Goal: Task Accomplishment & Management: Use online tool/utility

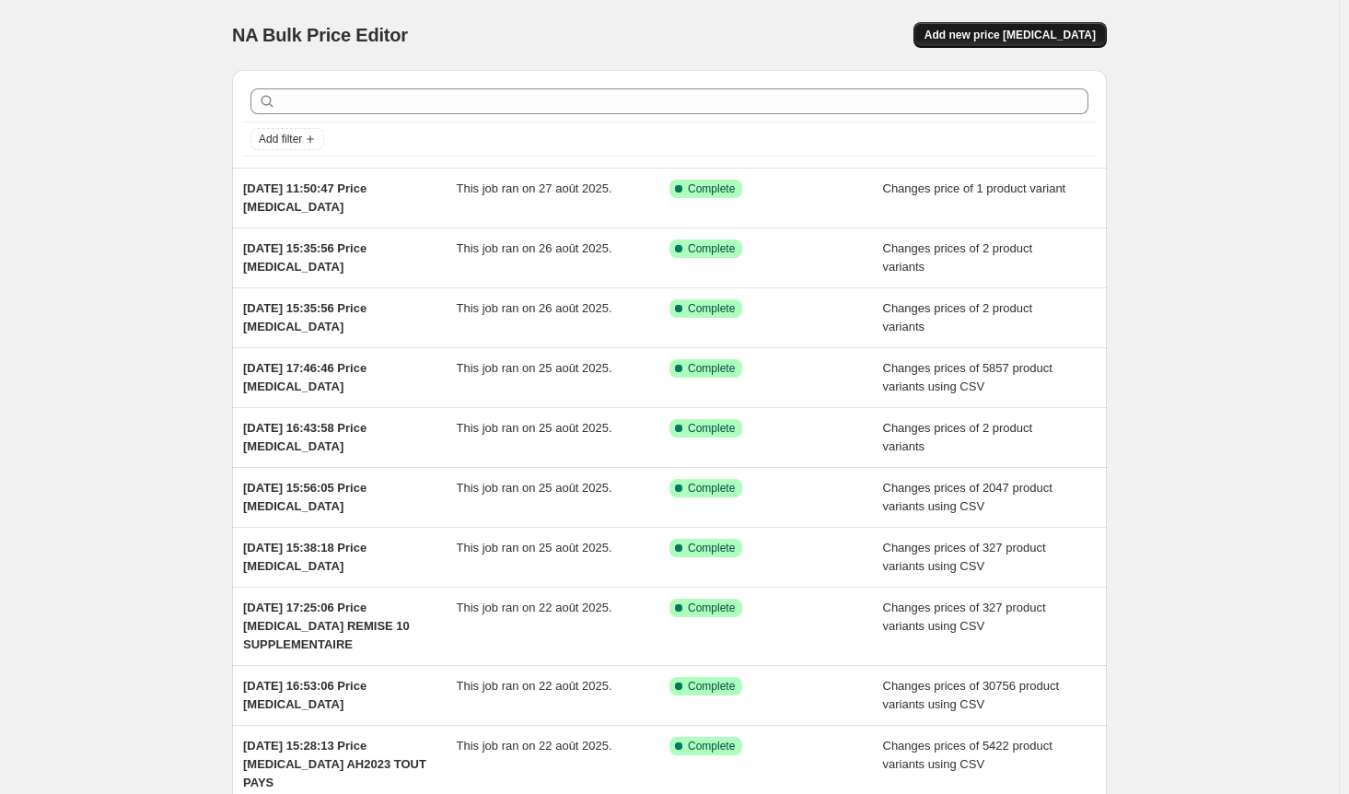
click at [1024, 38] on span "Add new price [MEDICAL_DATA]" at bounding box center [1009, 35] width 171 height 15
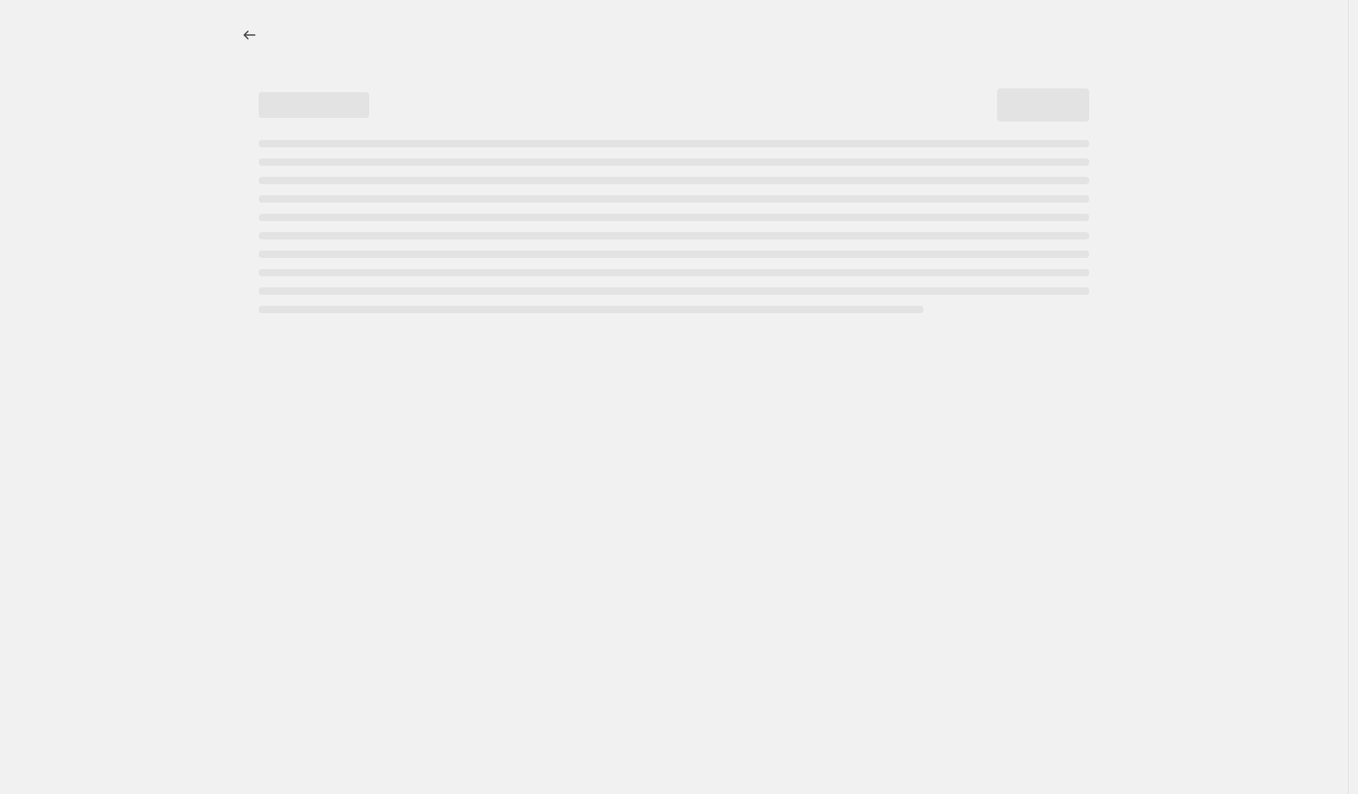
select select "percentage"
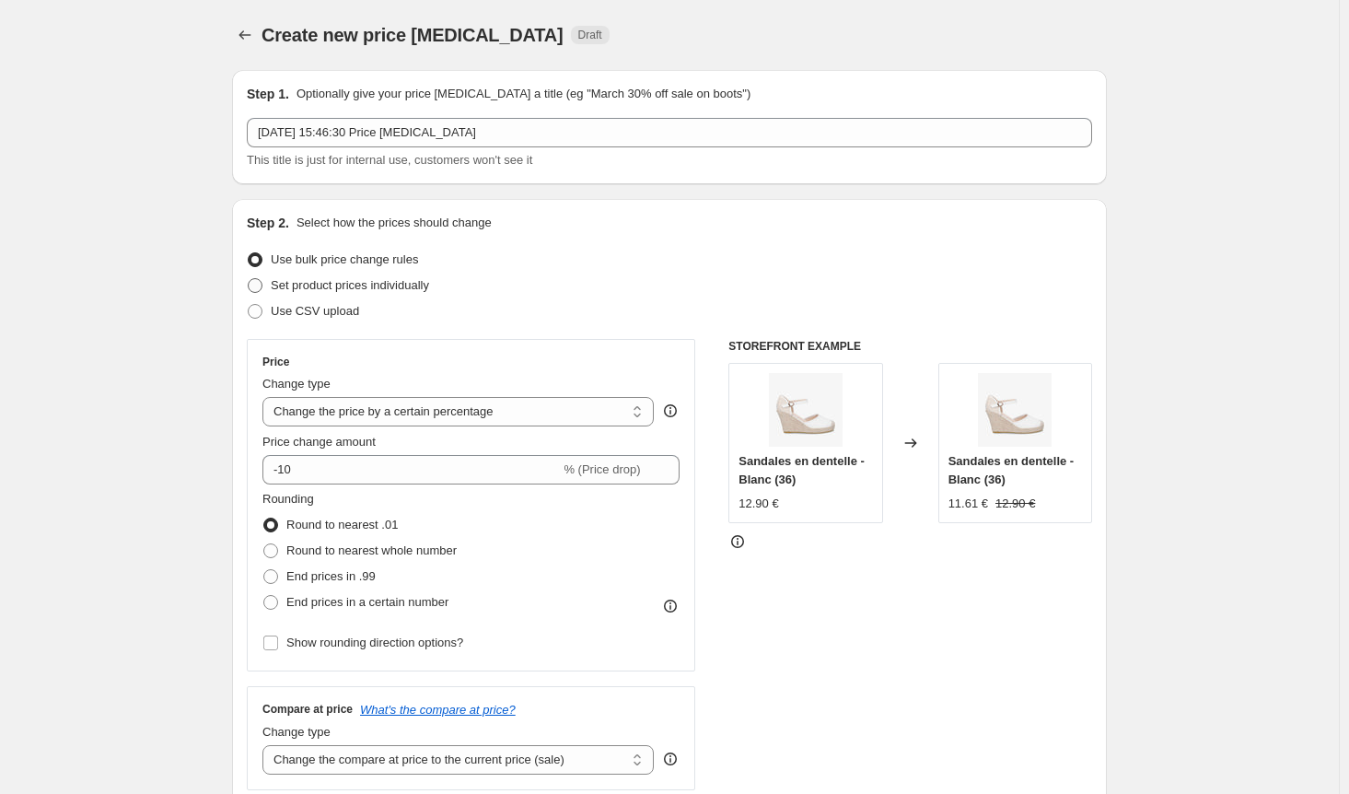
click at [256, 289] on span at bounding box center [255, 285] width 15 height 15
click at [249, 279] on input "Set product prices individually" at bounding box center [248, 278] width 1 height 1
radio input "true"
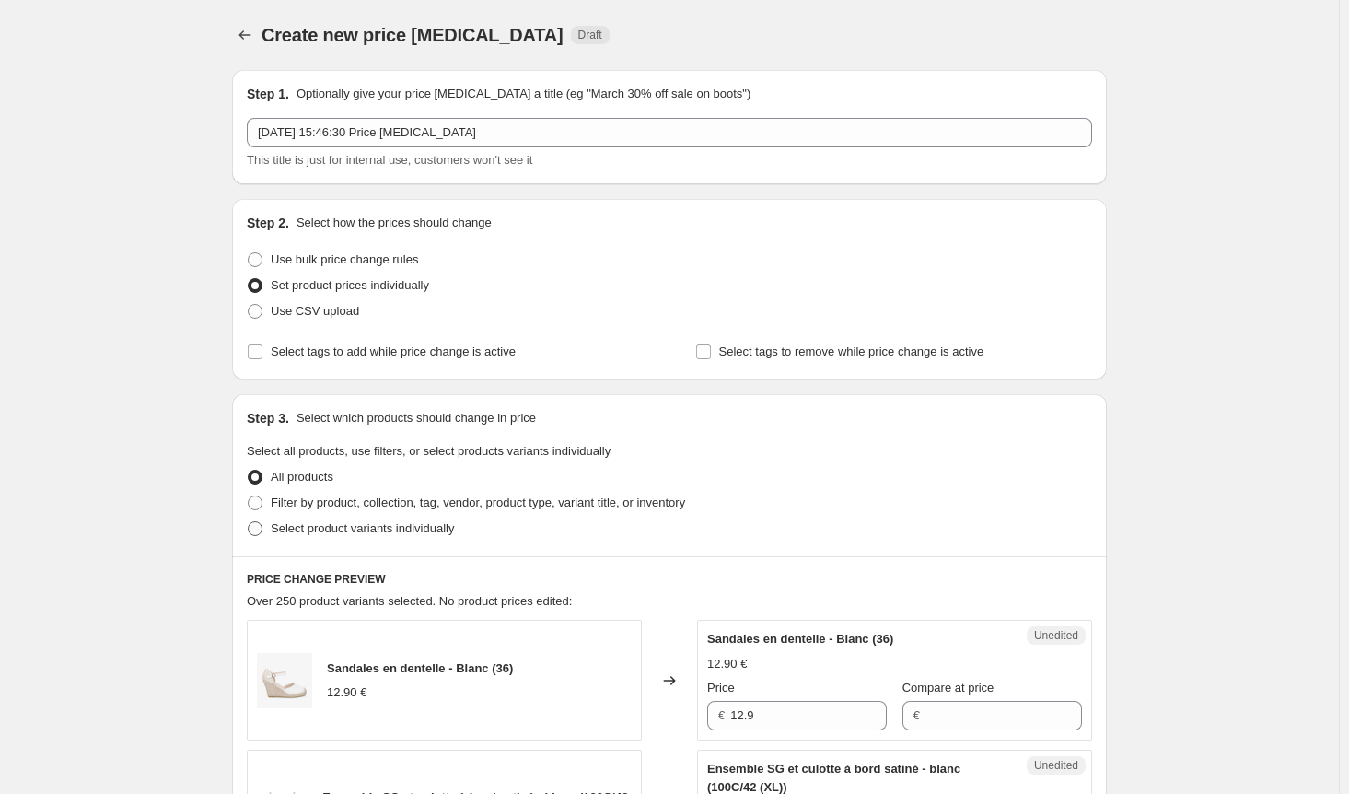
click at [262, 526] on span at bounding box center [255, 528] width 15 height 15
click at [249, 522] on input "Select product variants individually" at bounding box center [248, 521] width 1 height 1
radio input "true"
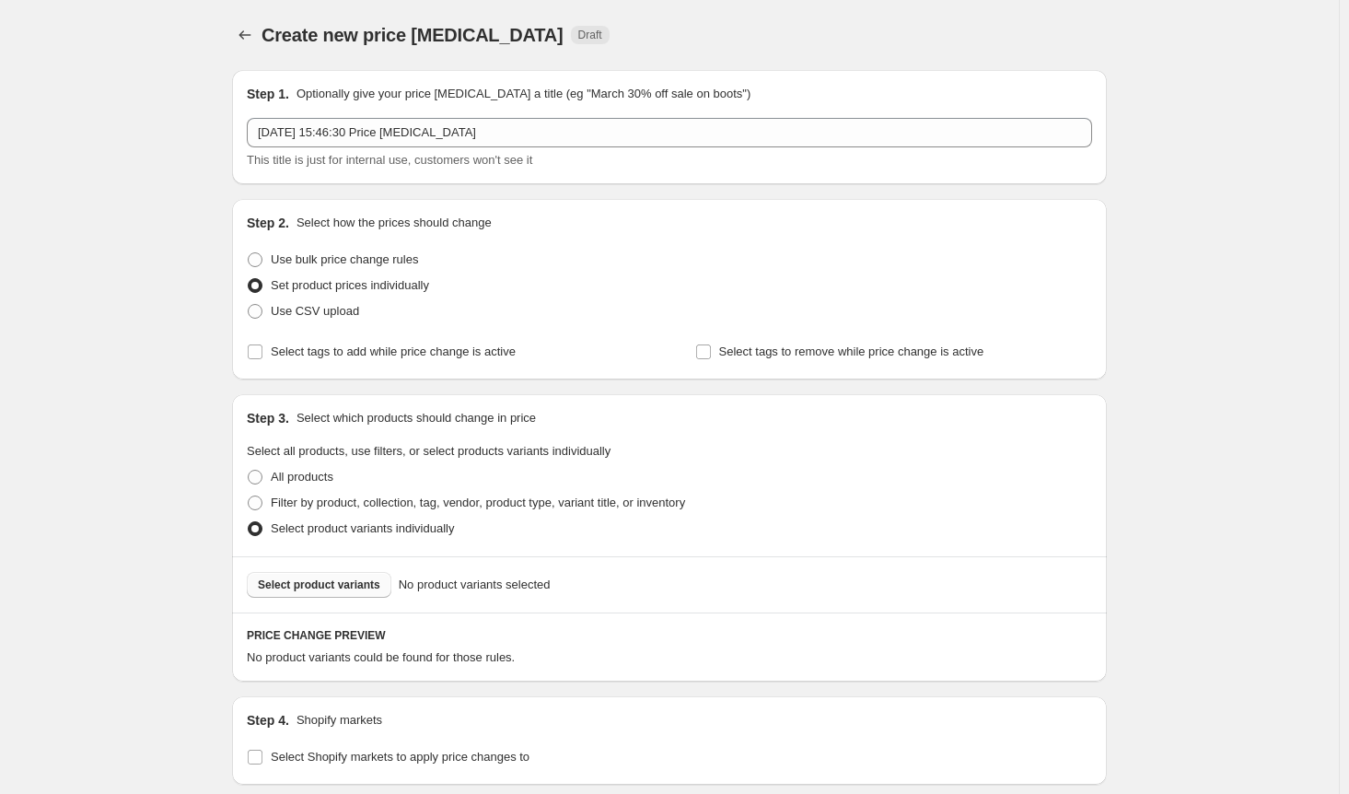
click at [310, 581] on span "Select product variants" at bounding box center [319, 584] width 122 height 15
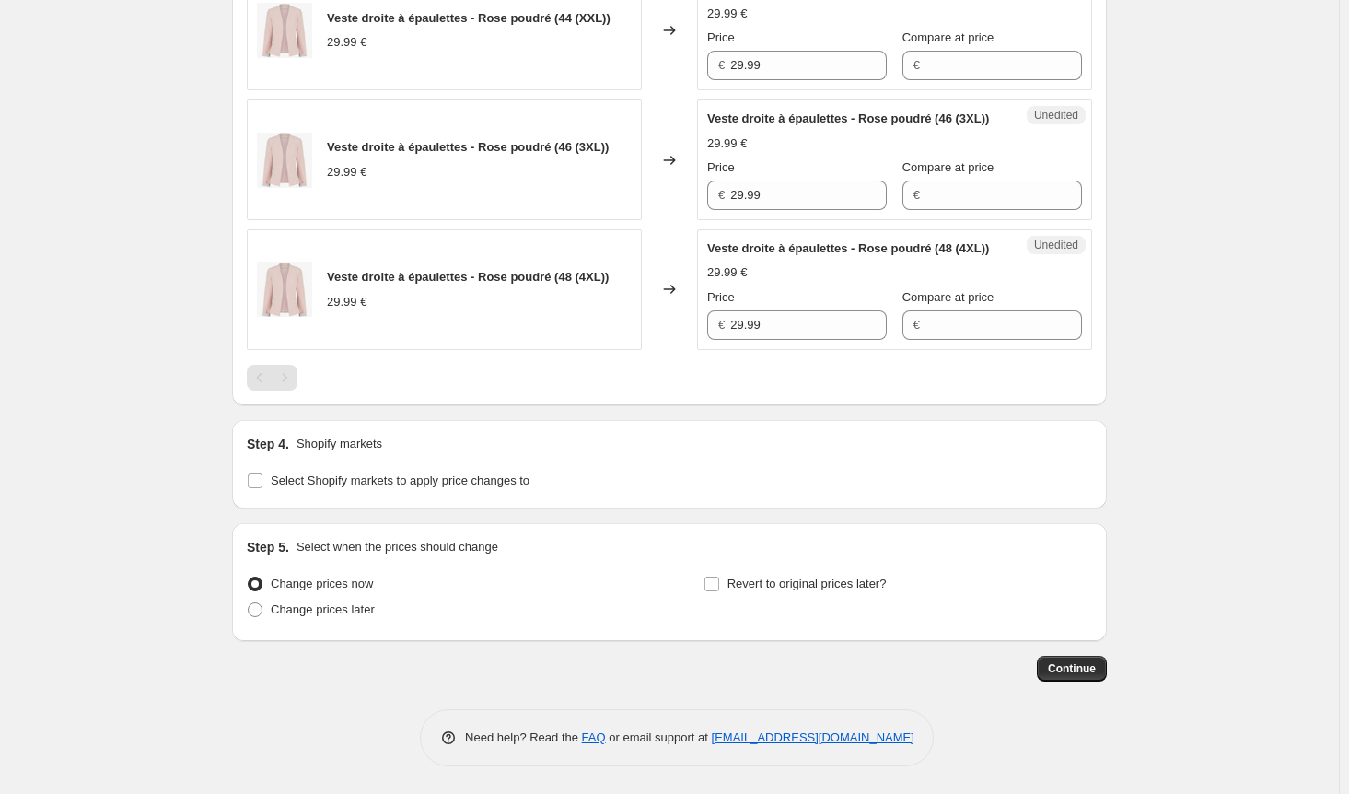
scroll to position [1308, 0]
click at [262, 476] on input "Select Shopify markets to apply price changes to" at bounding box center [255, 480] width 15 height 15
checkbox input "true"
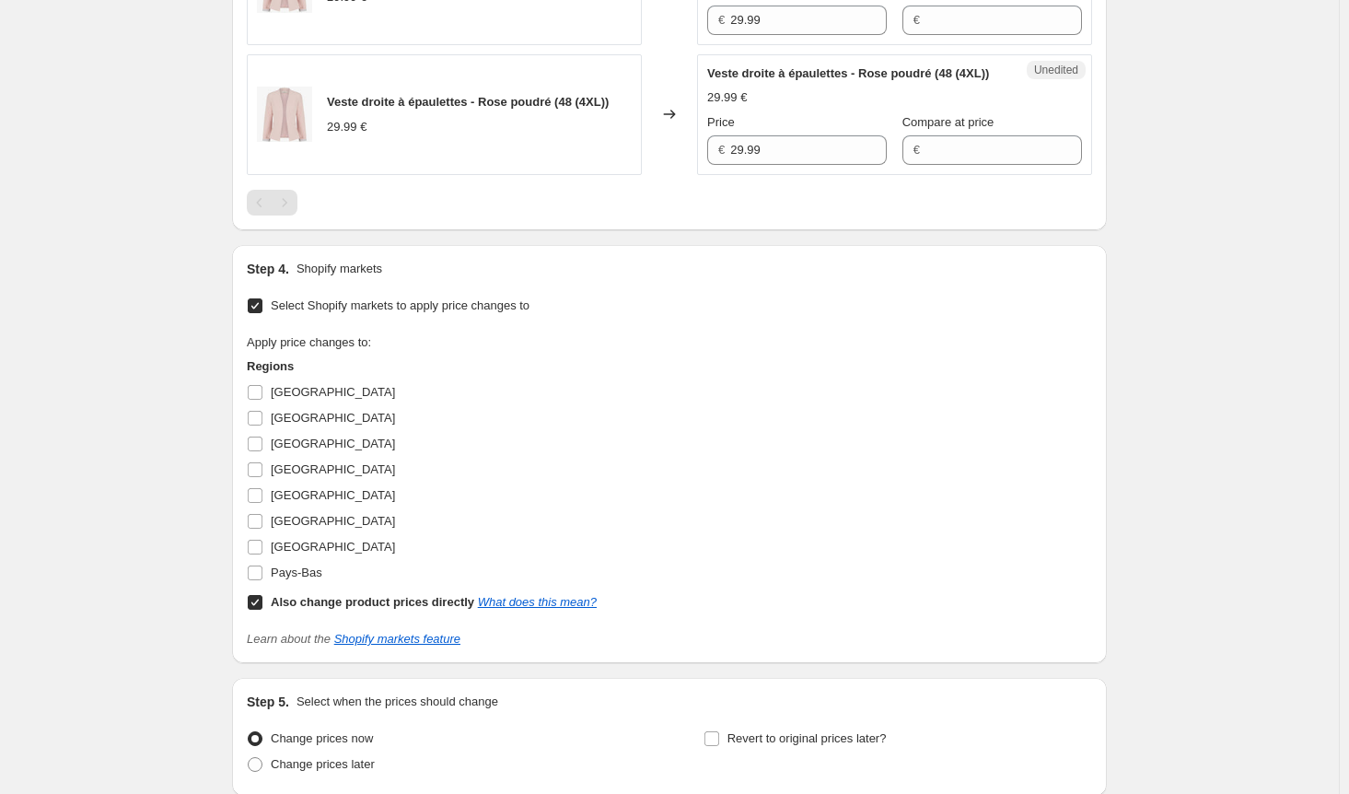
scroll to position [1585, 0]
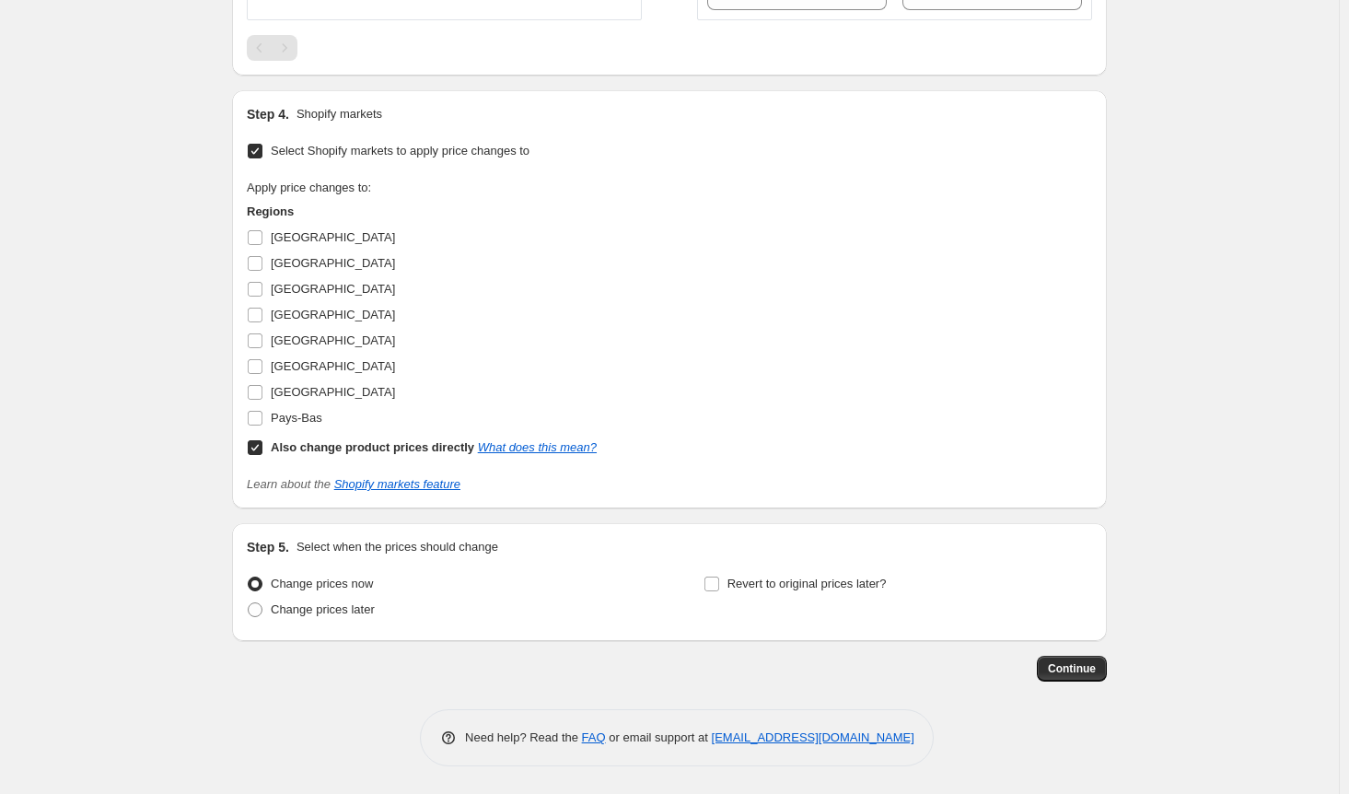
click at [259, 455] on input "Also change product prices directly What does this mean?" at bounding box center [255, 447] width 15 height 15
checkbox input "false"
click at [261, 245] on input "[GEOGRAPHIC_DATA]" at bounding box center [255, 237] width 15 height 15
checkbox input "true"
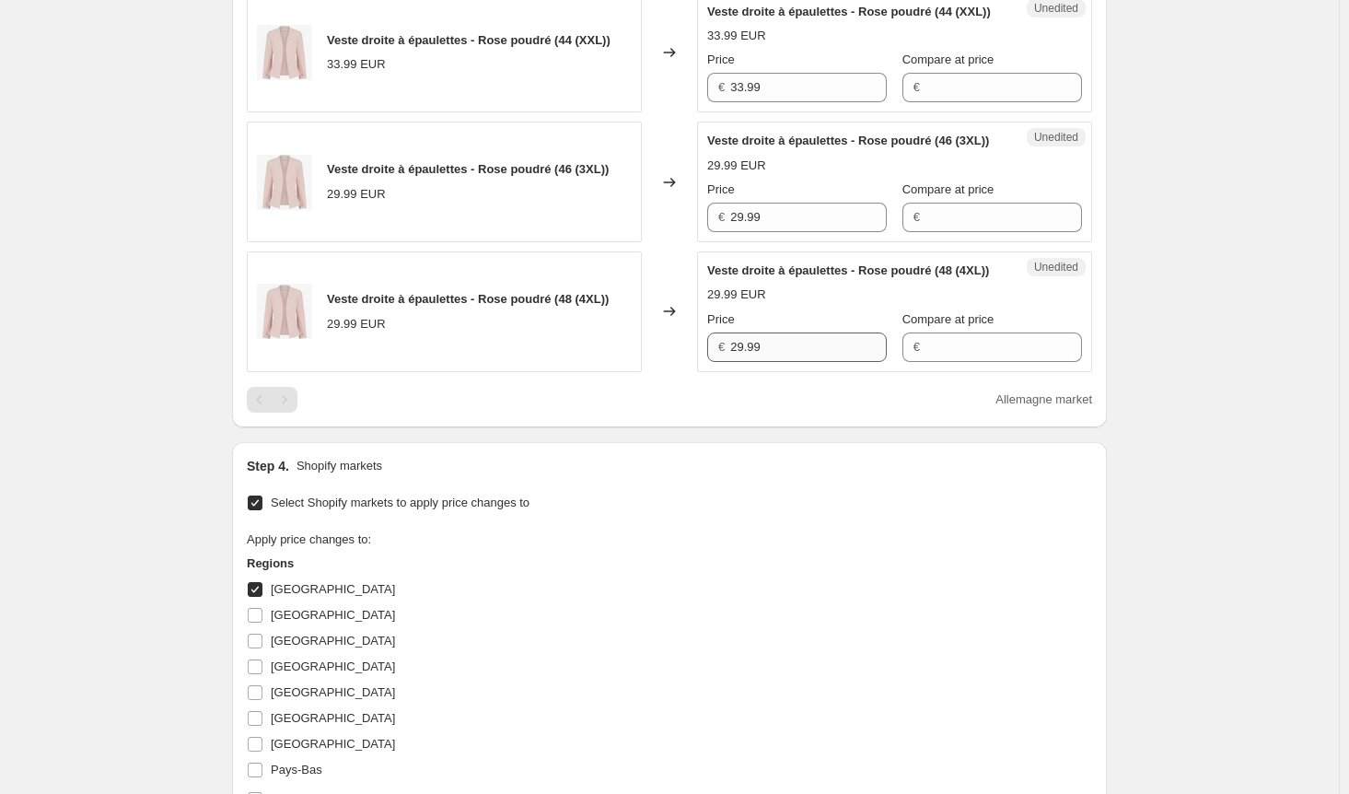
scroll to position [1124, 0]
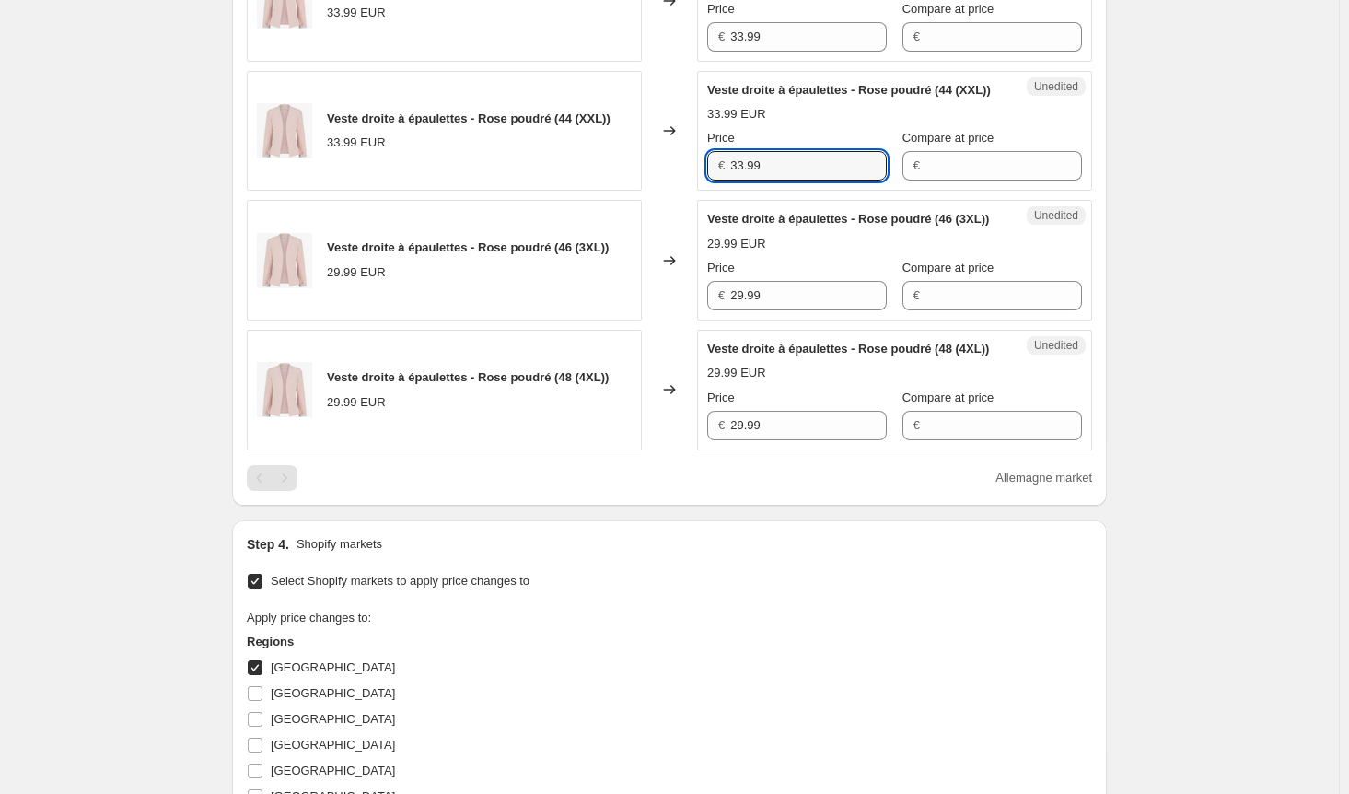
drag, startPoint x: 772, startPoint y: 213, endPoint x: 652, endPoint y: 213, distance: 120.6
click at [652, 192] on div "Veste droite à épaulettes - Rose poudré (44 (XXL)) 33.99 EUR Changed to Unedite…" at bounding box center [669, 131] width 845 height 121
click at [603, 320] on div "Veste droite à épaulettes - Rose poudré (46 (3XL)) 29.99 EUR Changed to Unedite…" at bounding box center [669, 260] width 845 height 121
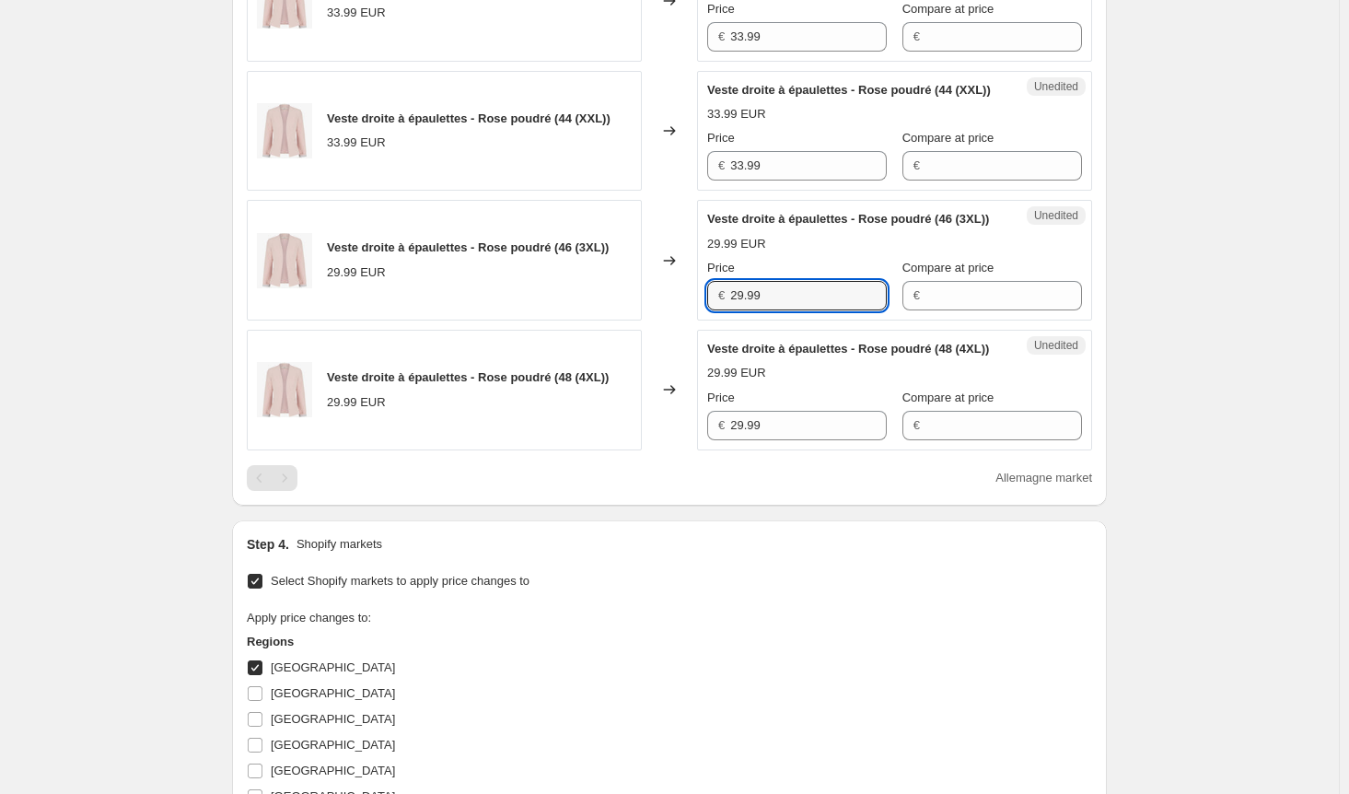
paste input "33"
type input "33.99"
click at [757, 440] on input "29.99" at bounding box center [808, 425] width 157 height 29
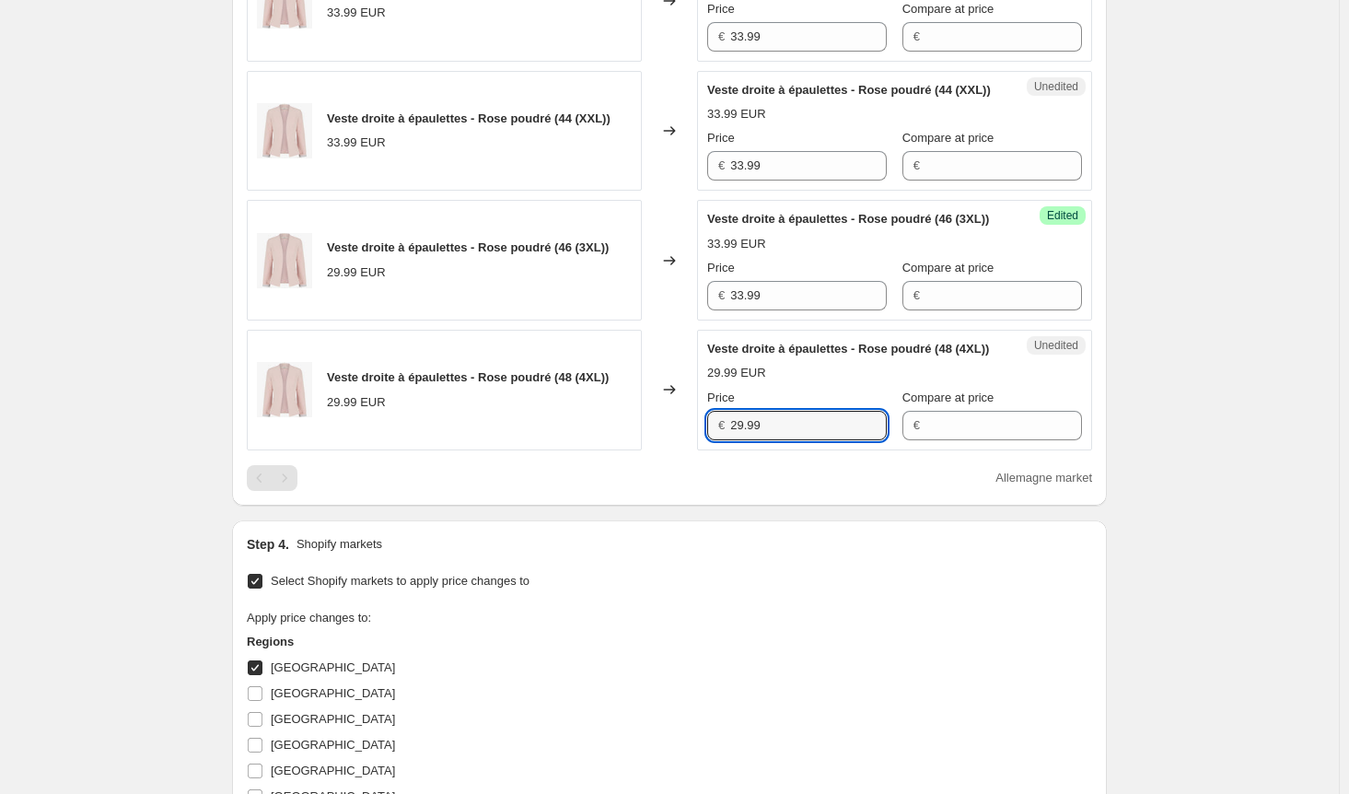
paste input "33"
type input "33.99"
click at [646, 491] on div "Allemagne market" at bounding box center [669, 478] width 845 height 26
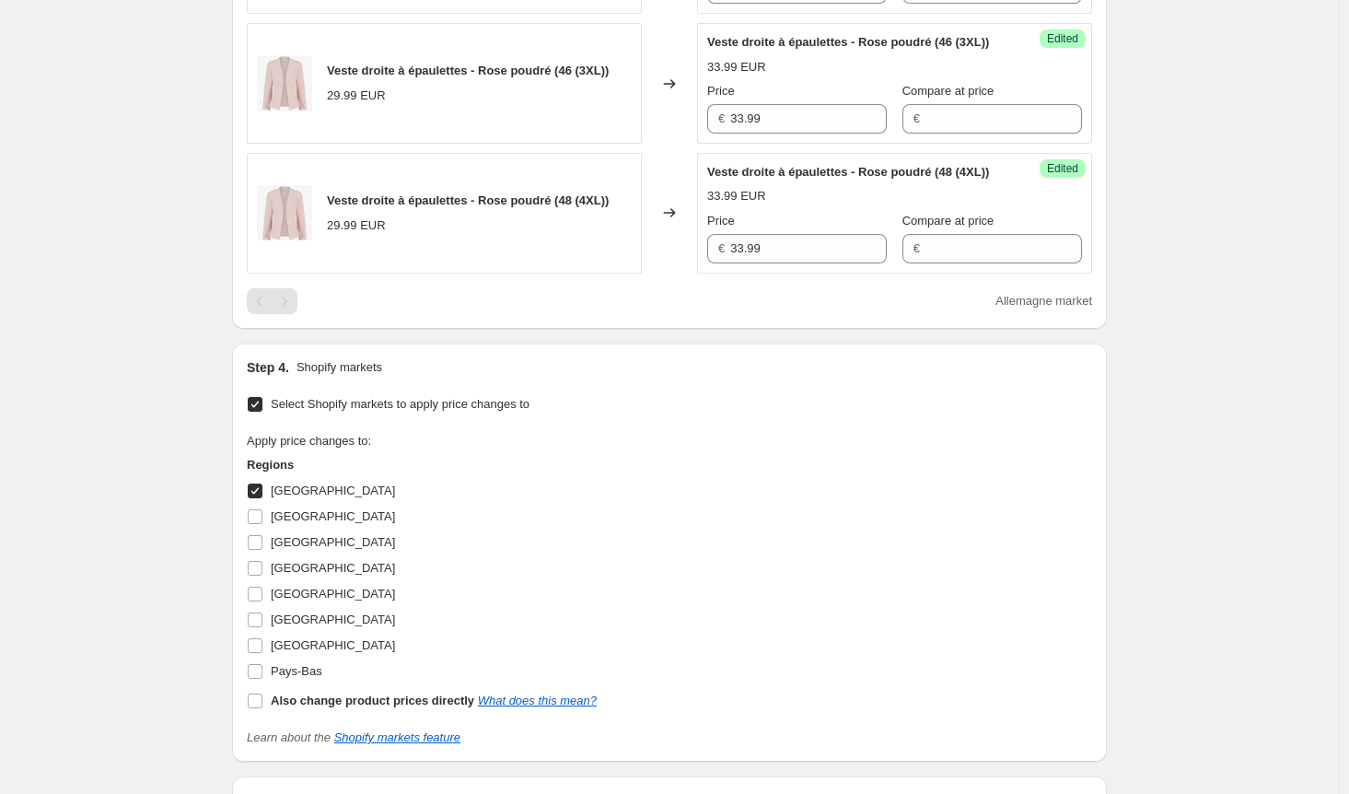
scroll to position [1400, 0]
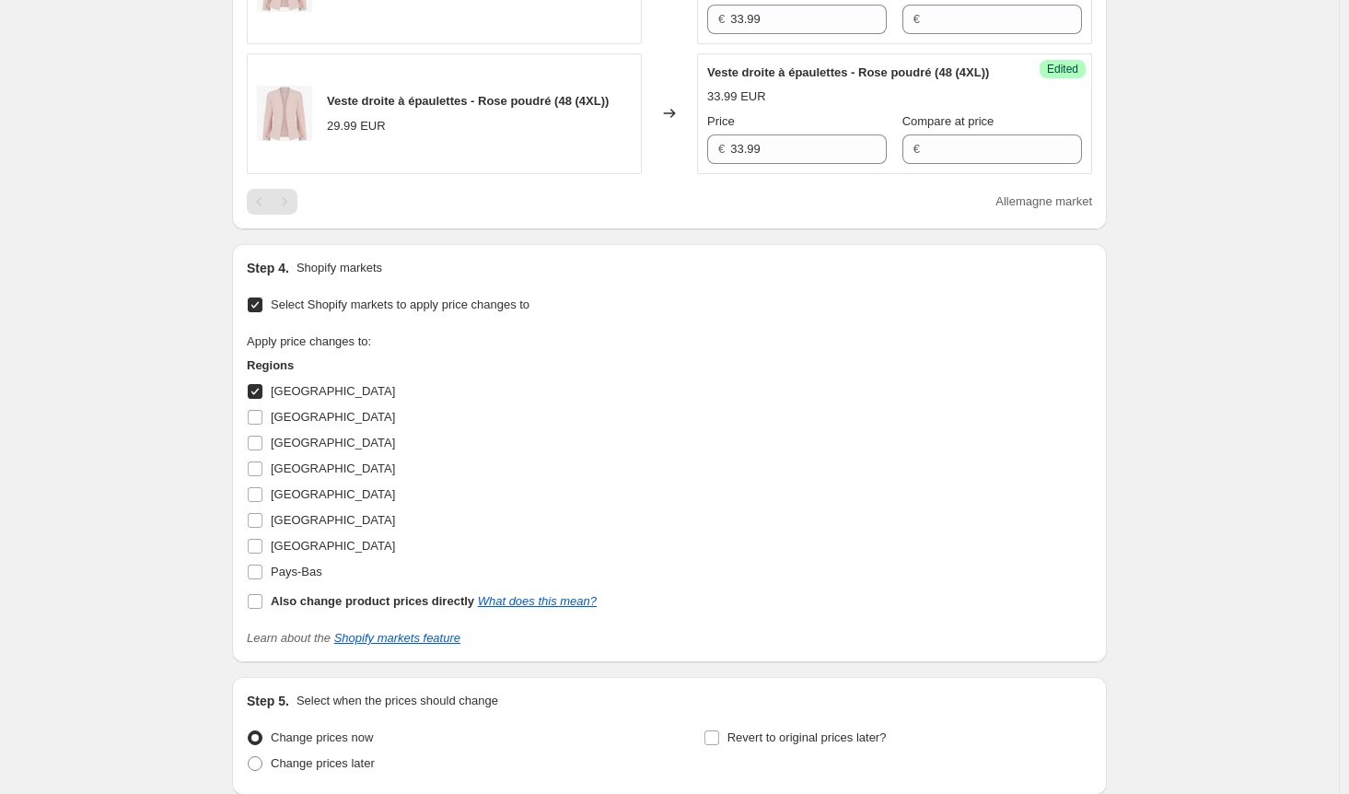
click at [258, 399] on input "[GEOGRAPHIC_DATA]" at bounding box center [255, 391] width 15 height 15
checkbox input "false"
click at [262, 424] on input "[GEOGRAPHIC_DATA]" at bounding box center [255, 417] width 15 height 15
checkbox input "true"
drag, startPoint x: 774, startPoint y: 89, endPoint x: 668, endPoint y: 87, distance: 106.8
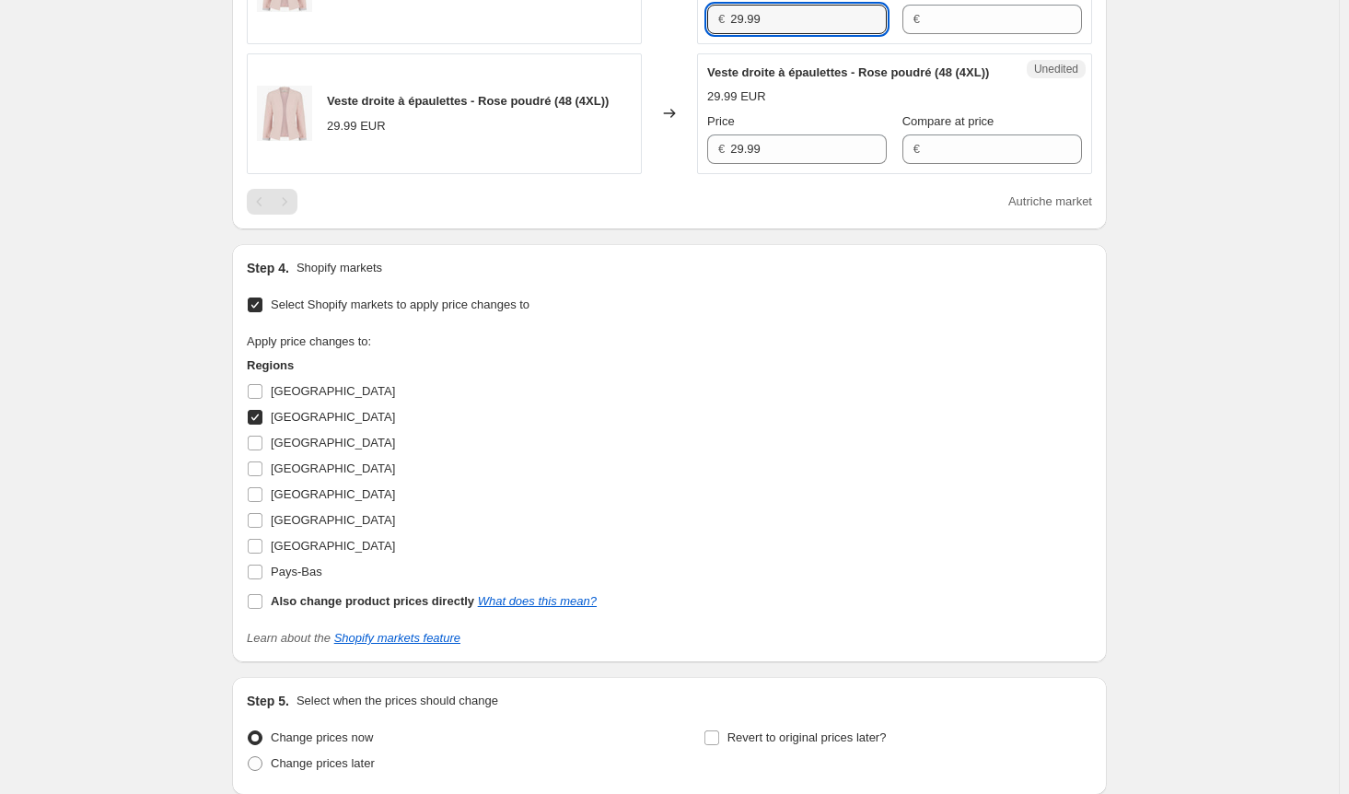
paste input "33"
type input "33.99"
drag, startPoint x: 668, startPoint y: 231, endPoint x: 652, endPoint y: 229, distance: 16.7
click at [653, 174] on div "Veste droite à épaulettes - Rose poudré (48 (4XL)) 29.99 EUR Changed to Unedite…" at bounding box center [669, 113] width 845 height 121
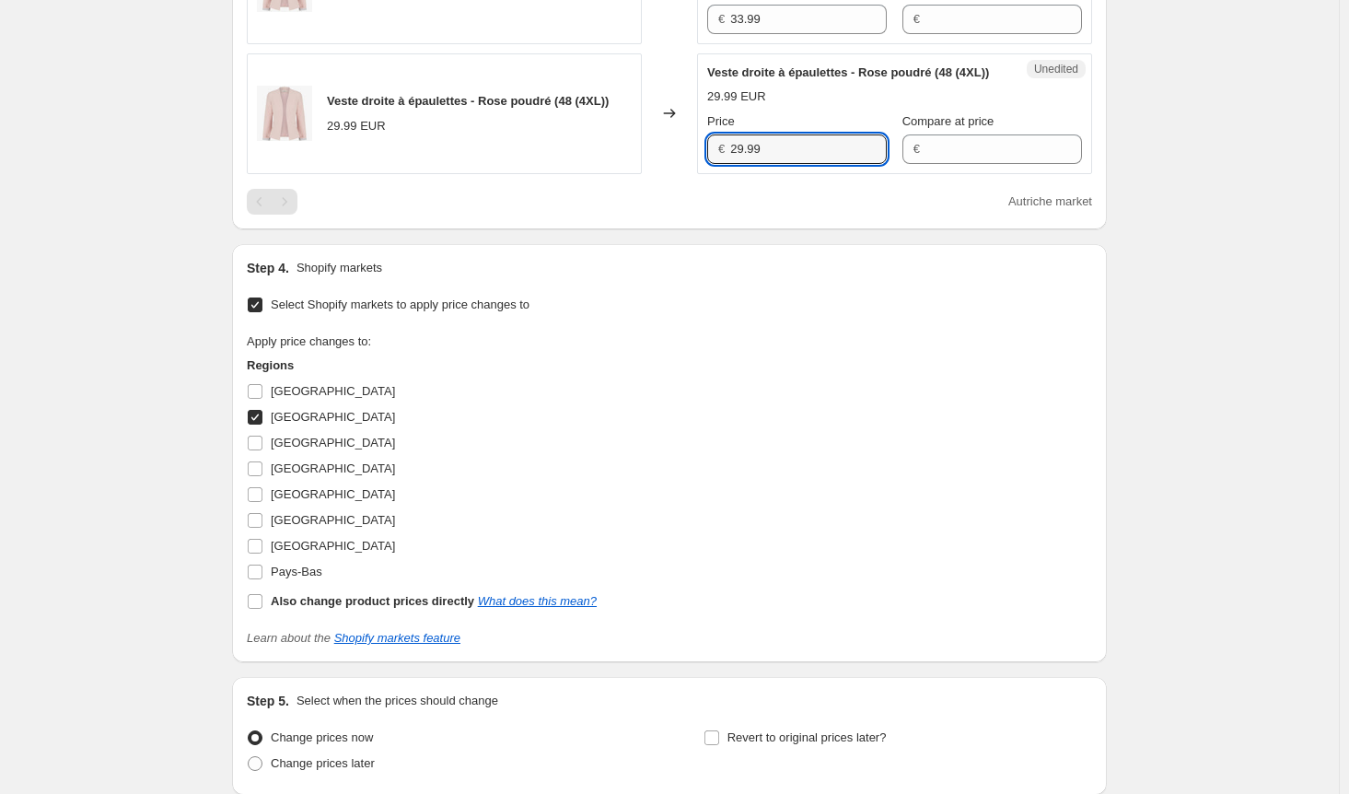
paste input "33"
type input "33.99"
click at [658, 215] on div "Autriche market" at bounding box center [669, 202] width 845 height 26
click at [260, 424] on input "[GEOGRAPHIC_DATA]" at bounding box center [255, 417] width 15 height 15
checkbox input "false"
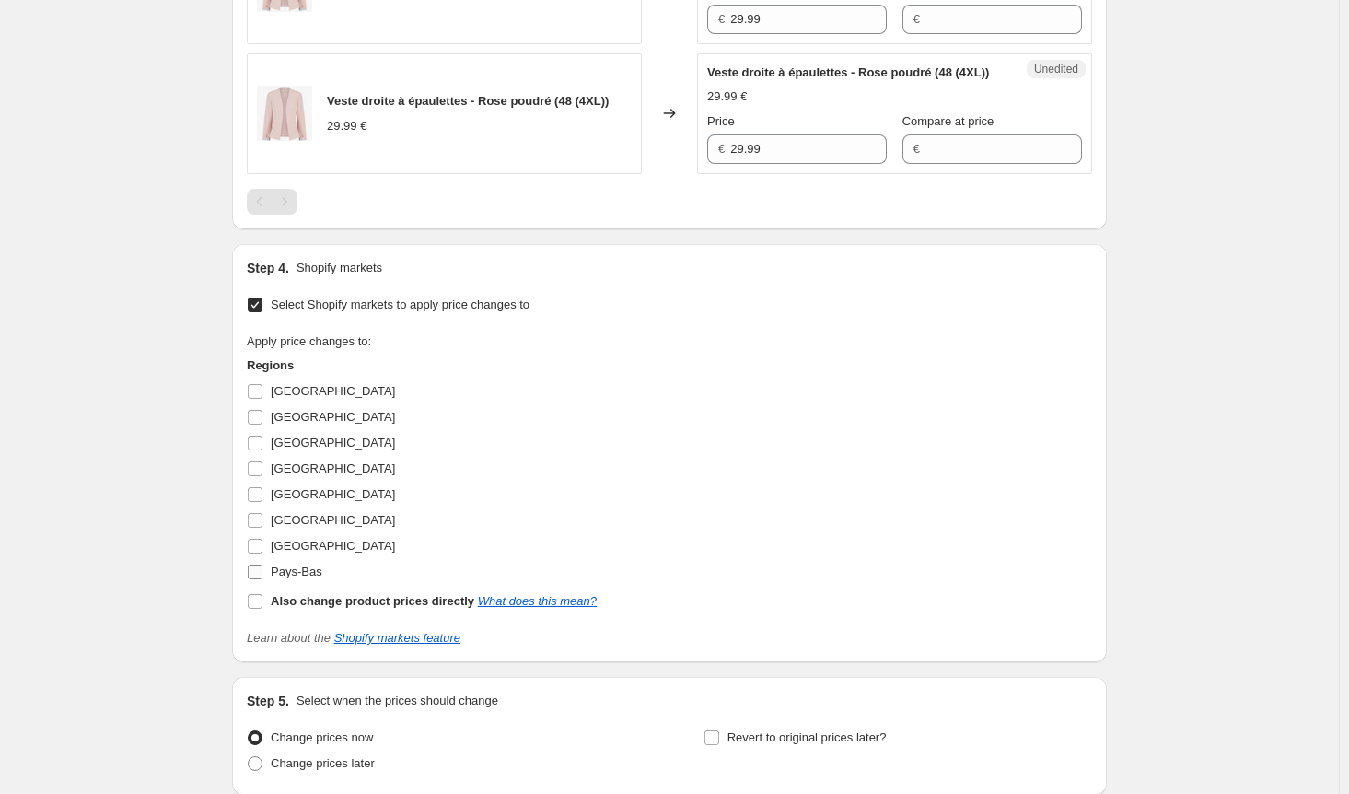
click at [262, 579] on input "Pays-Bas" at bounding box center [255, 571] width 15 height 15
checkbox input "true"
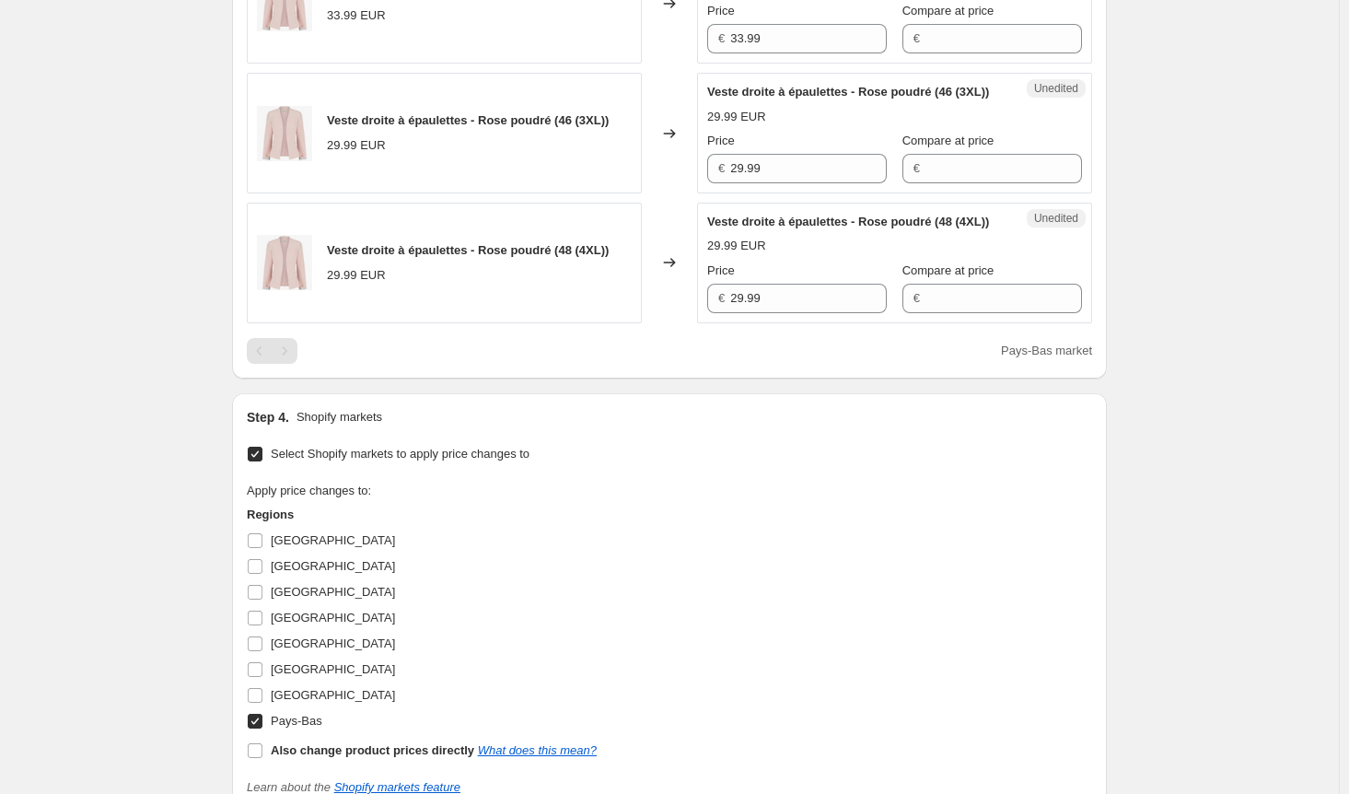
scroll to position [1216, 0]
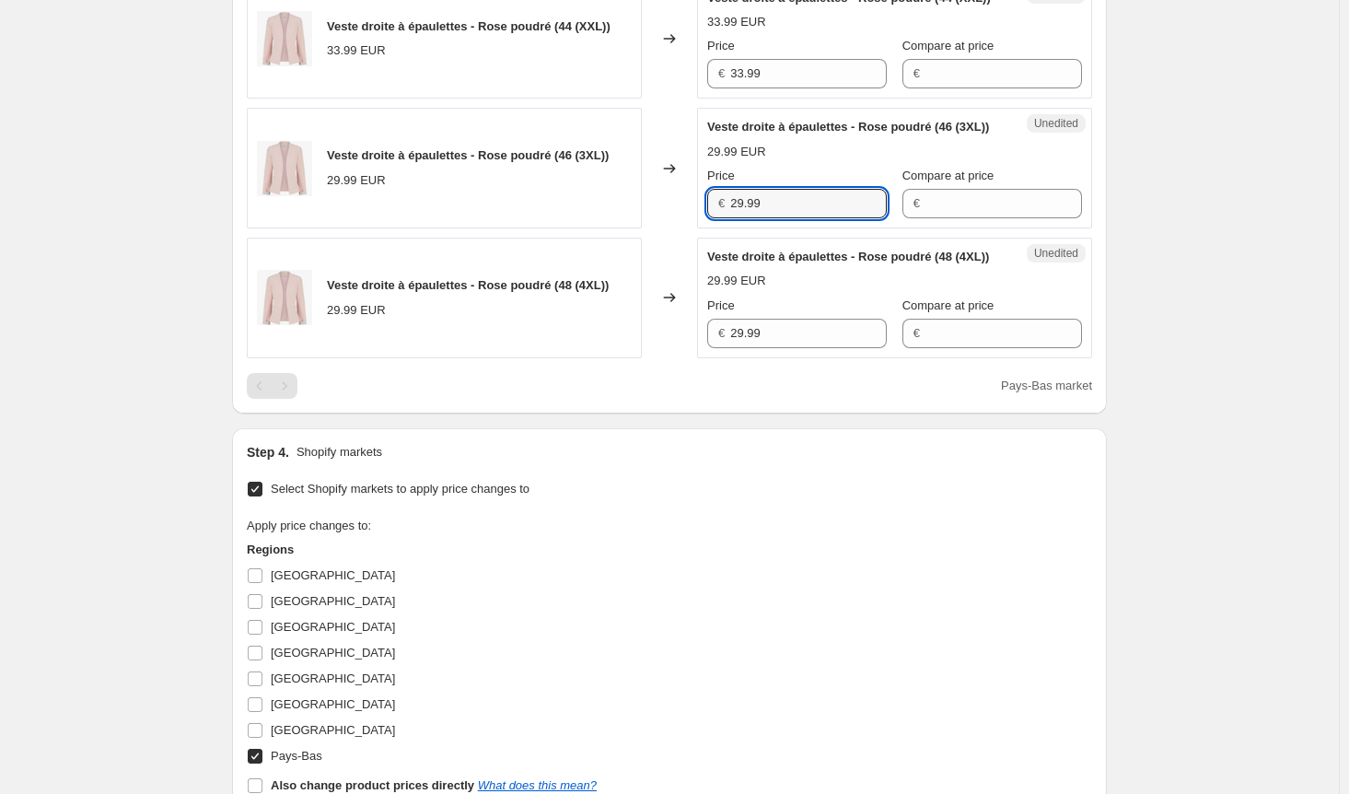
drag, startPoint x: 764, startPoint y: 272, endPoint x: 622, endPoint y: 272, distance: 141.8
click at [622, 228] on div "Veste droite à épaulettes - Rose poudré (46 (3XL)) 29.99 EUR Changed to Unedite…" at bounding box center [669, 168] width 845 height 121
paste input "33"
type input "33.99"
click at [700, 358] on div "Veste droite à épaulettes - Rose poudré (48 (4XL)) 29.99 EUR Changed to Unedite…" at bounding box center [669, 298] width 845 height 121
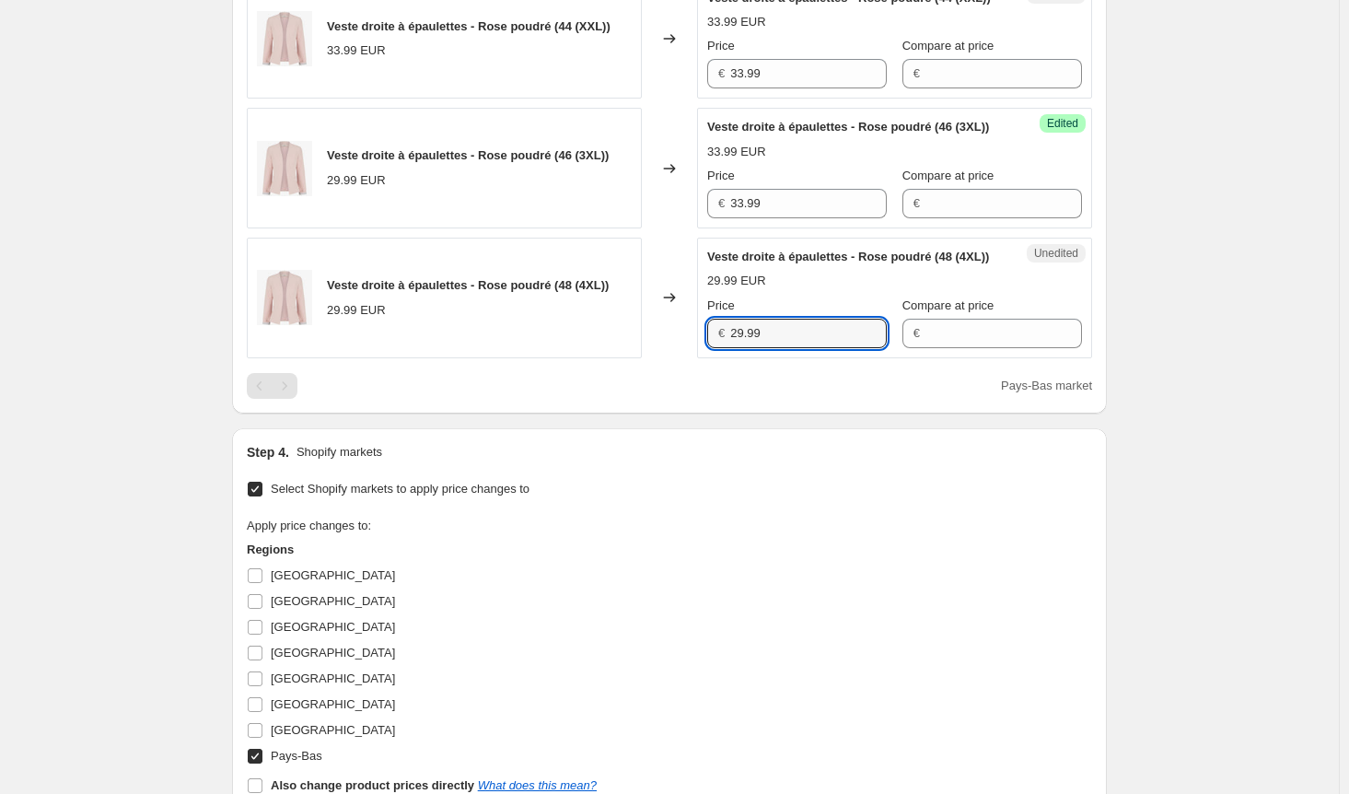
paste input "33"
type input "33.99"
click at [569, 399] on div "Pays-Bas market" at bounding box center [669, 386] width 845 height 26
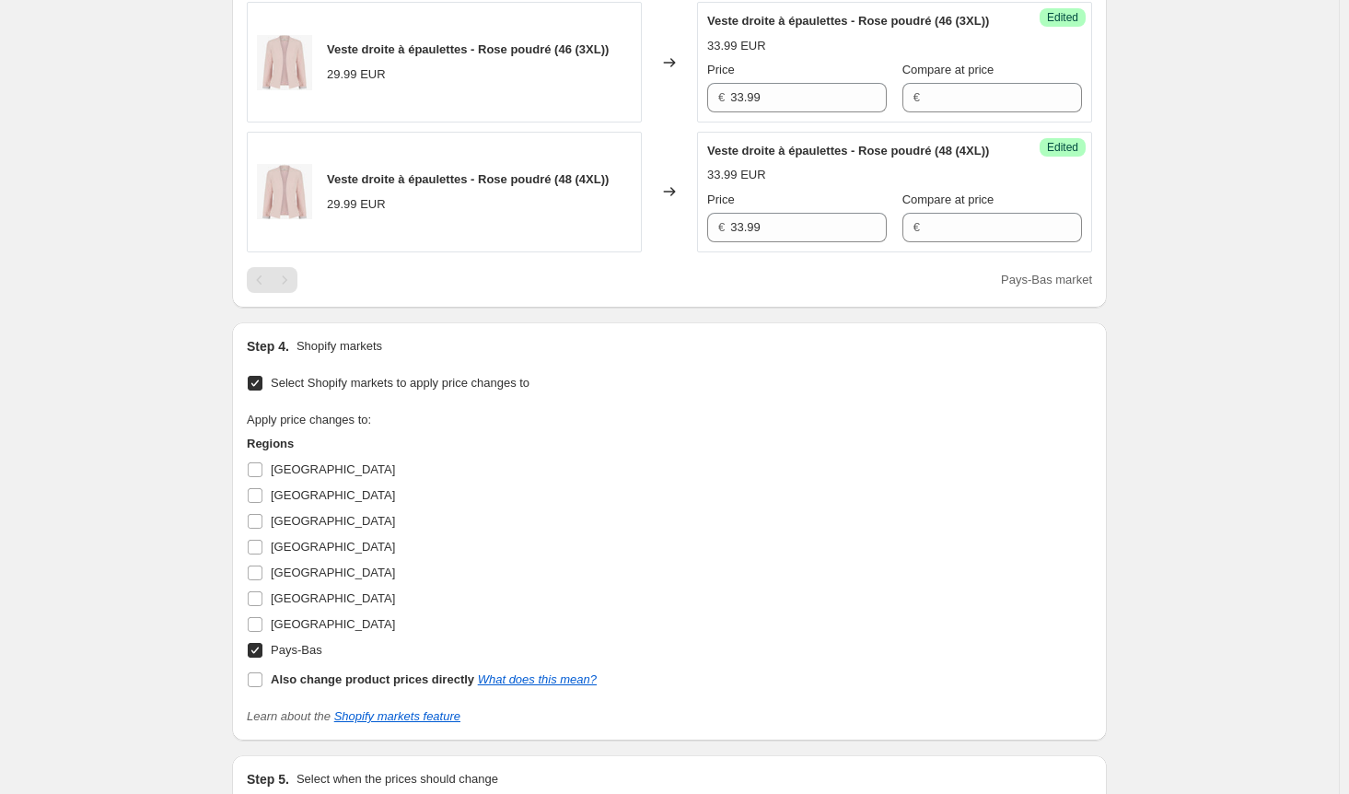
scroll to position [1493, 0]
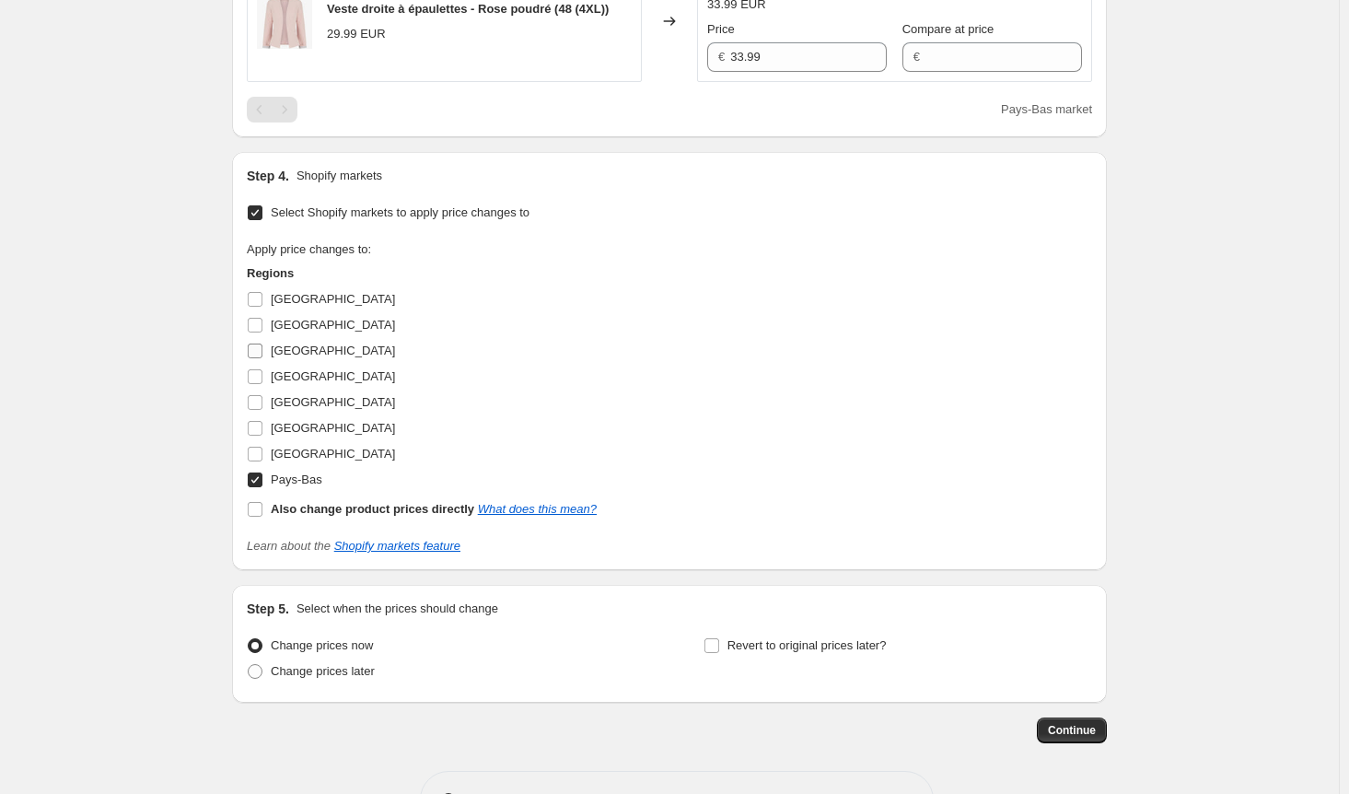
click at [262, 358] on input "[GEOGRAPHIC_DATA]" at bounding box center [255, 350] width 15 height 15
checkbox input "true"
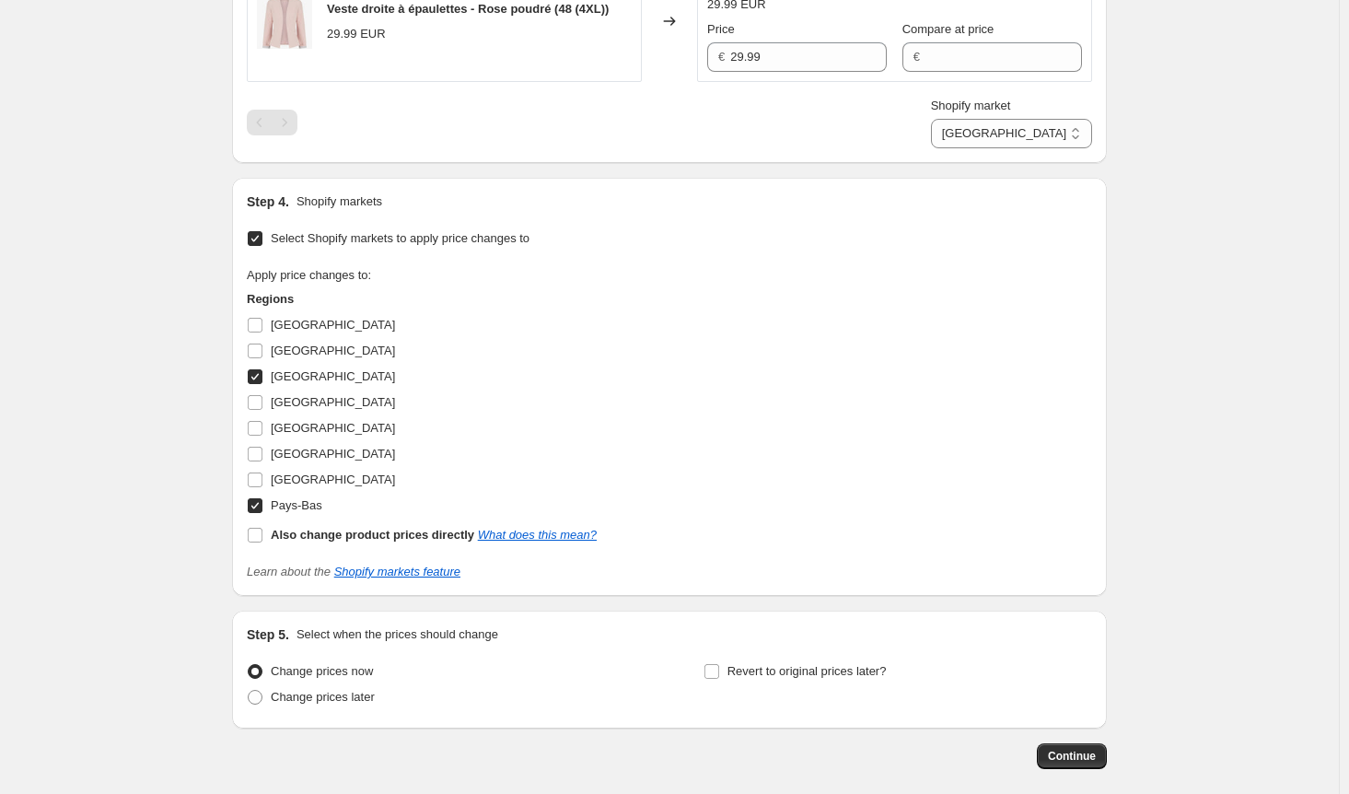
click at [262, 513] on input "Pays-Bas" at bounding box center [255, 505] width 15 height 15
checkbox input "false"
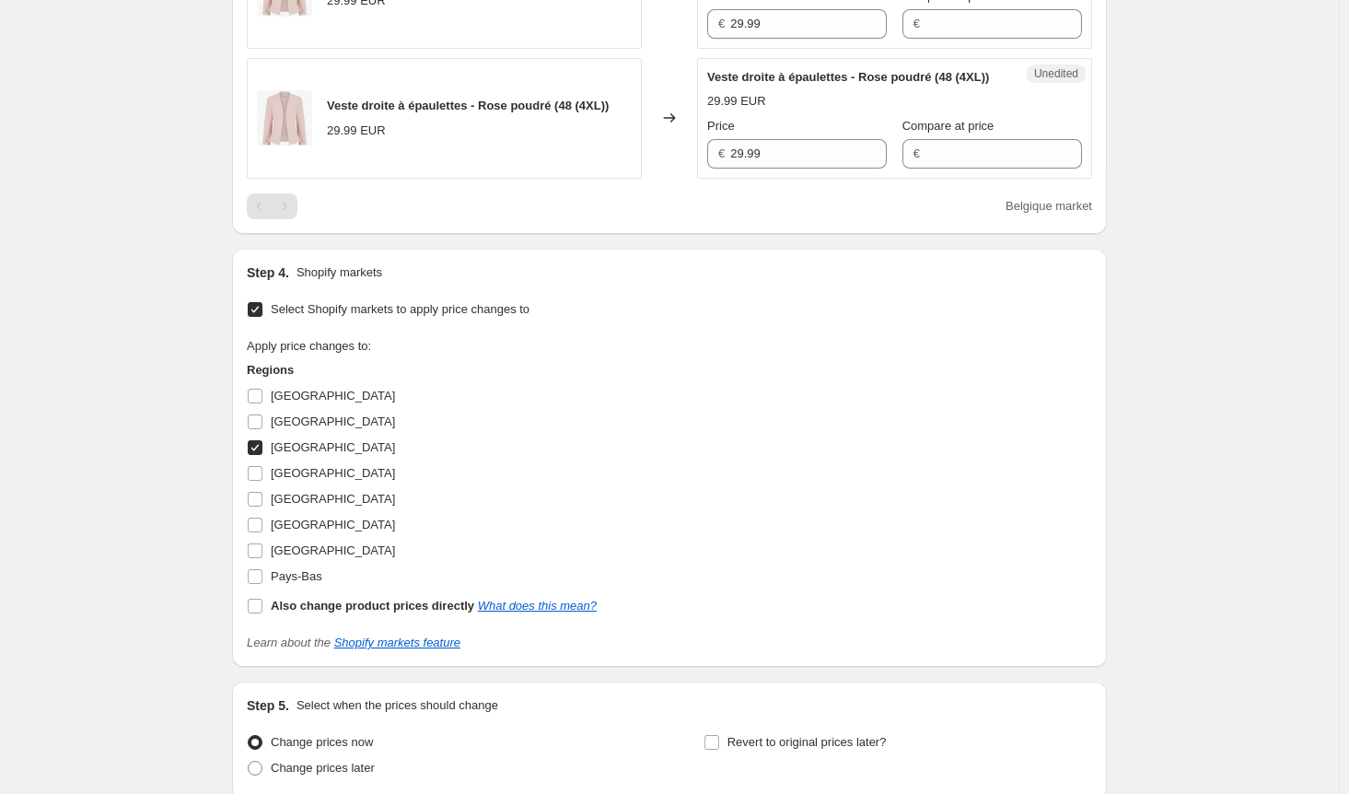
scroll to position [1216, 0]
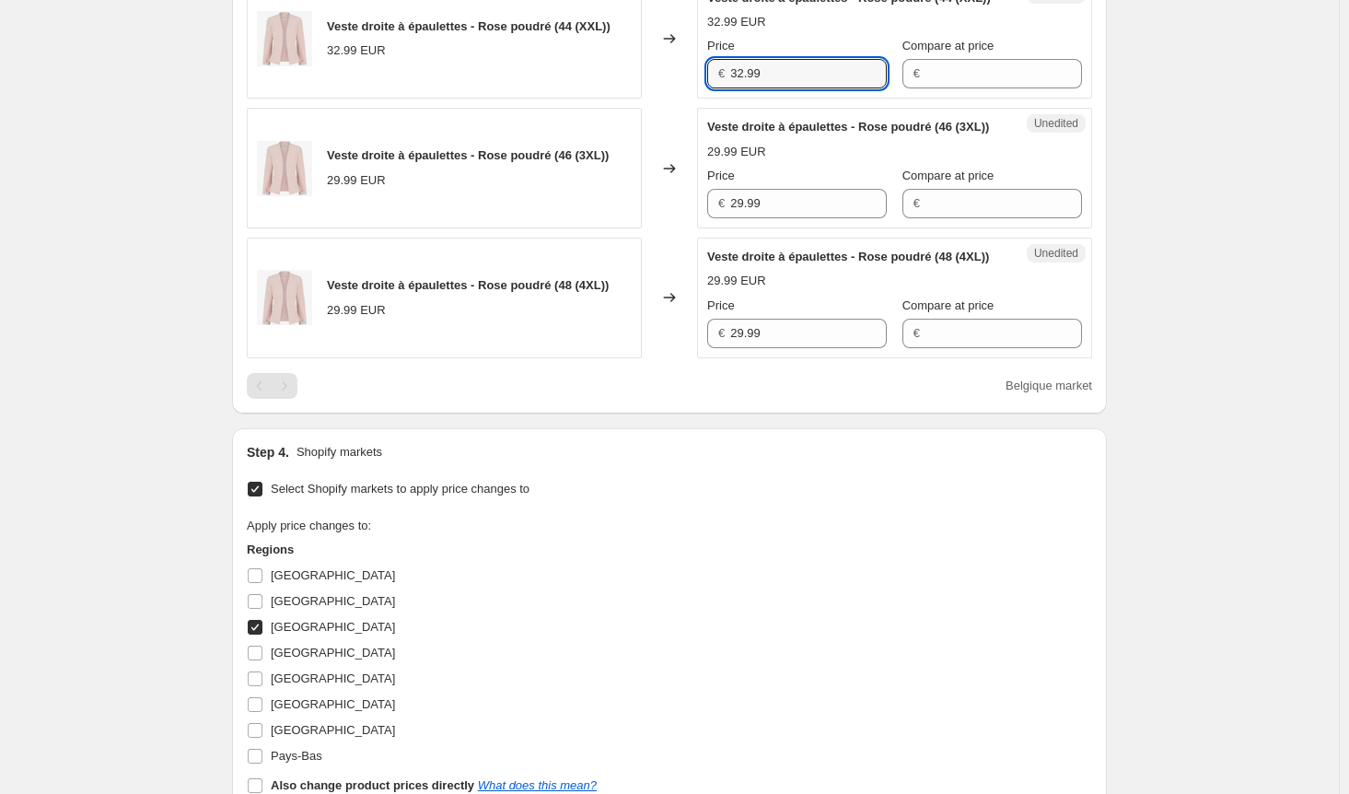
drag, startPoint x: 766, startPoint y: 122, endPoint x: 608, endPoint y: 122, distance: 158.4
click at [608, 99] on div "Veste droite à épaulettes - Rose poudré (44 (XXL)) 32.99 EUR Changed to Unedite…" at bounding box center [669, 39] width 845 height 121
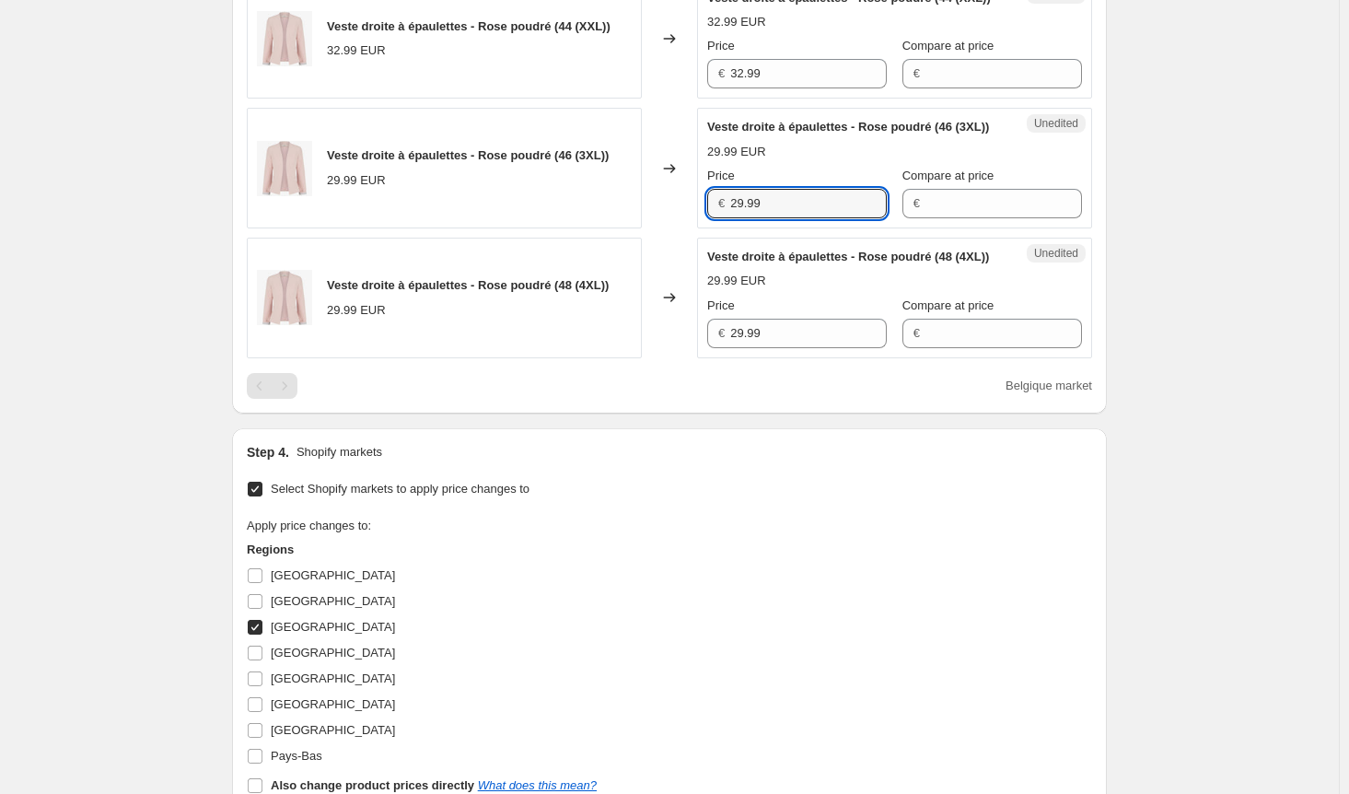
drag, startPoint x: 795, startPoint y: 263, endPoint x: 678, endPoint y: 365, distance: 154.7
click at [558, 228] on div "Veste droite à épaulettes - Rose poudré (46 (3XL)) 29.99 EUR Changed to Unedite…" at bounding box center [669, 168] width 845 height 121
paste input "32"
type input "32.99"
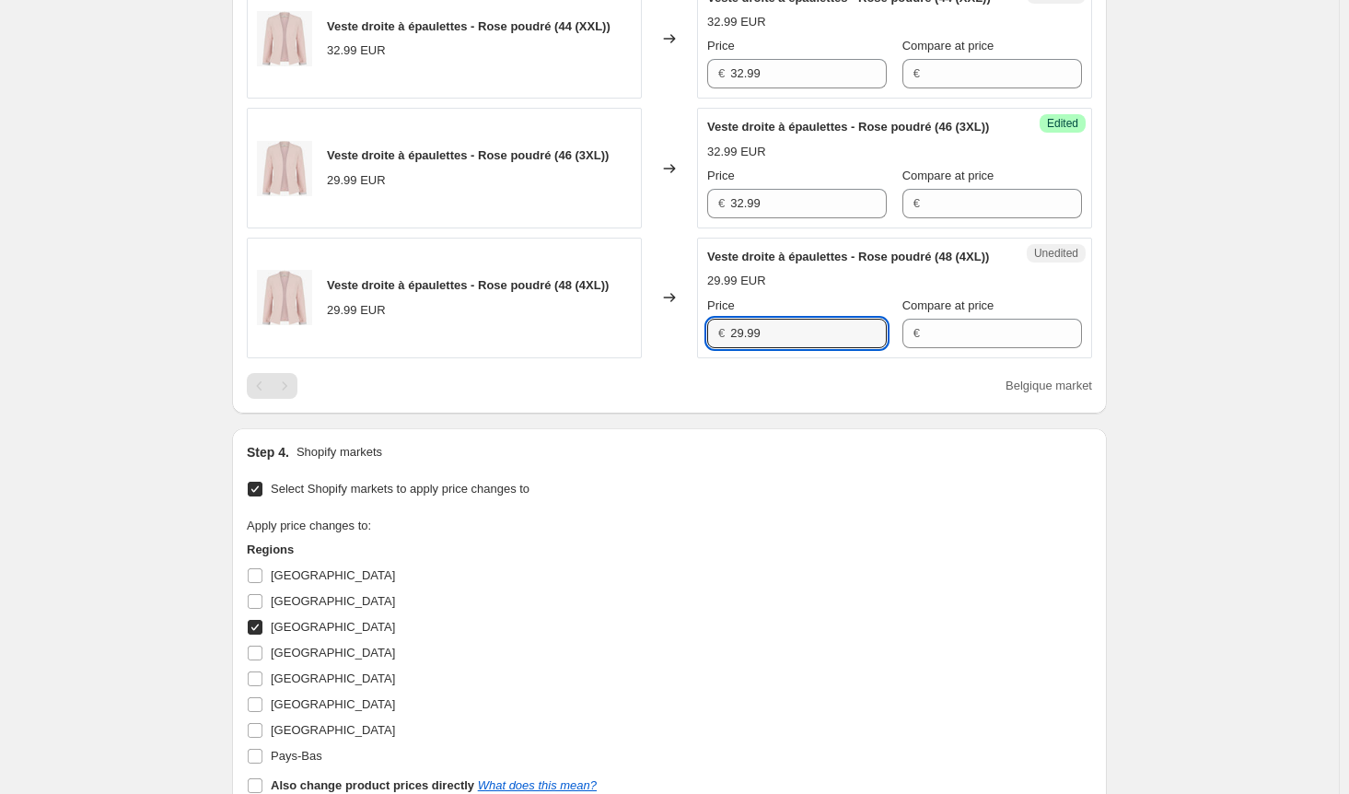
drag, startPoint x: 693, startPoint y: 424, endPoint x: 677, endPoint y: 424, distance: 16.6
click at [677, 358] on div "Veste droite à épaulettes - Rose poudré (48 (4XL)) 29.99 EUR Changed to Unedite…" at bounding box center [669, 298] width 845 height 121
paste input "32"
type input "32.99"
click at [676, 399] on div "Belgique market" at bounding box center [669, 386] width 845 height 26
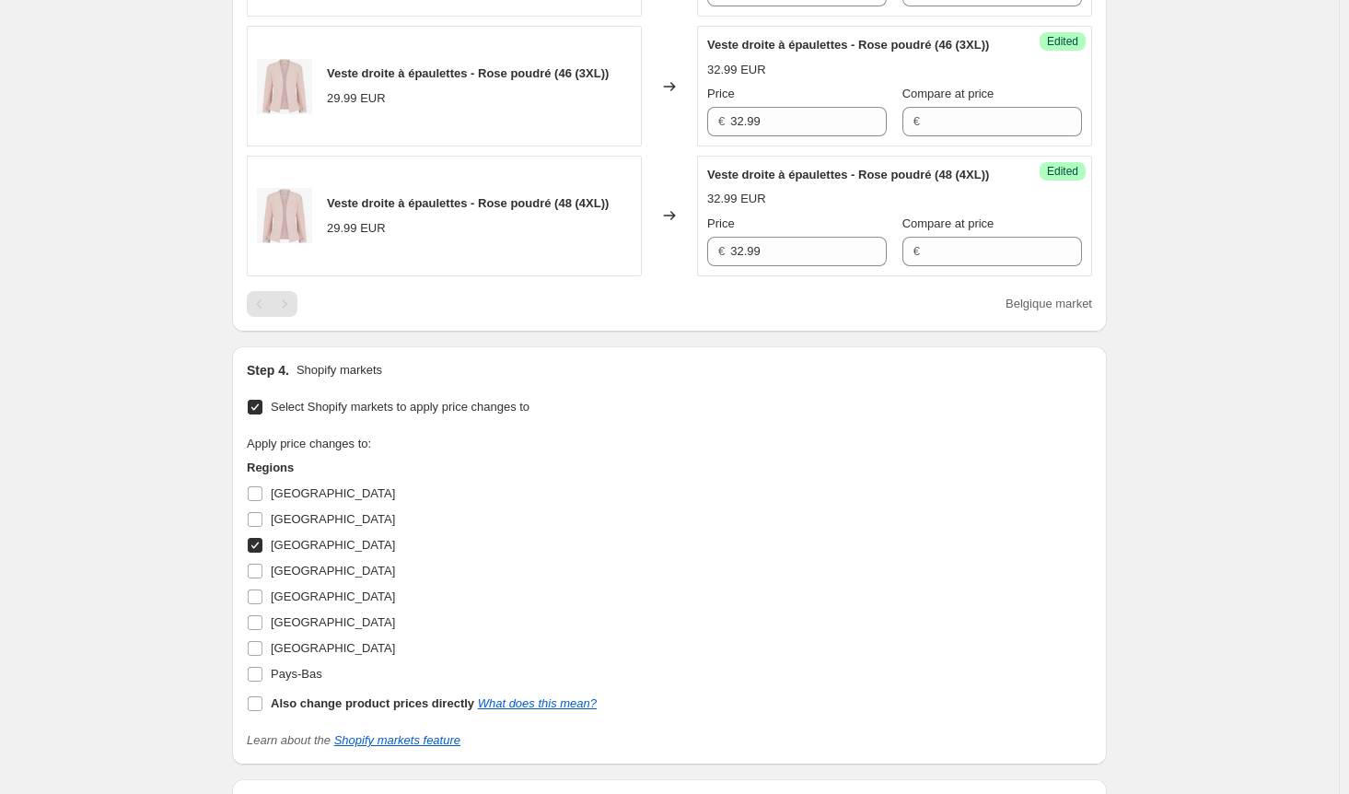
scroll to position [1400, 0]
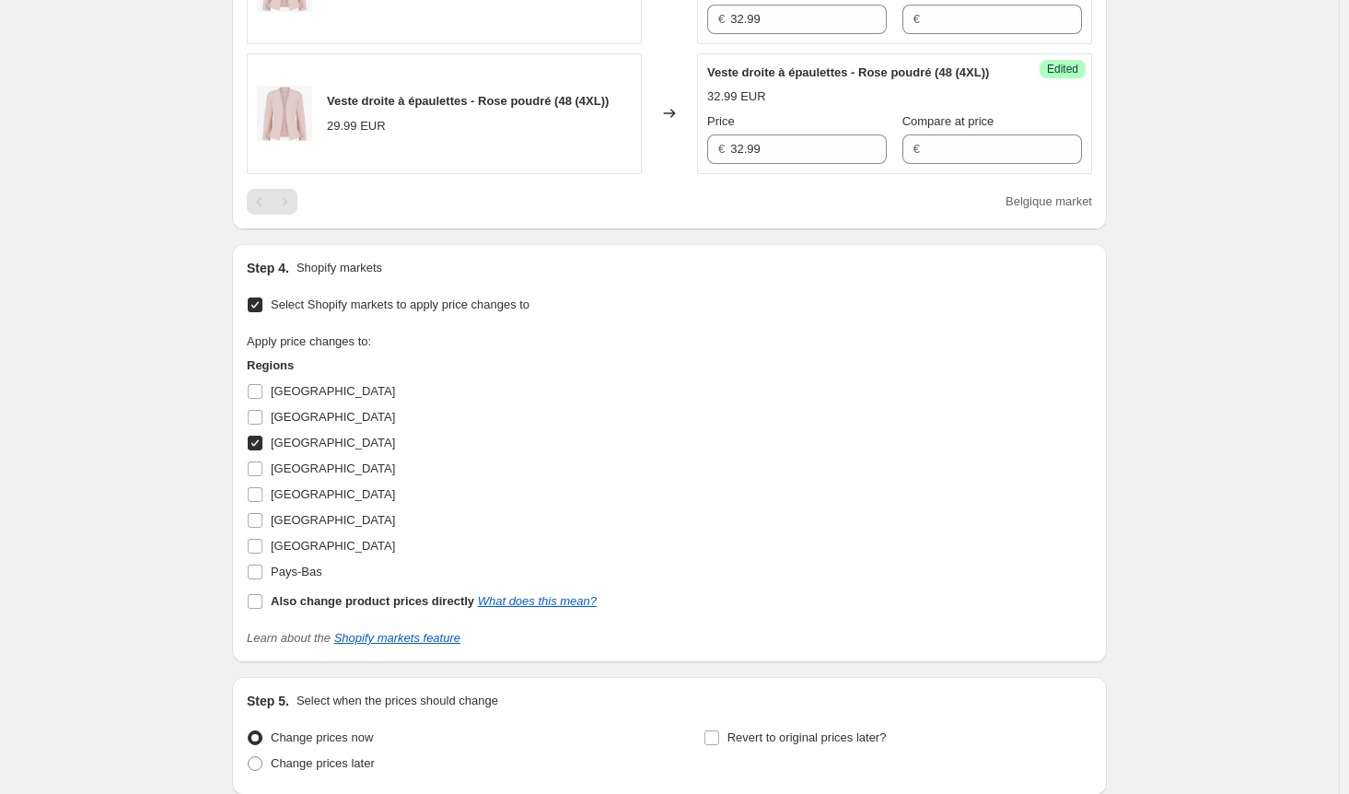
click at [260, 450] on input "[GEOGRAPHIC_DATA]" at bounding box center [255, 443] width 15 height 15
checkbox input "false"
click at [261, 502] on input "[GEOGRAPHIC_DATA]" at bounding box center [255, 494] width 15 height 15
checkbox input "false"
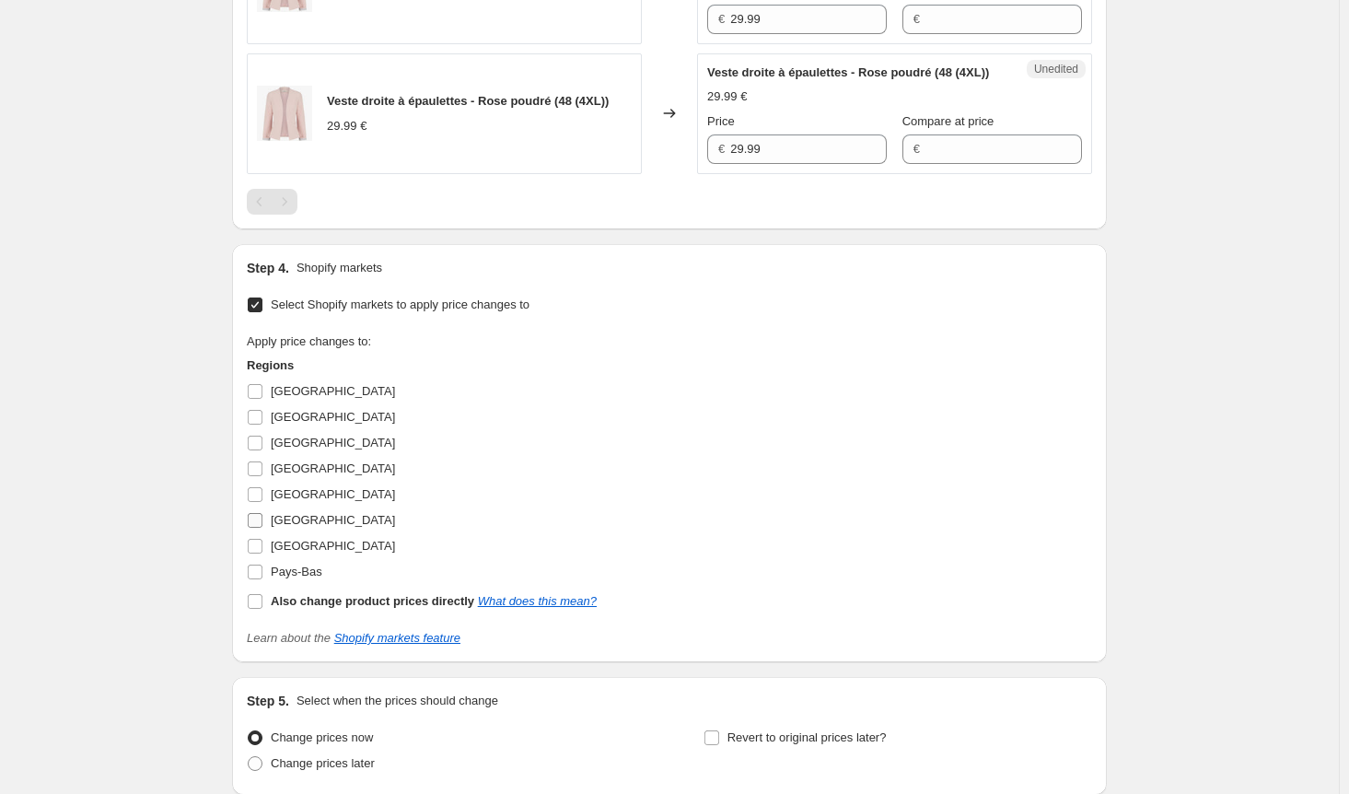
click at [261, 528] on input "[GEOGRAPHIC_DATA]" at bounding box center [255, 520] width 15 height 15
checkbox input "true"
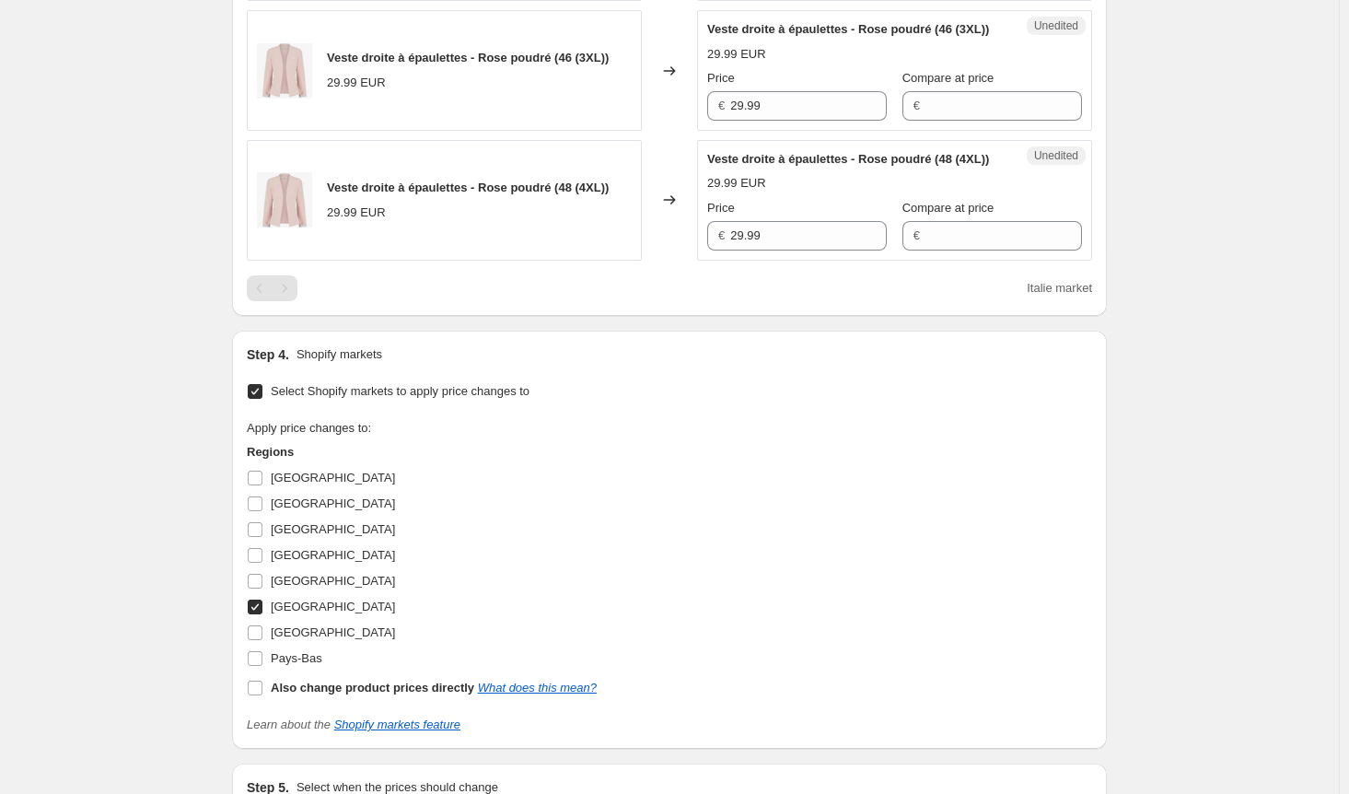
scroll to position [1216, 0]
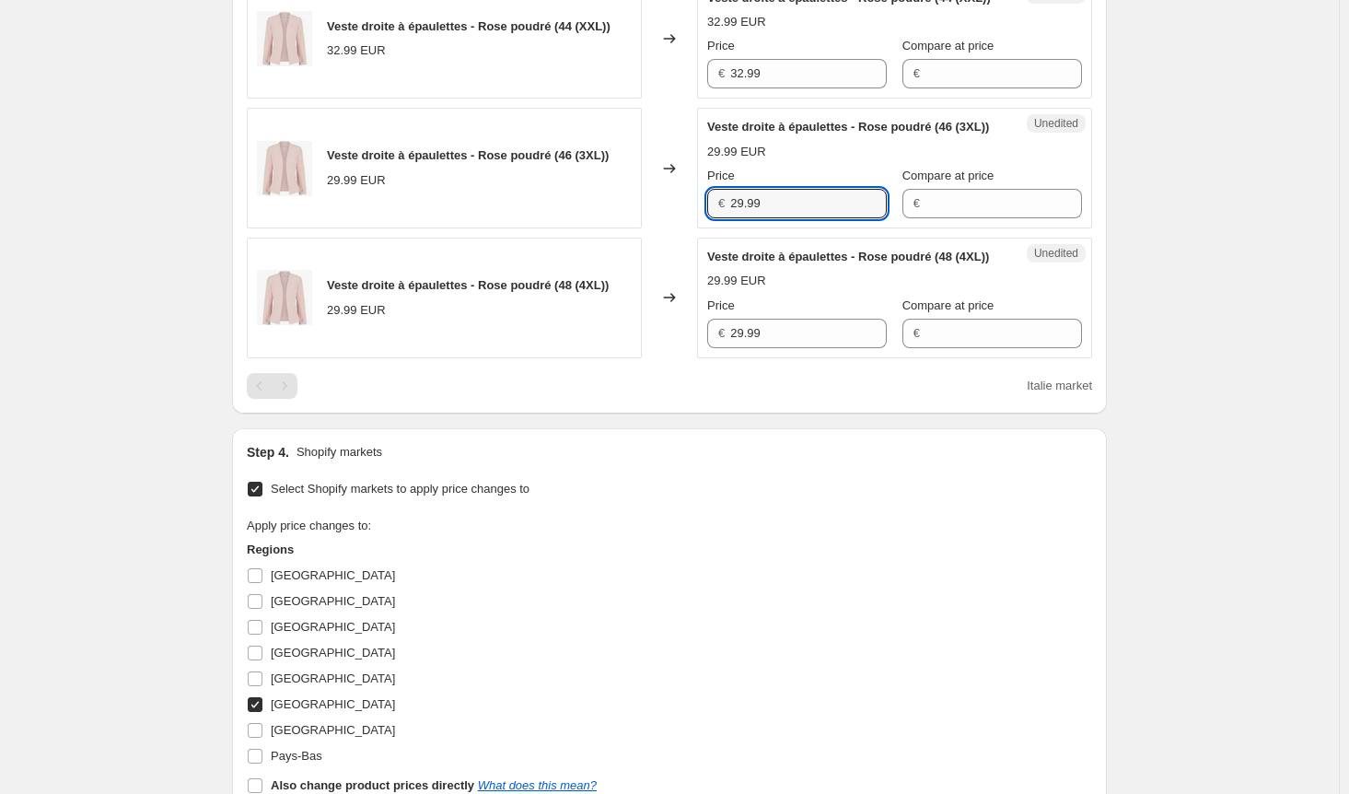
drag, startPoint x: 796, startPoint y: 260, endPoint x: 600, endPoint y: 268, distance: 196.3
click at [600, 228] on div "Veste droite à épaulettes - Rose poudré (46 (3XL)) 29.99 EUR Changed to Unedite…" at bounding box center [669, 168] width 845 height 121
paste input "32"
type input "32.99"
click at [683, 358] on div "Veste droite à épaulettes - Rose poudré (48 (4XL)) 29.99 EUR Changed to Unedite…" at bounding box center [669, 298] width 845 height 121
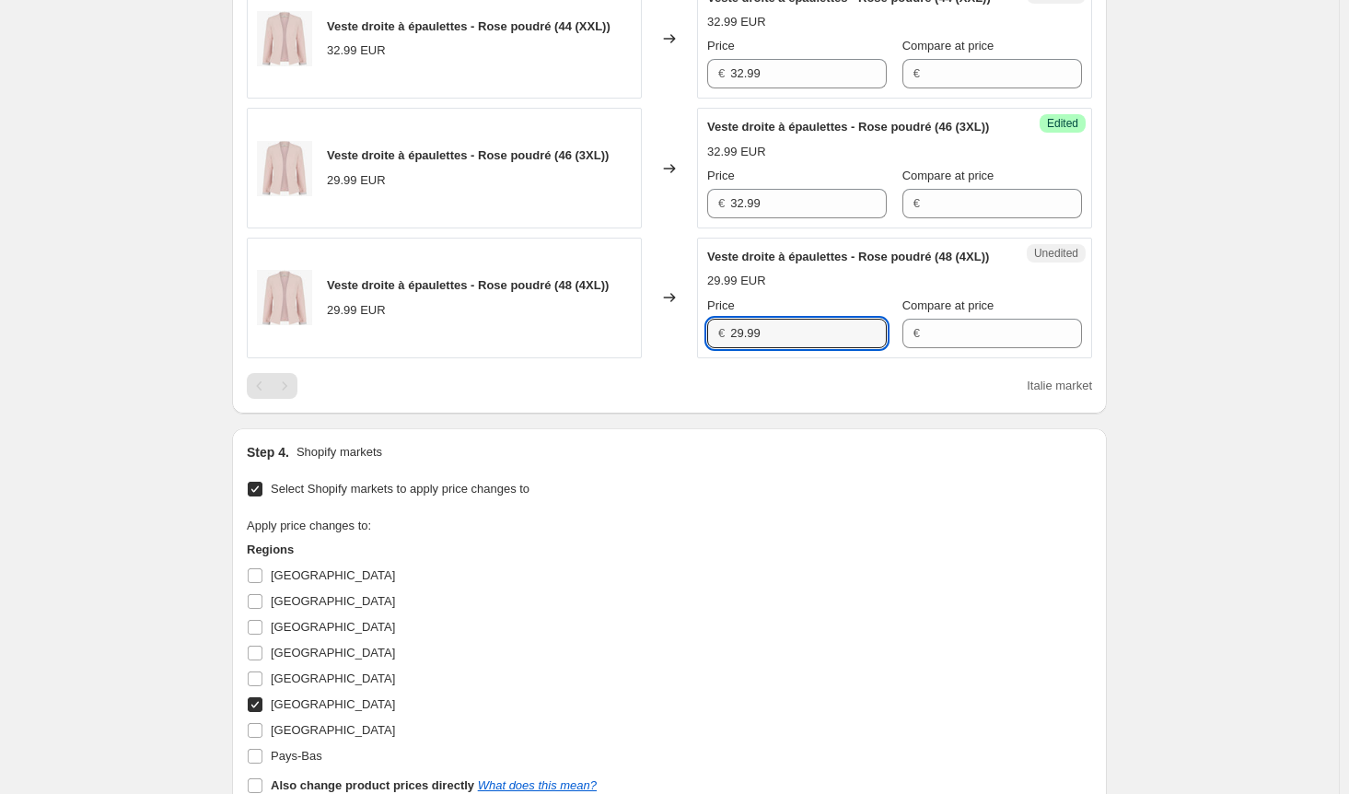
paste input "32"
type input "32.99"
click at [707, 399] on div "Italie market" at bounding box center [669, 386] width 845 height 26
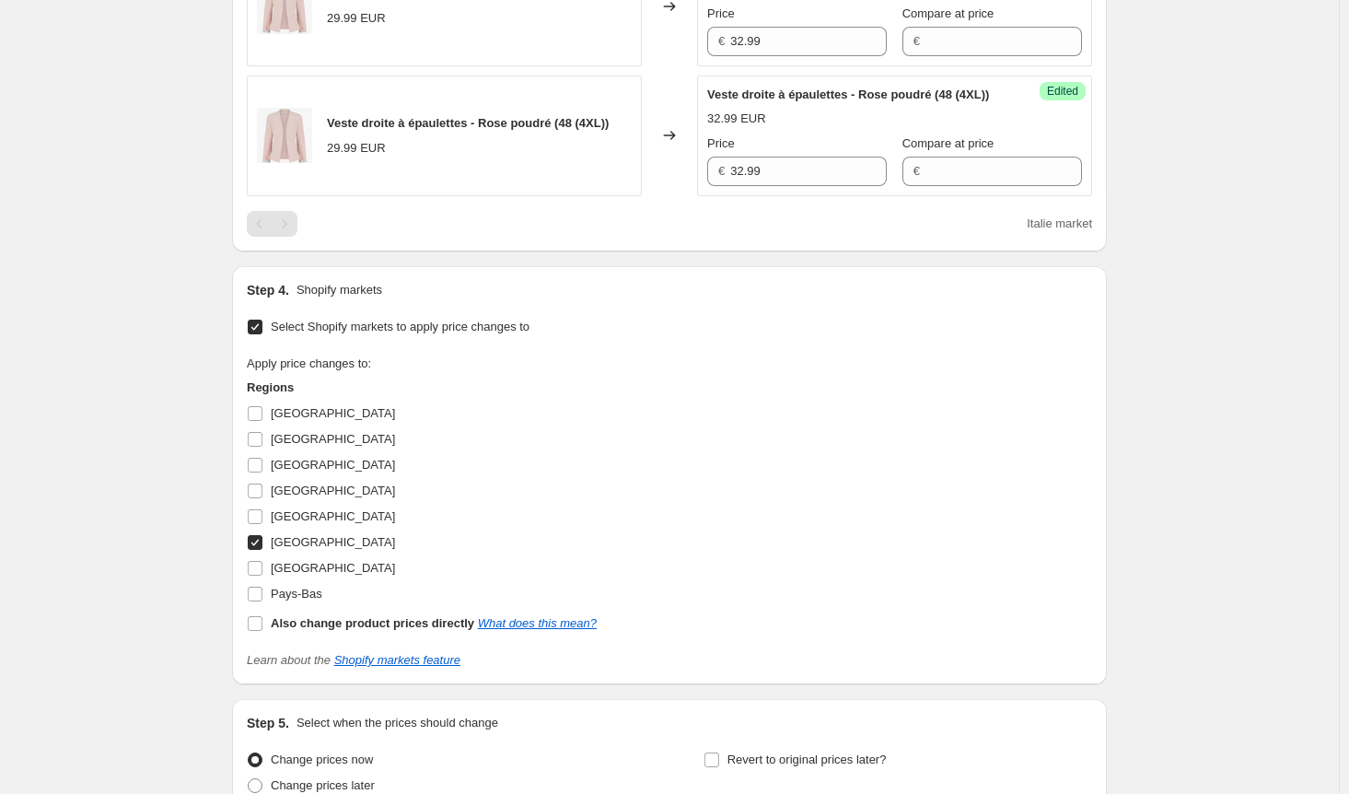
scroll to position [1400, 0]
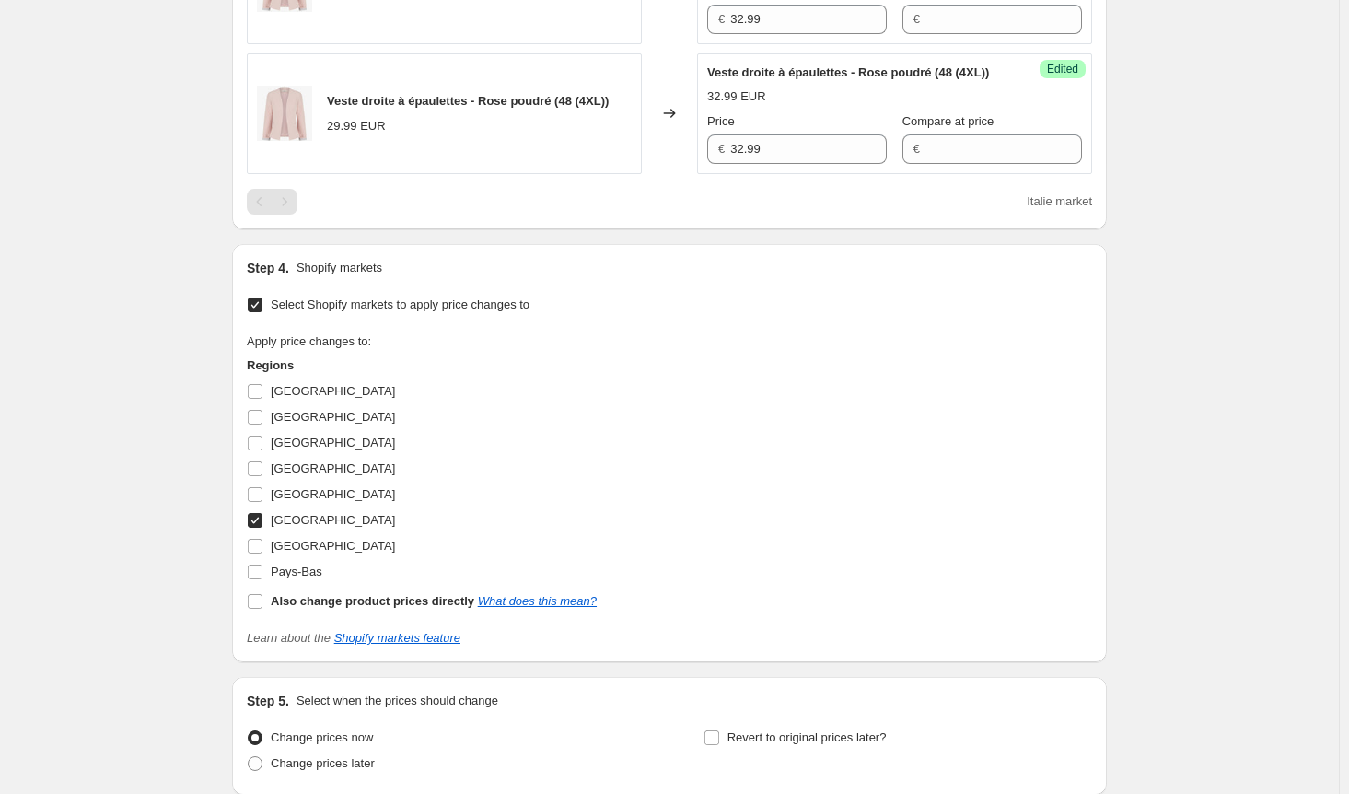
click at [259, 528] on input "[GEOGRAPHIC_DATA]" at bounding box center [255, 520] width 15 height 15
checkbox input "false"
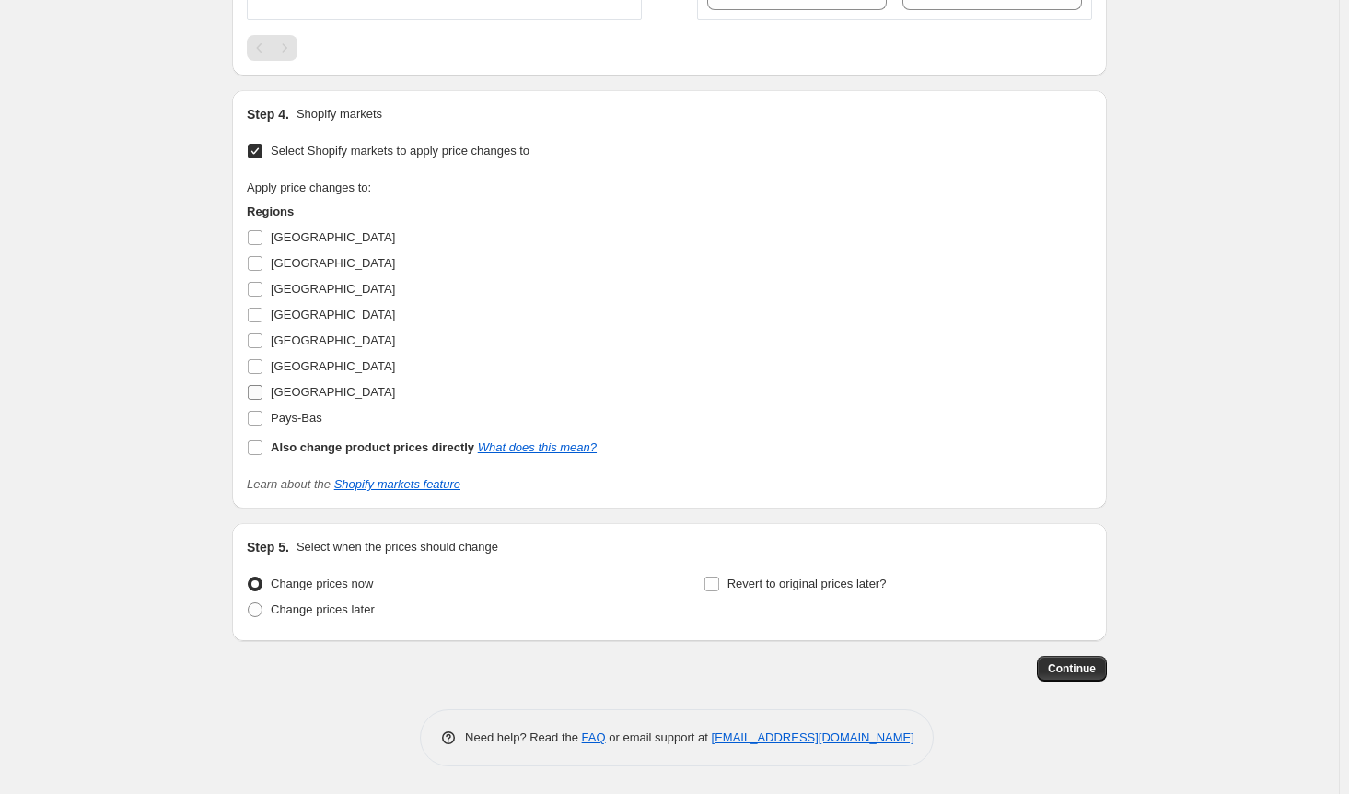
click at [261, 400] on input "[GEOGRAPHIC_DATA]" at bounding box center [255, 392] width 15 height 15
checkbox input "true"
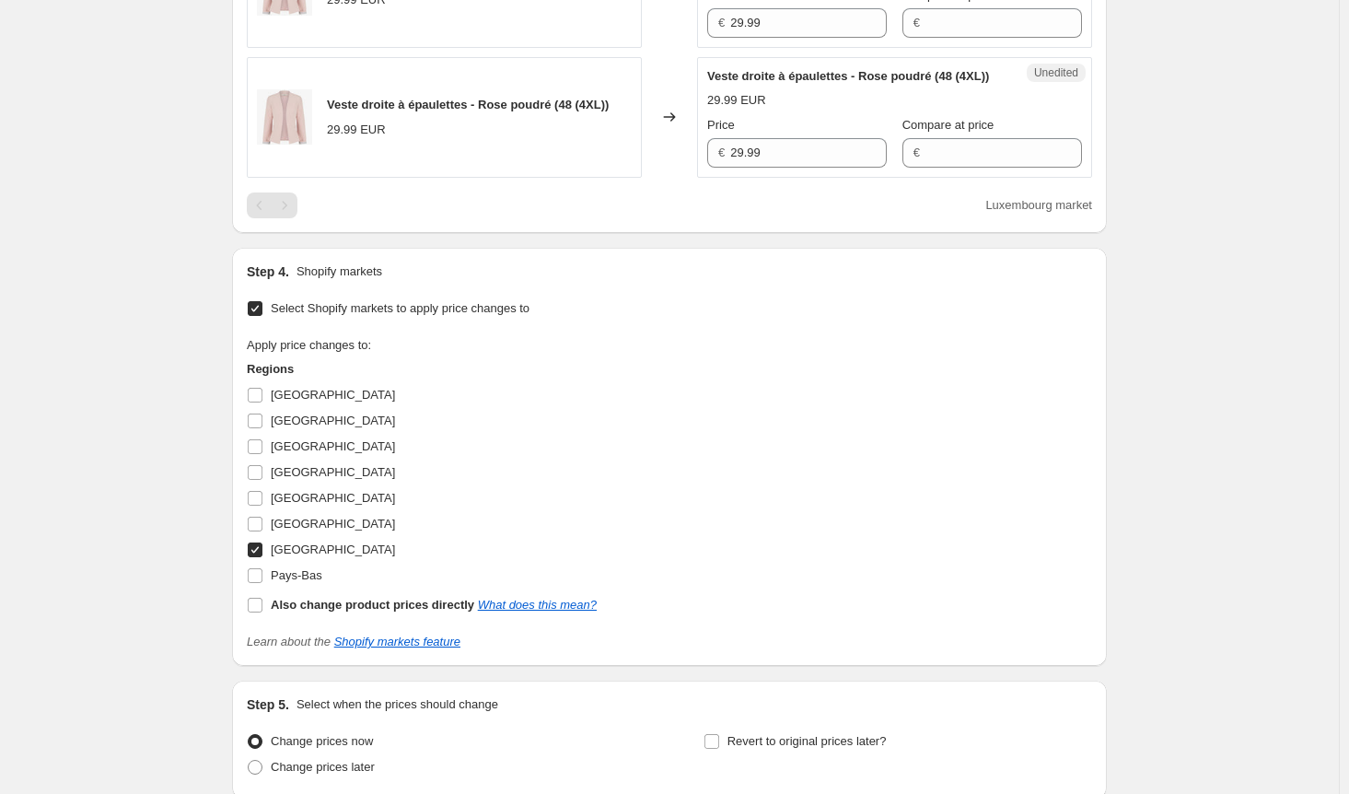
scroll to position [1216, 0]
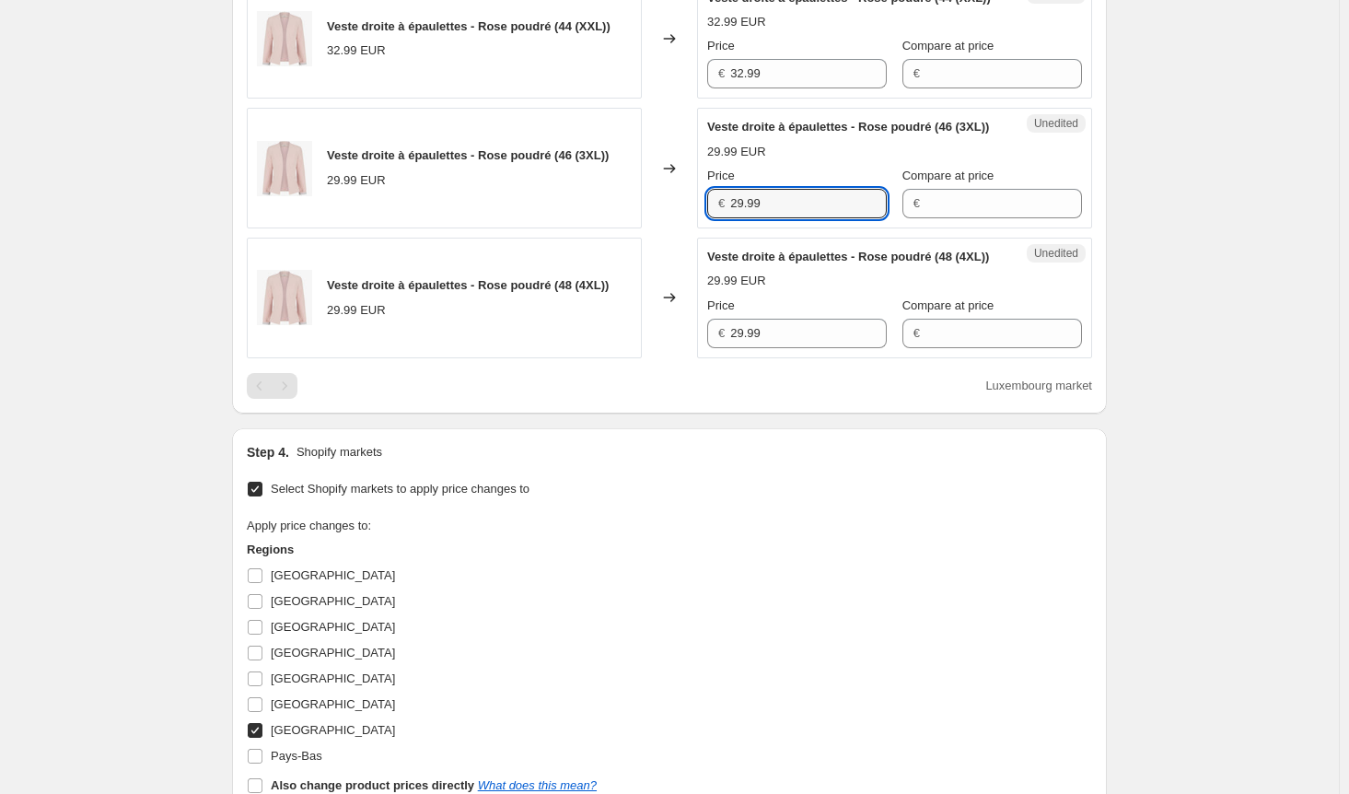
drag, startPoint x: 796, startPoint y: 273, endPoint x: 587, endPoint y: 272, distance: 208.1
click at [587, 228] on div "Veste droite à épaulettes - Rose poudré (46 (3XL)) 29.99 EUR Changed to Unedite…" at bounding box center [669, 168] width 845 height 121
paste input "32"
type input "32.99"
drag, startPoint x: 784, startPoint y: 417, endPoint x: 678, endPoint y: 417, distance: 106.8
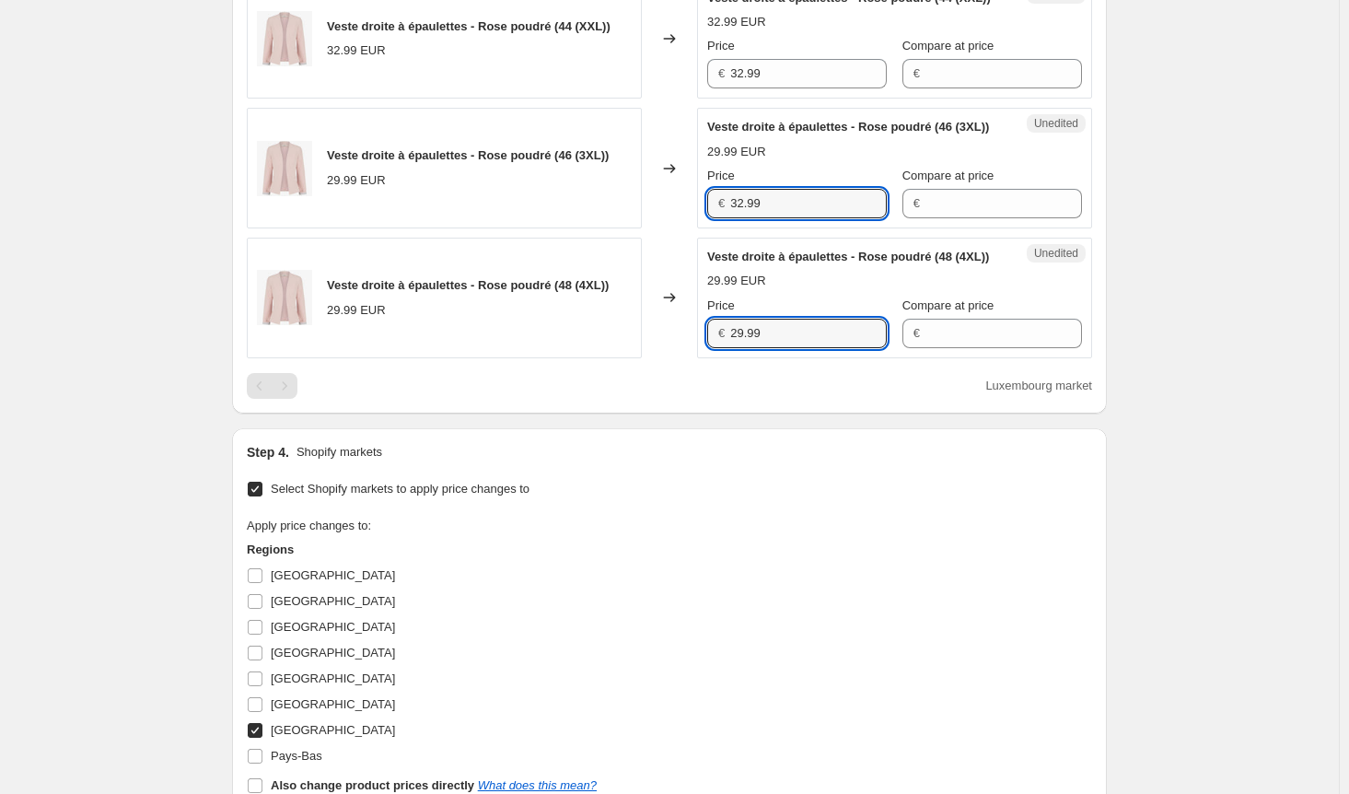
click at [678, 358] on div "Veste droite à épaulettes - Rose poudré (48 (4XL)) 29.99 EUR Changed to Unedite…" at bounding box center [669, 298] width 845 height 121
paste input "32"
type input "32.99"
click at [680, 399] on div "Luxembourg market" at bounding box center [669, 386] width 845 height 26
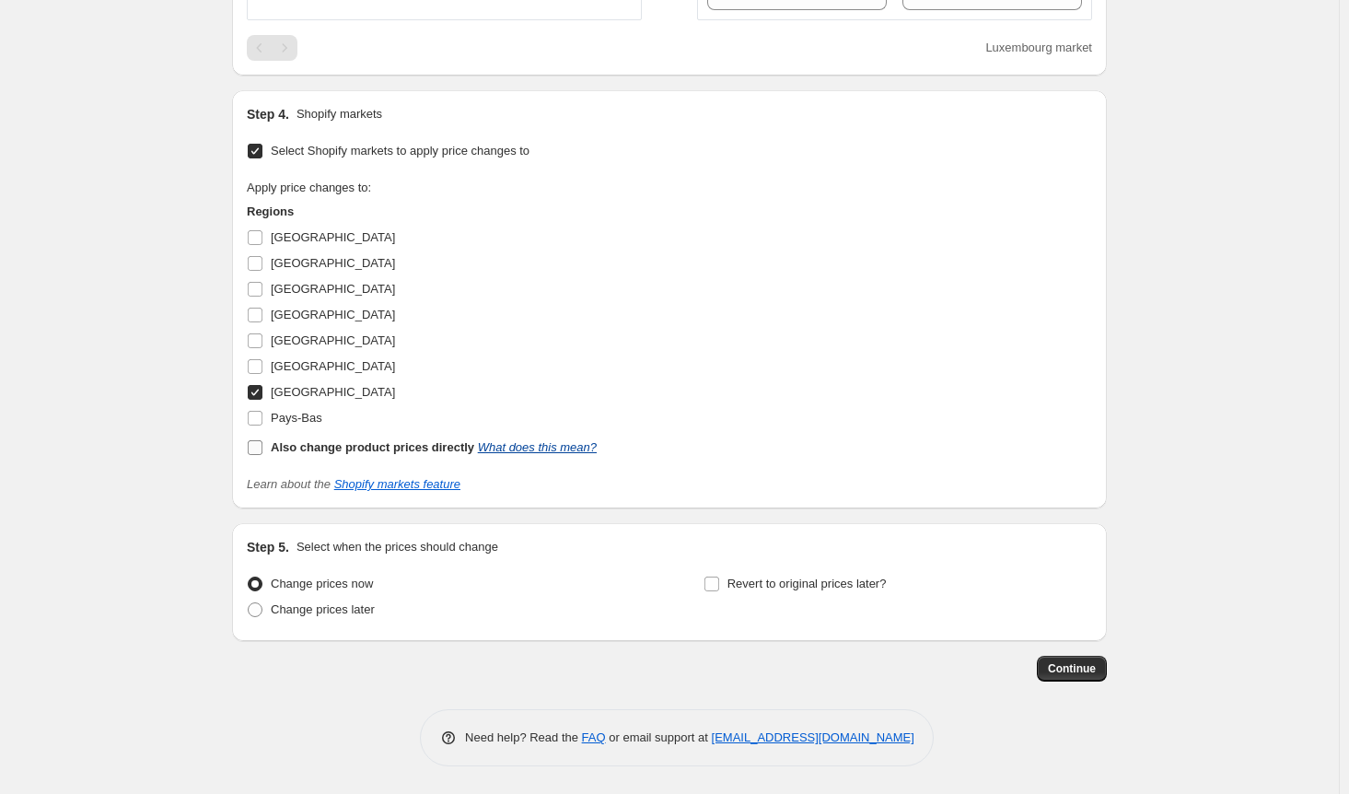
scroll to position [1639, 0]
click at [261, 243] on input "[GEOGRAPHIC_DATA]" at bounding box center [255, 237] width 15 height 15
checkbox input "true"
click at [262, 271] on input "[GEOGRAPHIC_DATA]" at bounding box center [255, 263] width 15 height 15
checkbox input "true"
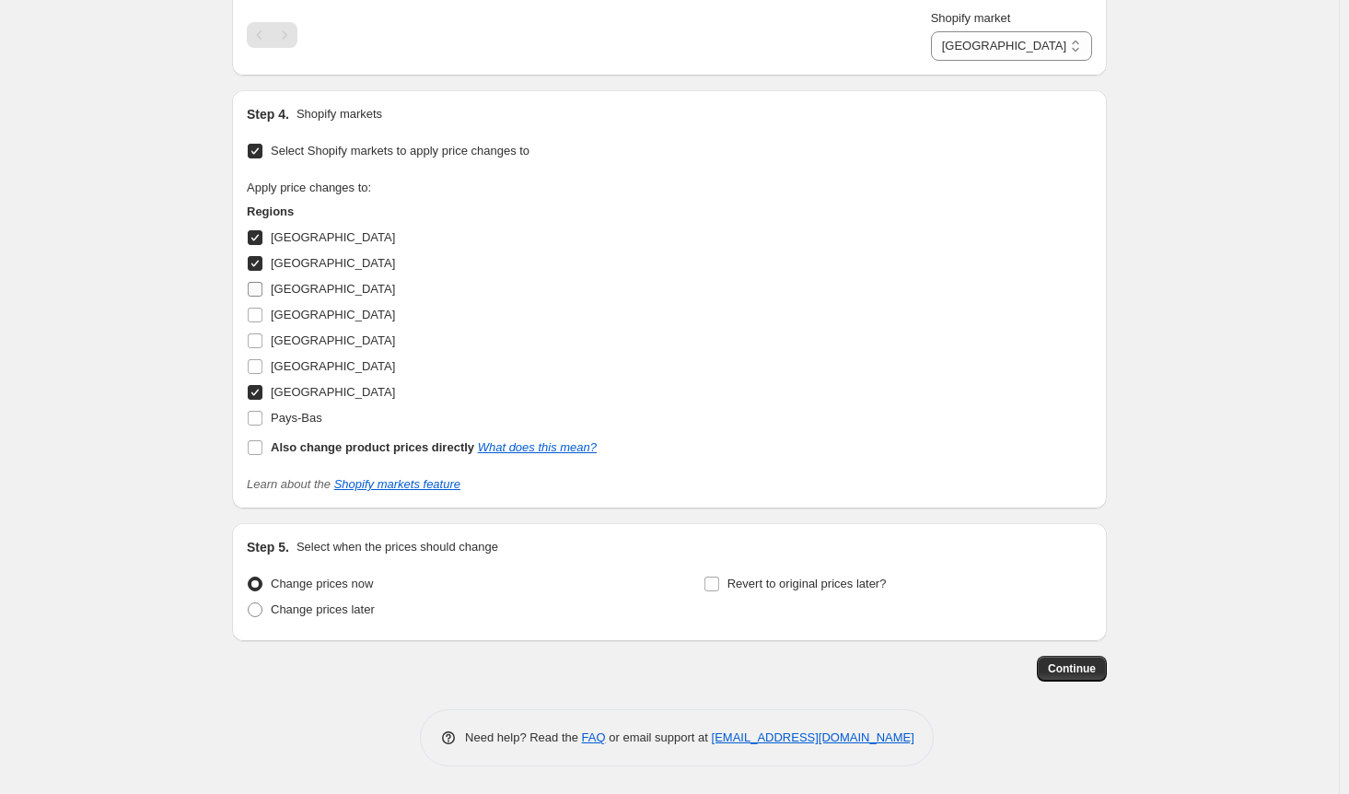
click at [259, 296] on input "[GEOGRAPHIC_DATA]" at bounding box center [255, 289] width 15 height 15
checkbox input "true"
click at [258, 322] on input "[GEOGRAPHIC_DATA]" at bounding box center [255, 315] width 15 height 15
checkbox input "true"
click at [262, 425] on input "Pays-Bas" at bounding box center [255, 418] width 15 height 15
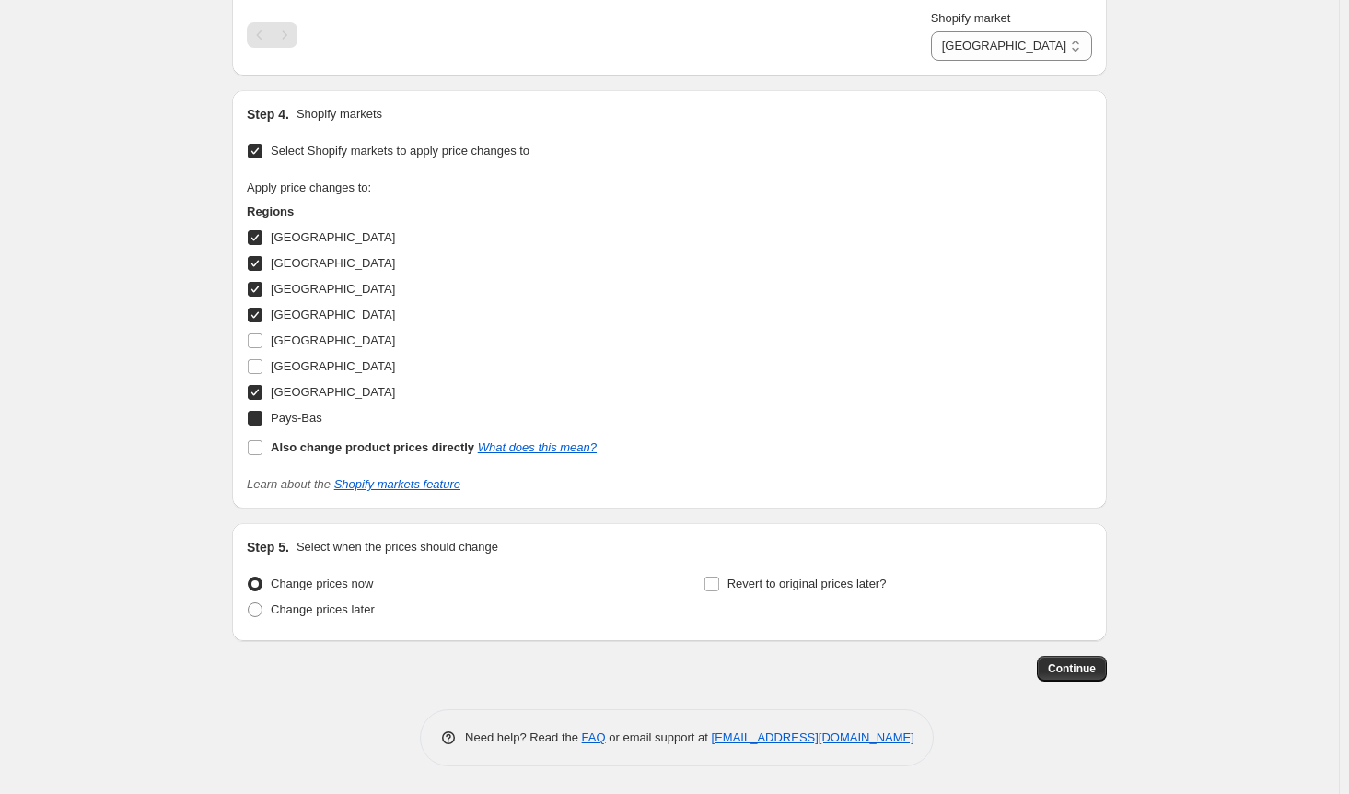
checkbox input "true"
click at [1066, 676] on span "Continue" at bounding box center [1072, 668] width 48 height 15
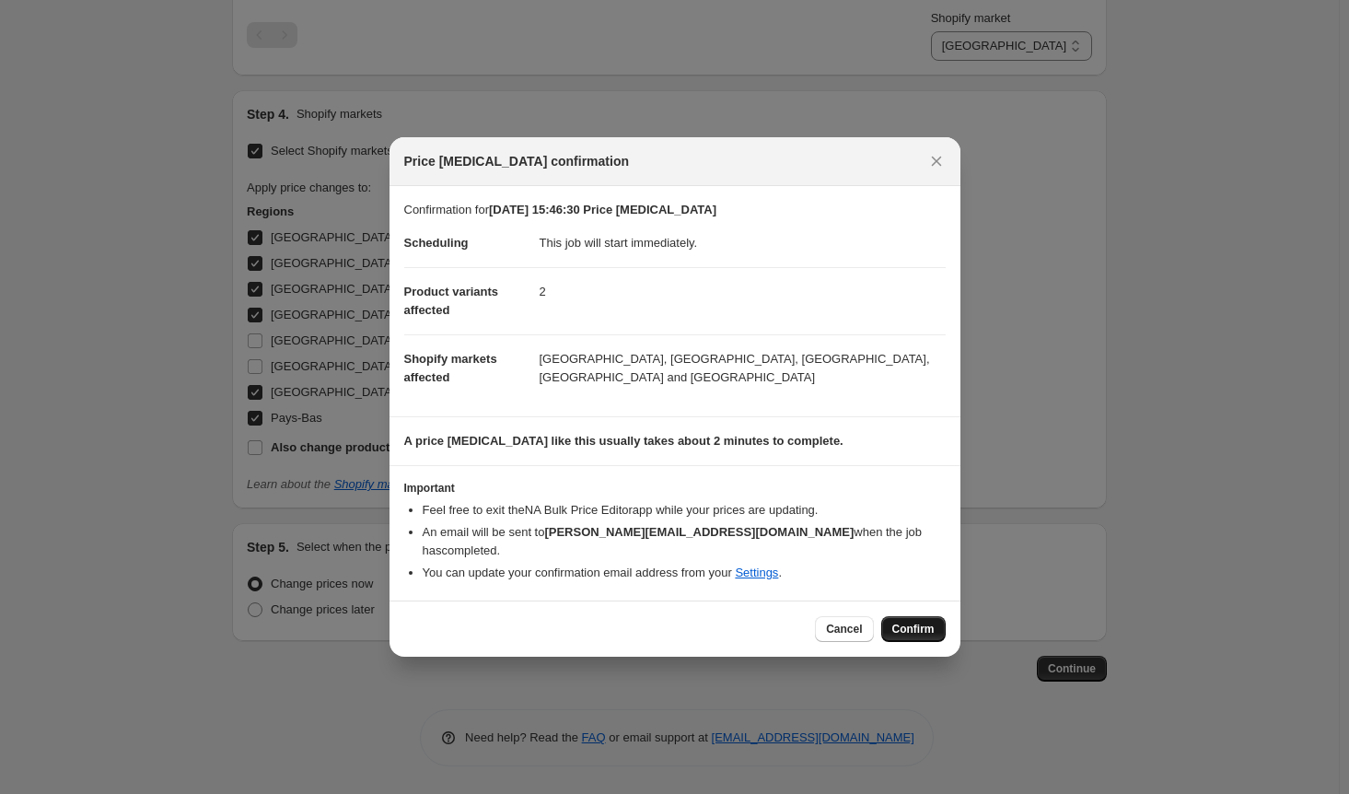
click at [926, 621] on span "Confirm" at bounding box center [913, 628] width 42 height 15
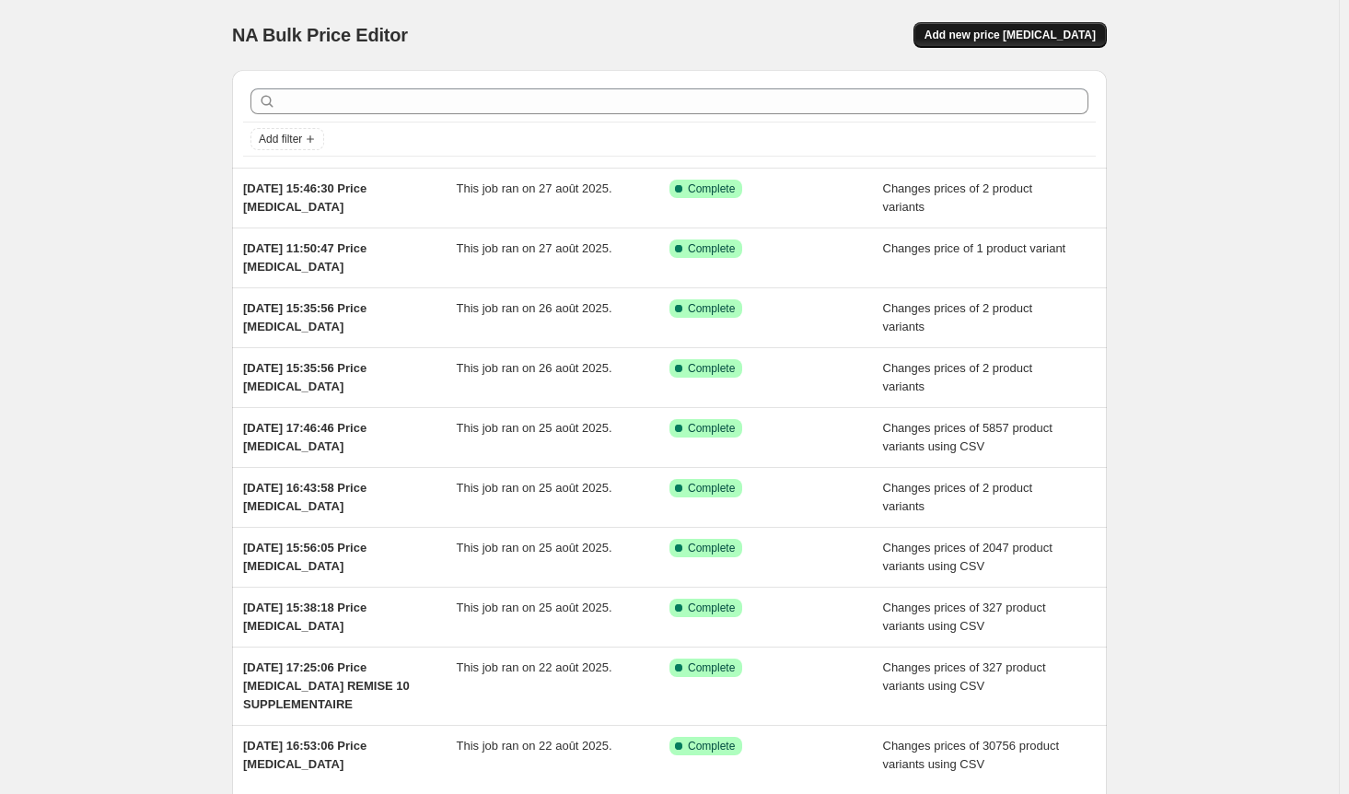
click at [1038, 33] on span "Add new price [MEDICAL_DATA]" at bounding box center [1009, 35] width 171 height 15
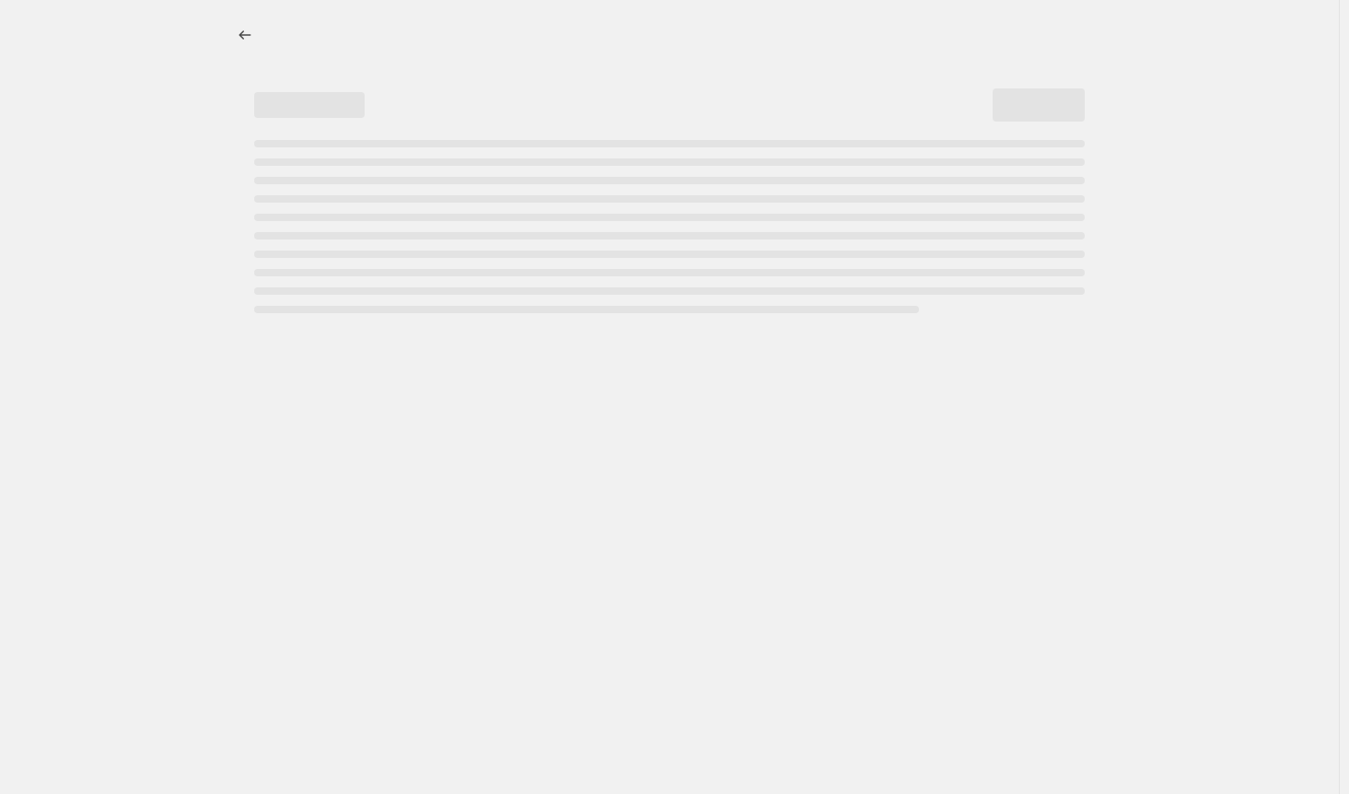
select select "percentage"
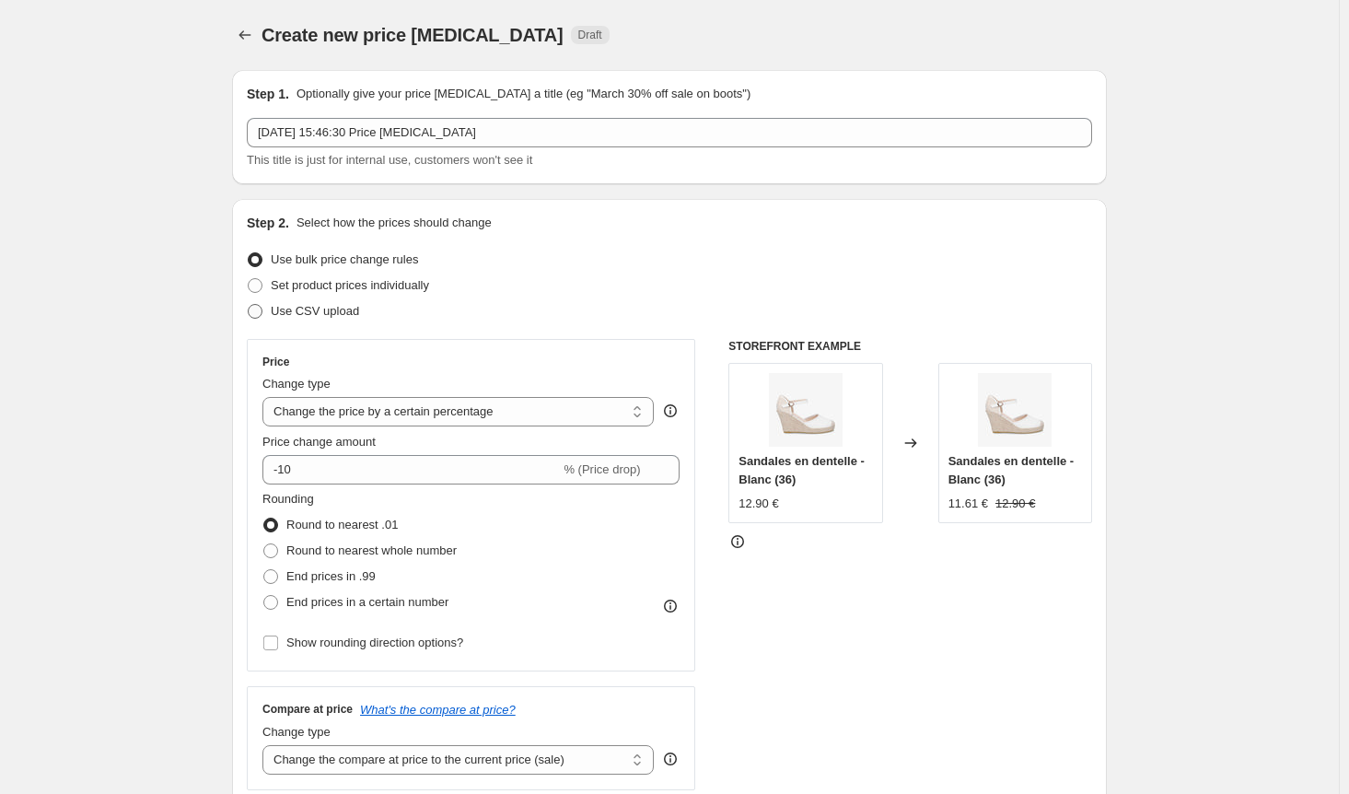
click at [262, 313] on span at bounding box center [255, 311] width 15 height 15
click at [249, 305] on input "Use CSV upload" at bounding box center [248, 304] width 1 height 1
radio input "true"
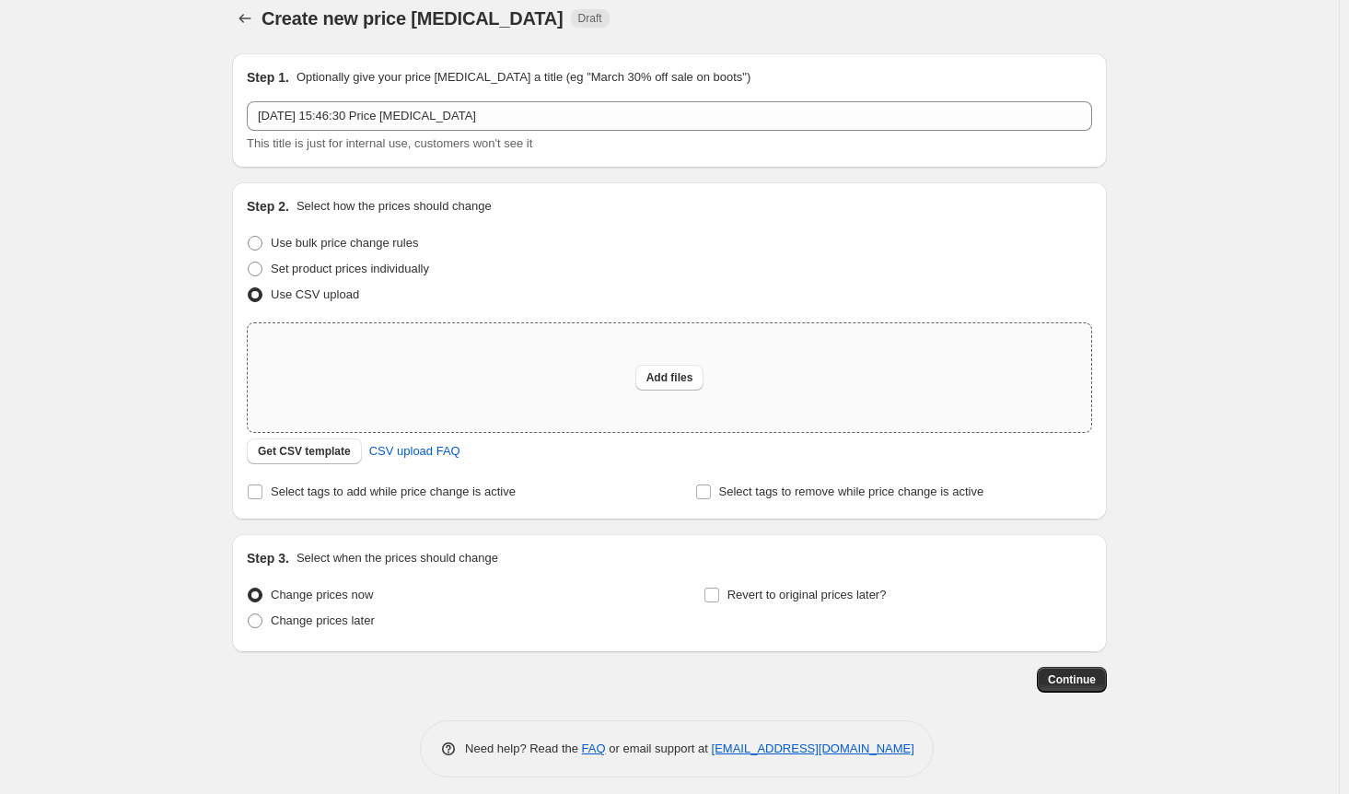
scroll to position [27, 0]
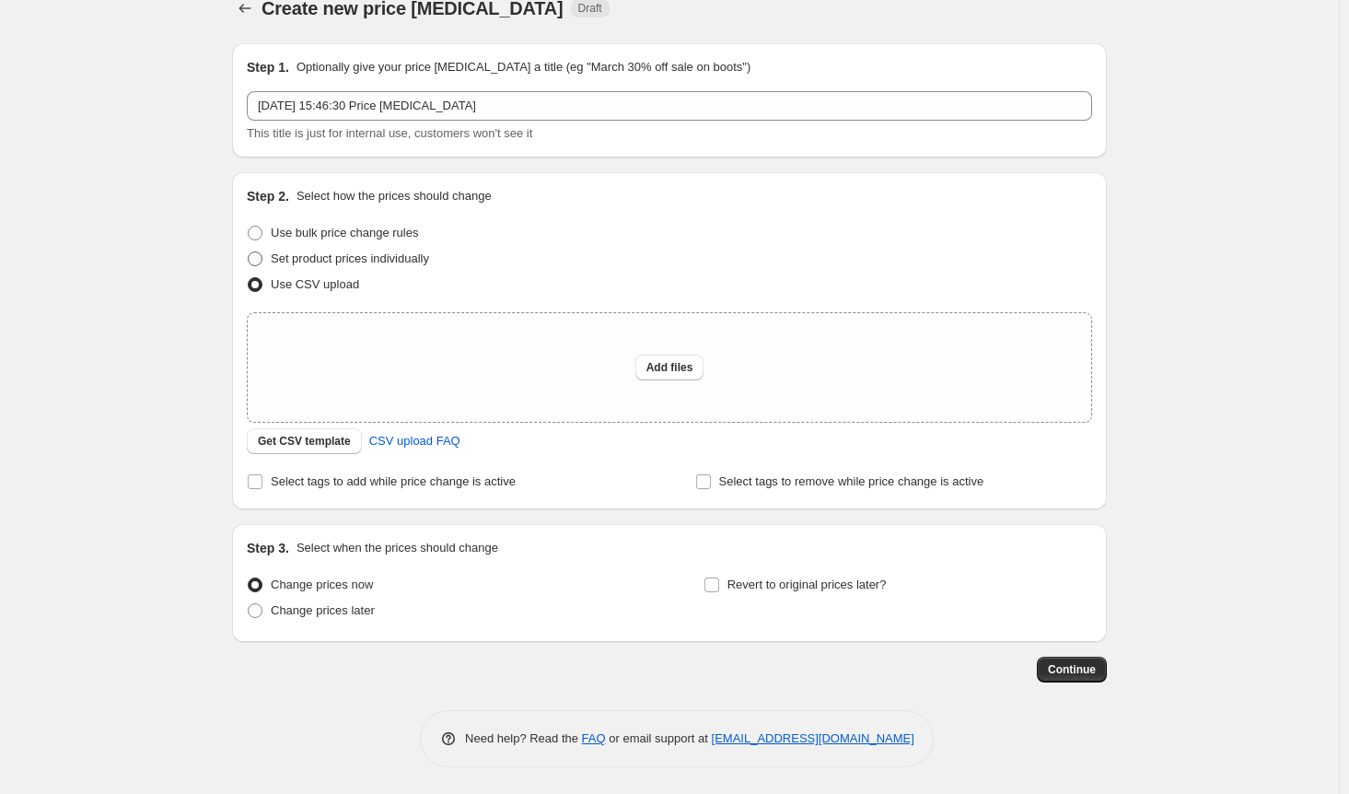
click at [259, 259] on span at bounding box center [255, 258] width 15 height 15
click at [249, 252] on input "Set product prices individually" at bounding box center [248, 251] width 1 height 1
radio input "true"
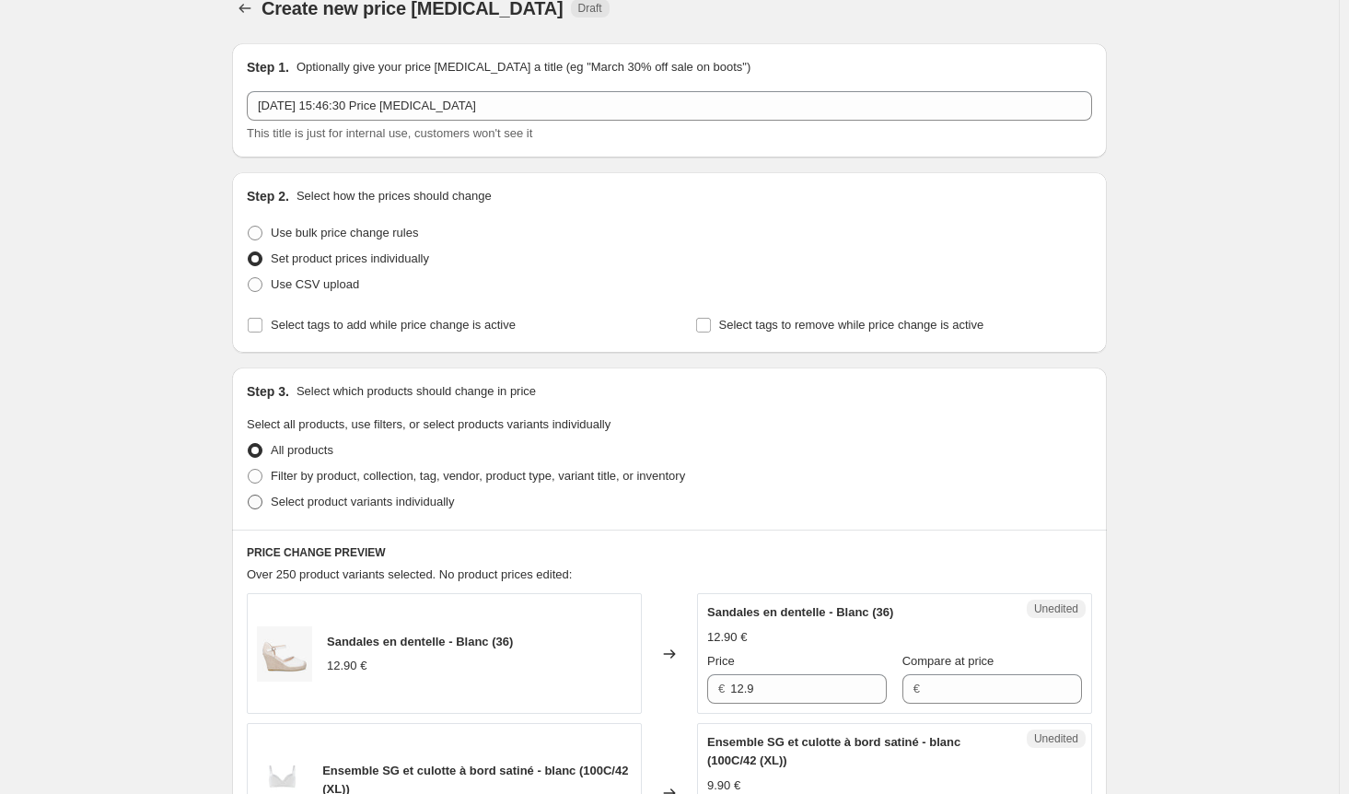
click at [256, 494] on span at bounding box center [255, 501] width 15 height 15
click at [249, 494] on input "Select product variants individually" at bounding box center [248, 494] width 1 height 1
radio input "true"
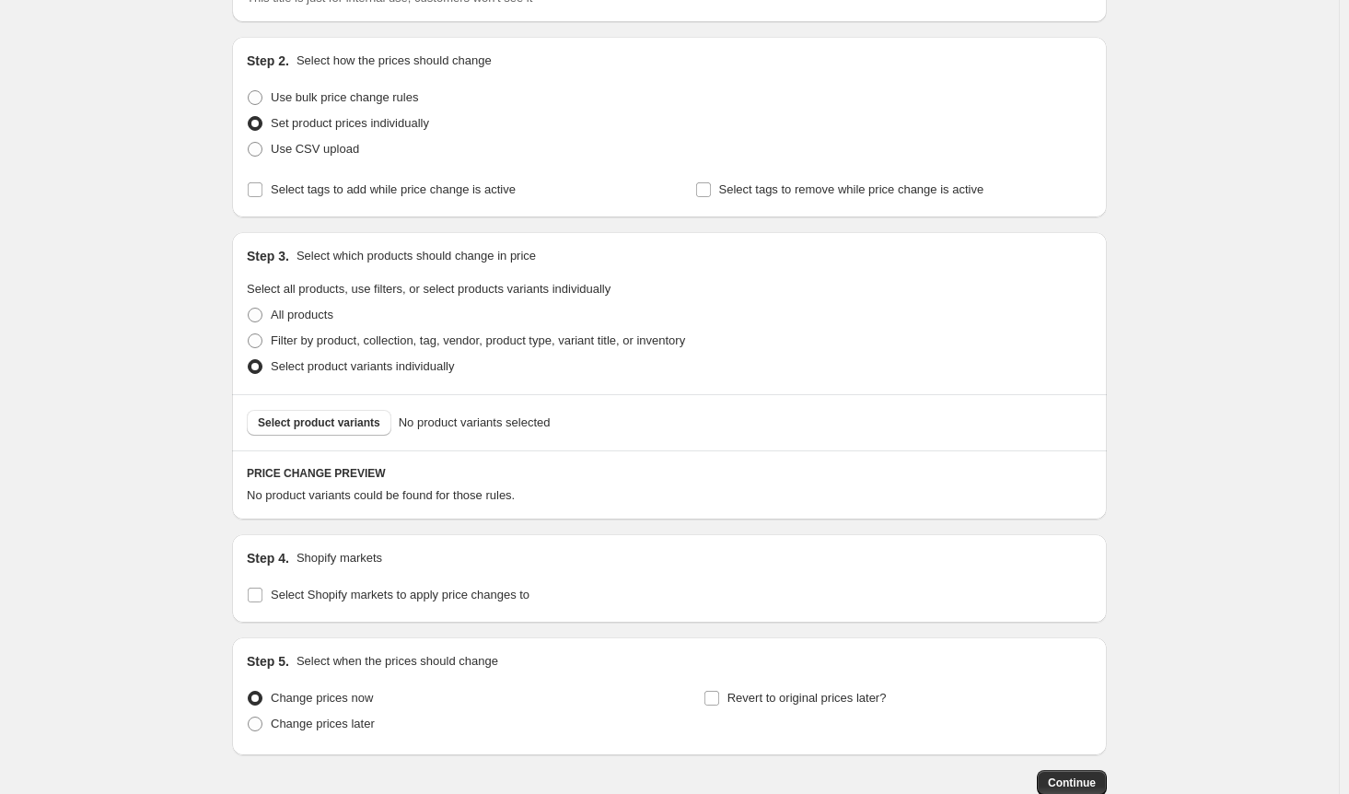
scroll to position [211, 0]
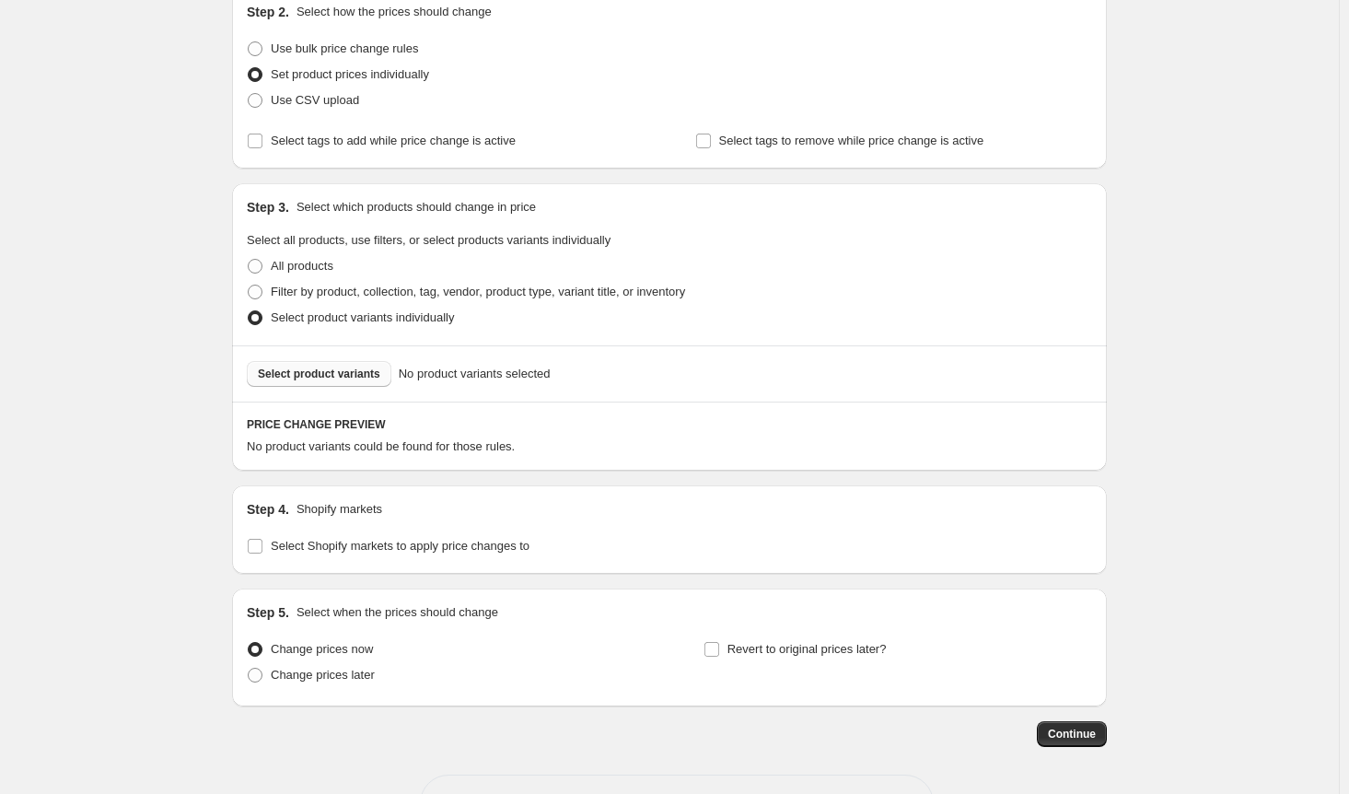
click at [336, 368] on span "Select product variants" at bounding box center [319, 373] width 122 height 15
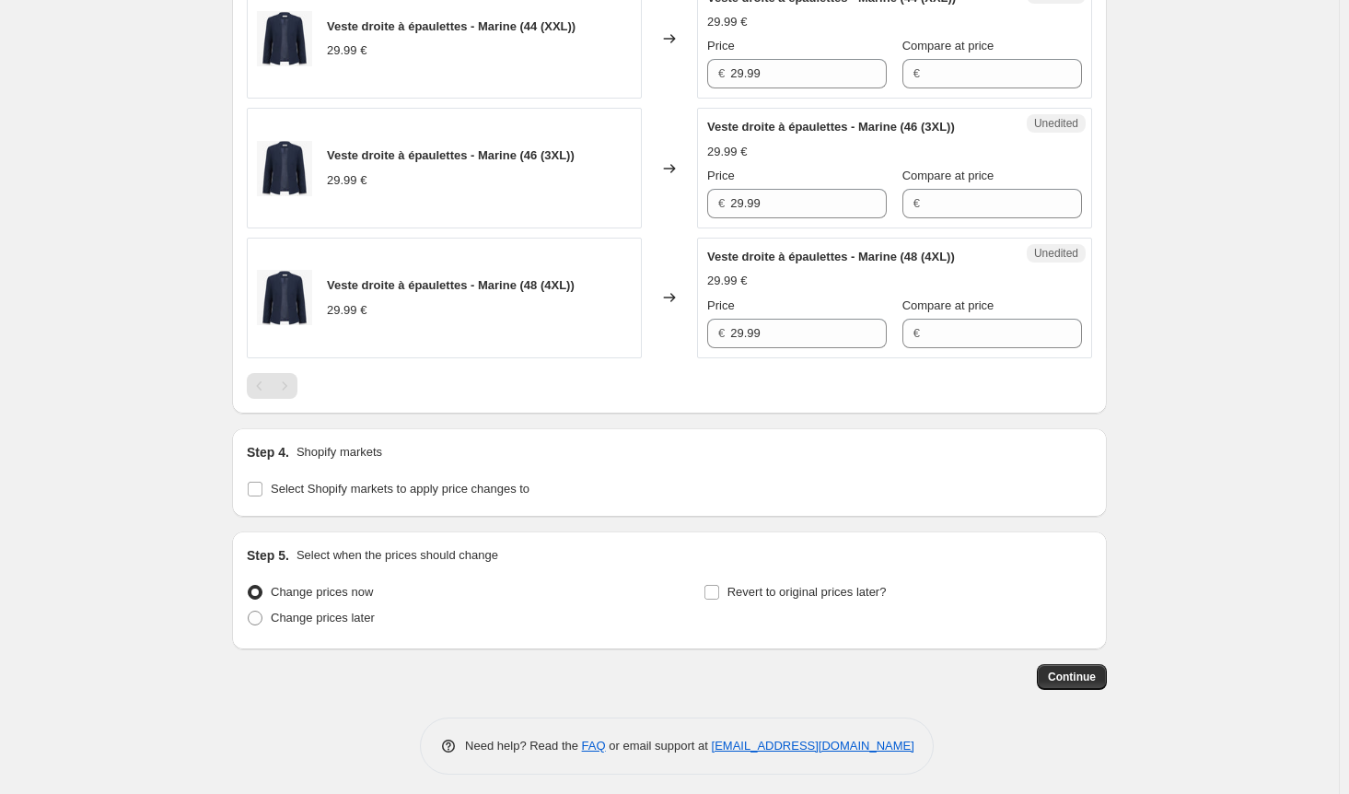
scroll to position [1216, 0]
click at [256, 487] on input "Select Shopify markets to apply price changes to" at bounding box center [255, 489] width 15 height 15
checkbox input "true"
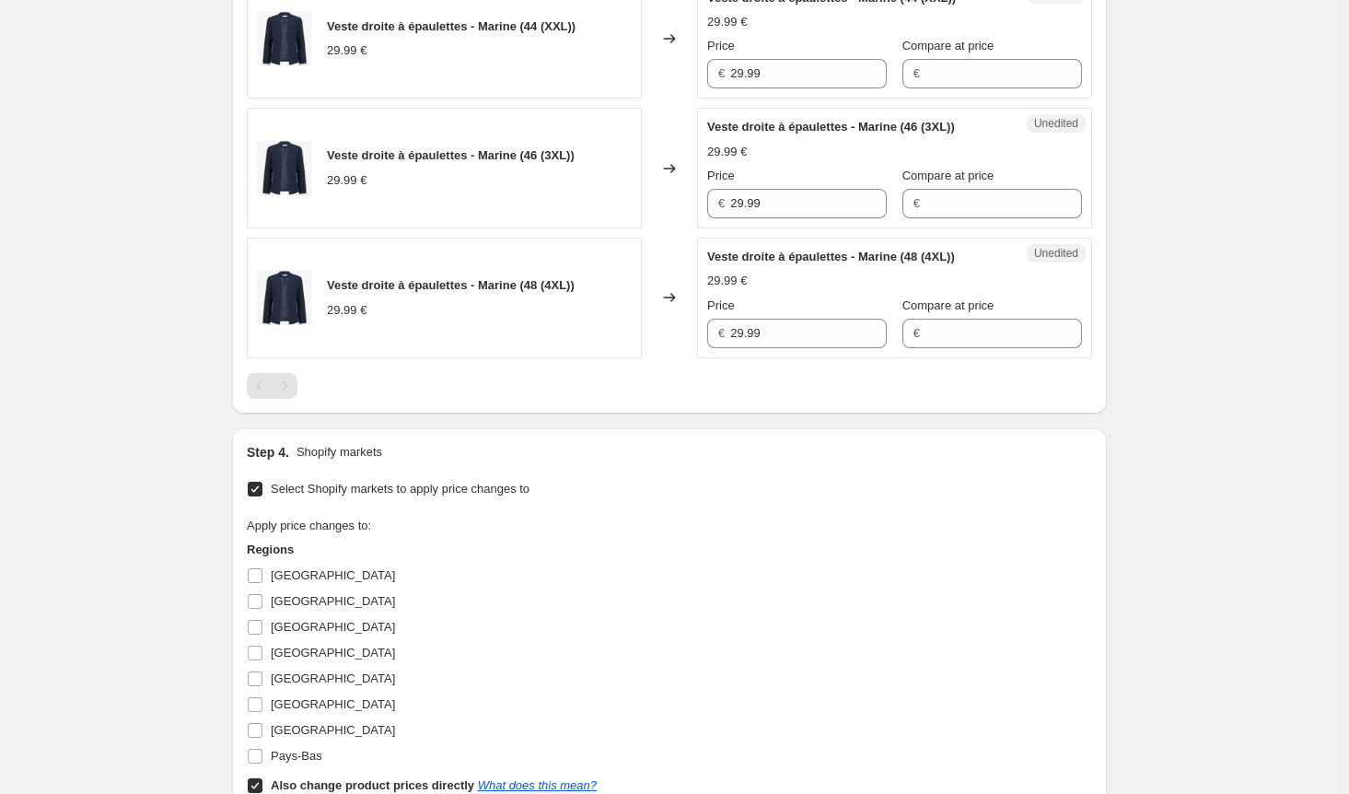
click at [260, 778] on input "Also change product prices directly What does this mean?" at bounding box center [255, 785] width 15 height 15
checkbox input "false"
click at [262, 569] on input "[GEOGRAPHIC_DATA]" at bounding box center [255, 575] width 15 height 15
checkbox input "true"
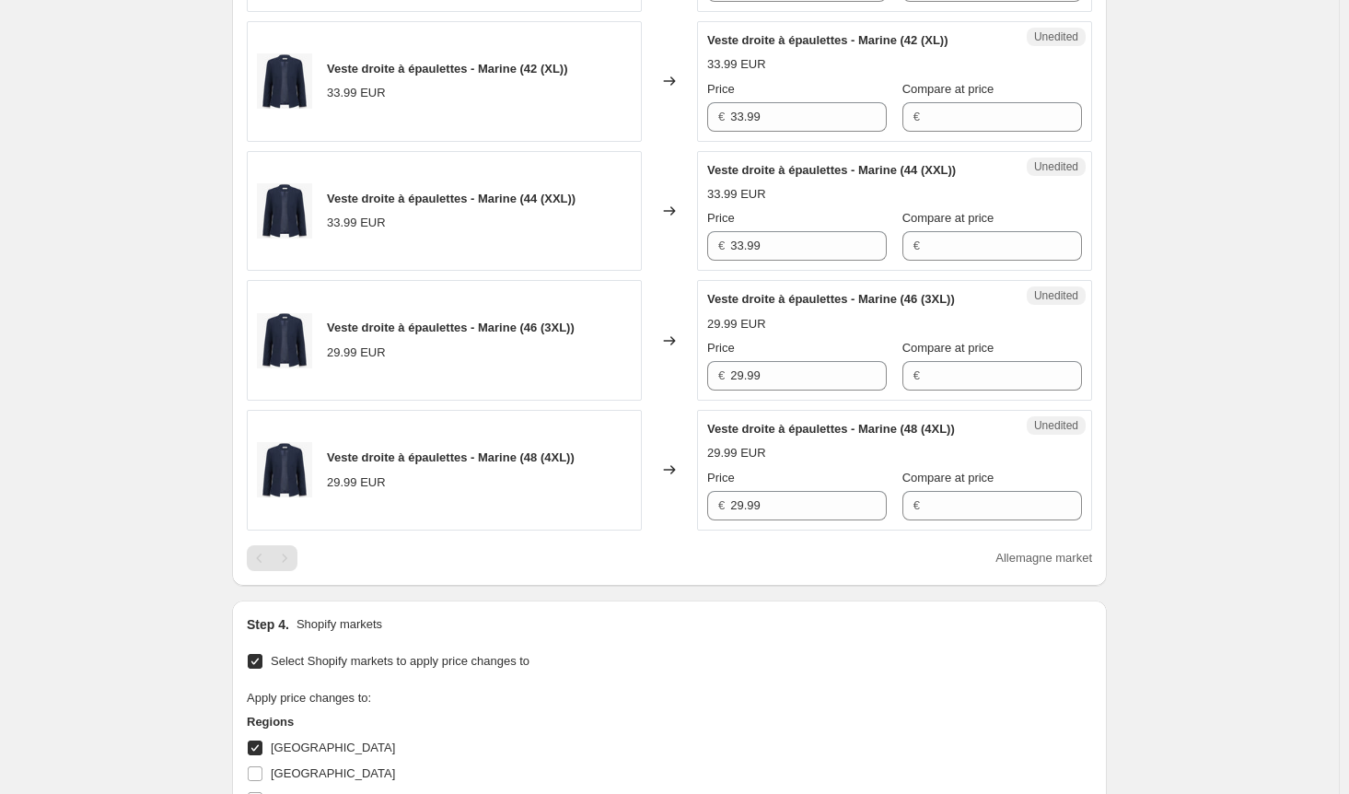
scroll to position [1032, 0]
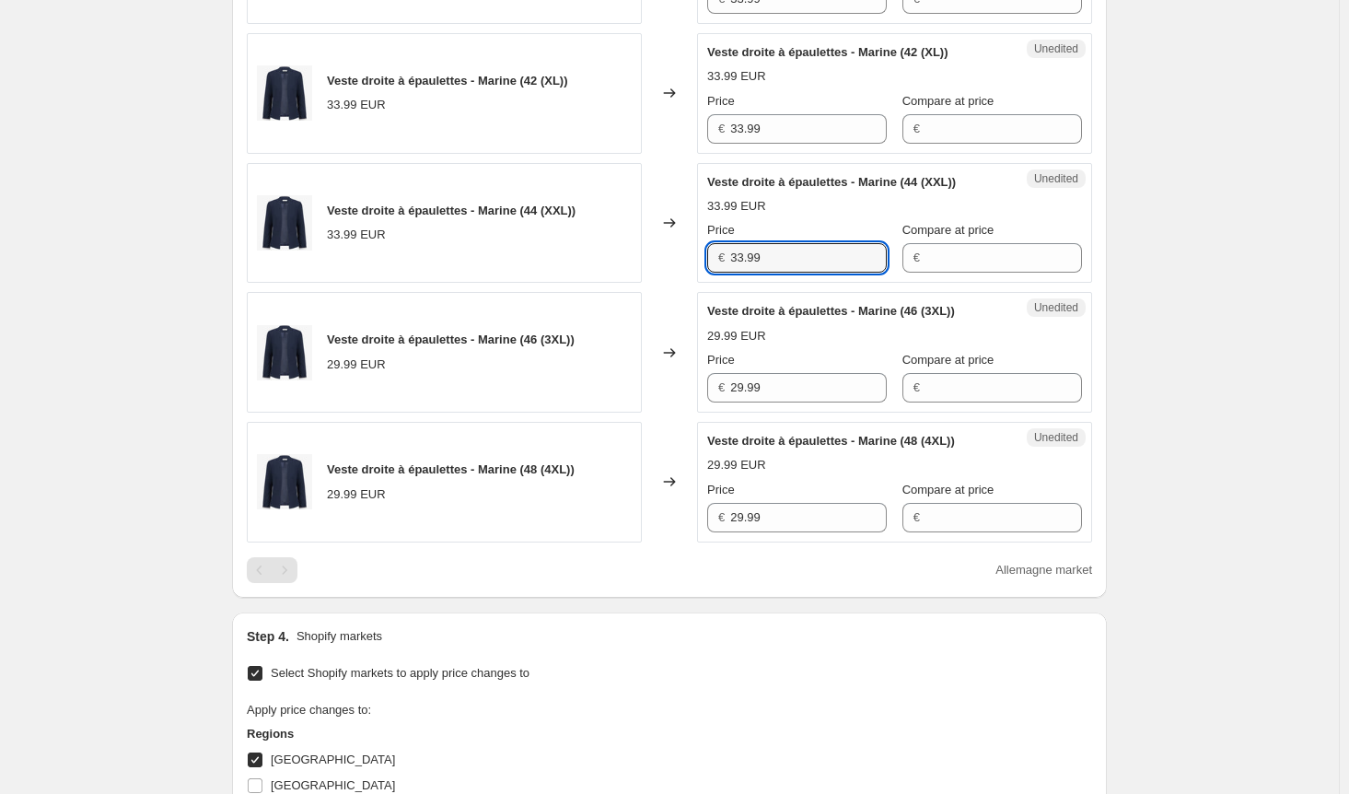
drag, startPoint x: 819, startPoint y: 255, endPoint x: 656, endPoint y: 253, distance: 163.0
click at [656, 253] on div "Veste droite à épaulettes - Marine (44 (XXL)) 33.99 EUR Changed to Unedited Ves…" at bounding box center [669, 223] width 845 height 121
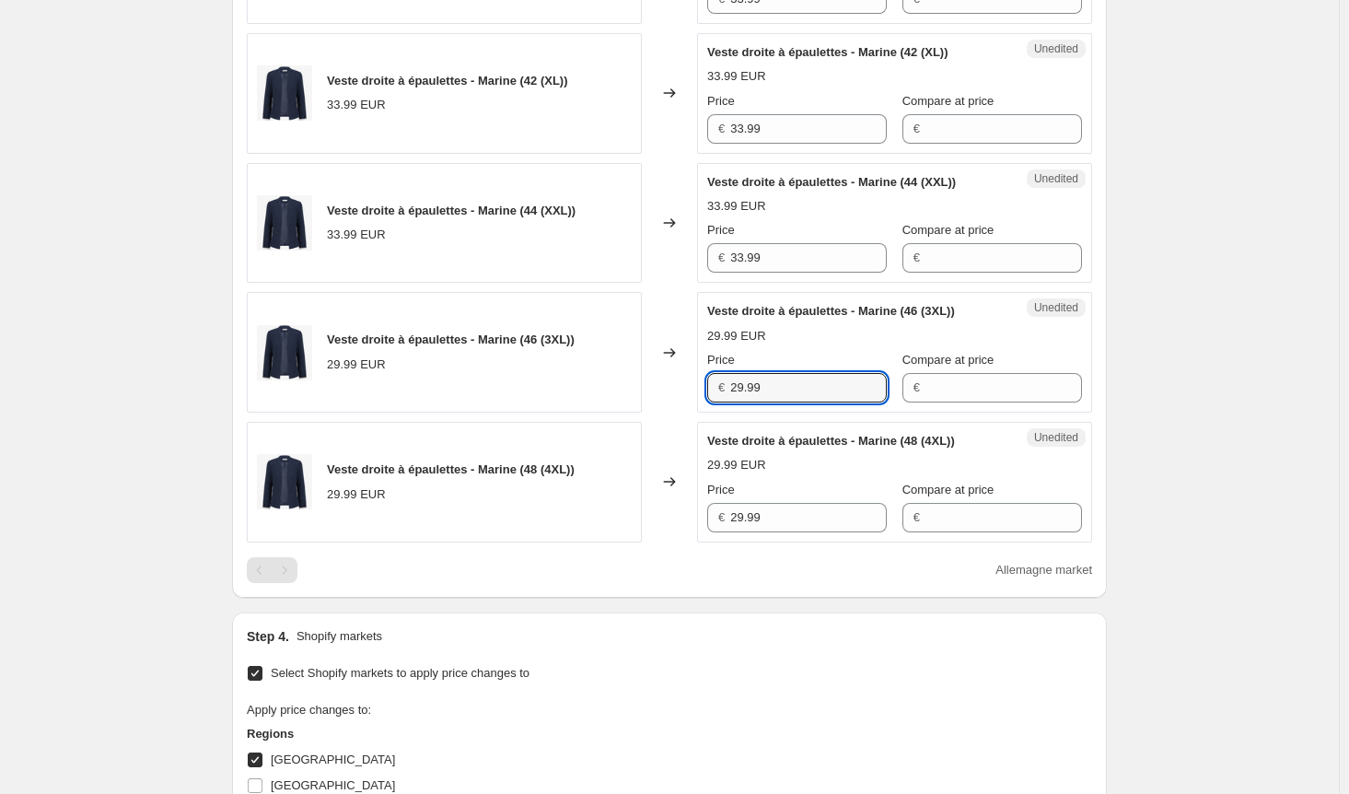
drag, startPoint x: 745, startPoint y: 380, endPoint x: 687, endPoint y: 398, distance: 60.6
click at [689, 387] on div "Veste droite à épaulettes - Marine (46 (3XL)) 29.99 EUR Changed to Unedited Ves…" at bounding box center [669, 352] width 845 height 121
paste input "33"
type input "33.99"
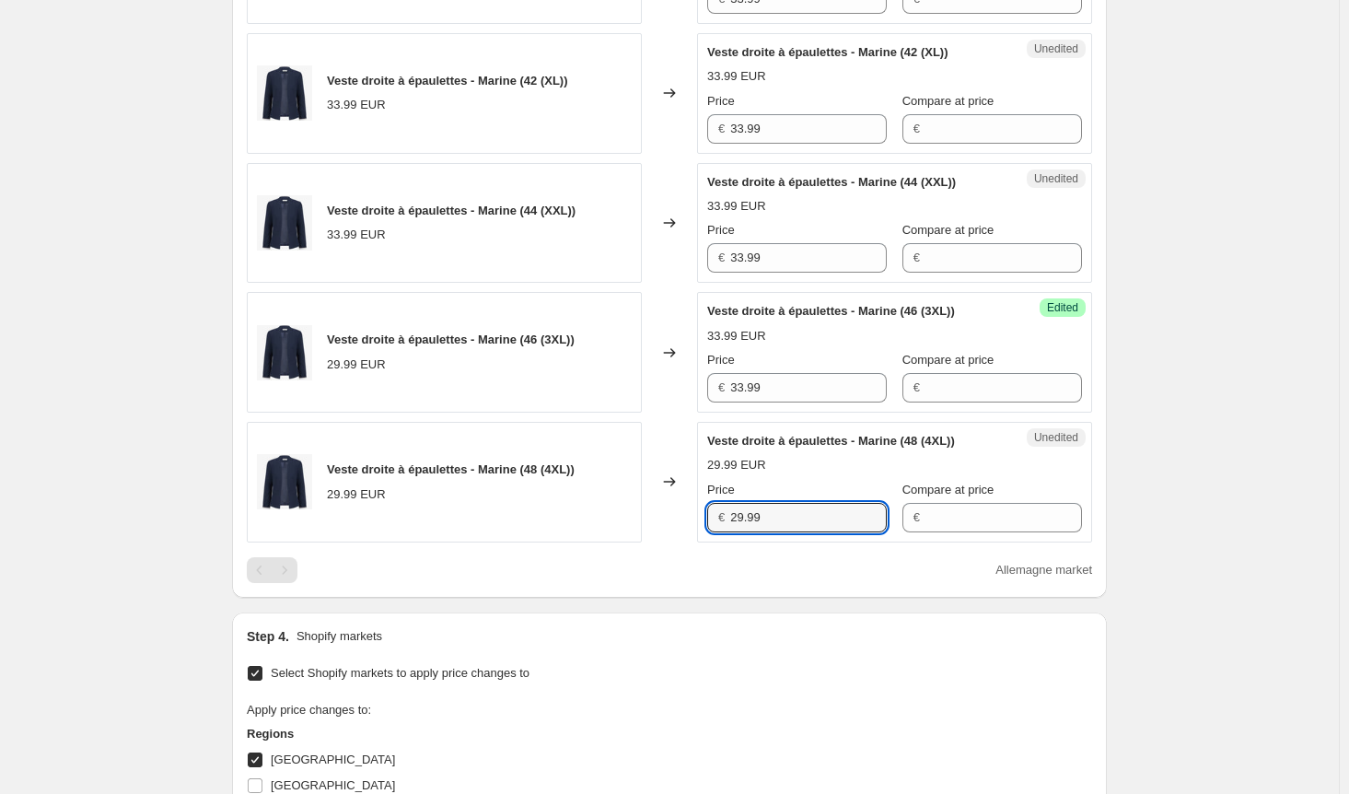
drag, startPoint x: 757, startPoint y: 512, endPoint x: 701, endPoint y: 514, distance: 56.2
click at [701, 514] on div "Veste droite à épaulettes - Marine (48 (4XL)) 29.99 EUR Changed to Unedited Ves…" at bounding box center [669, 482] width 845 height 121
paste input "33"
type input "33.99"
click at [576, 524] on div "Veste droite à épaulettes - Marine (48 (4XL)) 29.99 EUR" at bounding box center [444, 482] width 395 height 121
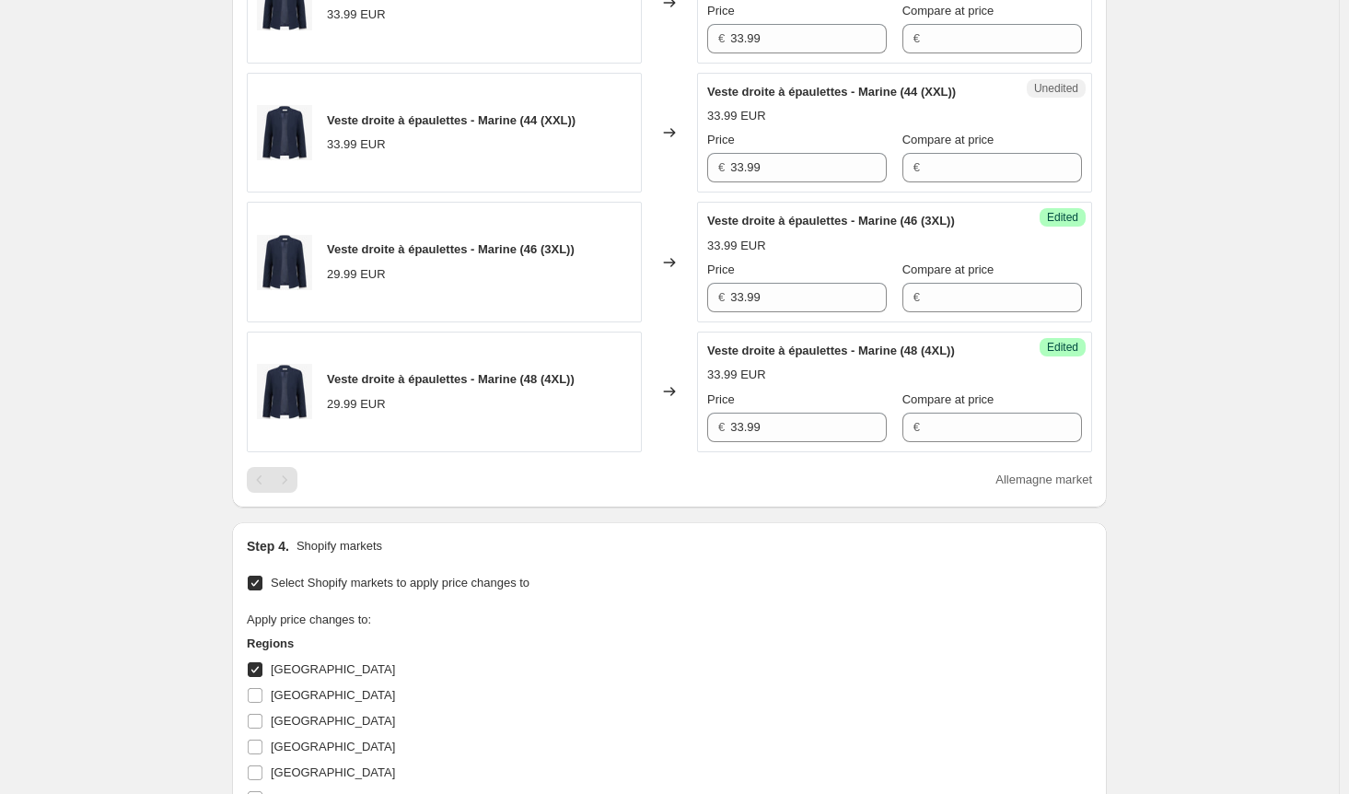
scroll to position [1216, 0]
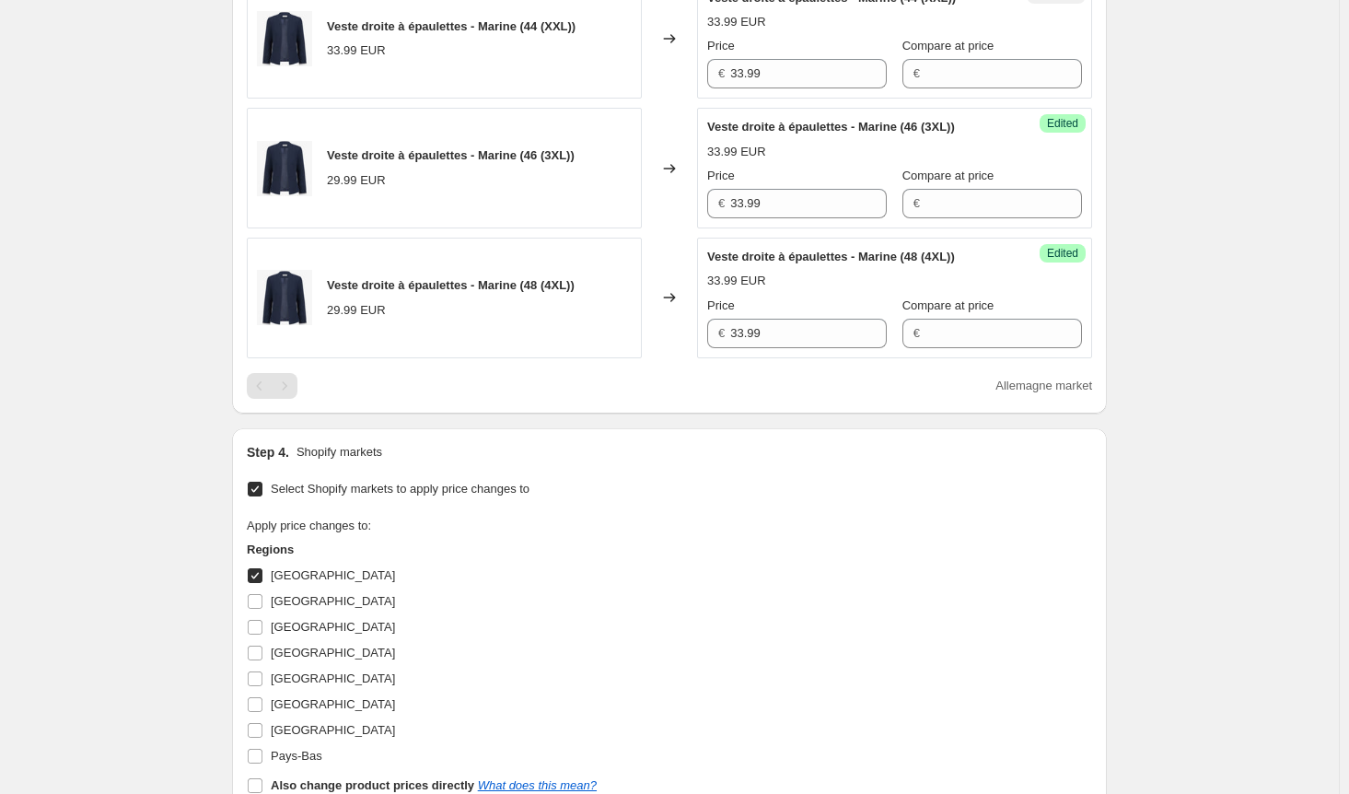
click at [256, 574] on input "[GEOGRAPHIC_DATA]" at bounding box center [255, 575] width 15 height 15
checkbox input "false"
click at [263, 595] on span at bounding box center [255, 601] width 17 height 17
click at [262, 595] on input "[GEOGRAPHIC_DATA]" at bounding box center [255, 601] width 15 height 15
checkbox input "true"
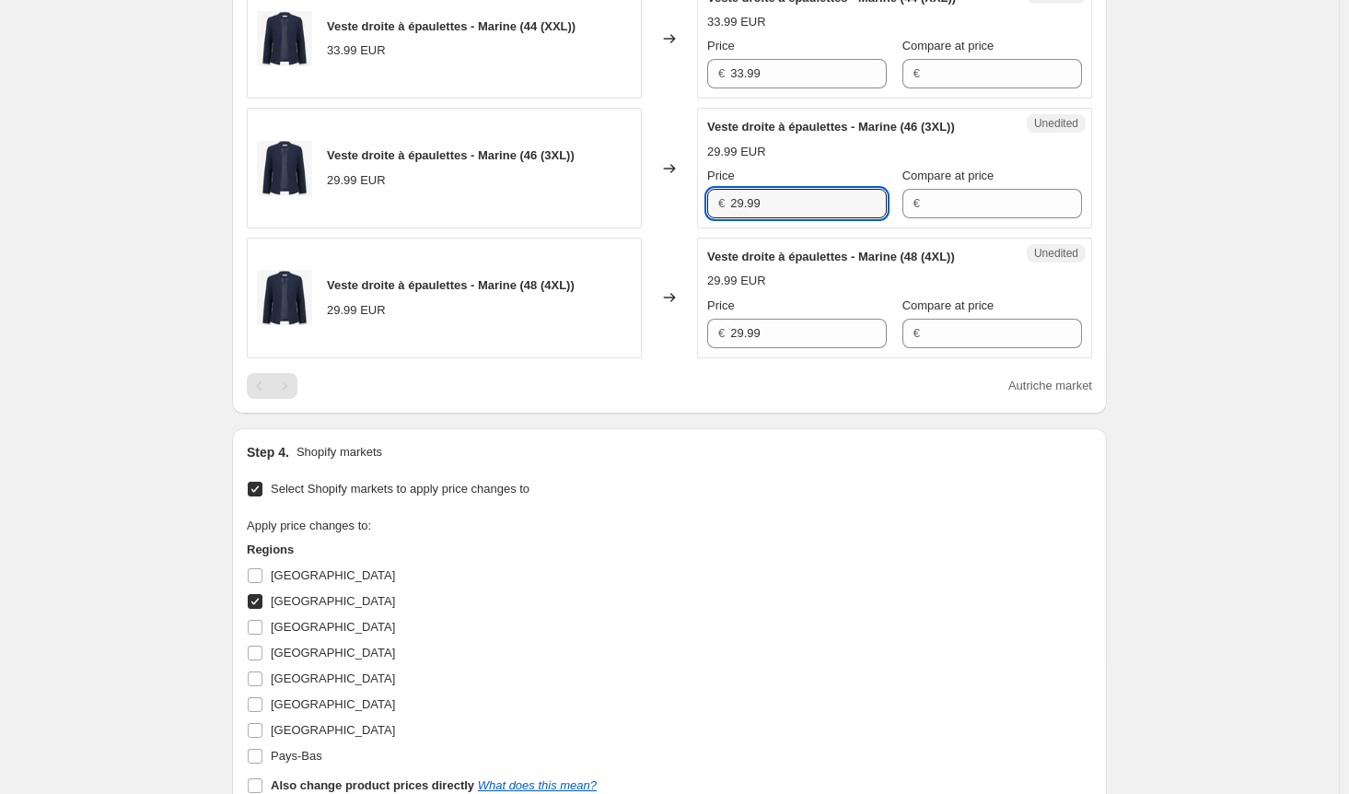
drag, startPoint x: 602, startPoint y: 200, endPoint x: 580, endPoint y: 200, distance: 22.1
click at [580, 200] on div "Veste droite à épaulettes - Marine (46 (3XL)) 29.99 EUR Changed to Unedited Ves…" at bounding box center [669, 168] width 845 height 121
paste input "33"
type input "33.99"
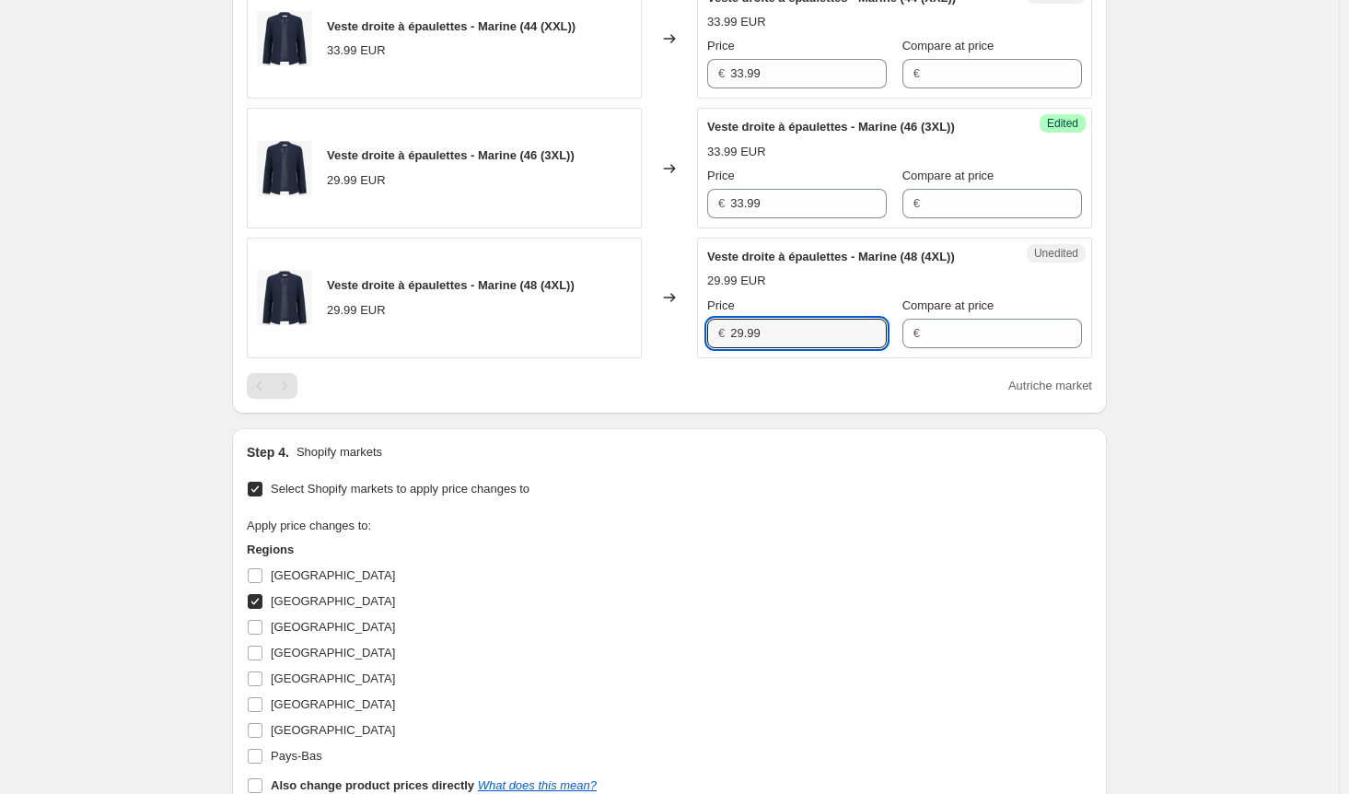
click at [692, 330] on div "Veste droite à épaulettes - Marine (48 (4XL)) 29.99 EUR Changed to Unedited Ves…" at bounding box center [669, 298] width 845 height 121
paste input "33"
type input "33.99"
click at [703, 479] on div "Select Shopify markets to apply price changes to Apply price changes to: Region…" at bounding box center [669, 653] width 845 height 355
click at [261, 594] on input "[GEOGRAPHIC_DATA]" at bounding box center [255, 601] width 15 height 15
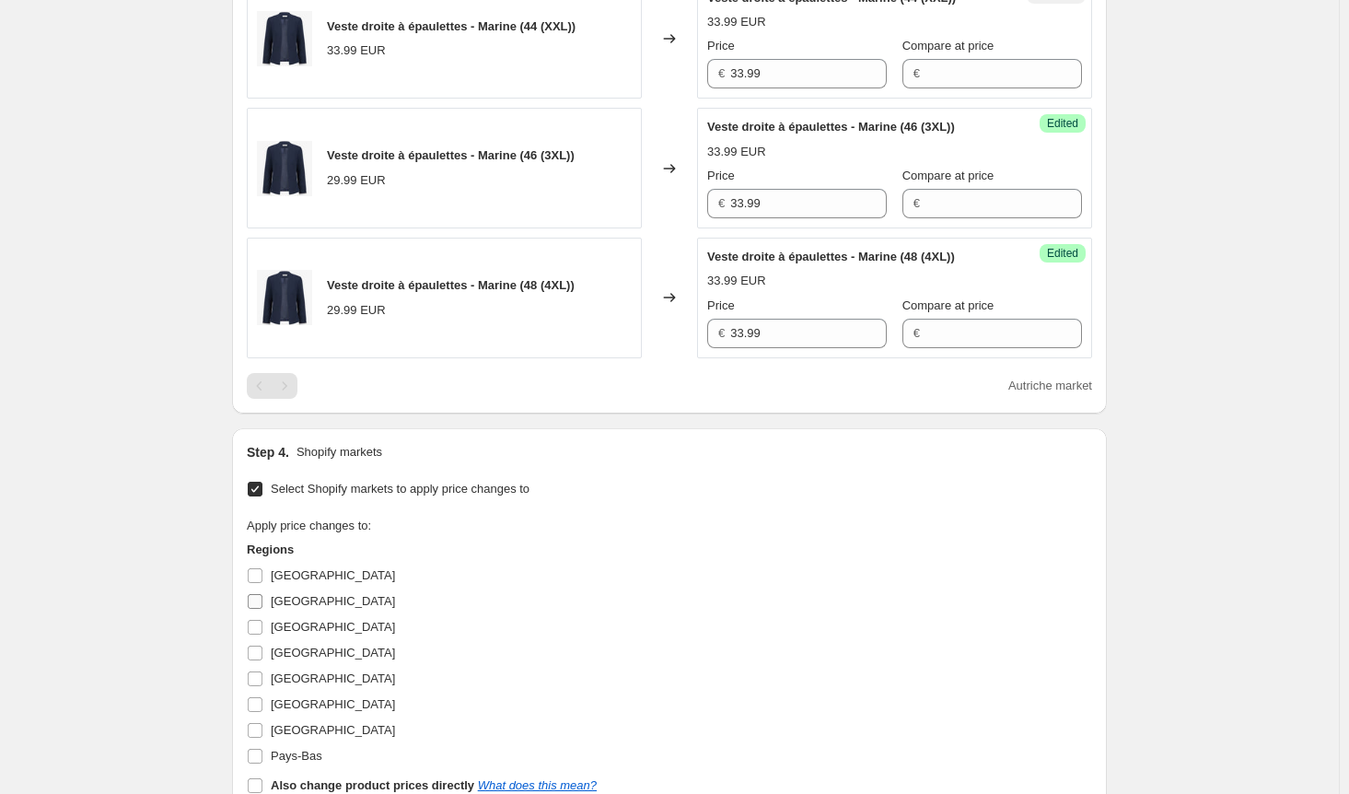
checkbox input "false"
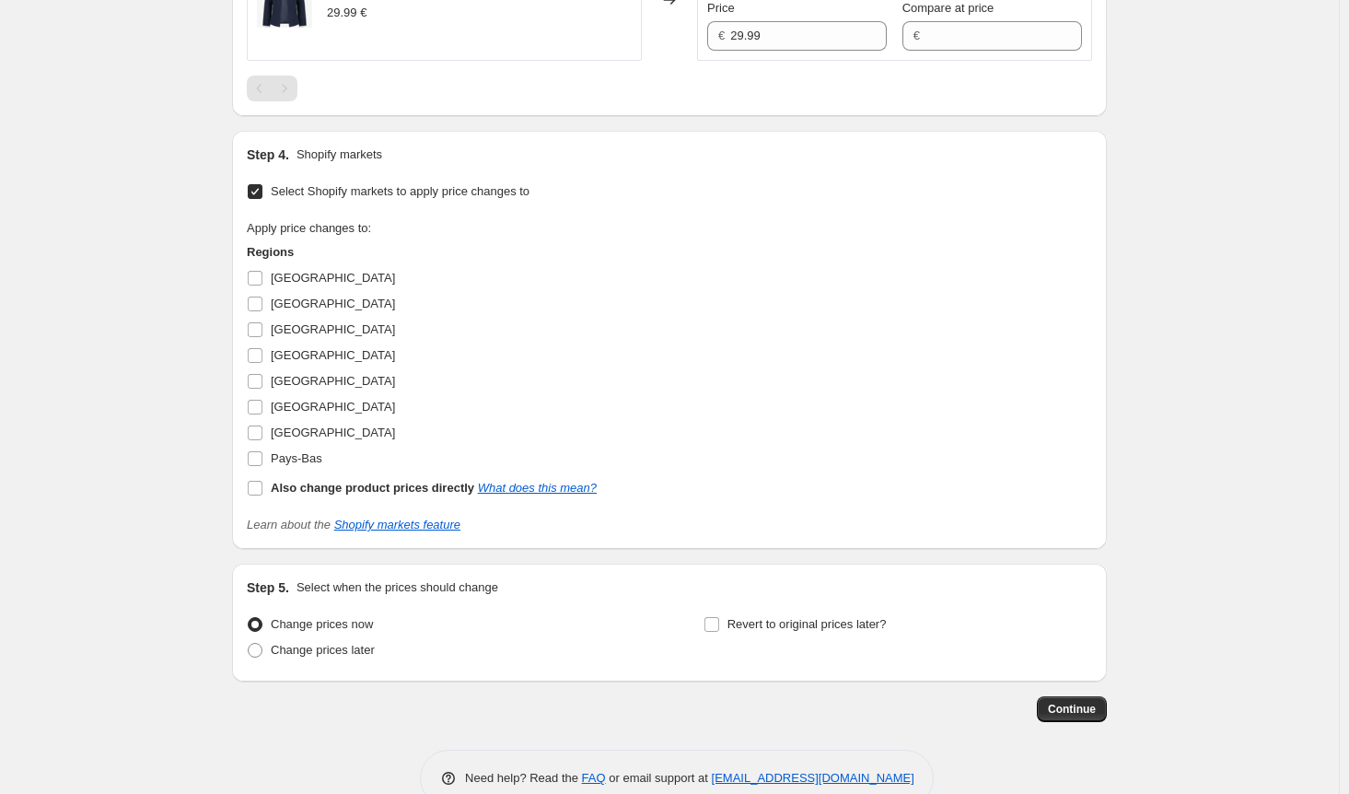
scroll to position [1547, 0]
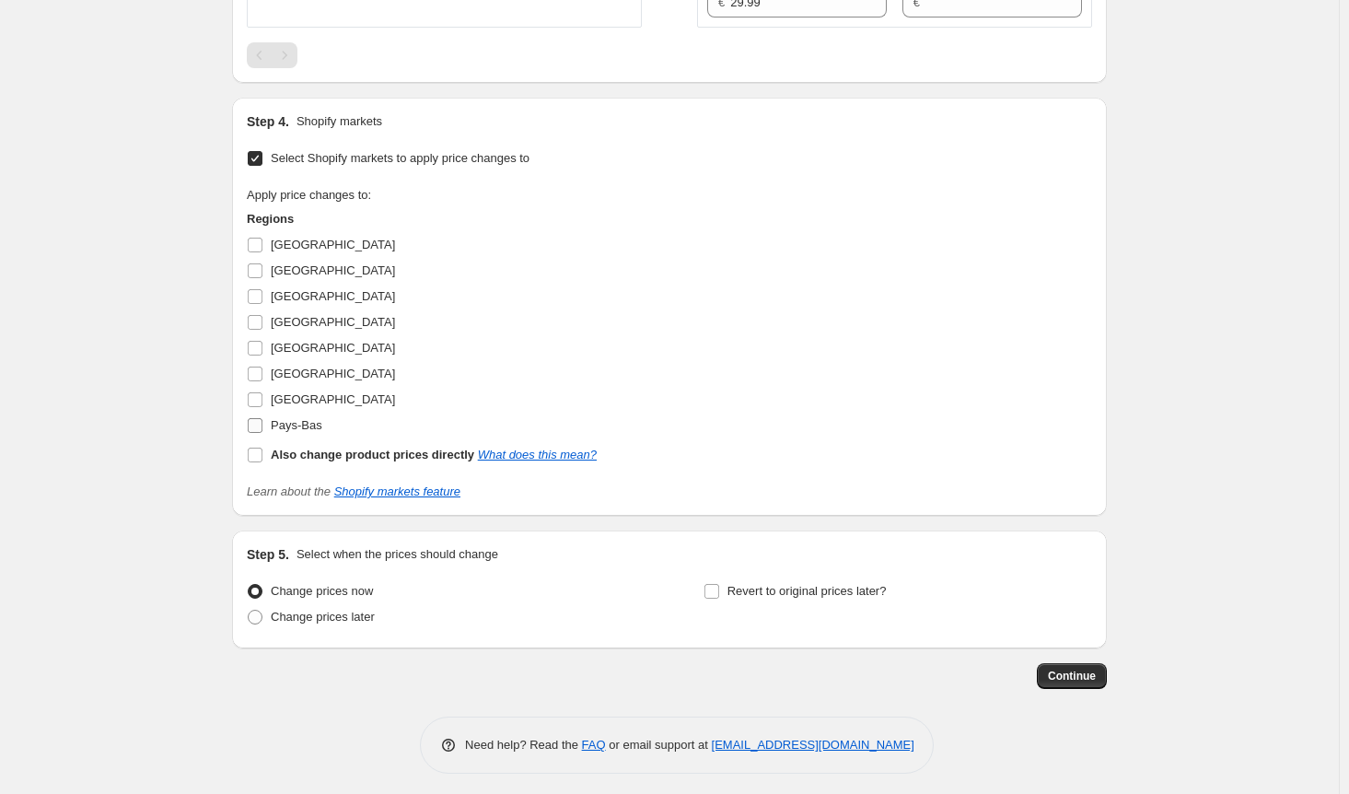
click at [258, 418] on input "Pays-Bas" at bounding box center [255, 425] width 15 height 15
checkbox input "true"
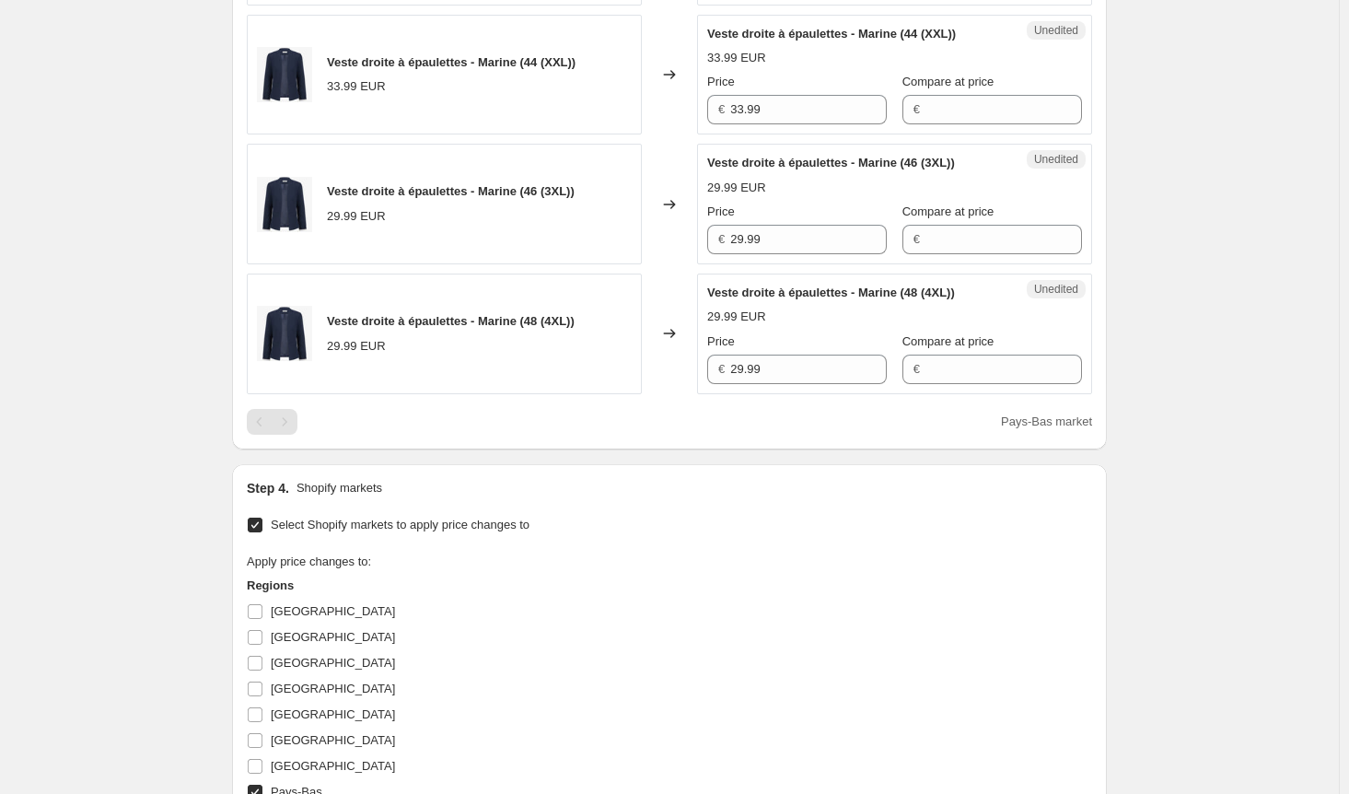
scroll to position [1179, 0]
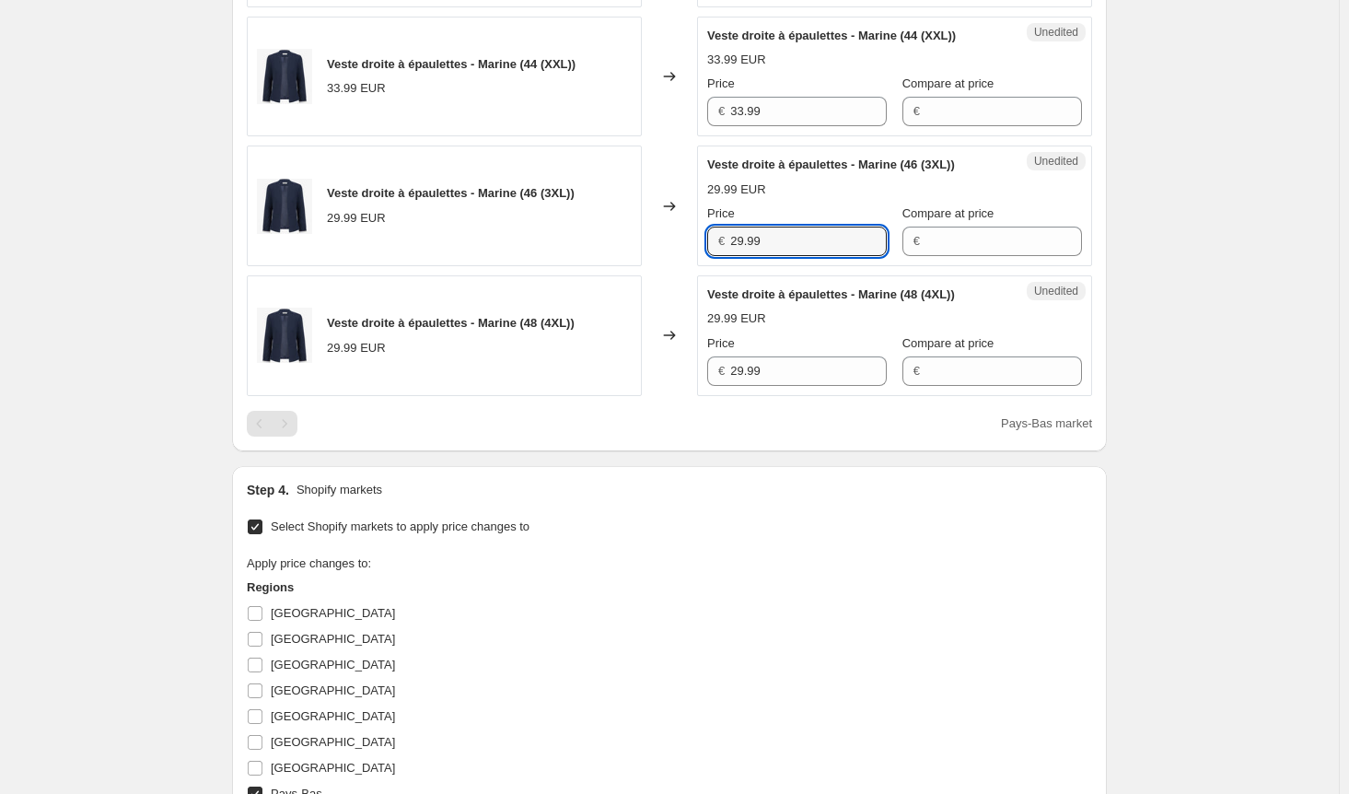
drag, startPoint x: 784, startPoint y: 240, endPoint x: 630, endPoint y: 234, distance: 154.8
click at [630, 234] on div "Veste droite à épaulettes - Marine (46 (3XL)) 29.99 EUR Changed to Unedited Ves…" at bounding box center [669, 205] width 845 height 121
paste input "33"
type input "33.99"
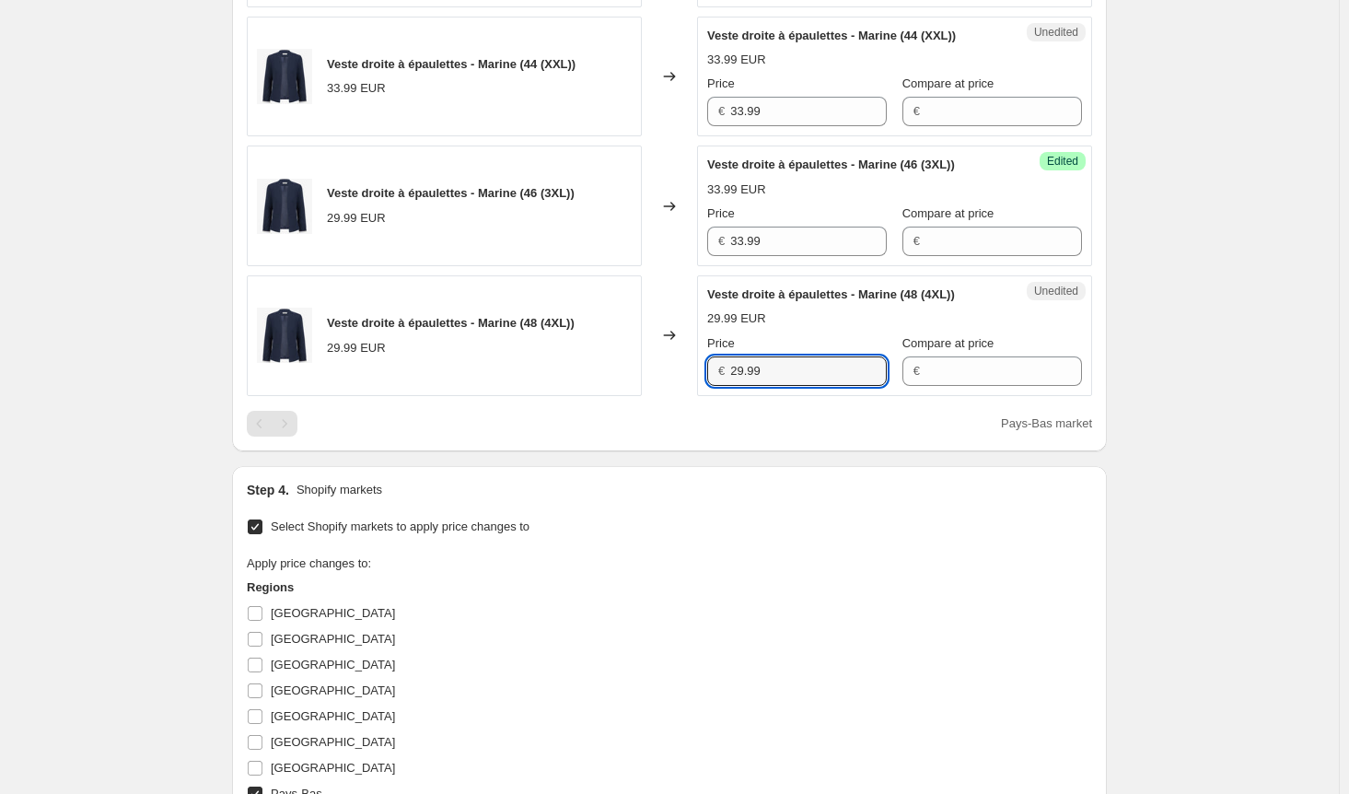
drag, startPoint x: 775, startPoint y: 367, endPoint x: 690, endPoint y: 366, distance: 85.6
click at [690, 366] on div "Veste droite à épaulettes - Marine (48 (4XL)) 29.99 EUR Changed to Unedited Ves…" at bounding box center [669, 335] width 845 height 121
paste input "33"
type input "33.99"
click at [670, 417] on div "Pays-Bas market" at bounding box center [669, 424] width 845 height 26
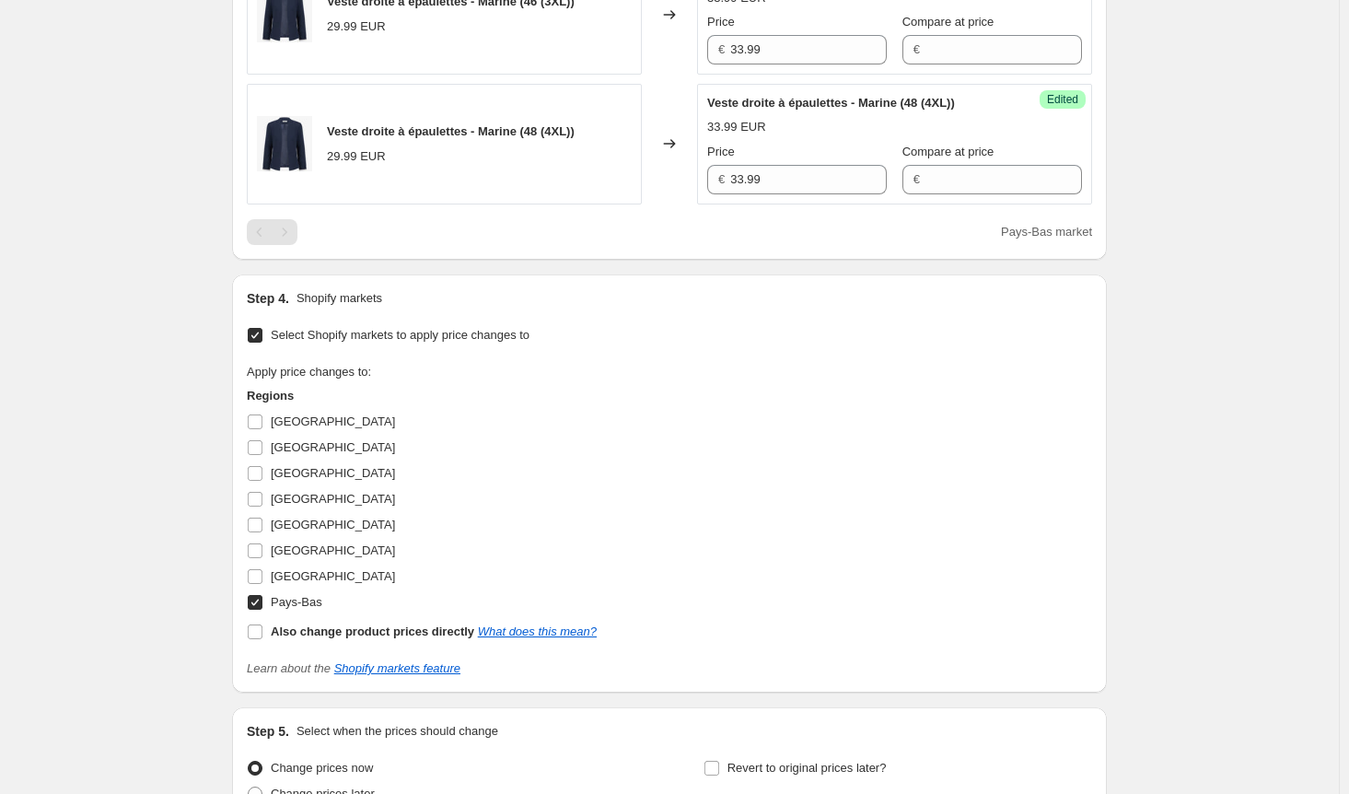
scroll to position [1455, 0]
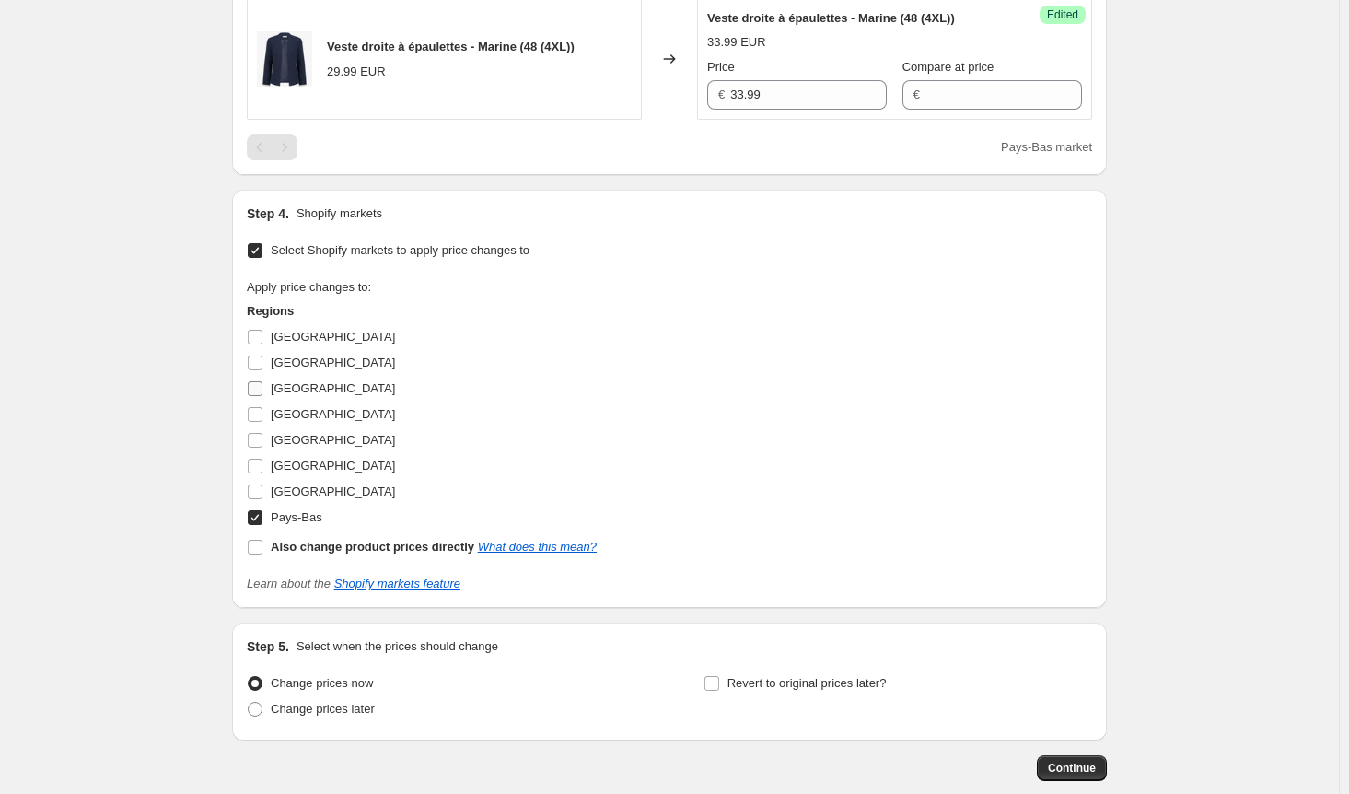
click at [259, 387] on input "[GEOGRAPHIC_DATA]" at bounding box center [255, 388] width 15 height 15
checkbox input "true"
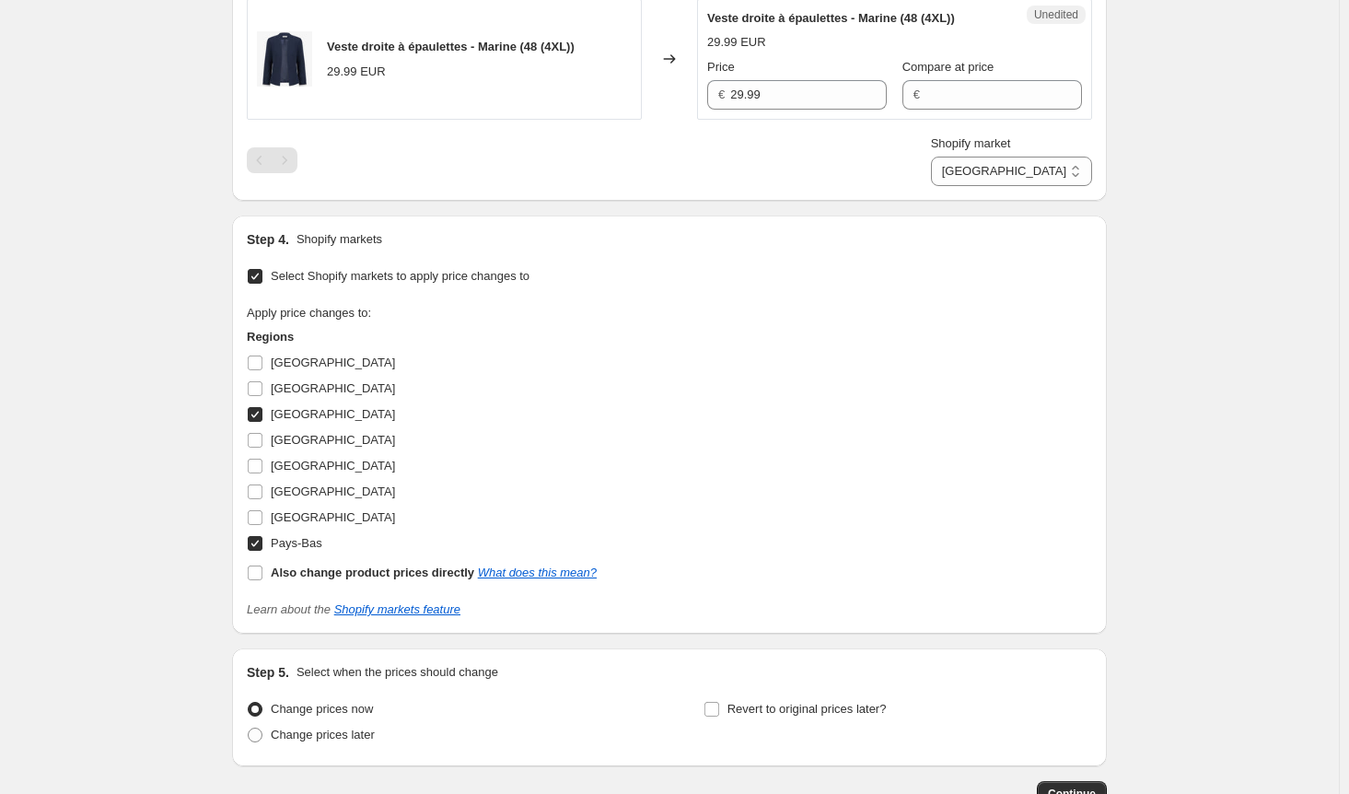
click at [255, 536] on input "Pays-Bas" at bounding box center [255, 543] width 15 height 15
checkbox input "false"
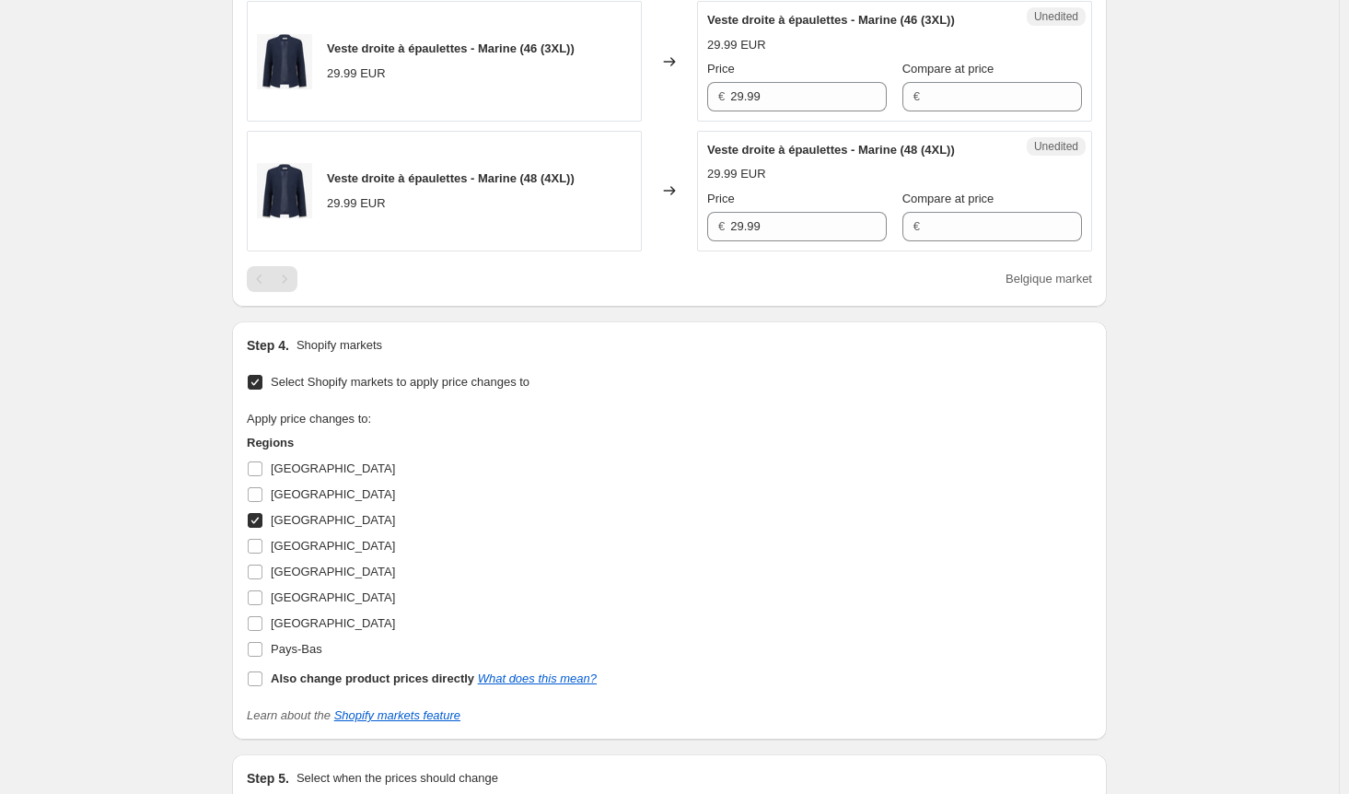
scroll to position [1179, 0]
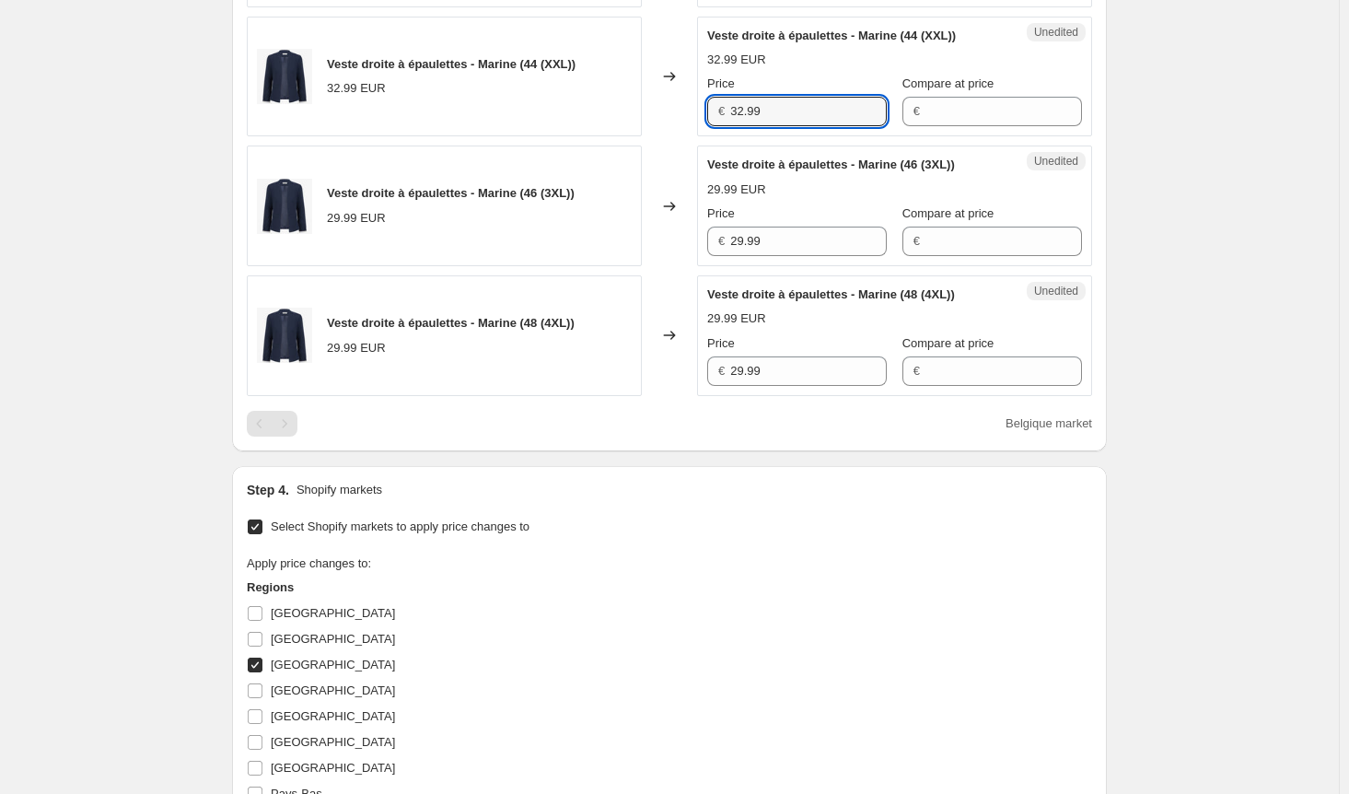
drag, startPoint x: 786, startPoint y: 106, endPoint x: 652, endPoint y: 103, distance: 134.5
click at [652, 103] on div "Veste droite à épaulettes - Marine (44 (XXL)) 32.99 EUR Changed to Unedited Ves…" at bounding box center [669, 77] width 845 height 121
click at [679, 236] on div "Veste droite à épaulettes - Marine (46 (3XL)) 29.99 EUR Changed to Unedited Ves…" at bounding box center [669, 205] width 845 height 121
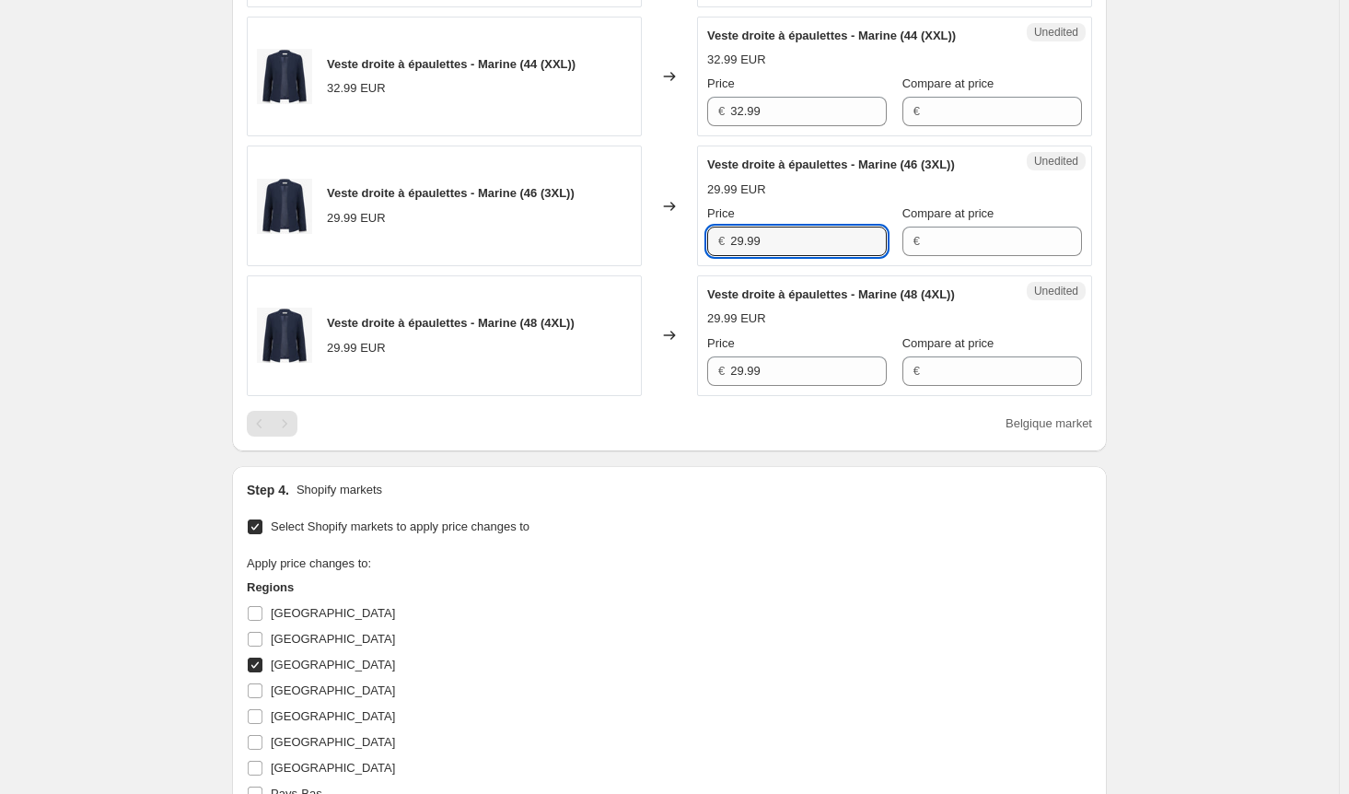
paste input "32"
type input "32.99"
drag, startPoint x: 789, startPoint y: 365, endPoint x: 698, endPoint y: 366, distance: 91.2
click at [698, 366] on div "Veste droite à épaulettes - Marine (48 (4XL)) 29.99 EUR Changed to Unedited Ves…" at bounding box center [669, 335] width 845 height 121
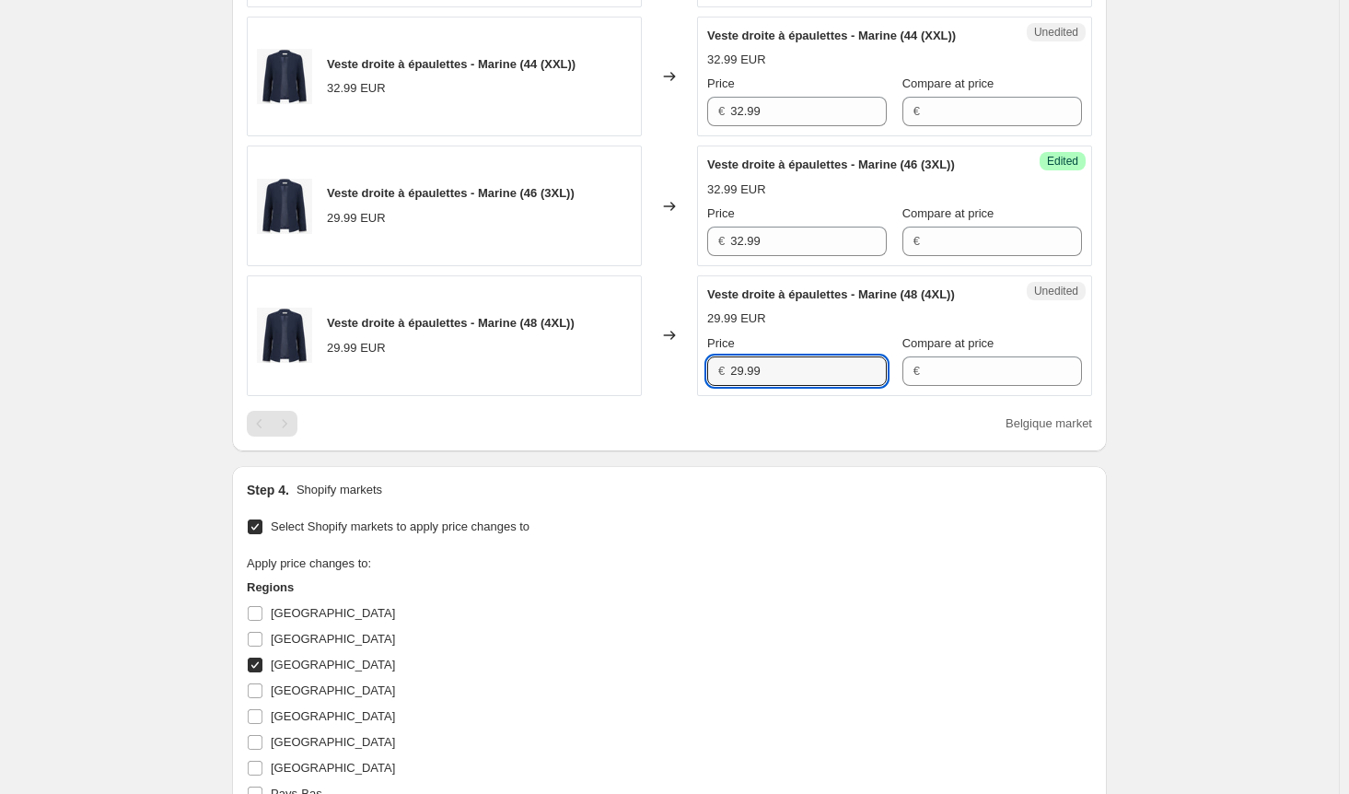
paste input "32"
type input "32.99"
click at [676, 421] on div "Belgique market" at bounding box center [669, 424] width 845 height 26
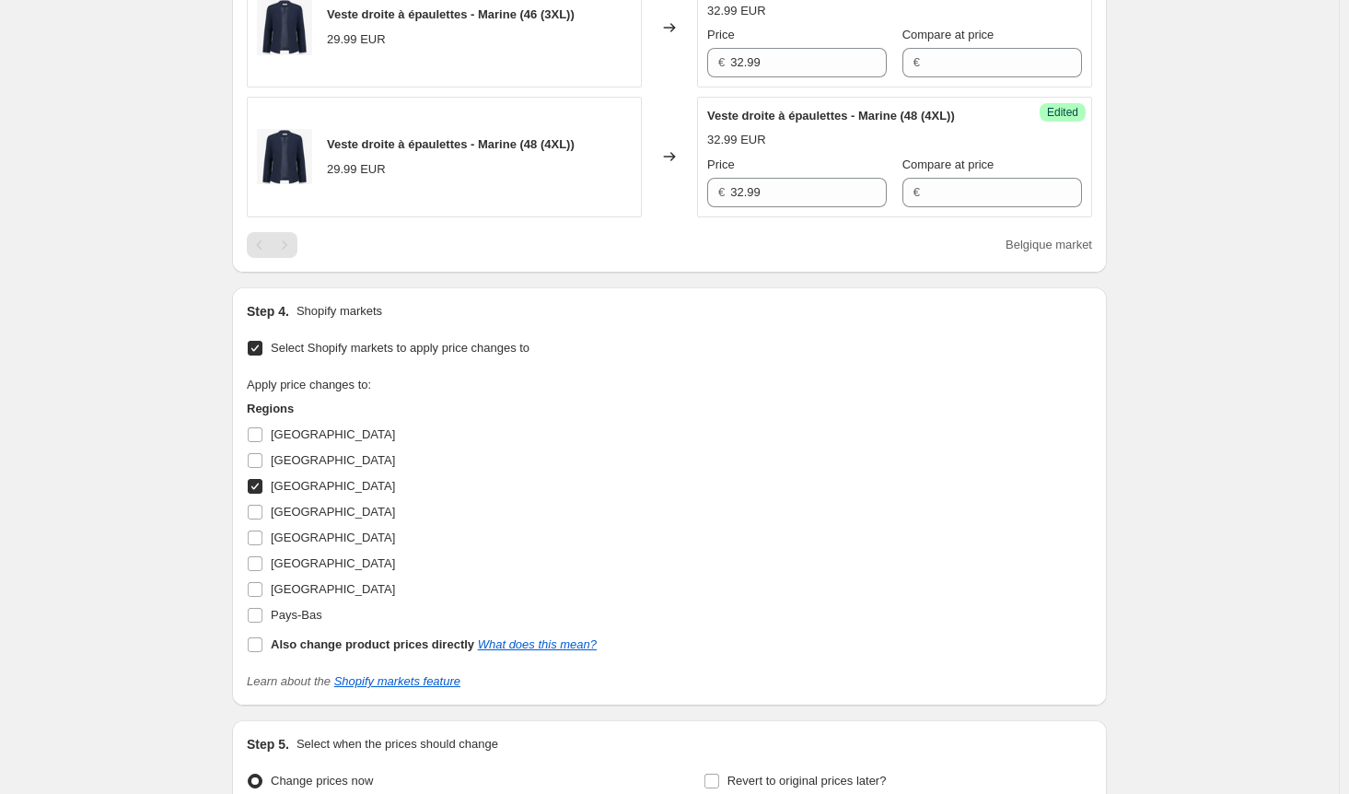
scroll to position [1363, 0]
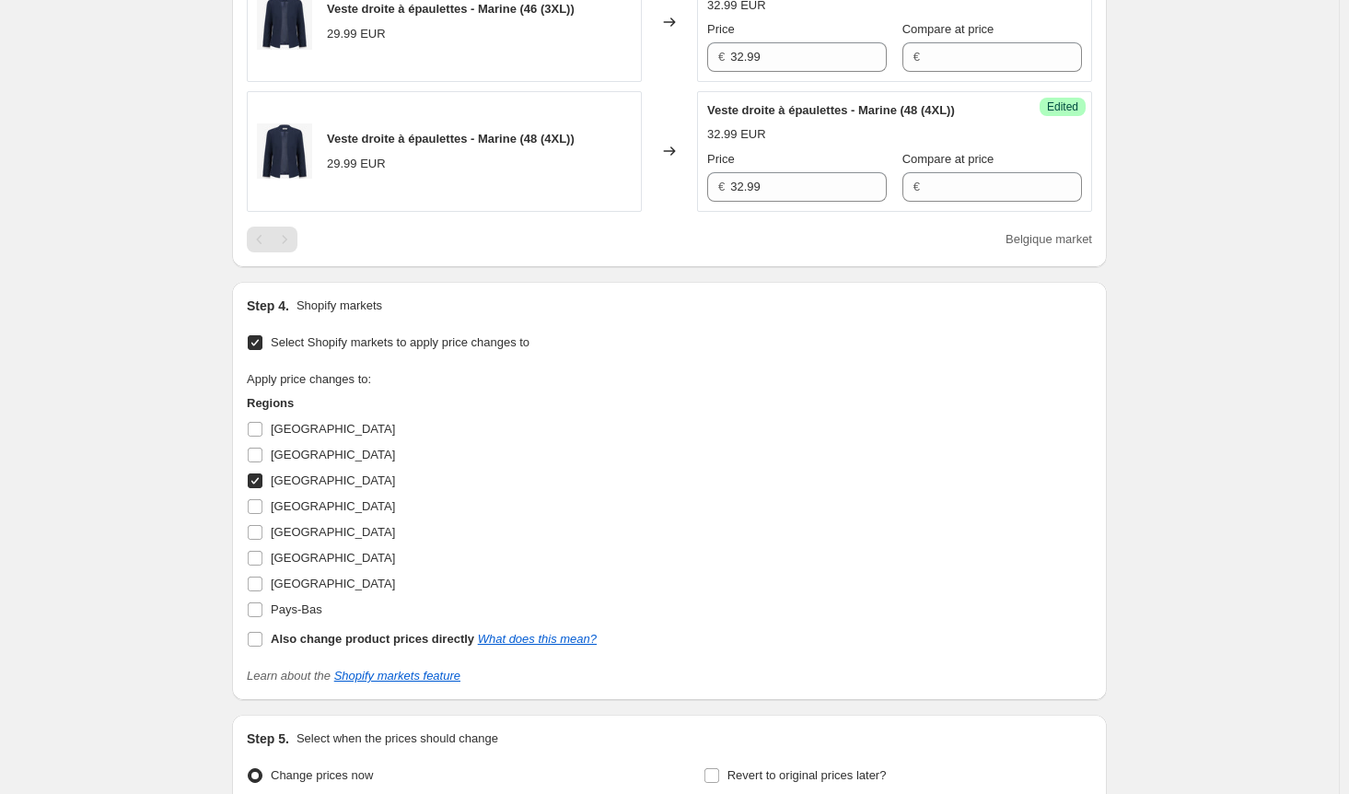
click at [260, 479] on input "[GEOGRAPHIC_DATA]" at bounding box center [255, 480] width 15 height 15
checkbox input "false"
click at [262, 553] on input "[GEOGRAPHIC_DATA]" at bounding box center [255, 558] width 15 height 15
checkbox input "true"
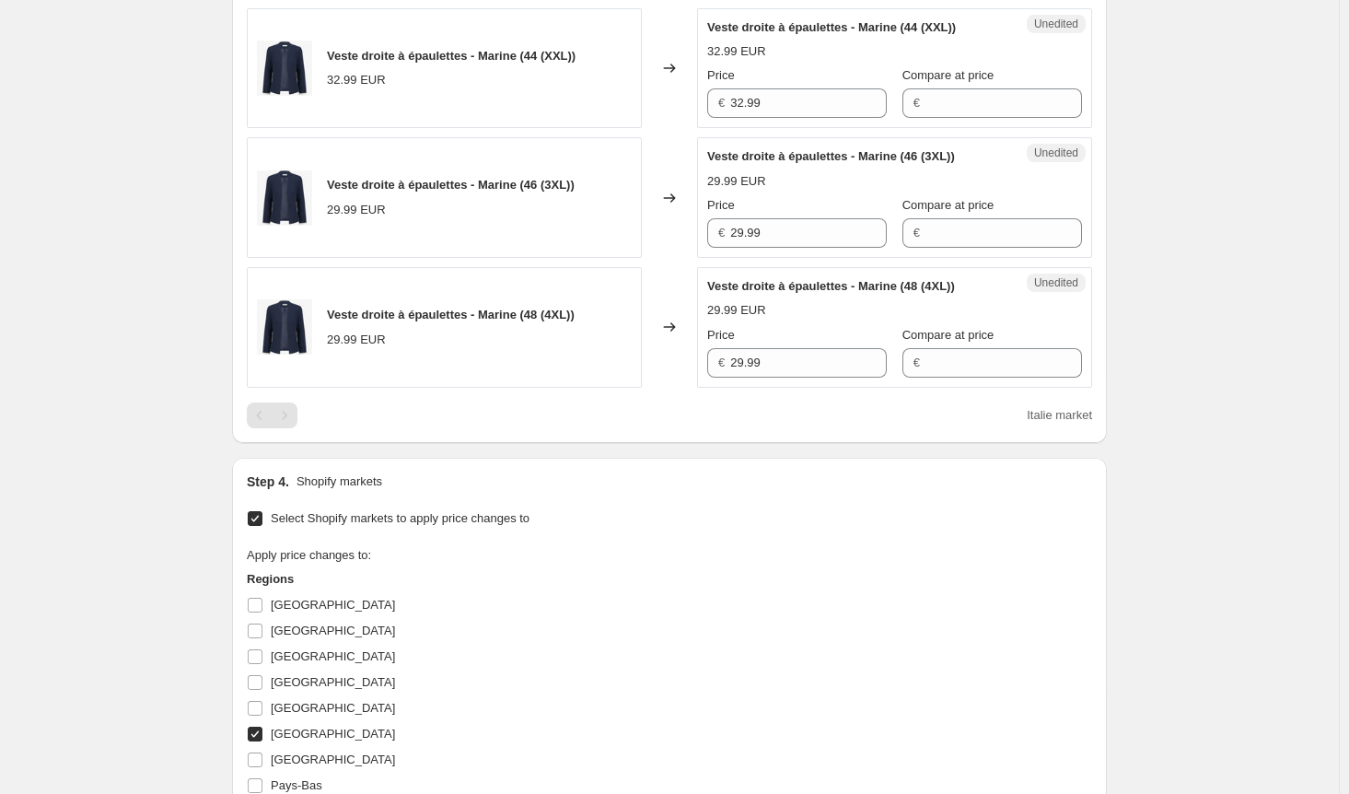
scroll to position [1179, 0]
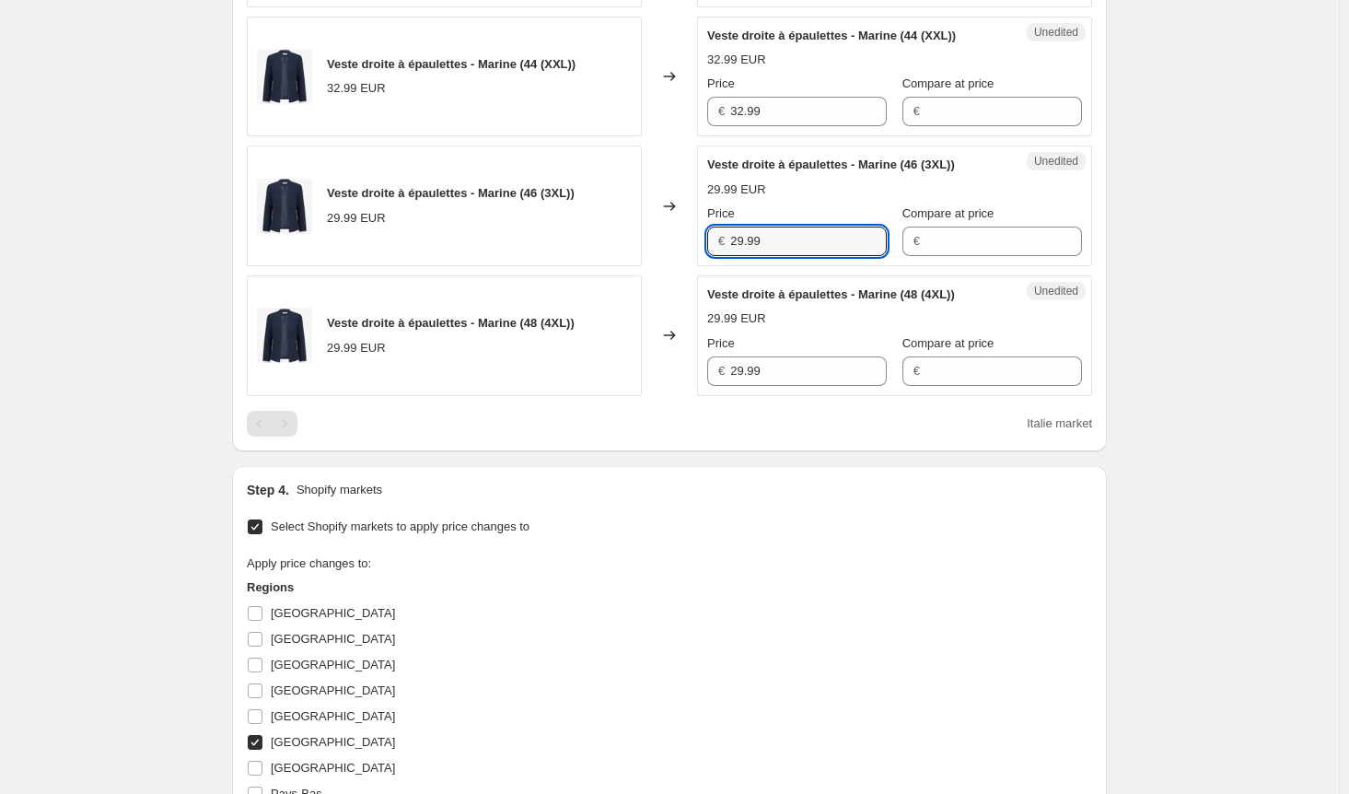
drag, startPoint x: 772, startPoint y: 235, endPoint x: 639, endPoint y: 236, distance: 132.6
click at [639, 236] on div "Veste droite à épaulettes - Marine (46 (3XL)) 29.99 EUR Changed to Unedited Ves…" at bounding box center [669, 205] width 845 height 121
paste input "32"
type input "32.99"
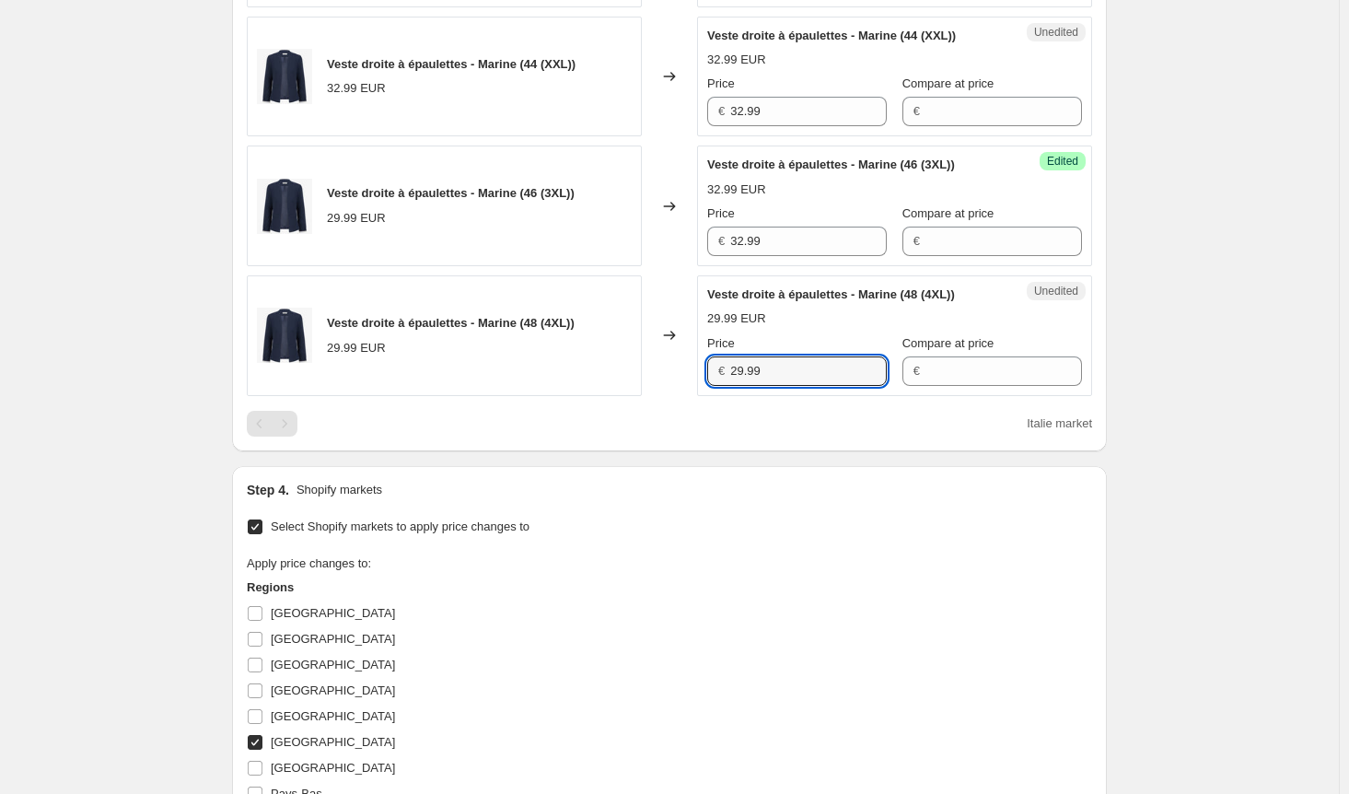
drag, startPoint x: 772, startPoint y: 366, endPoint x: 680, endPoint y: 372, distance: 91.3
click at [682, 371] on div "Veste droite à épaulettes - Marine (48 (4XL)) 29.99 EUR Changed to Unedited Ves…" at bounding box center [669, 335] width 845 height 121
paste input "32"
type input "32.99"
click at [668, 412] on div "Italie market" at bounding box center [669, 424] width 845 height 26
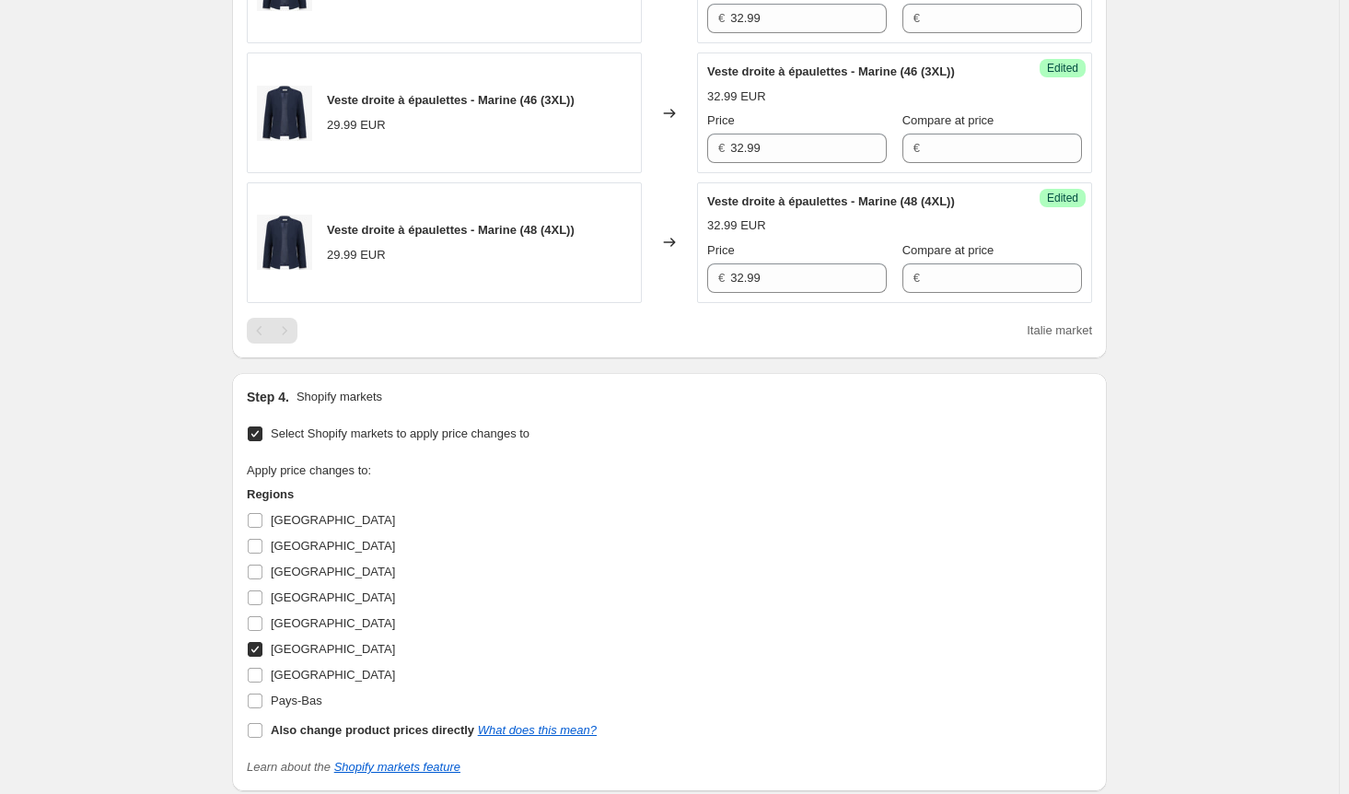
scroll to position [1363, 0]
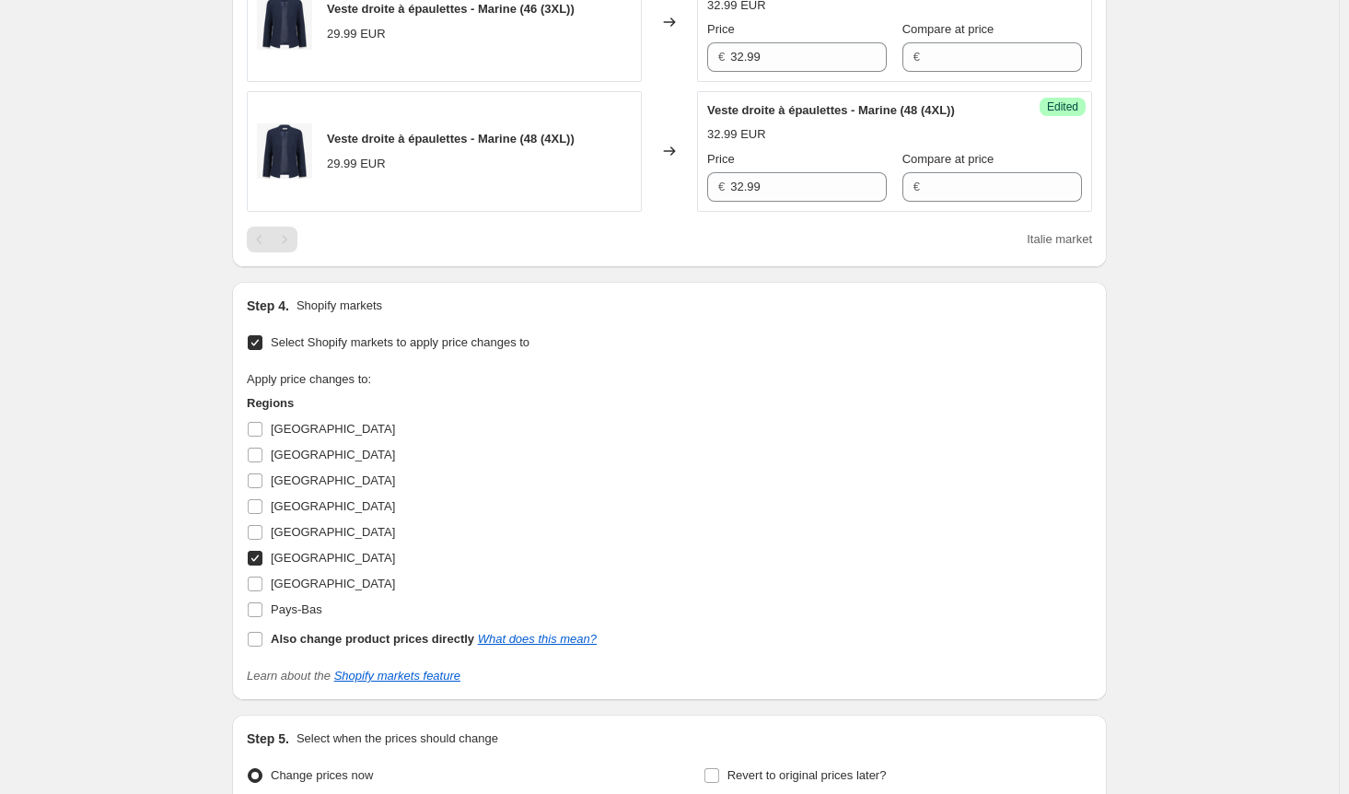
click at [255, 551] on input "[GEOGRAPHIC_DATA]" at bounding box center [255, 558] width 15 height 15
checkbox input "false"
click at [262, 580] on input "[GEOGRAPHIC_DATA]" at bounding box center [255, 583] width 15 height 15
checkbox input "true"
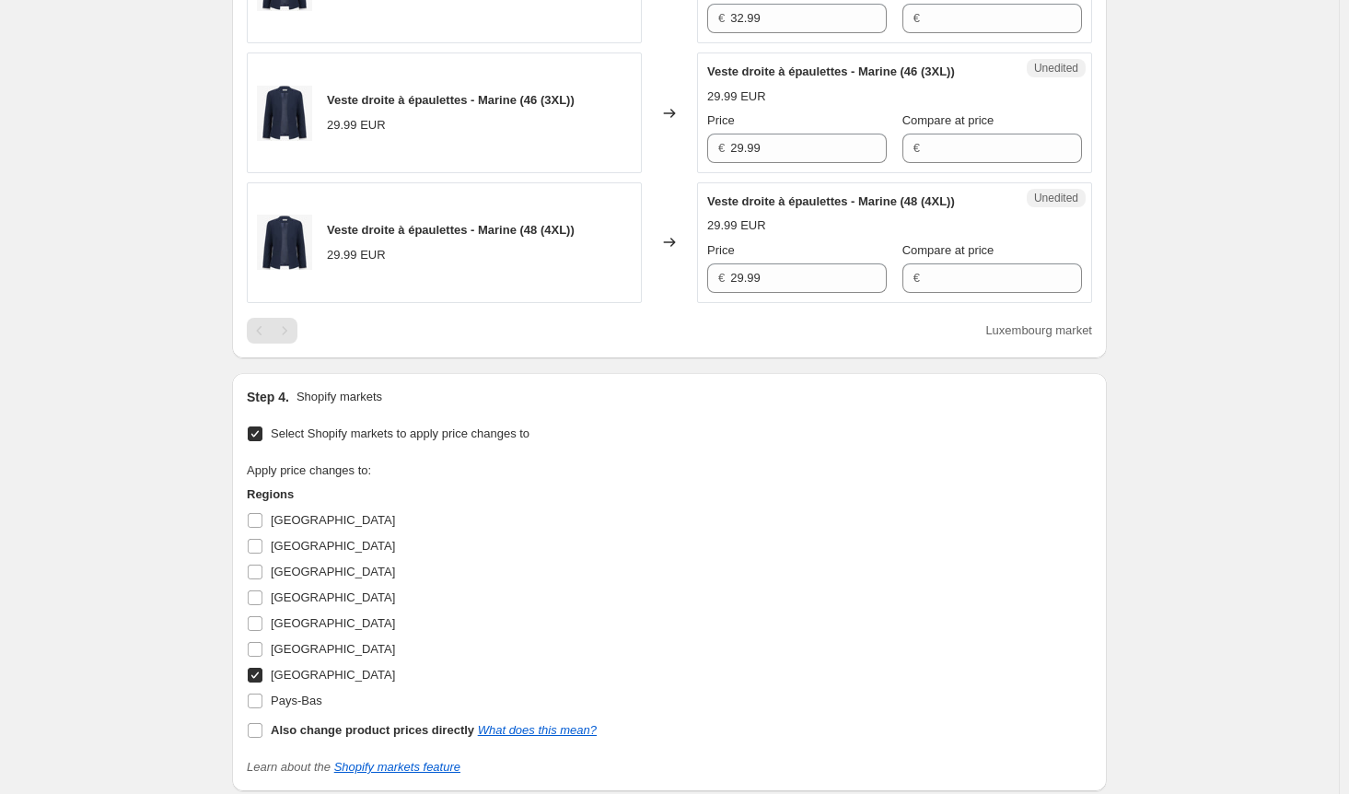
scroll to position [1179, 0]
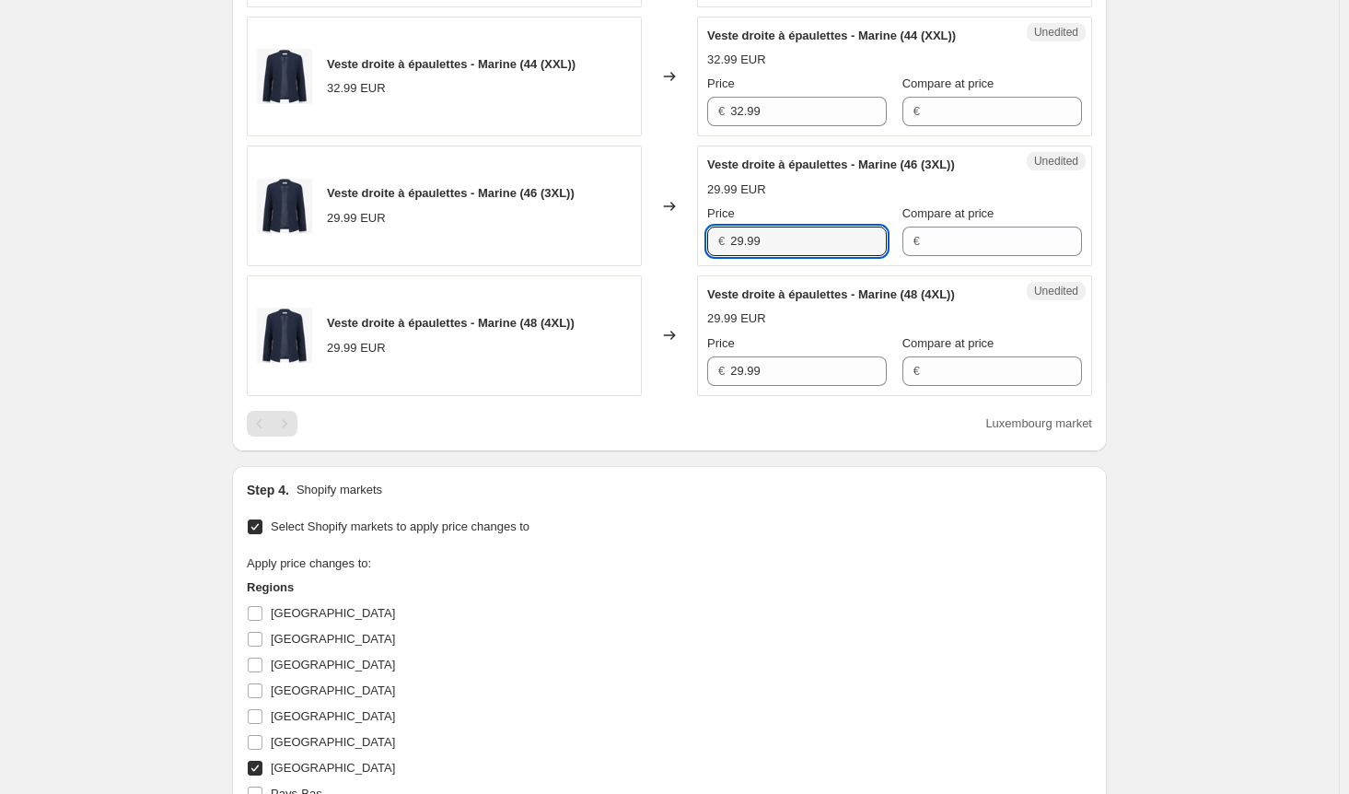
drag, startPoint x: 712, startPoint y: 243, endPoint x: 672, endPoint y: 241, distance: 39.6
click at [672, 241] on div "Veste droite à épaulettes - Marine (46 (3XL)) 29.99 EUR Changed to Unedited Ves…" at bounding box center [669, 205] width 845 height 121
paste input "32"
type input "32.99"
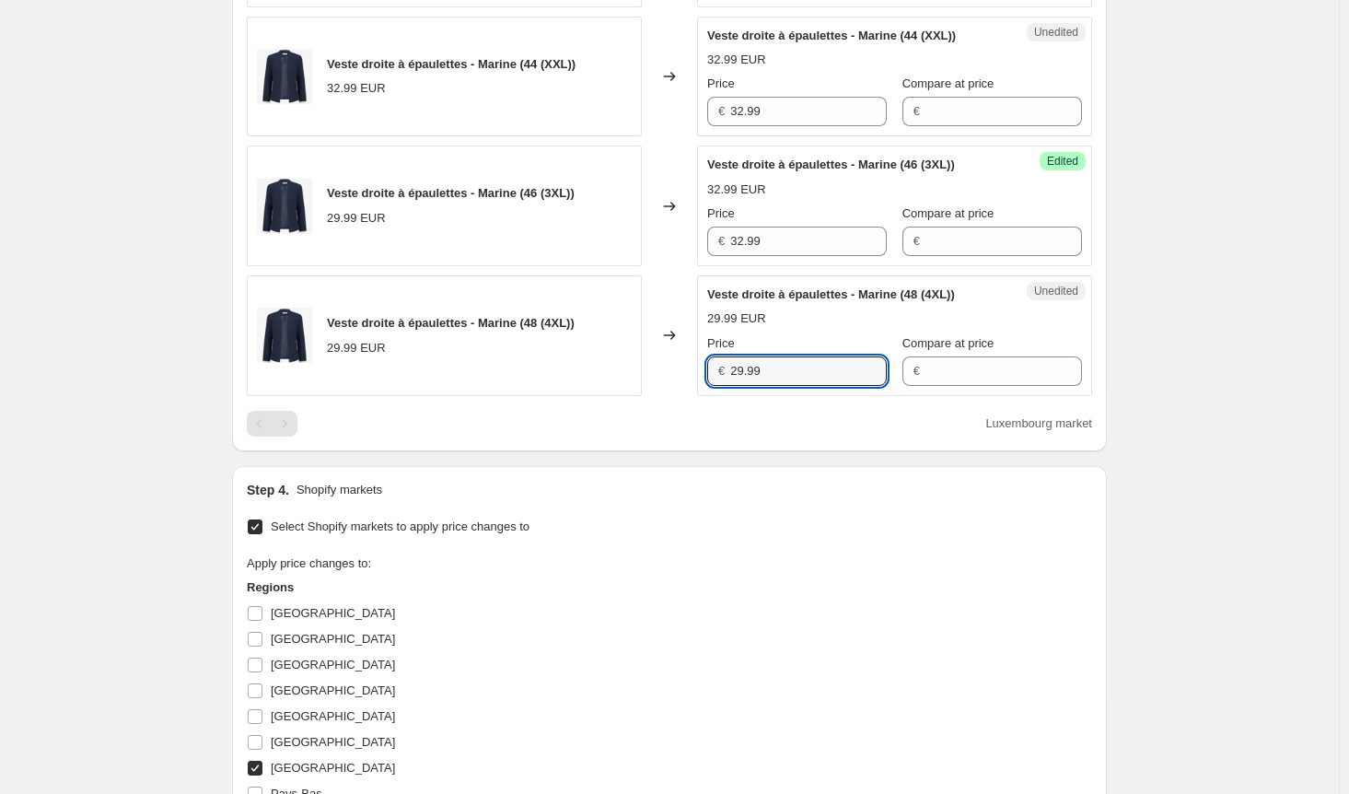
drag, startPoint x: 687, startPoint y: 373, endPoint x: 676, endPoint y: 373, distance: 11.0
click at [676, 373] on div "Veste droite à épaulettes - Marine (48 (4XL)) 29.99 EUR Changed to Unedited Ves…" at bounding box center [669, 335] width 845 height 121
paste input "32"
type input "32.99"
click at [695, 417] on div "Luxembourg market" at bounding box center [669, 424] width 845 height 26
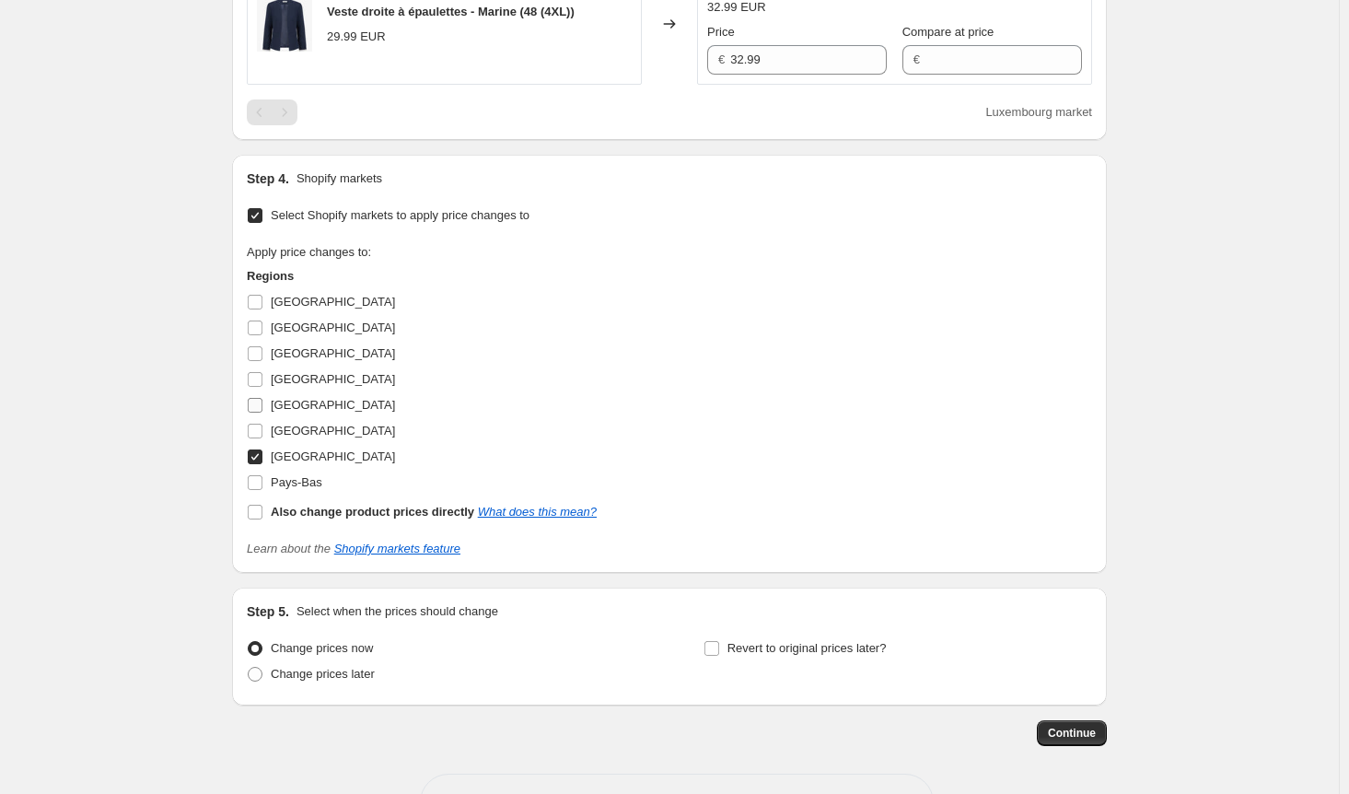
scroll to position [1547, 0]
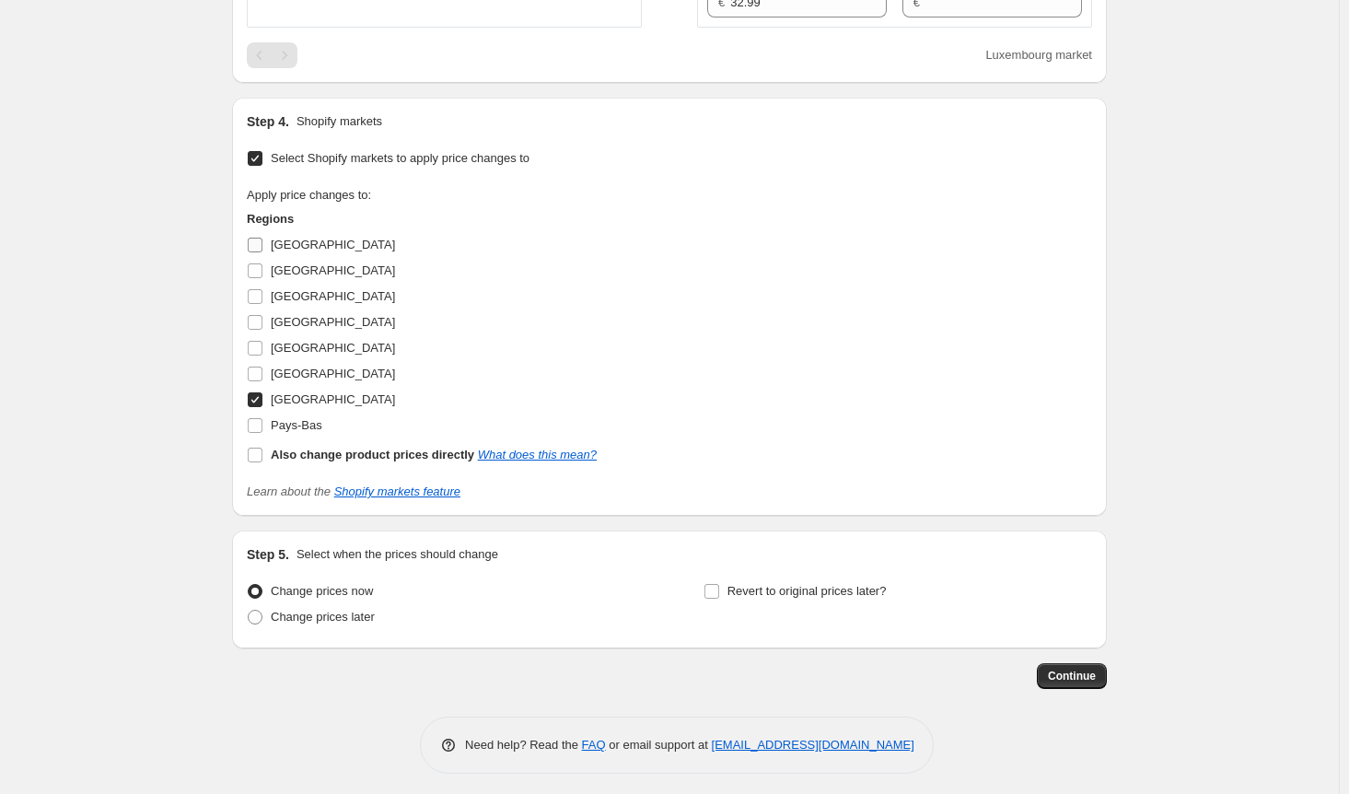
click at [258, 240] on input "[GEOGRAPHIC_DATA]" at bounding box center [255, 245] width 15 height 15
checkbox input "true"
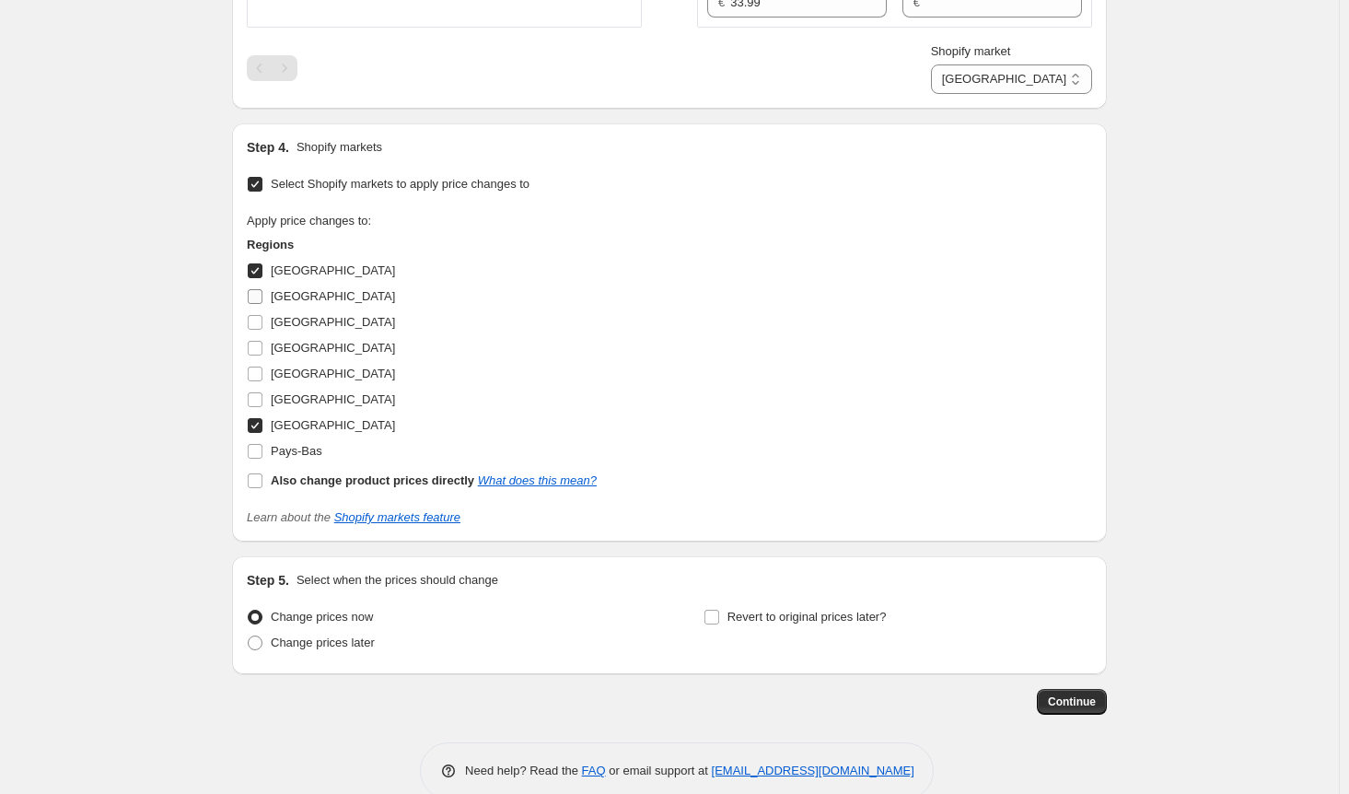
click at [255, 289] on input "[GEOGRAPHIC_DATA]" at bounding box center [255, 296] width 15 height 15
checkbox input "true"
click at [255, 319] on input "[GEOGRAPHIC_DATA]" at bounding box center [255, 322] width 15 height 15
checkbox input "true"
drag, startPoint x: 256, startPoint y: 348, endPoint x: 256, endPoint y: 360, distance: 12.0
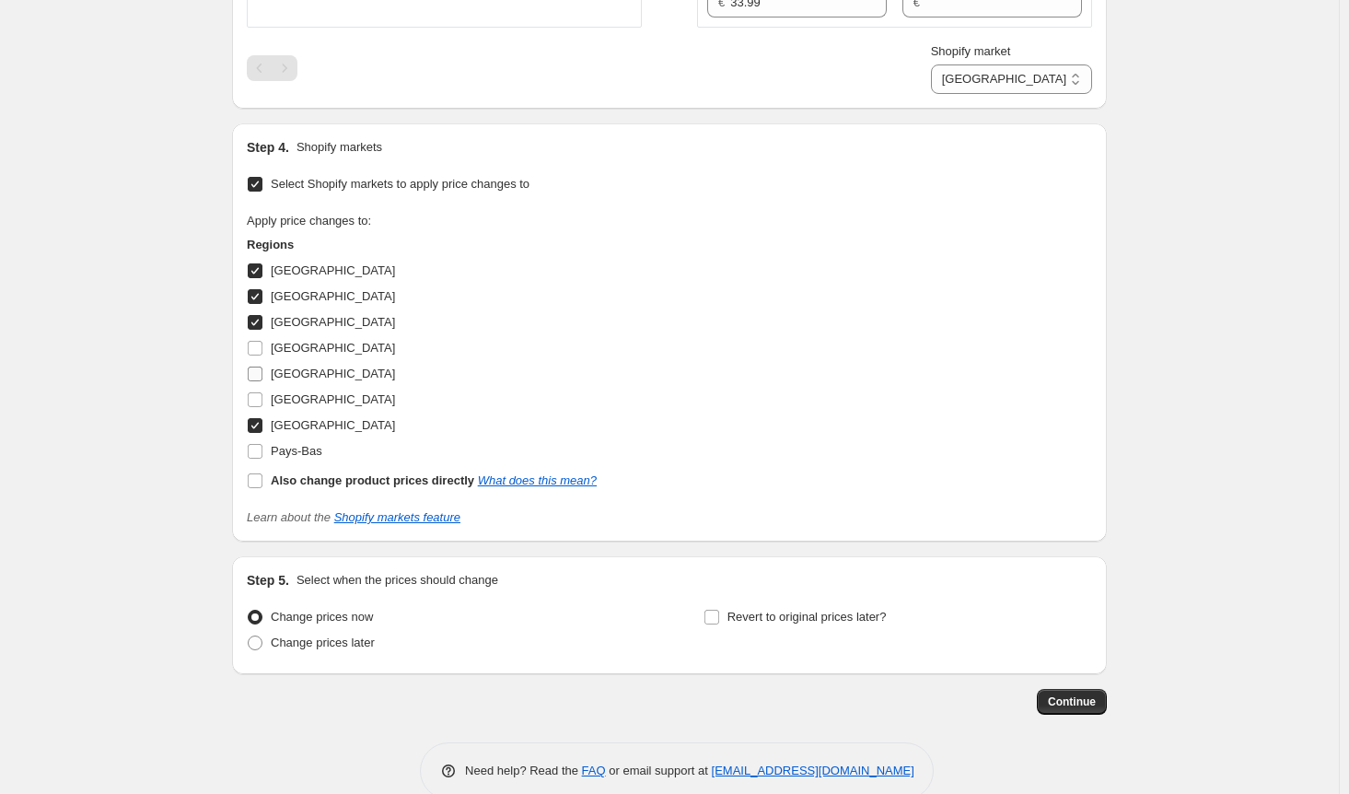
click at [256, 349] on span at bounding box center [255, 348] width 17 height 17
click at [256, 349] on input "[GEOGRAPHIC_DATA]" at bounding box center [255, 348] width 15 height 15
checkbox input "true"
click at [256, 366] on input "[GEOGRAPHIC_DATA]" at bounding box center [255, 373] width 15 height 15
checkbox input "true"
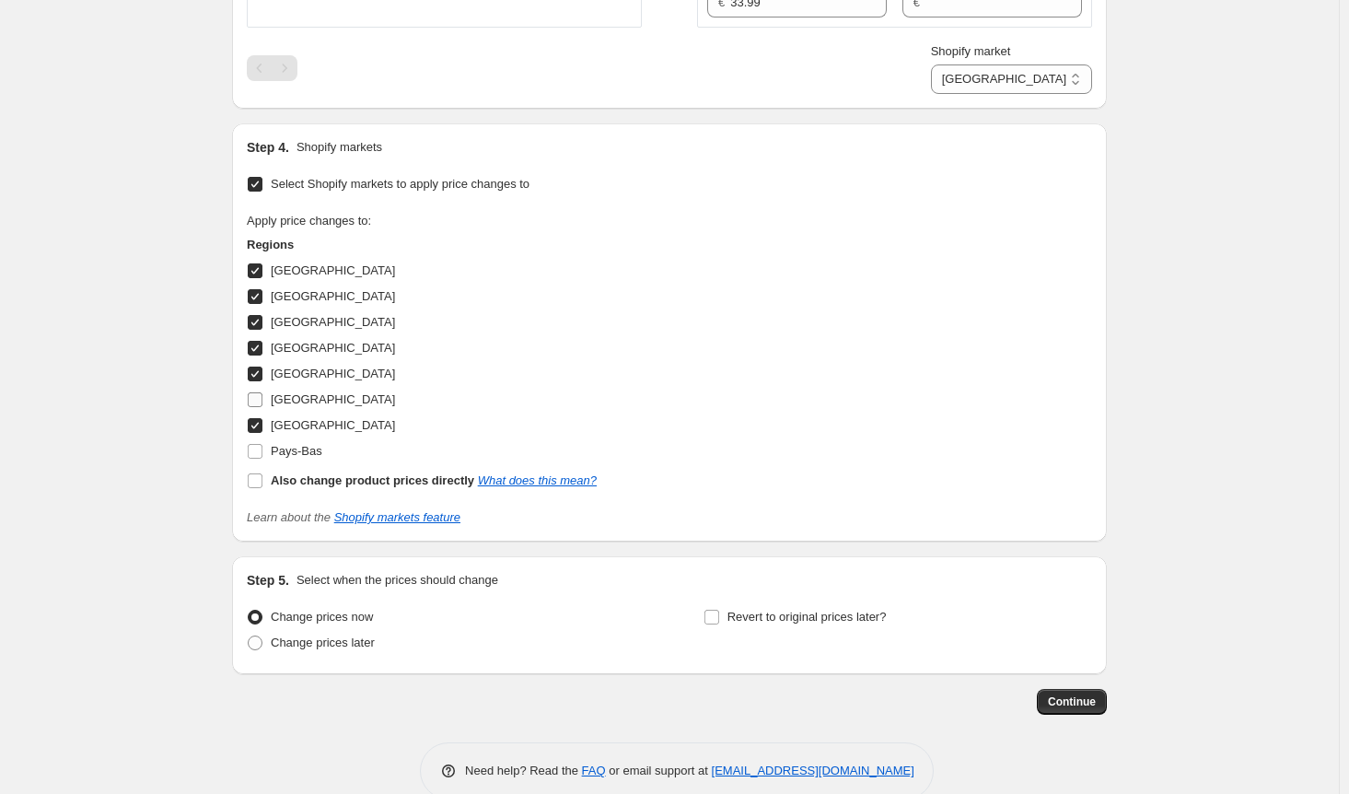
click at [256, 392] on input "[GEOGRAPHIC_DATA]" at bounding box center [255, 399] width 15 height 15
checkbox input "true"
click at [262, 444] on input "Pays-Bas" at bounding box center [255, 451] width 15 height 15
checkbox input "true"
click at [1075, 694] on span "Continue" at bounding box center [1072, 701] width 48 height 15
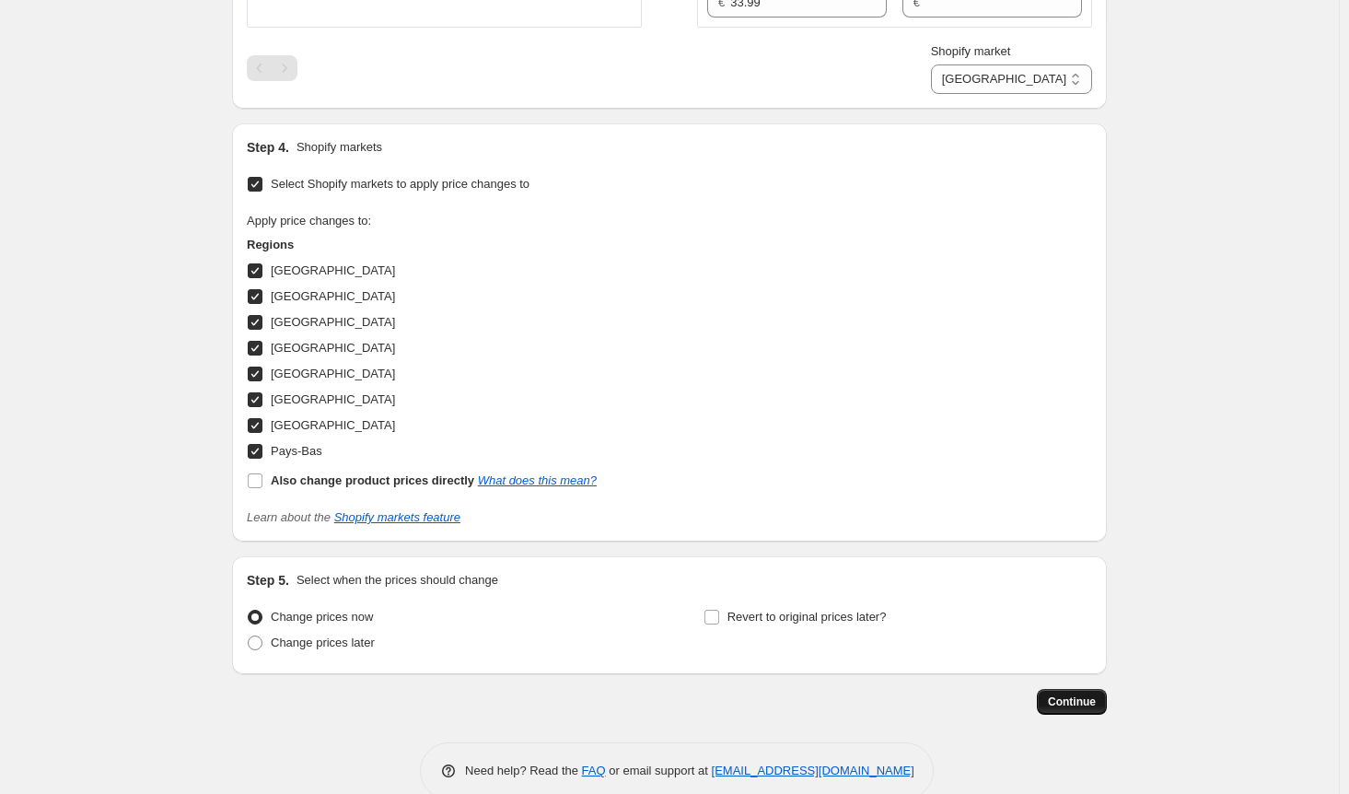
scroll to position [0, 0]
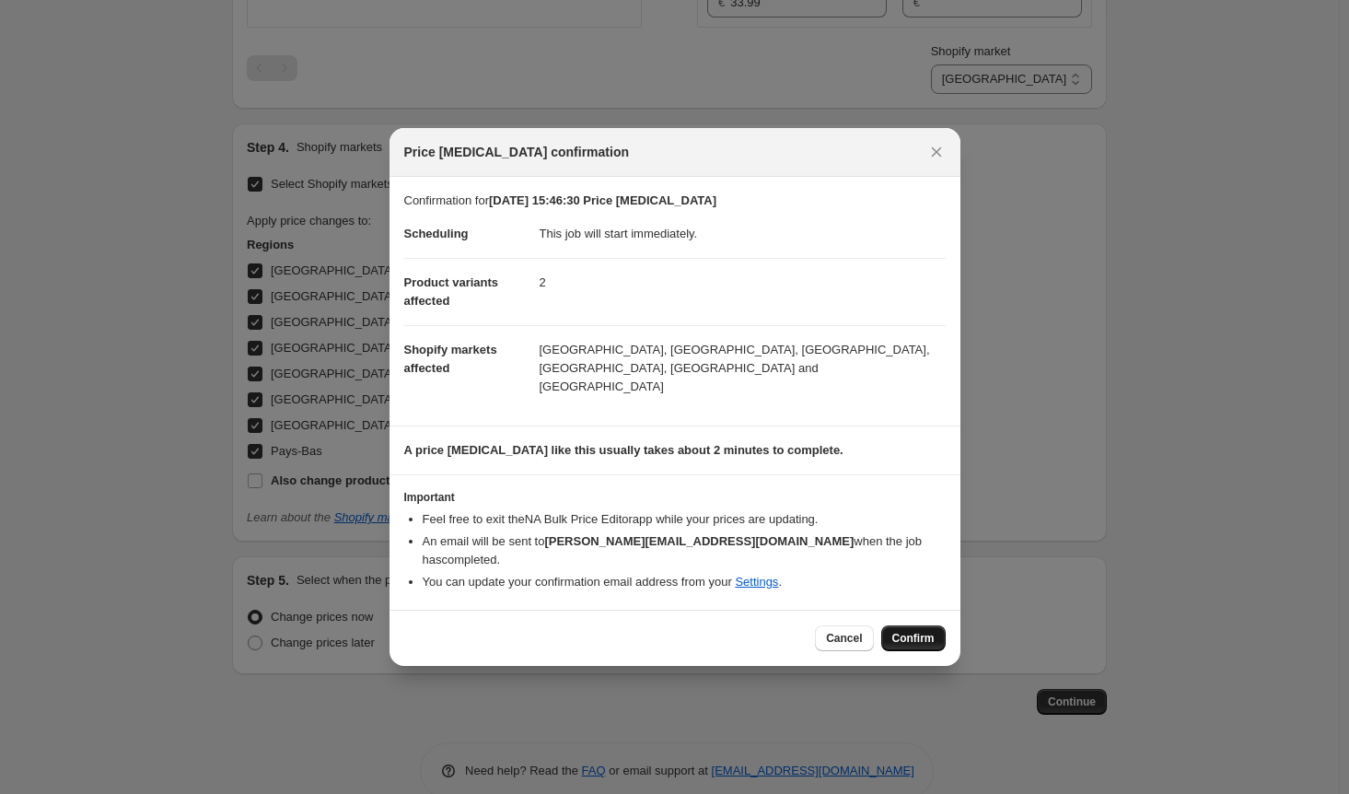
click at [912, 631] on span "Confirm" at bounding box center [913, 638] width 42 height 15
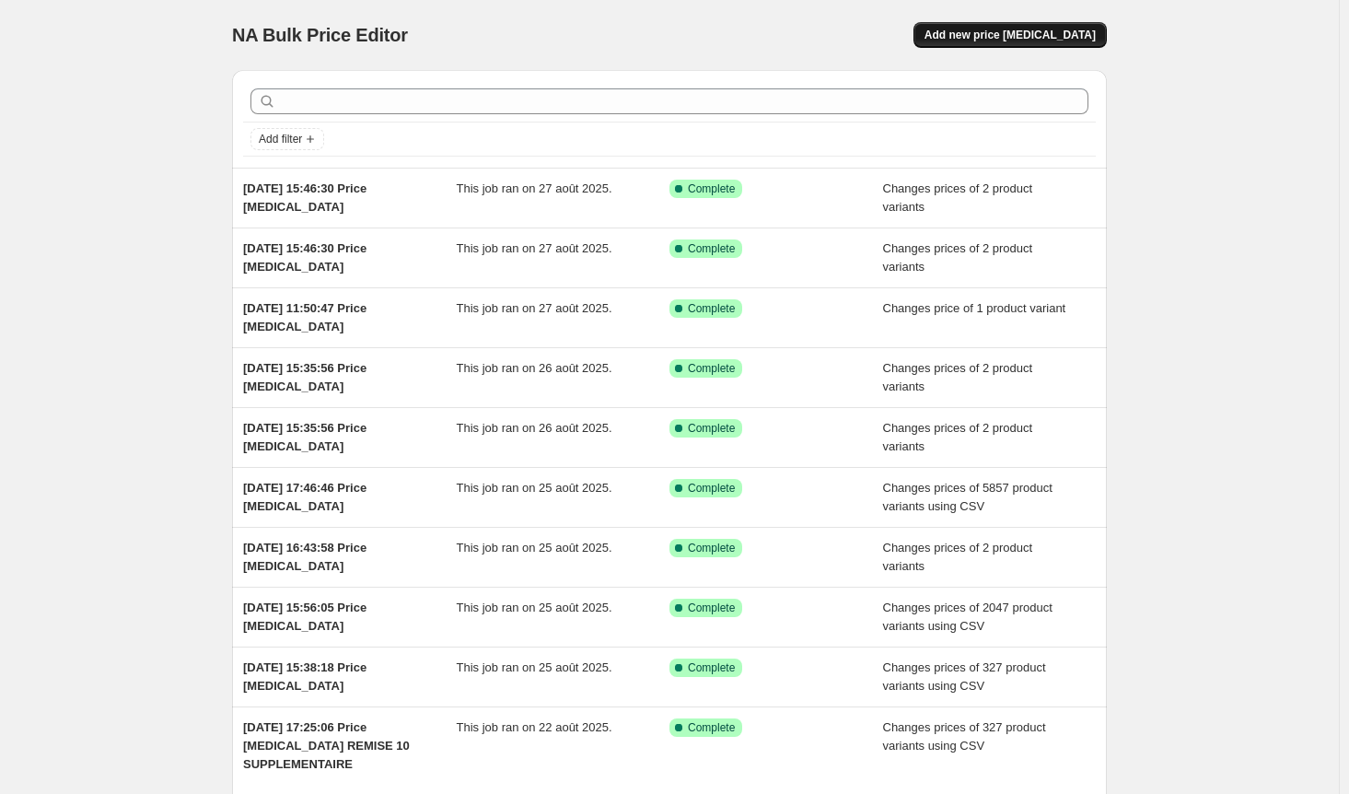
click at [1031, 29] on span "Add new price [MEDICAL_DATA]" at bounding box center [1009, 35] width 171 height 15
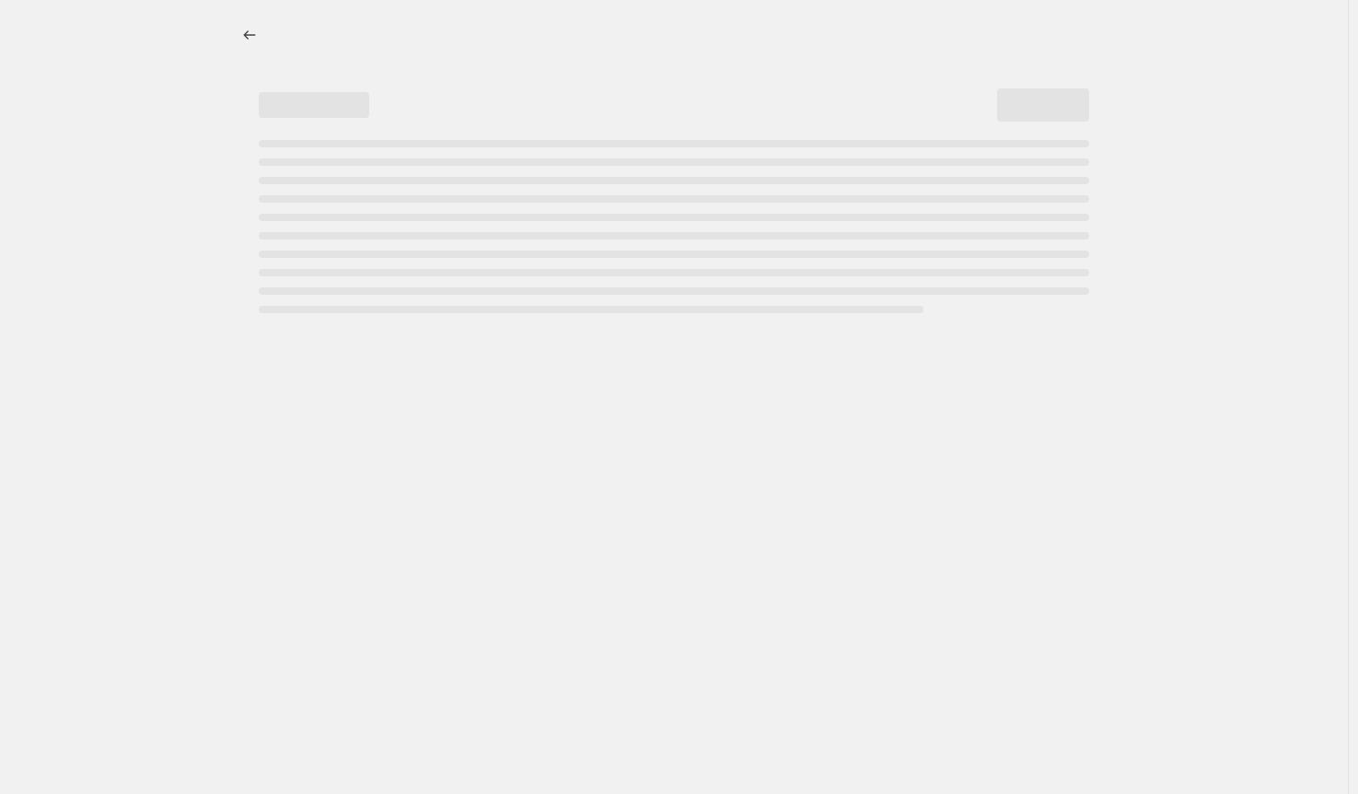
select select "percentage"
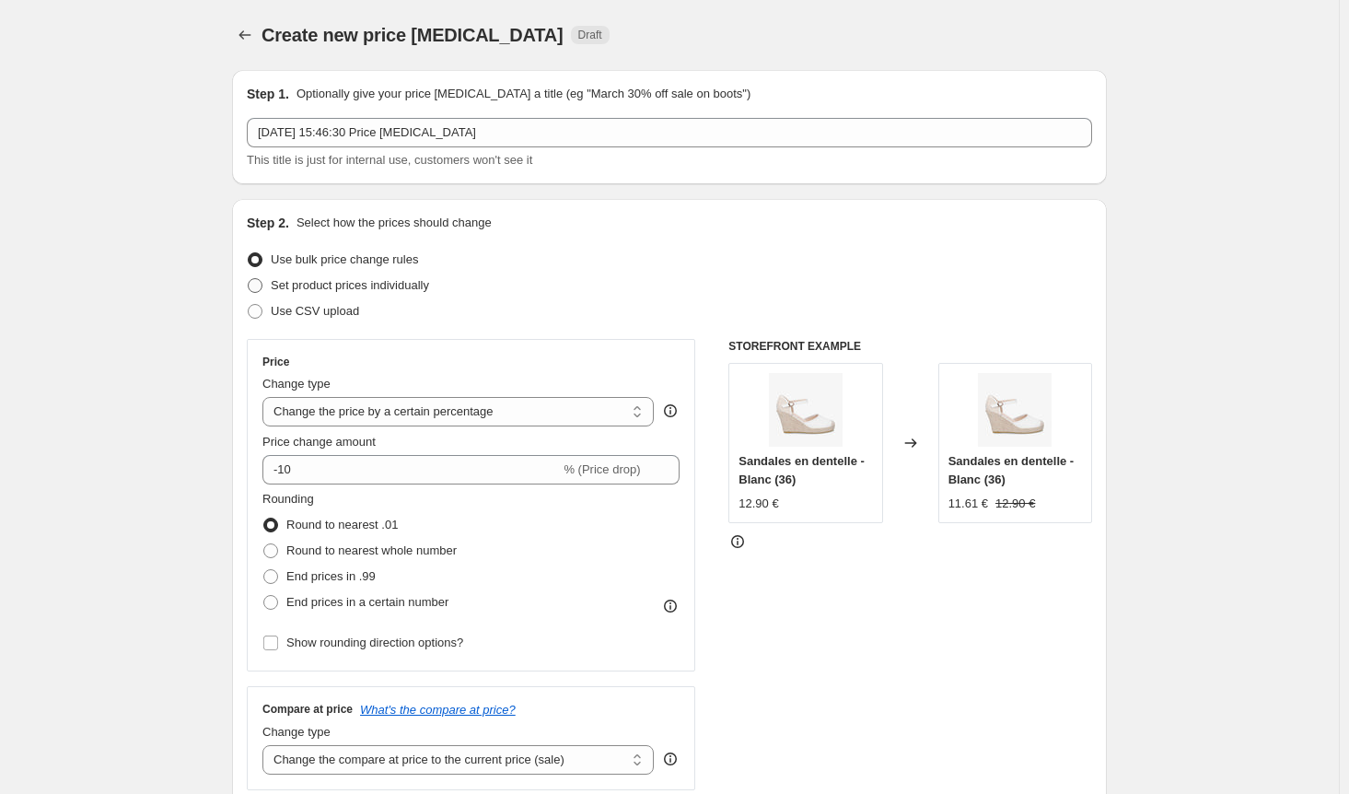
click at [261, 288] on span at bounding box center [255, 285] width 15 height 15
click at [249, 279] on input "Set product prices individually" at bounding box center [248, 278] width 1 height 1
radio input "true"
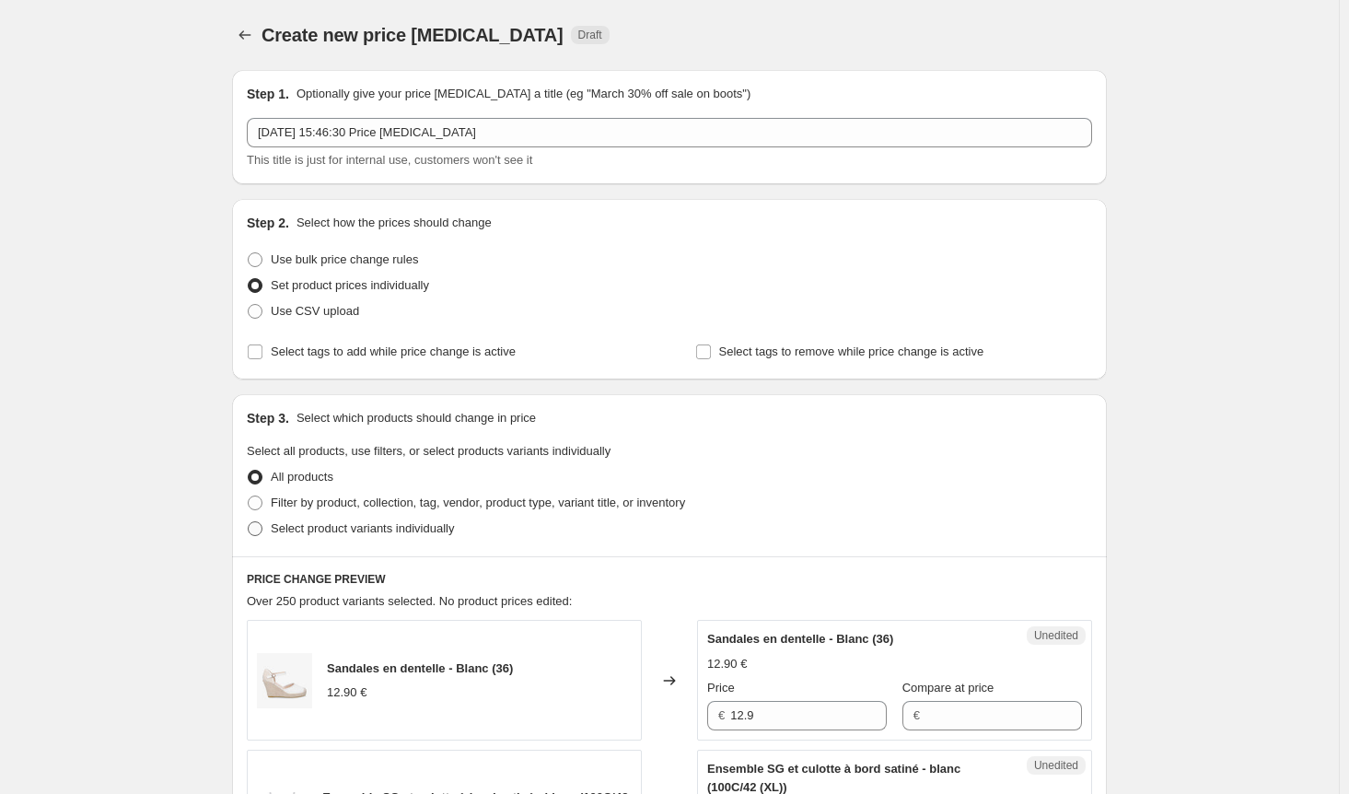
click at [261, 533] on span at bounding box center [255, 528] width 15 height 15
click at [249, 522] on input "Select product variants individually" at bounding box center [248, 521] width 1 height 1
radio input "true"
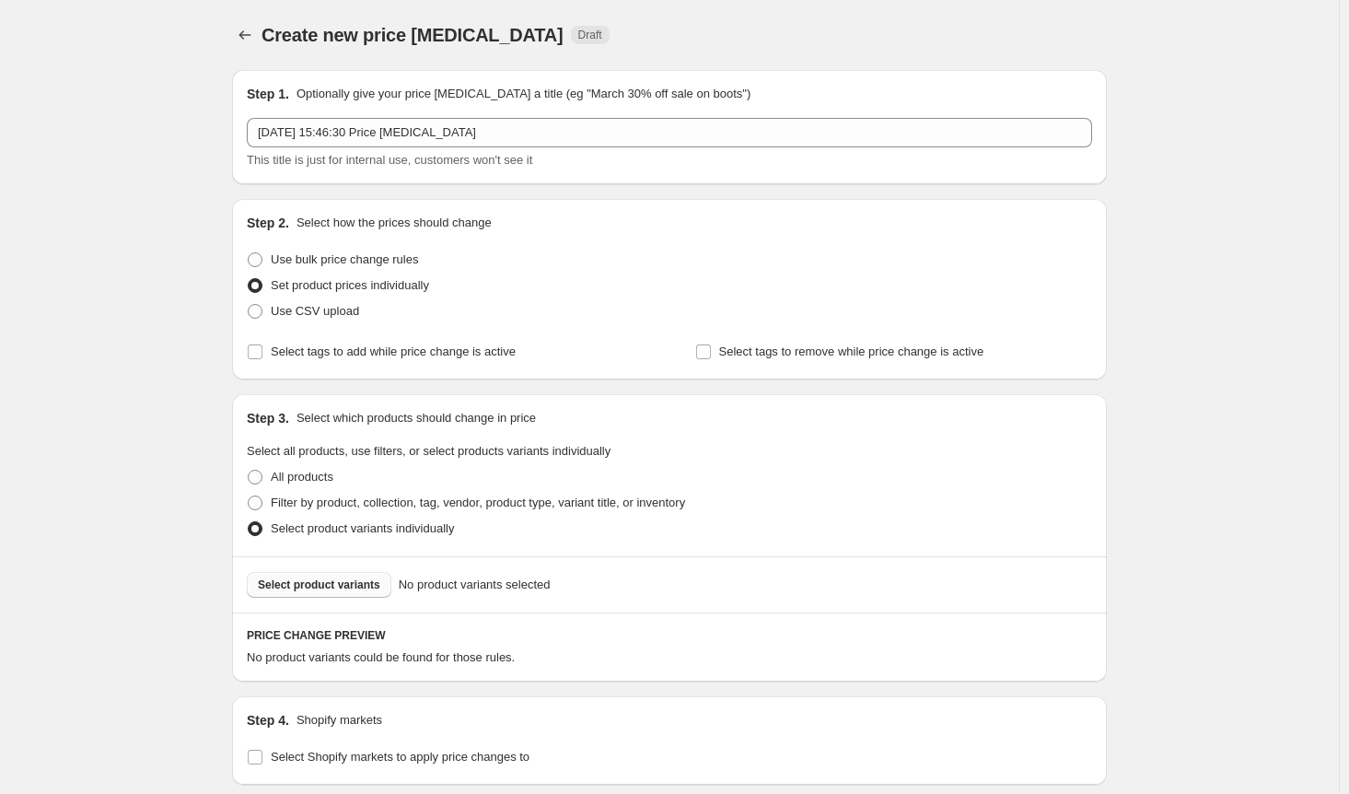
click at [316, 592] on button "Select product variants" at bounding box center [319, 585] width 145 height 26
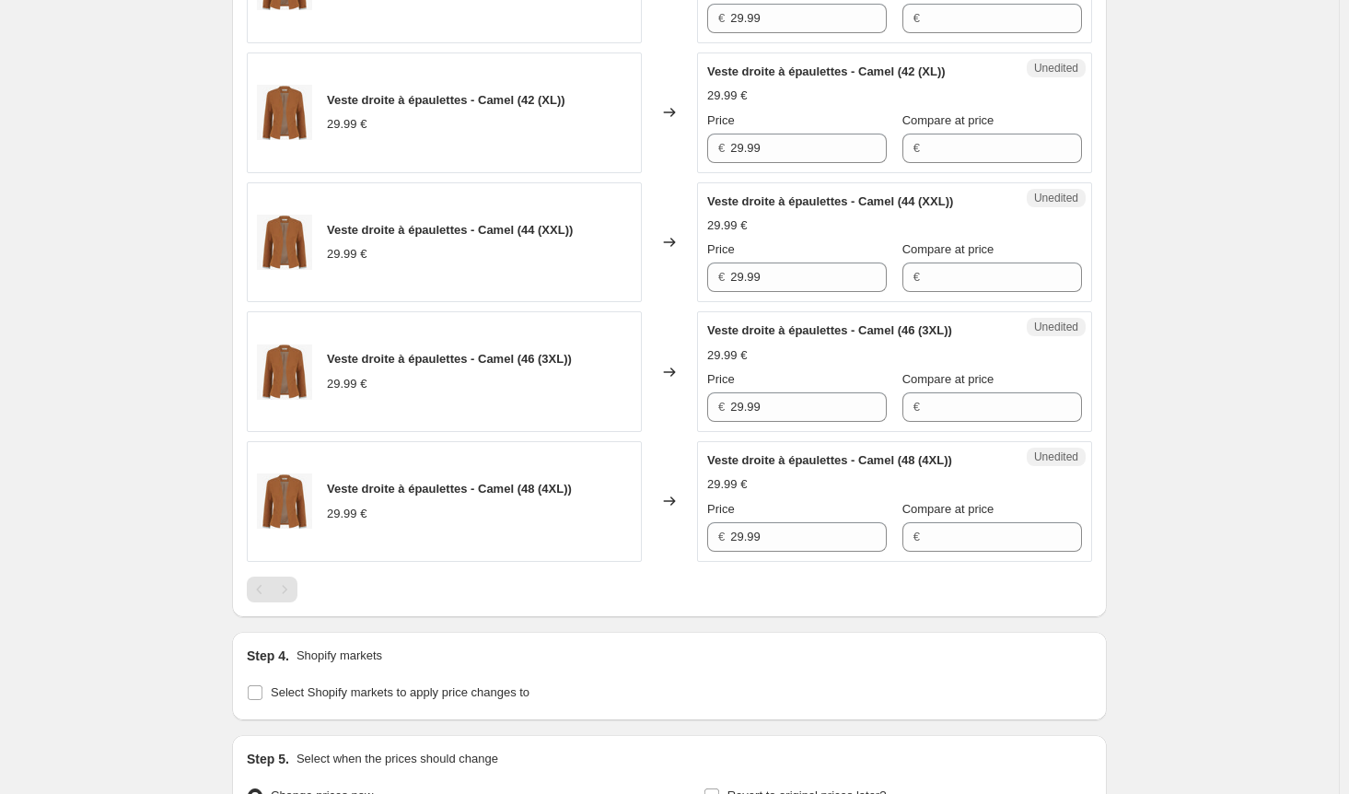
scroll to position [1216, 0]
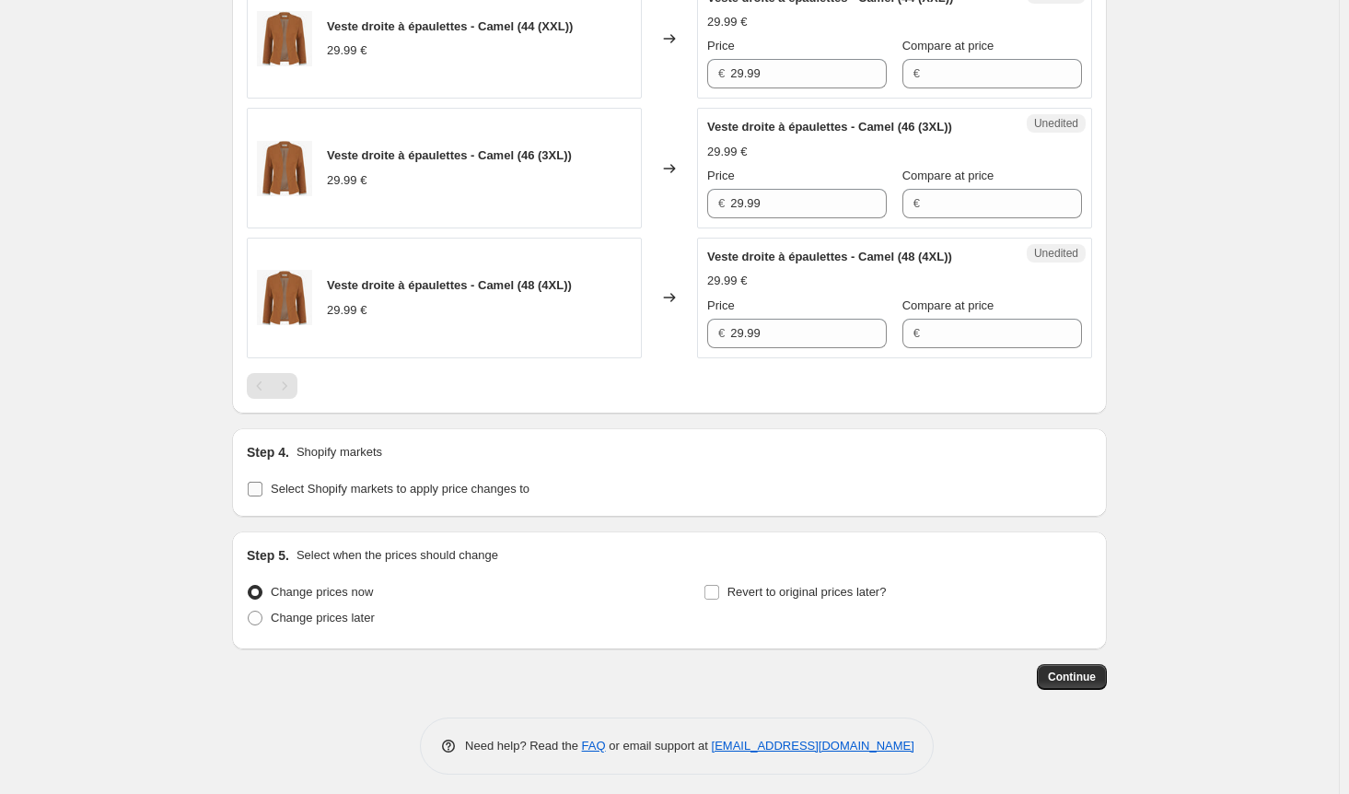
click at [259, 487] on input "Select Shopify markets to apply price changes to" at bounding box center [255, 489] width 15 height 15
checkbox input "true"
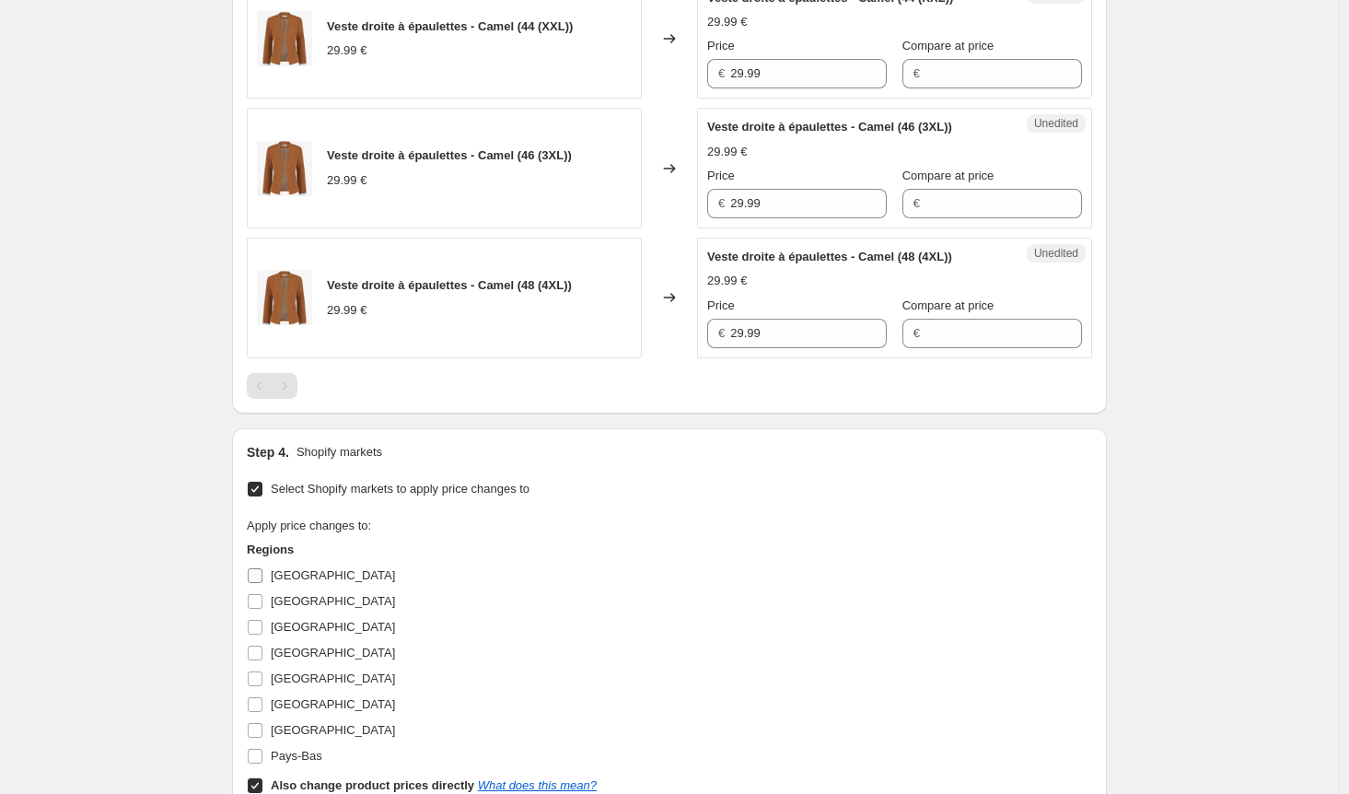
click at [258, 574] on input "[GEOGRAPHIC_DATA]" at bounding box center [255, 575] width 15 height 15
checkbox input "true"
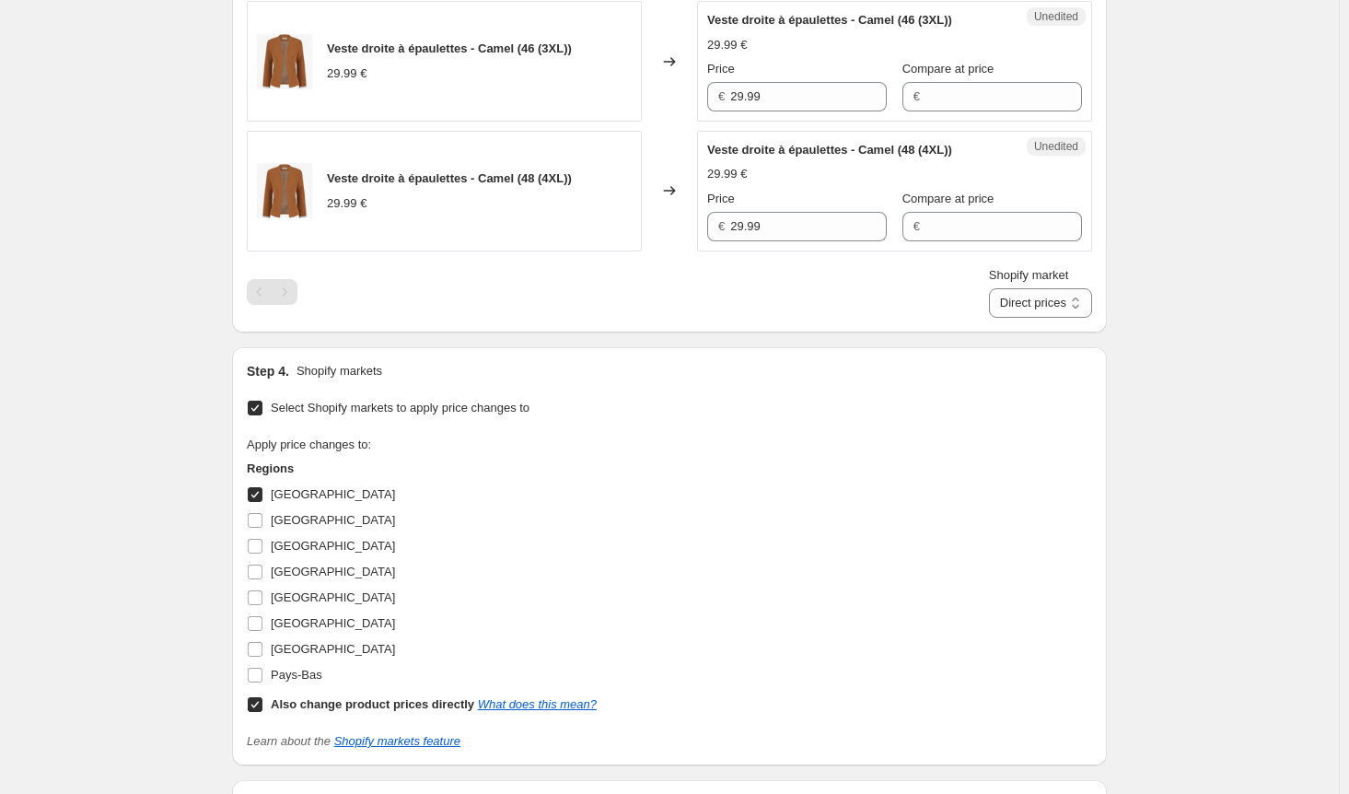
scroll to position [1493, 0]
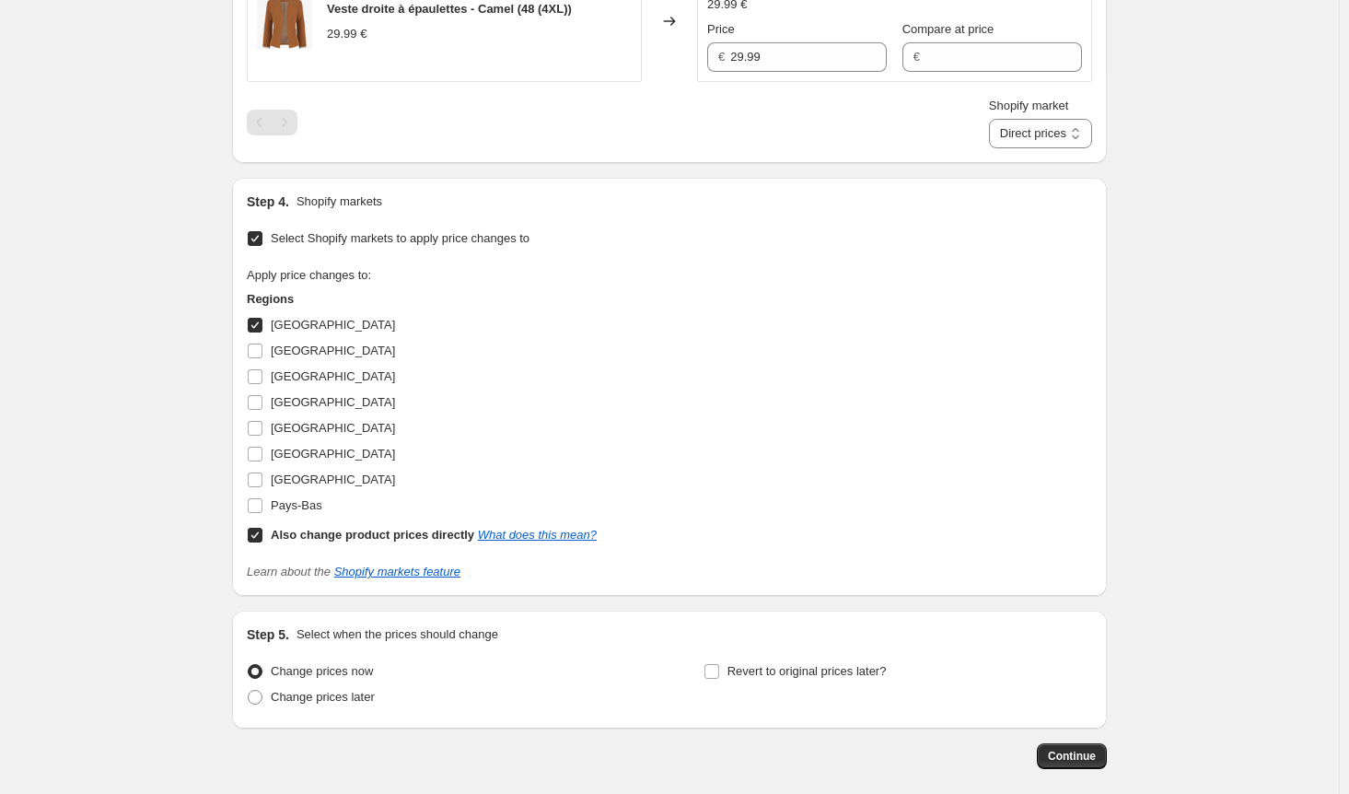
click at [256, 533] on input "Also change product prices directly What does this mean?" at bounding box center [255, 535] width 15 height 15
checkbox input "false"
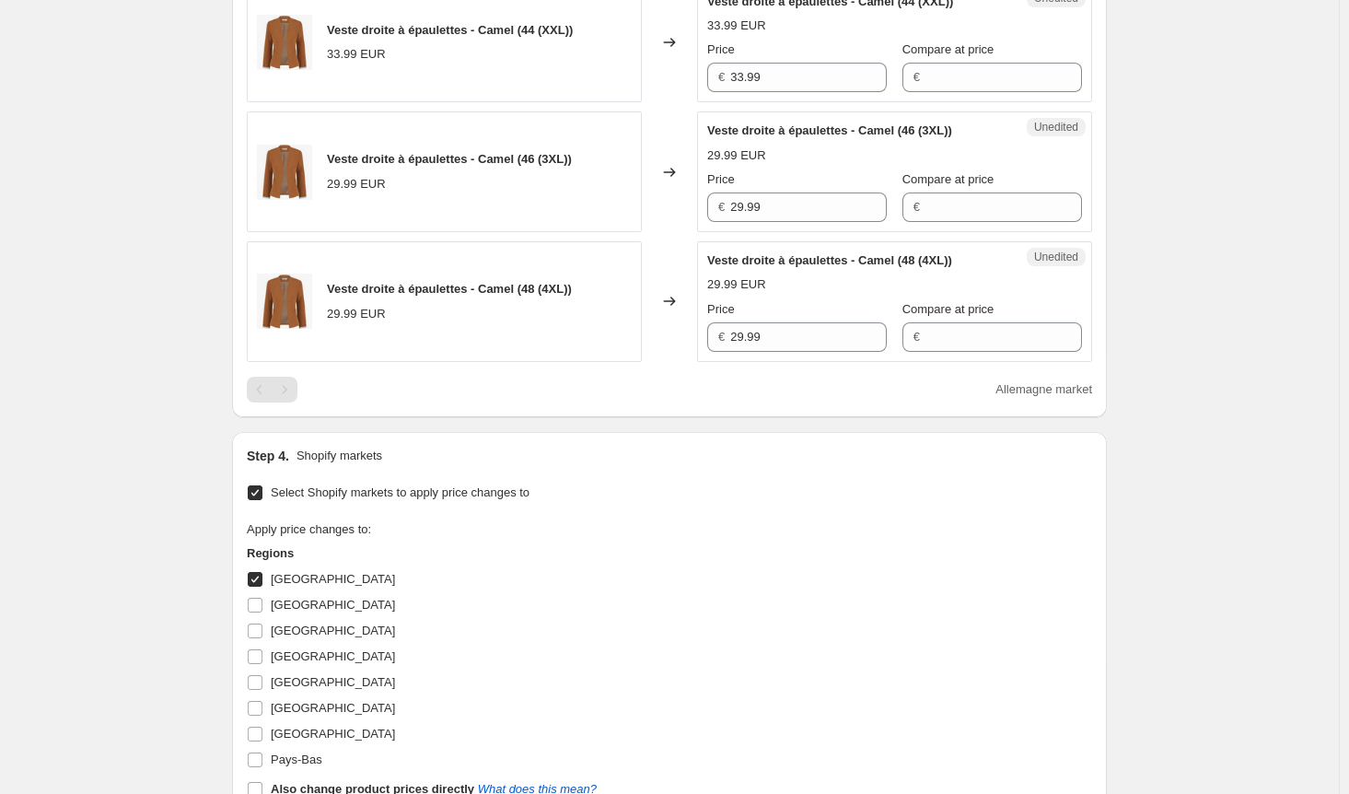
scroll to position [1032, 0]
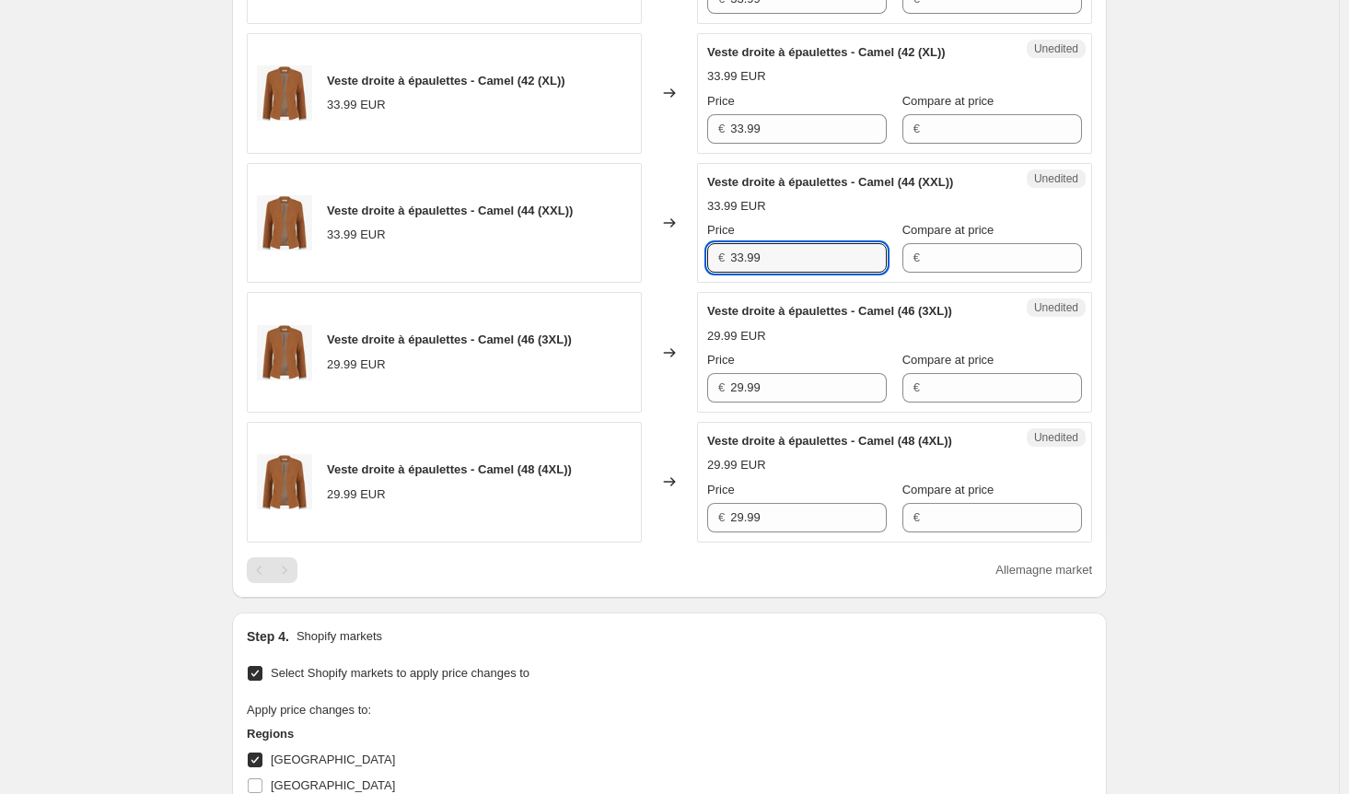
drag, startPoint x: 774, startPoint y: 253, endPoint x: 600, endPoint y: 250, distance: 174.1
click at [600, 250] on div "Veste droite à épaulettes - Camel (44 (XXL)) 33.99 EUR Changed to Unedited Vest…" at bounding box center [669, 223] width 845 height 121
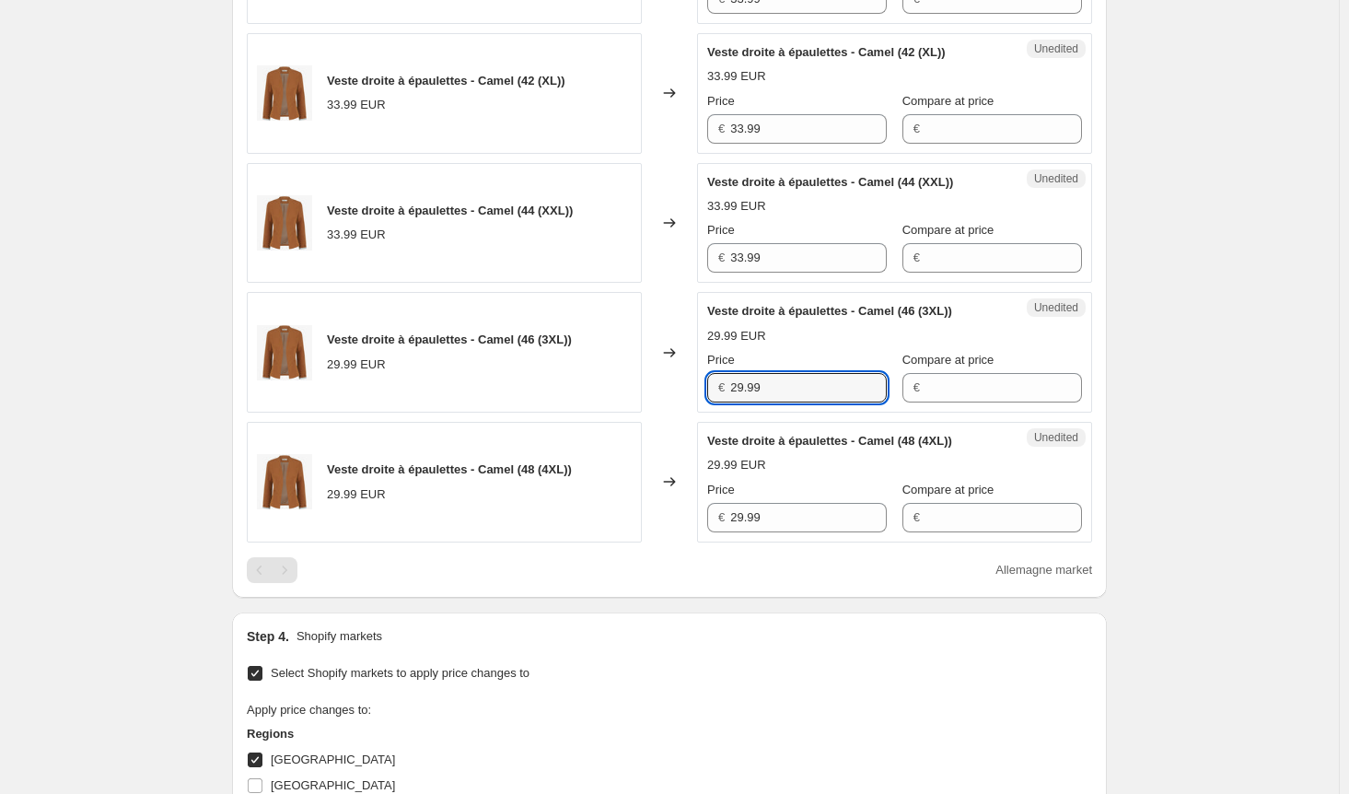
drag, startPoint x: 771, startPoint y: 382, endPoint x: 658, endPoint y: 382, distance: 112.3
click at [672, 382] on div "Veste droite à épaulettes - Camel (46 (3XL)) 29.99 EUR Changed to Unedited Vest…" at bounding box center [669, 352] width 845 height 121
paste input "33"
type input "33.99"
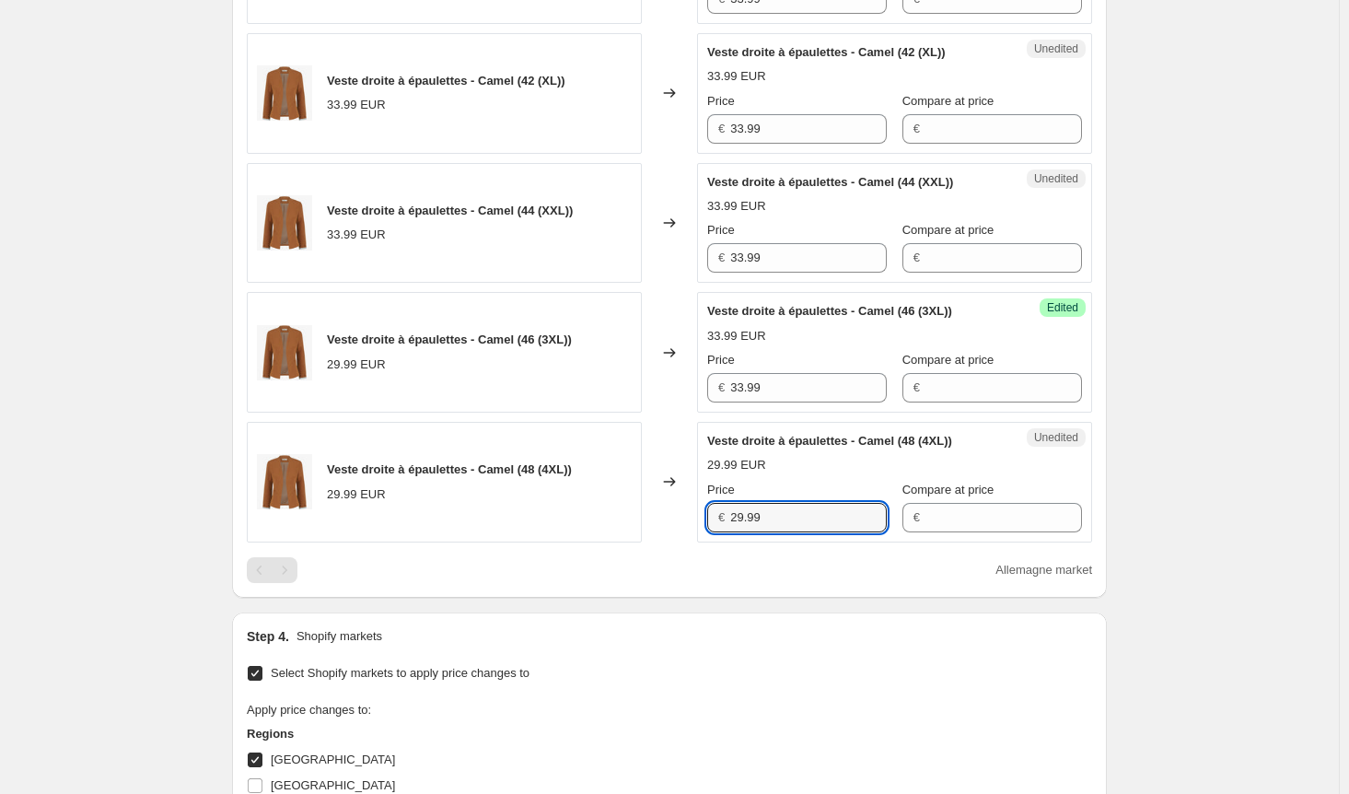
drag, startPoint x: 783, startPoint y: 512, endPoint x: 665, endPoint y: 515, distance: 117.9
click at [665, 515] on div "Veste droite à épaulettes - Camel (48 (4XL)) 29.99 EUR Changed to Unedited Vest…" at bounding box center [669, 482] width 845 height 121
paste input "33"
type input "33.99"
click at [649, 548] on div "Veste droite à épaulettes - Camel (36 (S)) 33.99 EUR Changed to Unedited Veste …" at bounding box center [669, 113] width 845 height 938
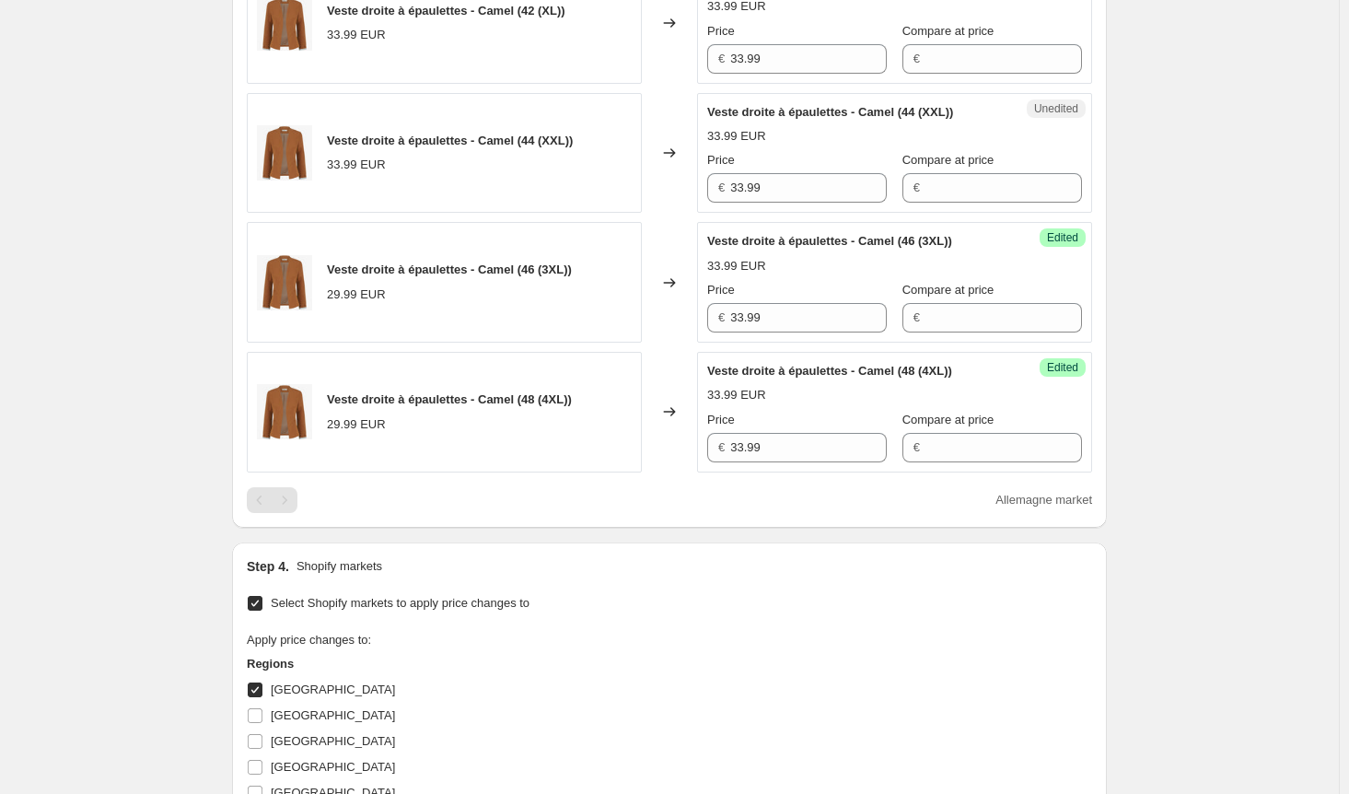
scroll to position [1308, 0]
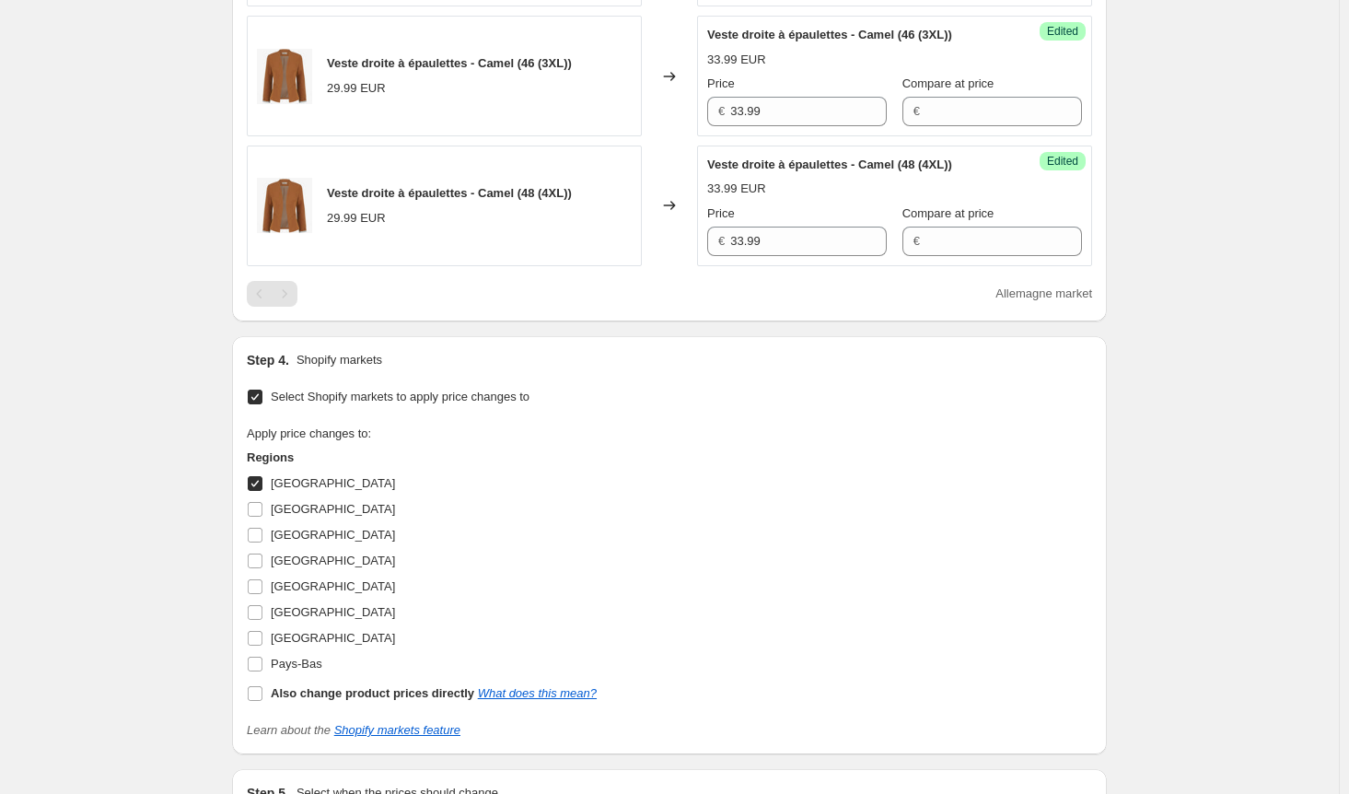
click at [260, 478] on input "[GEOGRAPHIC_DATA]" at bounding box center [255, 483] width 15 height 15
checkbox input "false"
click at [259, 502] on input "[GEOGRAPHIC_DATA]" at bounding box center [255, 509] width 15 height 15
checkbox input "true"
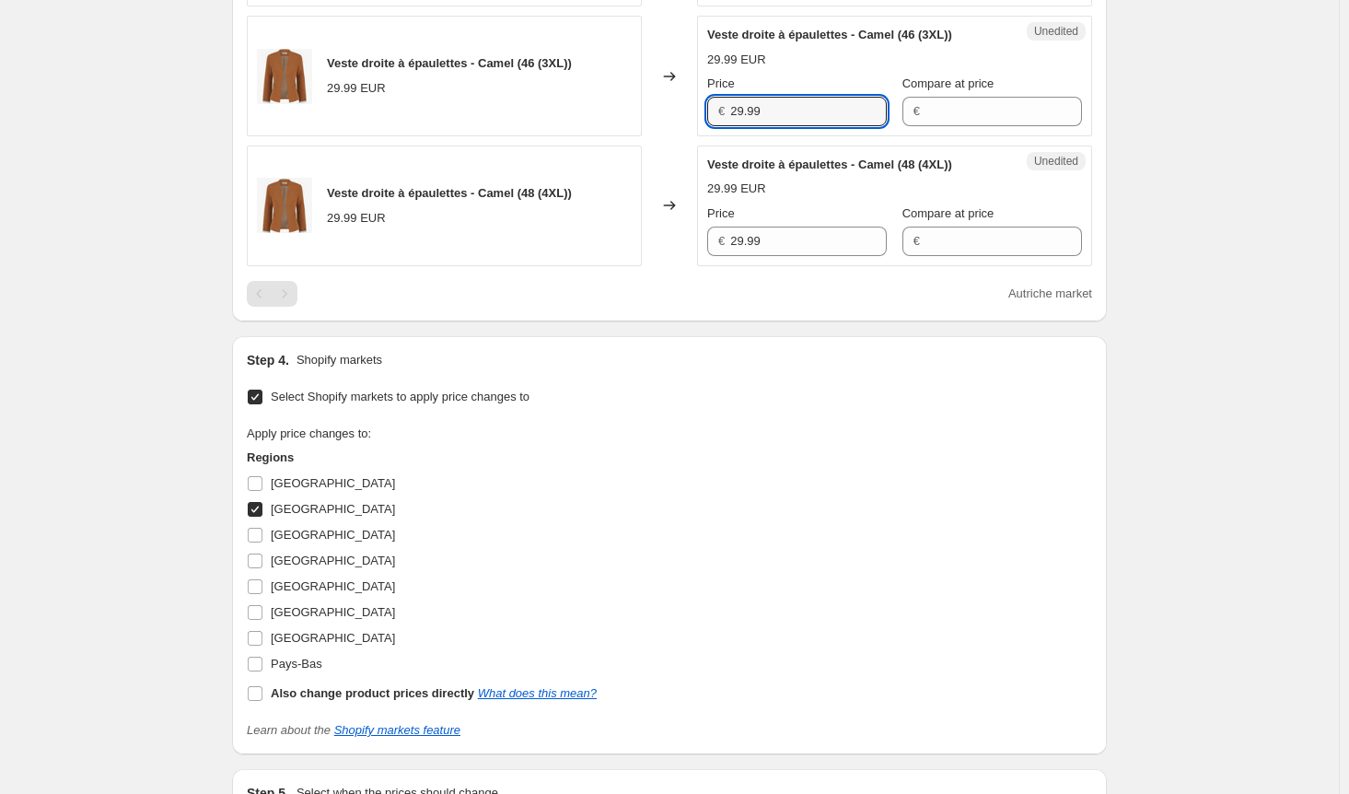
drag, startPoint x: 720, startPoint y: 106, endPoint x: 659, endPoint y: 106, distance: 60.8
click at [659, 106] on div "Veste droite à épaulettes - Camel (46 (3XL)) 29.99 EUR Changed to Unedited Vest…" at bounding box center [669, 76] width 845 height 121
paste input "33"
type input "33.99"
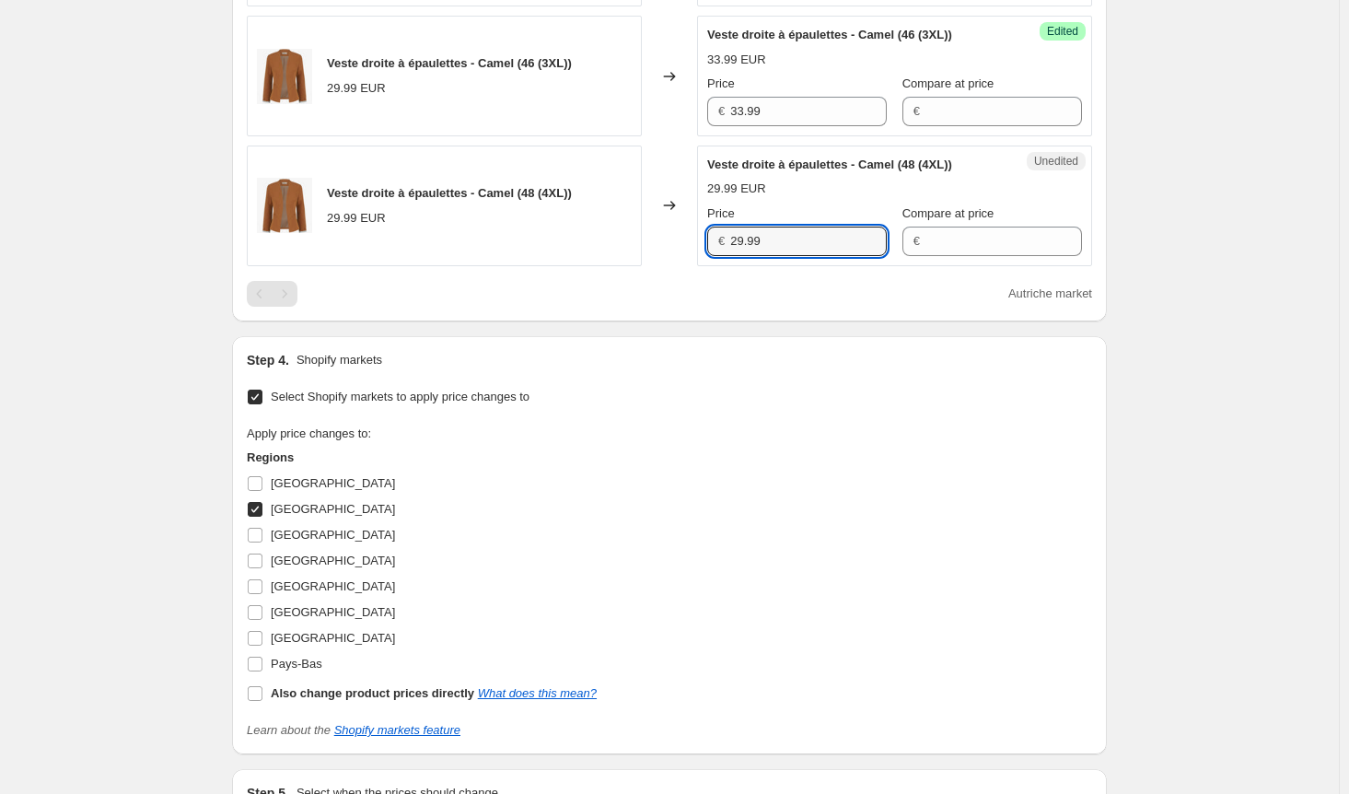
drag, startPoint x: 779, startPoint y: 228, endPoint x: 669, endPoint y: 241, distance: 110.3
click at [672, 238] on div "Veste droite à épaulettes - Camel (48 (4XL)) 29.99 EUR Changed to Unedited Vest…" at bounding box center [669, 205] width 845 height 121
paste input "33"
type input "33.99"
click at [704, 296] on div "Autriche market" at bounding box center [669, 294] width 845 height 26
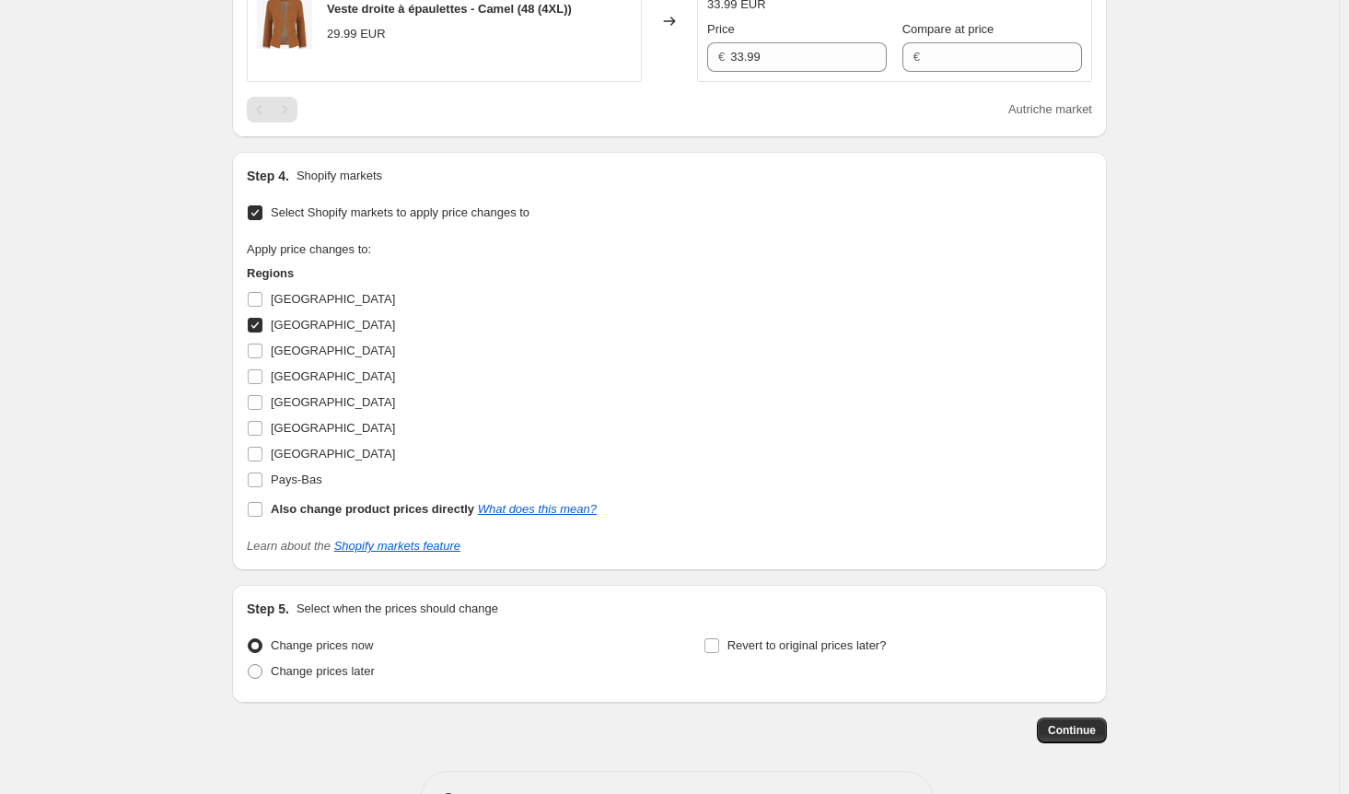
scroll to position [1493, 0]
click at [262, 318] on input "[GEOGRAPHIC_DATA]" at bounding box center [255, 325] width 15 height 15
checkbox input "false"
click at [259, 472] on input "Pays-Bas" at bounding box center [255, 479] width 15 height 15
checkbox input "true"
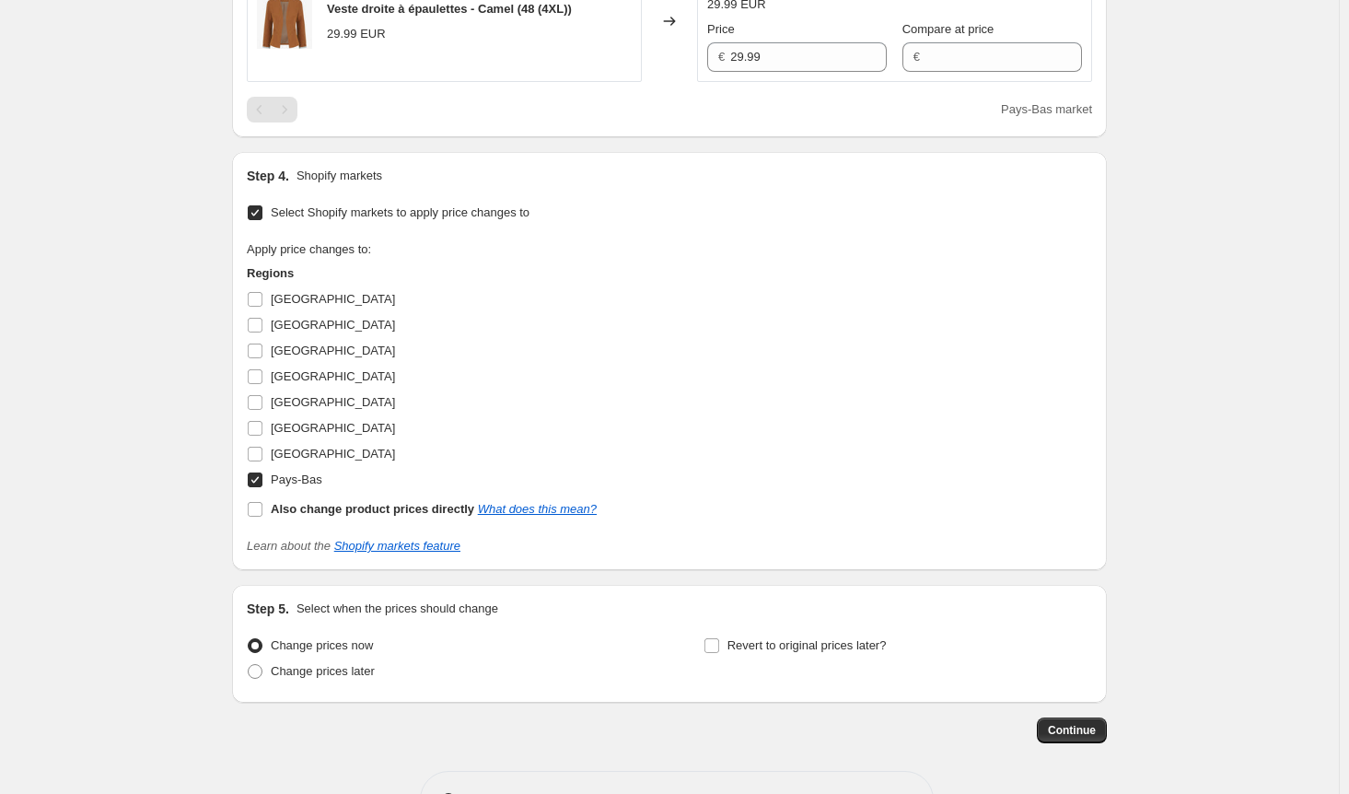
scroll to position [1308, 0]
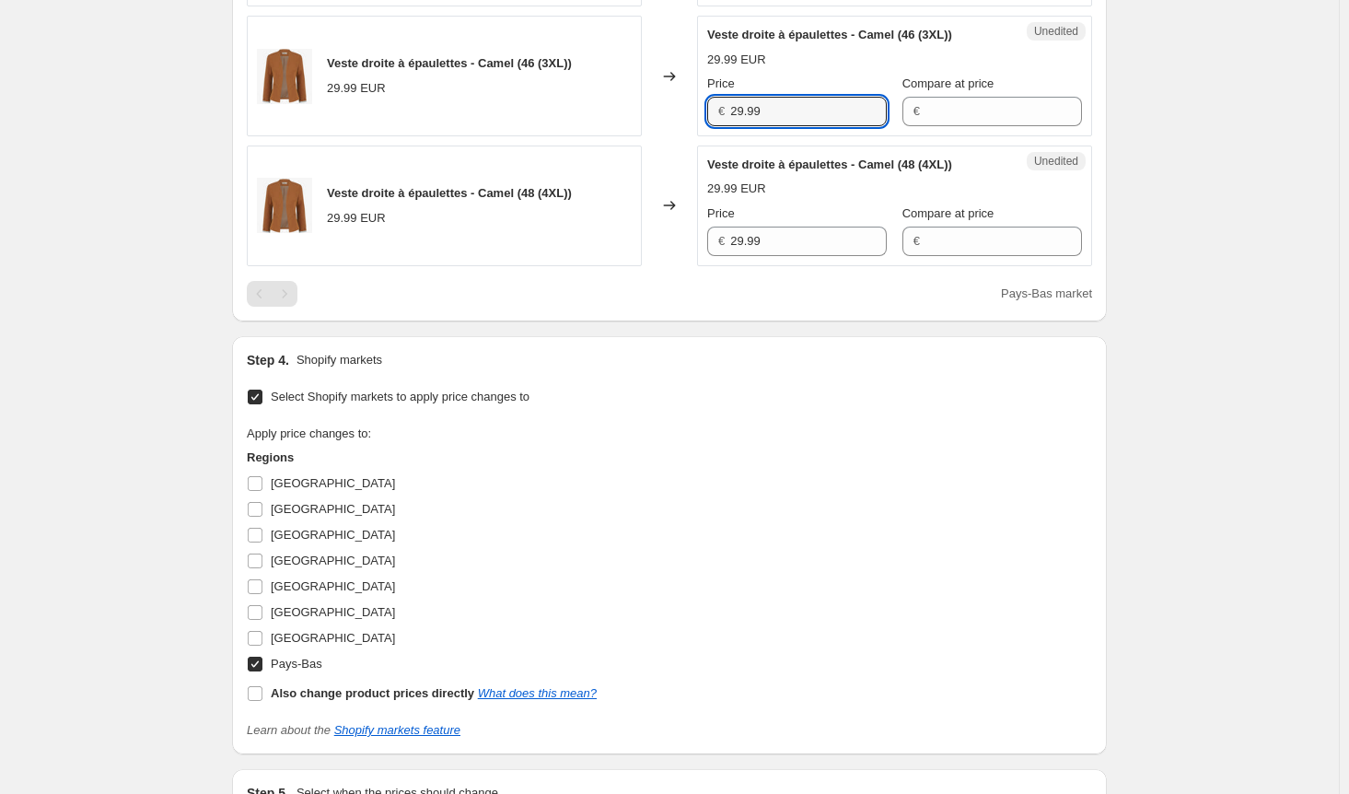
drag, startPoint x: 777, startPoint y: 104, endPoint x: 678, endPoint y: 103, distance: 99.4
click at [678, 103] on div "Veste droite à épaulettes - Camel (46 (3XL)) 29.99 EUR Changed to Unedited Vest…" at bounding box center [669, 76] width 845 height 121
paste input "33"
type input "33.99"
drag, startPoint x: 696, startPoint y: 235, endPoint x: 672, endPoint y: 235, distance: 23.9
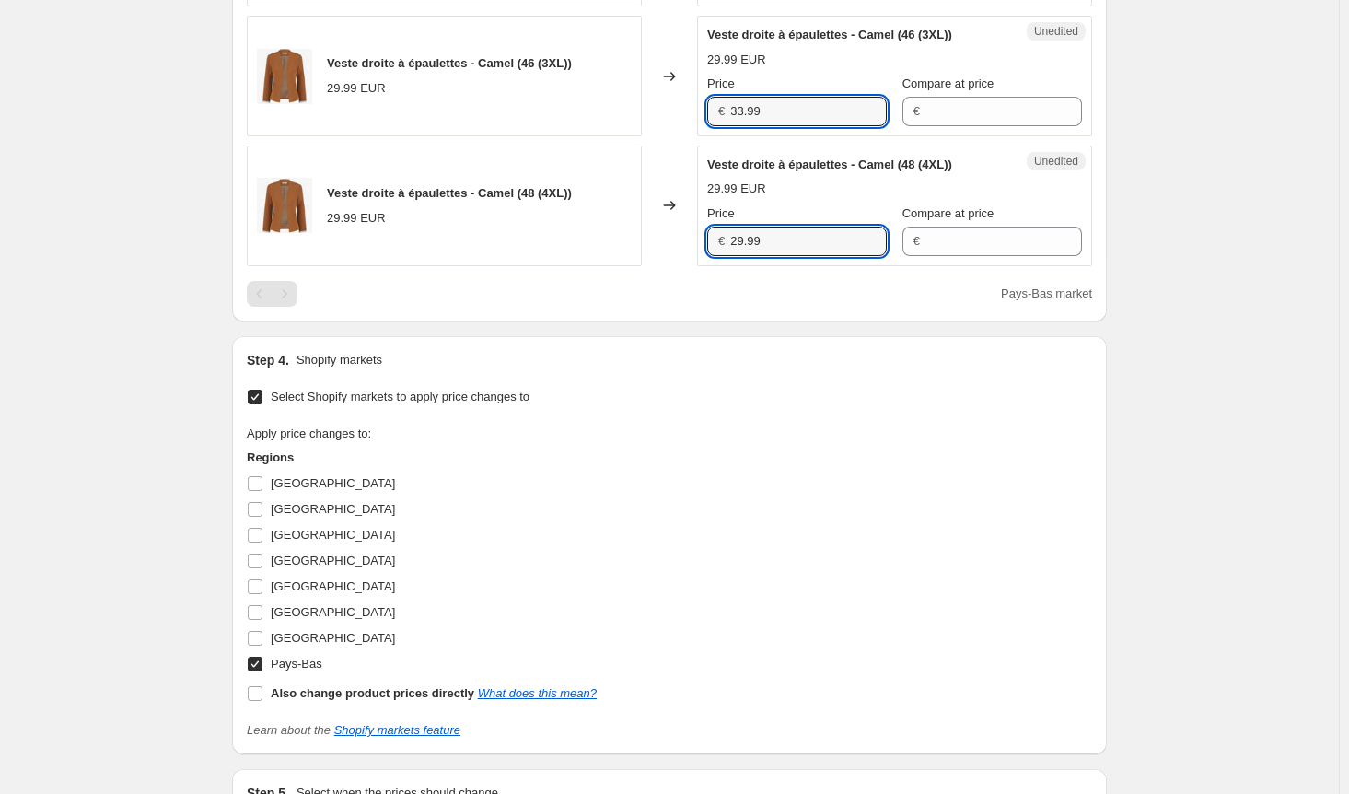
click at [672, 235] on div "Veste droite à épaulettes - Camel (48 (4XL)) 29.99 EUR Changed to Unedited Vest…" at bounding box center [669, 205] width 845 height 121
paste input "33"
type input "33.99"
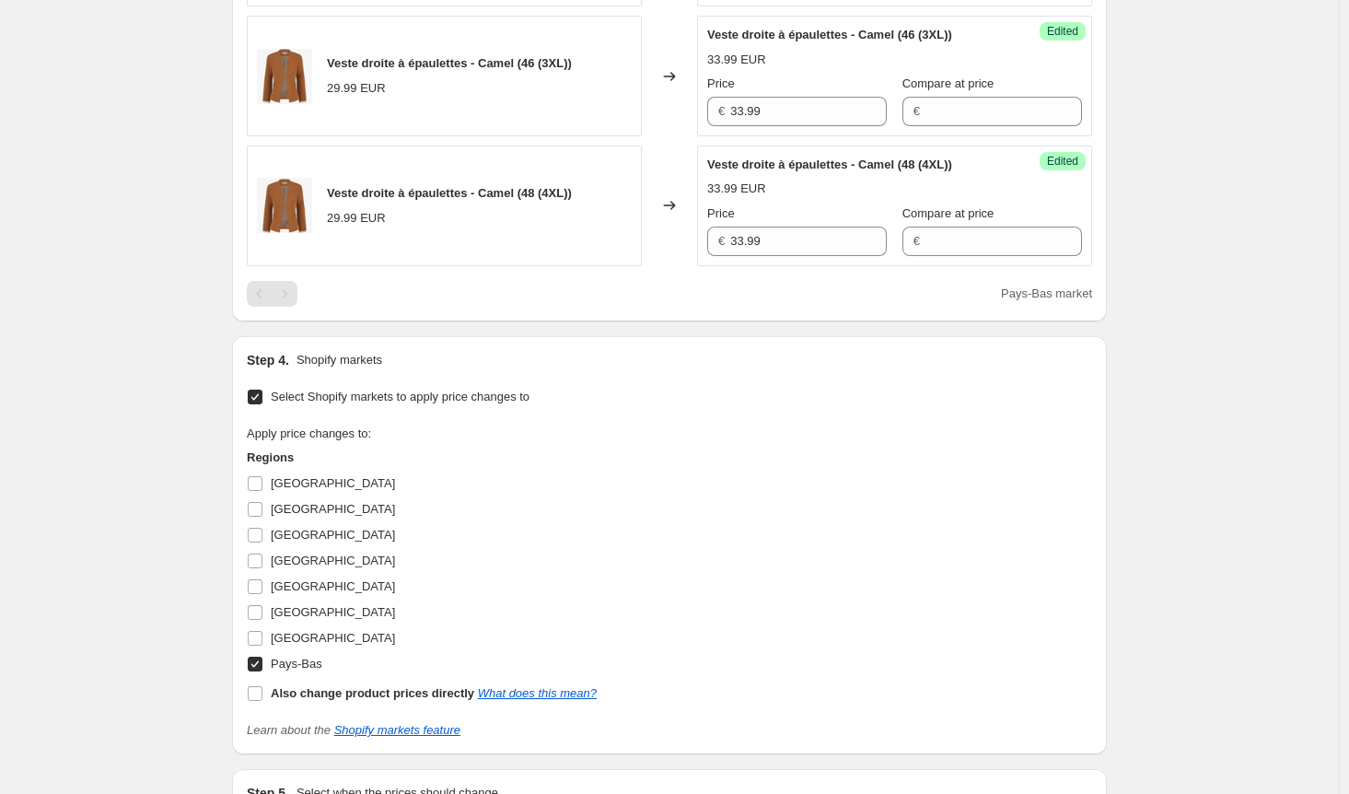
click at [262, 659] on input "Pays-Bas" at bounding box center [255, 663] width 15 height 15
checkbox input "false"
click at [260, 528] on input "[GEOGRAPHIC_DATA]" at bounding box center [255, 535] width 15 height 15
checkbox input "true"
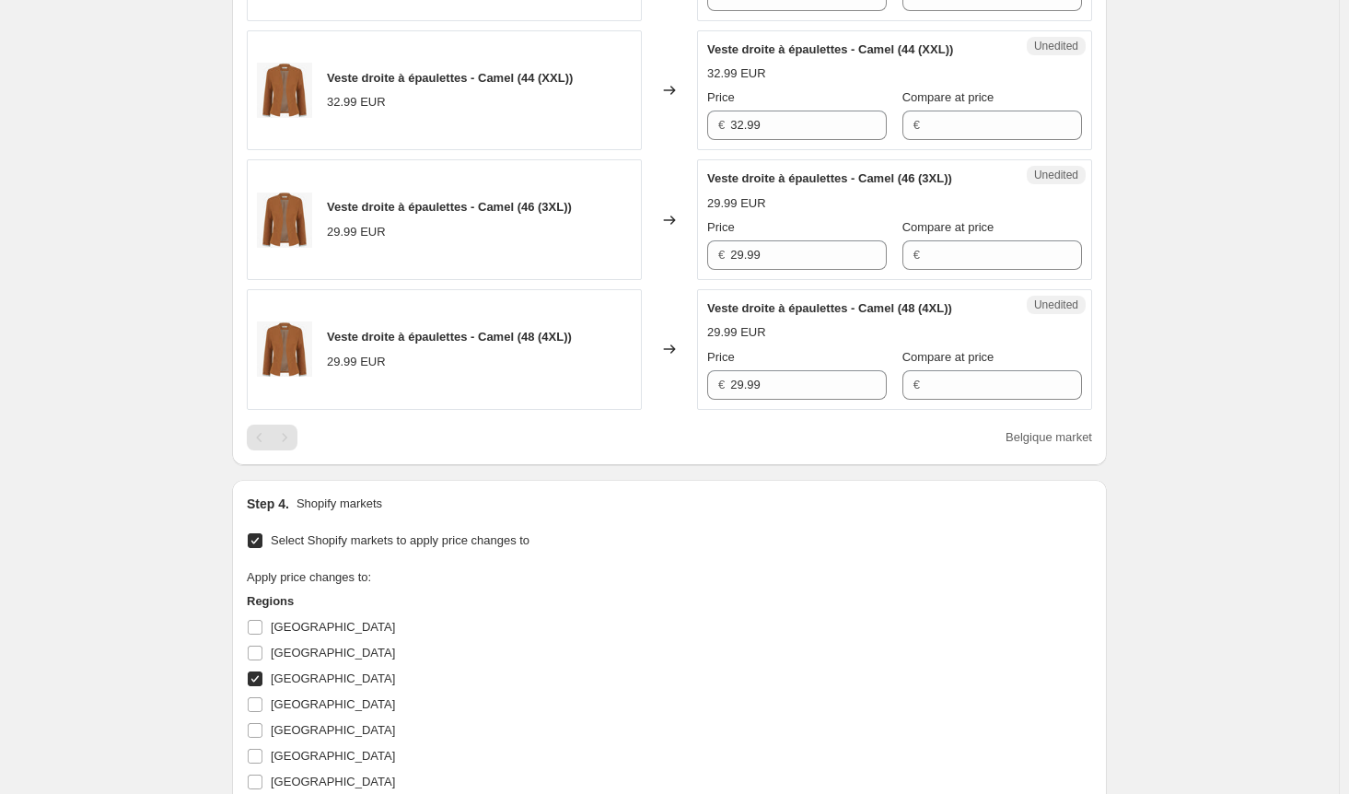
scroll to position [940, 0]
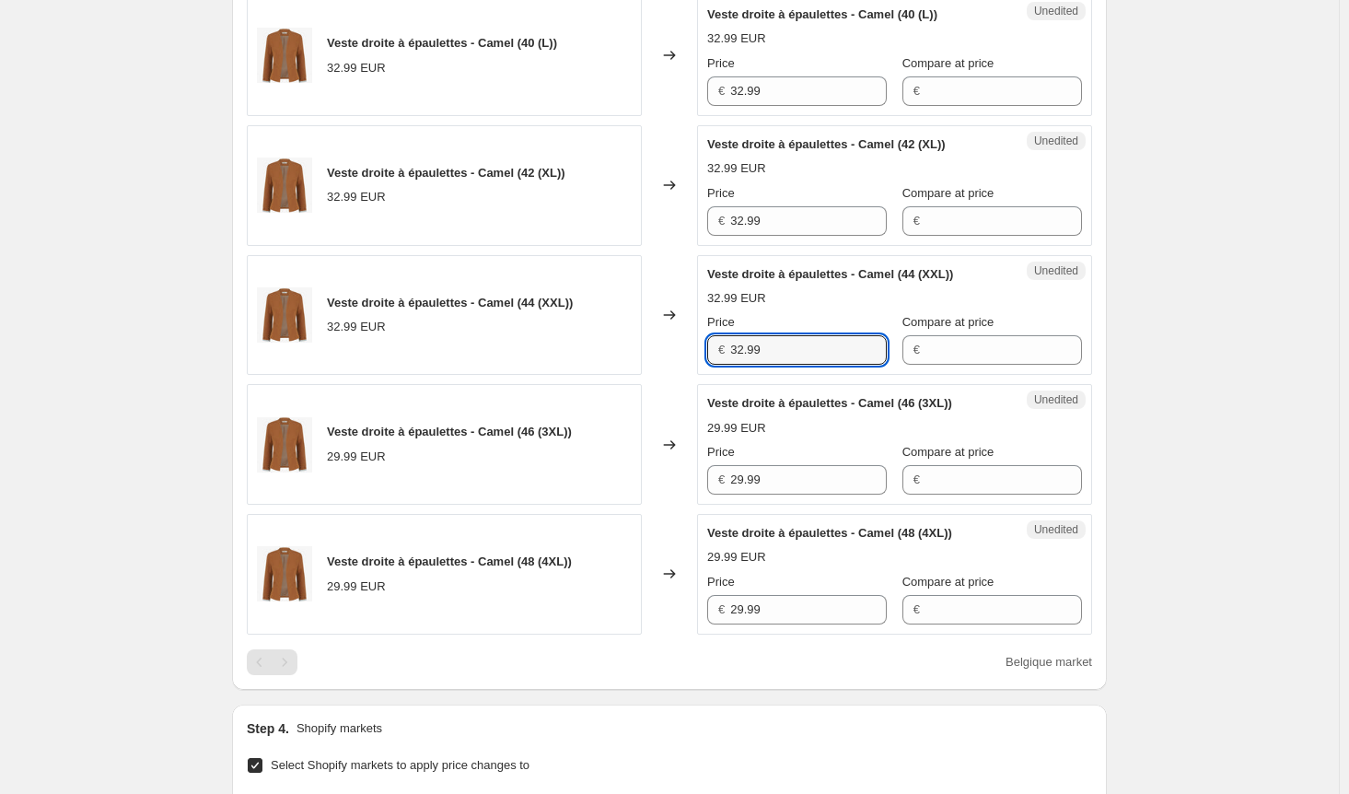
click at [632, 340] on div "Veste droite à épaulettes - Camel (44 (XXL)) 32.99 EUR Changed to Unedited Vest…" at bounding box center [669, 315] width 845 height 121
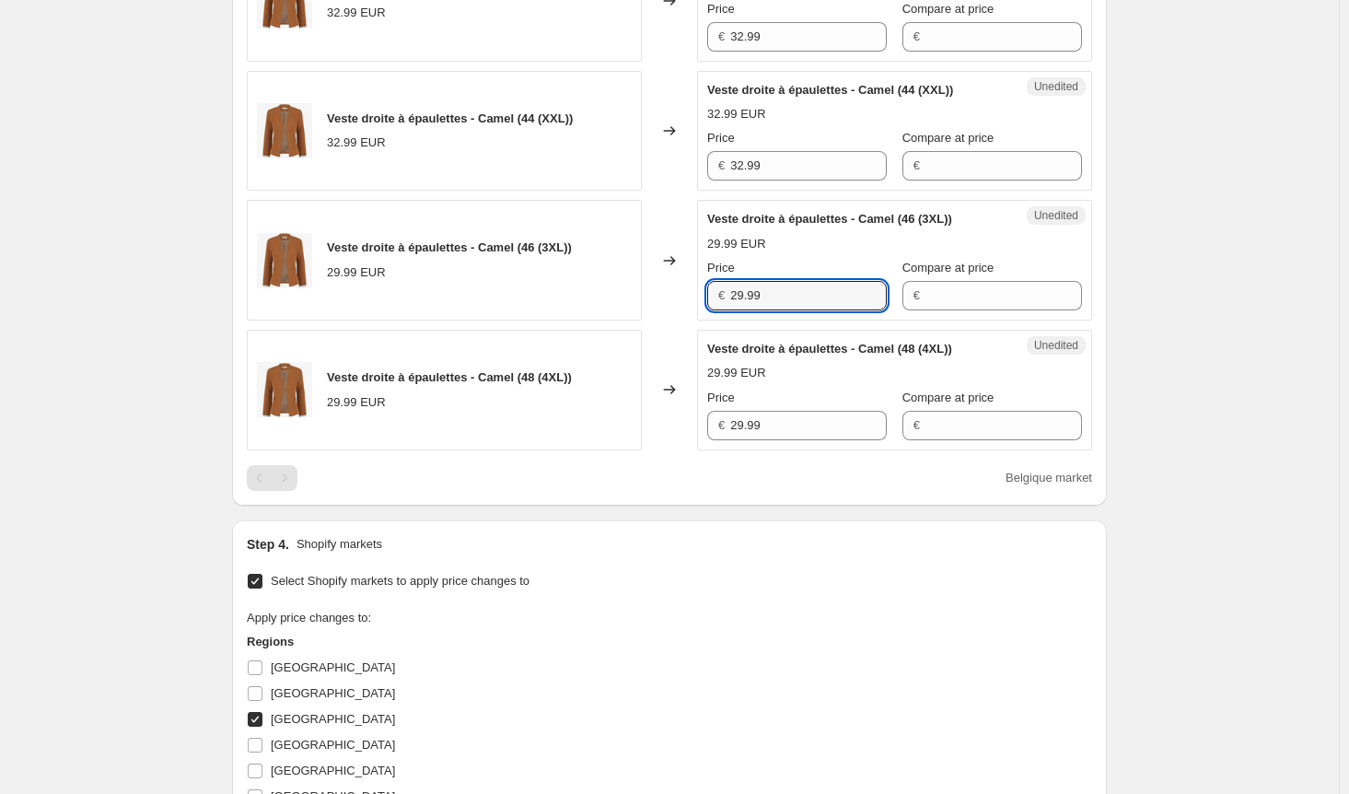
drag, startPoint x: 748, startPoint y: 286, endPoint x: 660, endPoint y: 296, distance: 88.0
click at [665, 292] on div "Veste droite à épaulettes - Camel (46 (3XL)) 29.99 EUR Changed to Unedited Vest…" at bounding box center [669, 260] width 845 height 121
paste input "32"
type input "32.99"
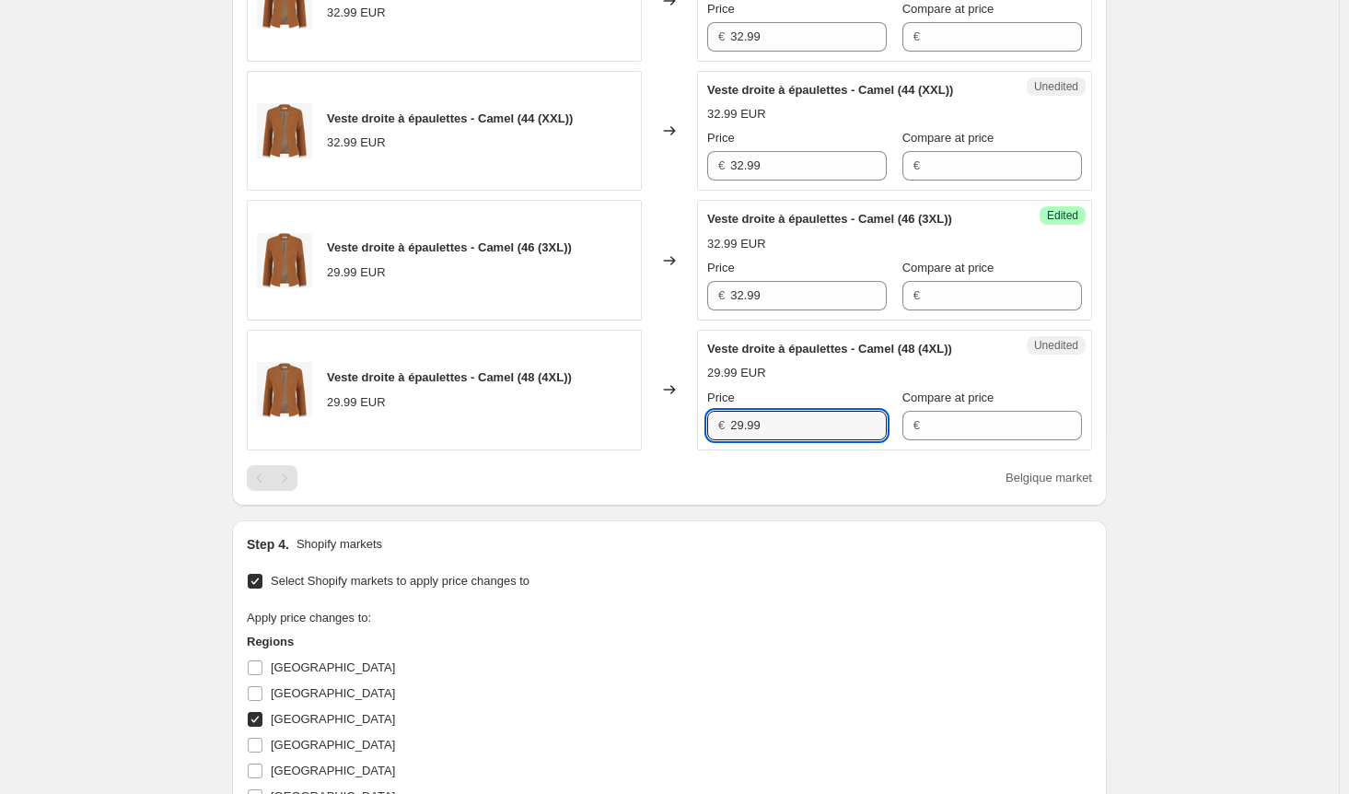
drag, startPoint x: 782, startPoint y: 416, endPoint x: 678, endPoint y: 415, distance: 104.0
click at [678, 415] on div "Veste droite à épaulettes - Camel (48 (4XL)) 29.99 EUR Changed to Unedited Vest…" at bounding box center [669, 390] width 845 height 121
paste input "32"
type input "32.99"
click at [650, 465] on div "Belgique market" at bounding box center [669, 478] width 845 height 26
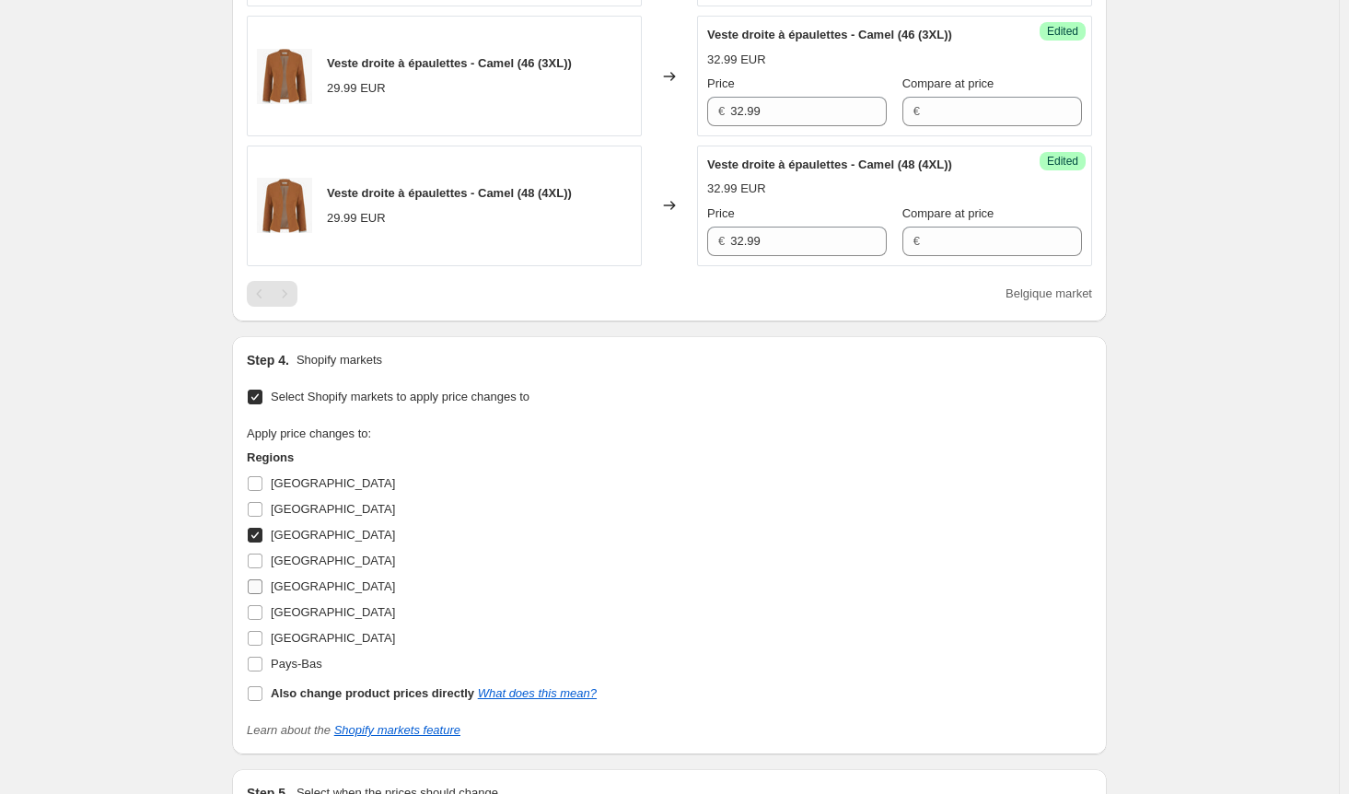
scroll to position [1308, 0]
click at [257, 533] on input "[GEOGRAPHIC_DATA]" at bounding box center [255, 535] width 15 height 15
checkbox input "false"
click at [259, 555] on input "[GEOGRAPHIC_DATA]" at bounding box center [255, 560] width 15 height 15
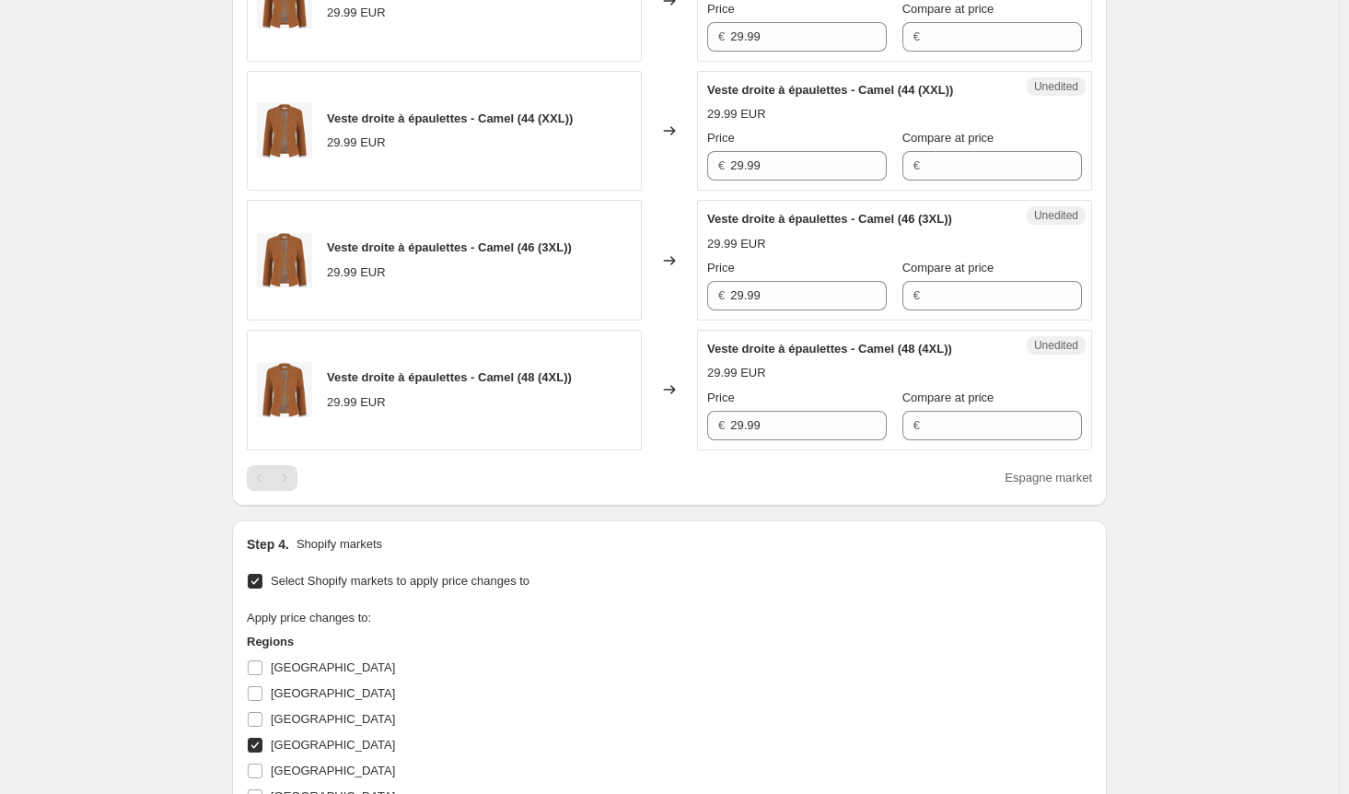
scroll to position [1400, 0]
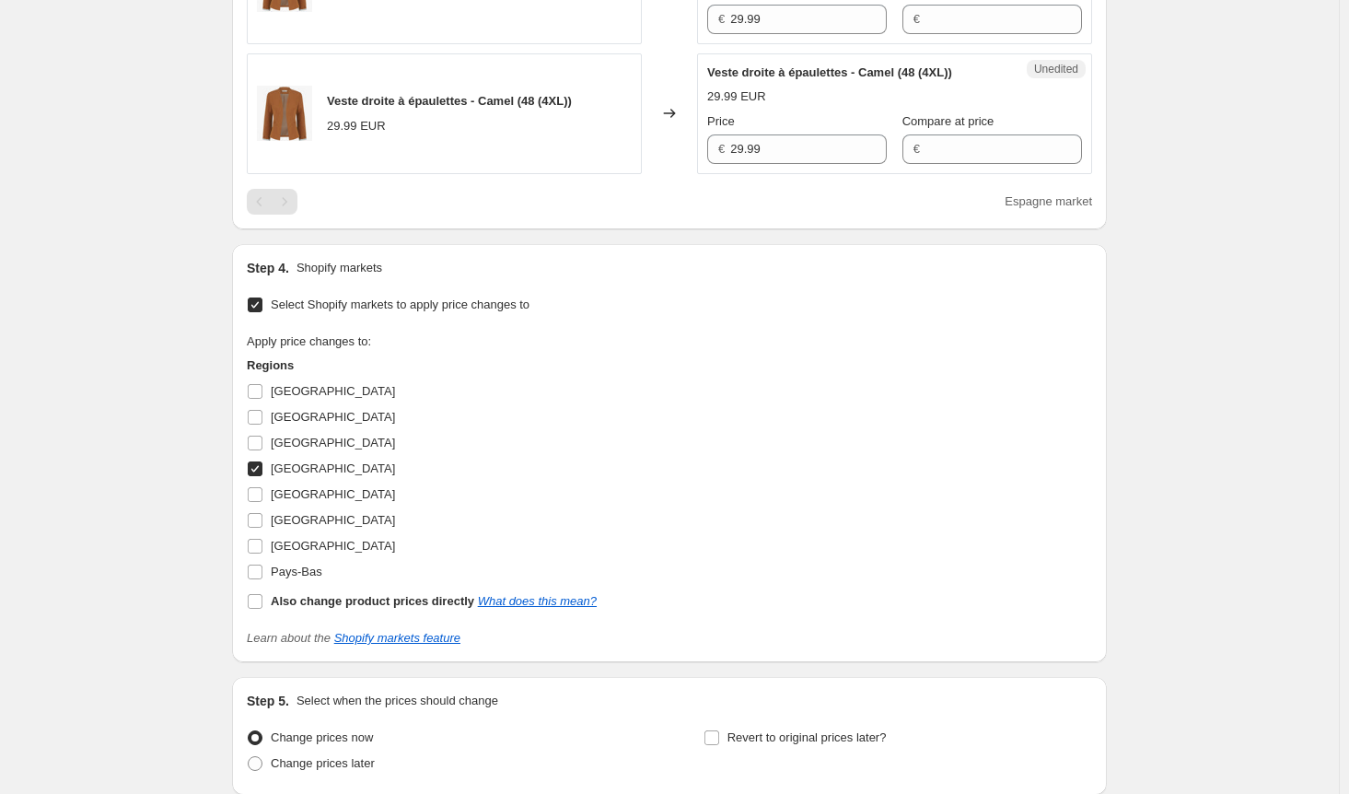
click at [258, 466] on input "[GEOGRAPHIC_DATA]" at bounding box center [255, 468] width 15 height 15
checkbox input "false"
click at [262, 517] on input "[GEOGRAPHIC_DATA]" at bounding box center [255, 520] width 15 height 15
checkbox input "true"
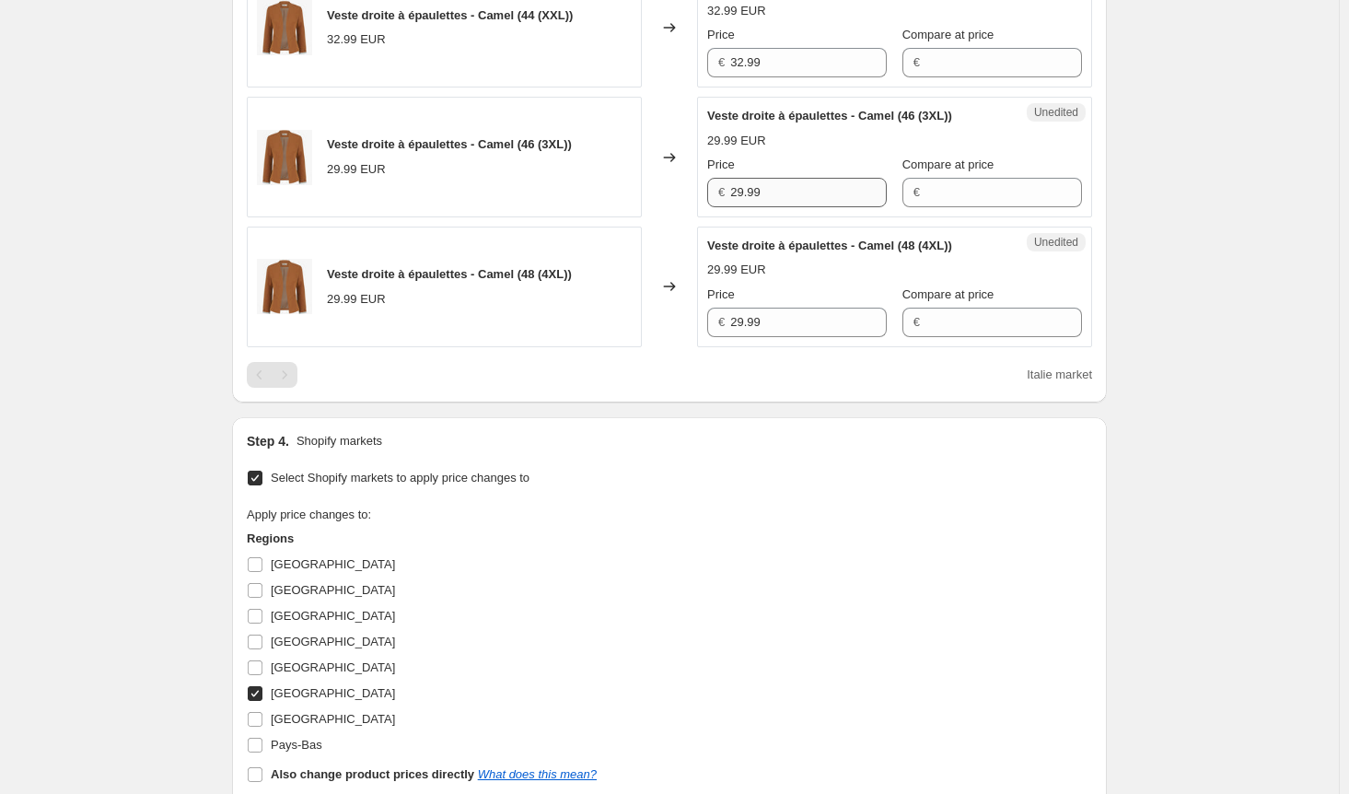
scroll to position [1124, 0]
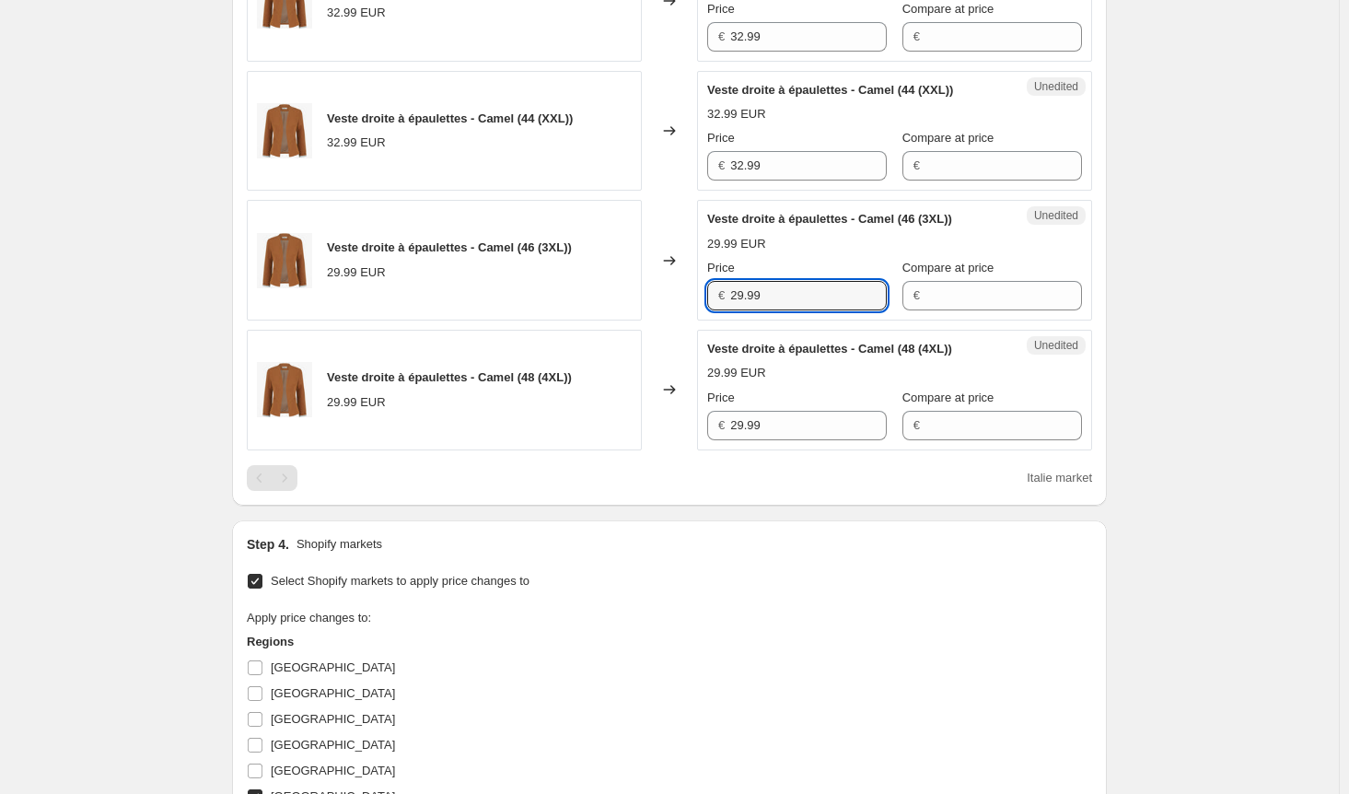
drag, startPoint x: 775, startPoint y: 292, endPoint x: 600, endPoint y: 291, distance: 174.9
click at [600, 291] on div "Veste droite à épaulettes - Camel (46 (3XL)) 29.99 EUR Changed to Unedited Vest…" at bounding box center [669, 260] width 845 height 121
paste input "32"
type input "32.99"
drag, startPoint x: 776, startPoint y: 423, endPoint x: 681, endPoint y: 424, distance: 94.8
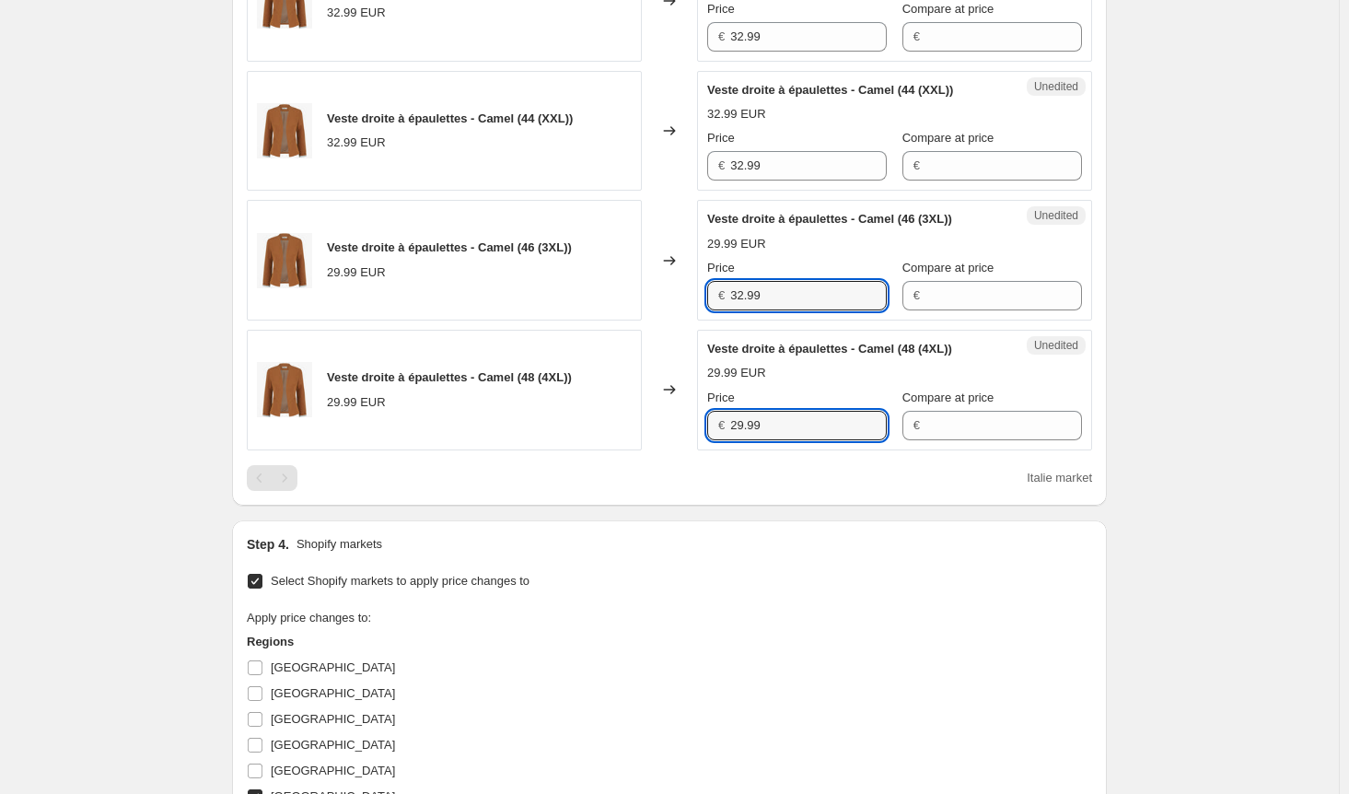
click at [682, 424] on div "Veste droite à épaulettes - Camel (48 (4XL)) 29.99 EUR Changed to Unedited Vest…" at bounding box center [669, 390] width 845 height 121
paste input "32"
type input "32.99"
click at [686, 479] on div "Italie market" at bounding box center [669, 478] width 845 height 26
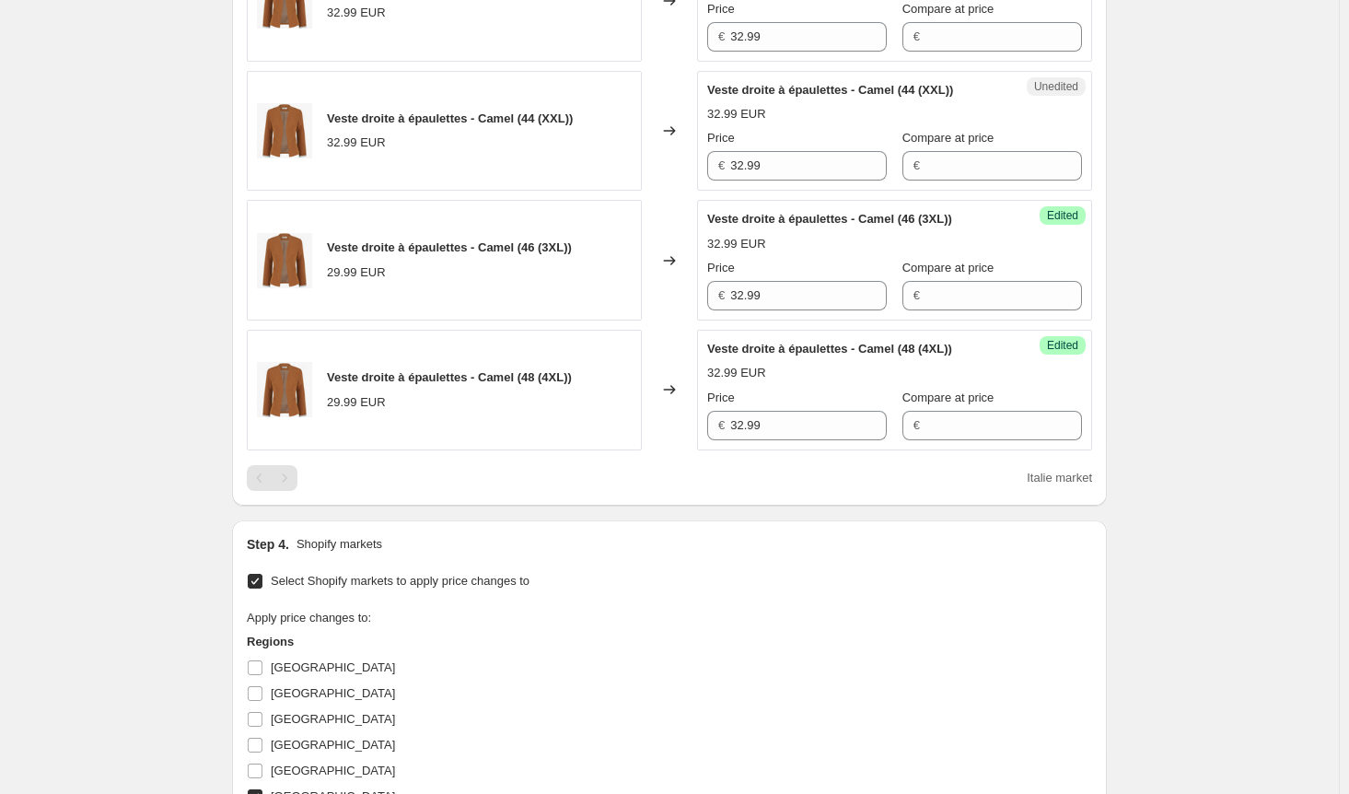
scroll to position [1308, 0]
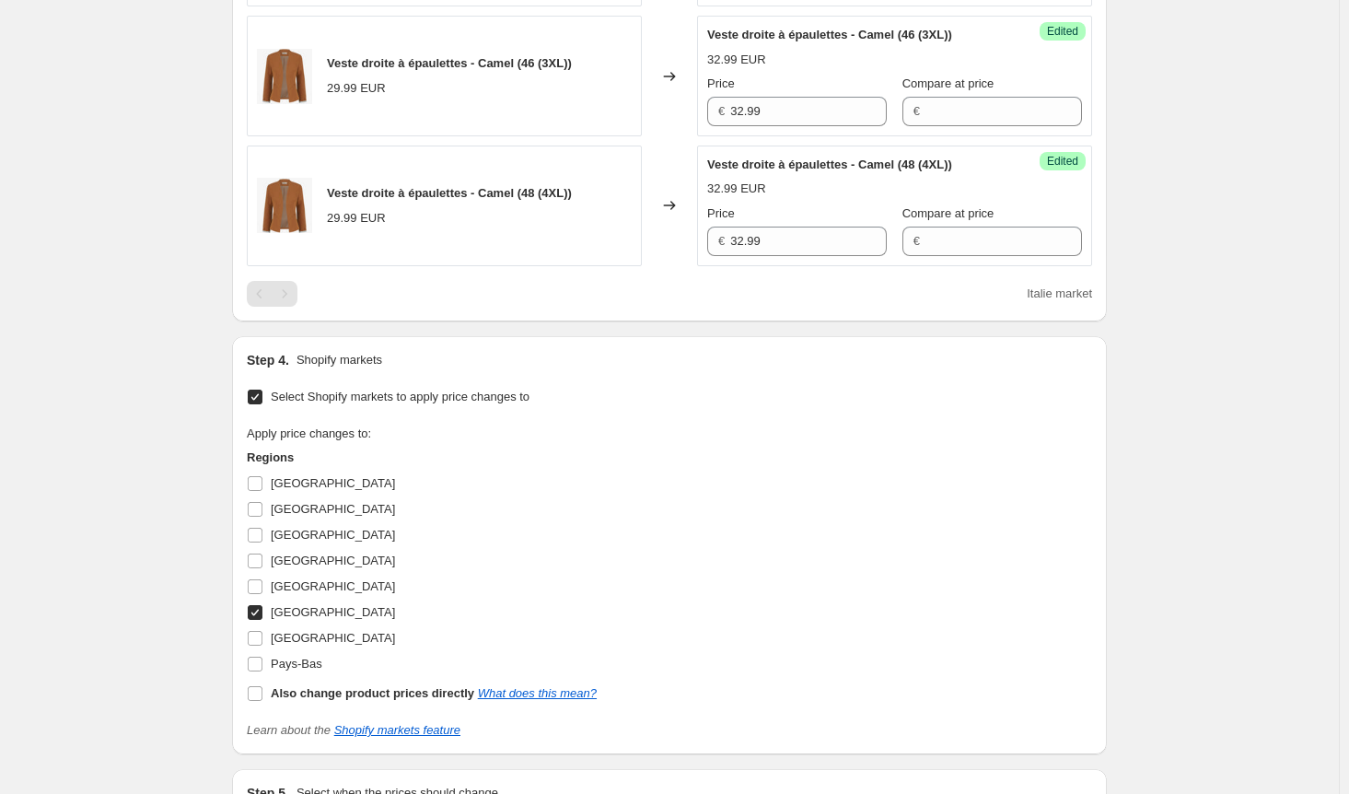
click at [255, 610] on input "[GEOGRAPHIC_DATA]" at bounding box center [255, 612] width 15 height 15
checkbox input "false"
click at [262, 632] on input "[GEOGRAPHIC_DATA]" at bounding box center [255, 638] width 15 height 15
checkbox input "true"
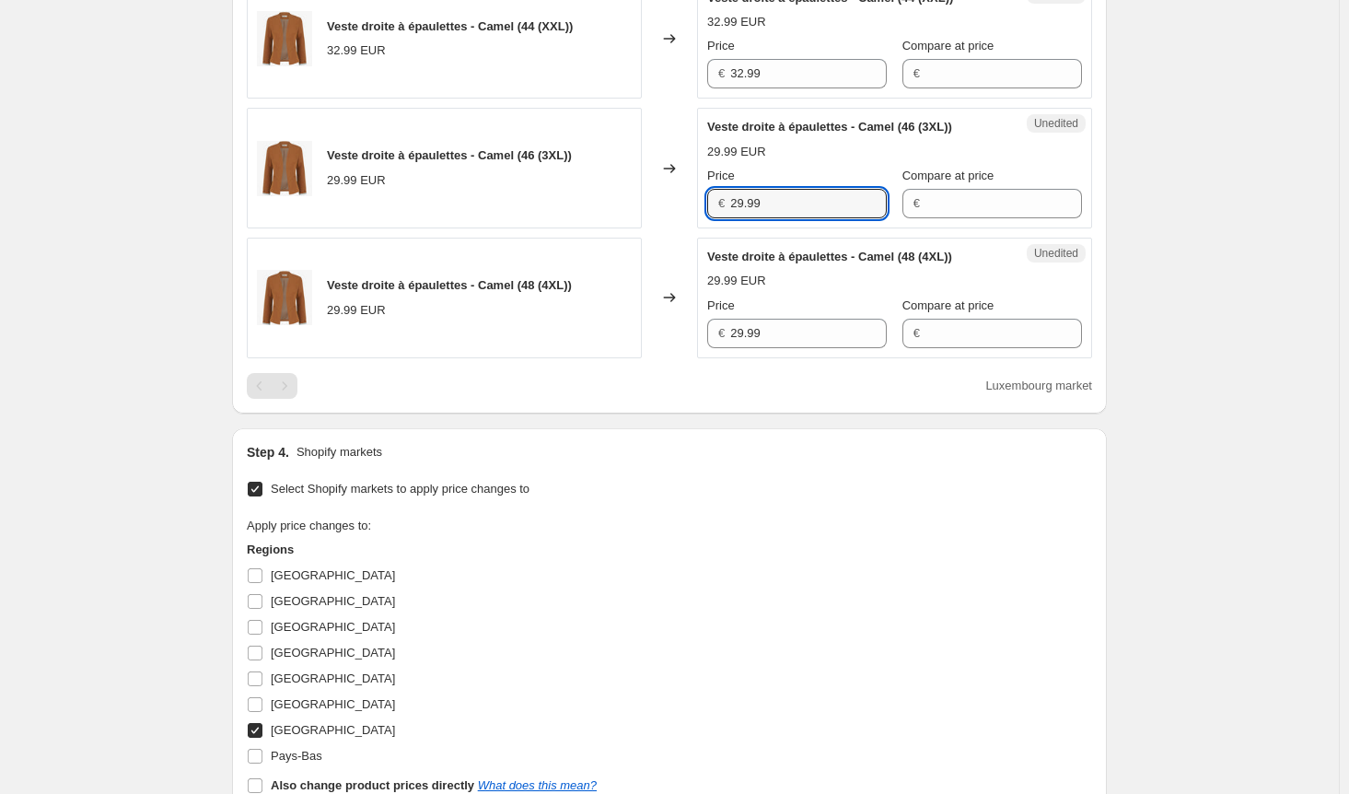
drag, startPoint x: 717, startPoint y: 199, endPoint x: 668, endPoint y: 199, distance: 49.7
click at [668, 199] on div "Veste droite à épaulettes - Camel (46 (3XL)) 29.99 EUR Changed to Unedited Vest…" at bounding box center [669, 168] width 845 height 121
paste input "32"
type input "32.99"
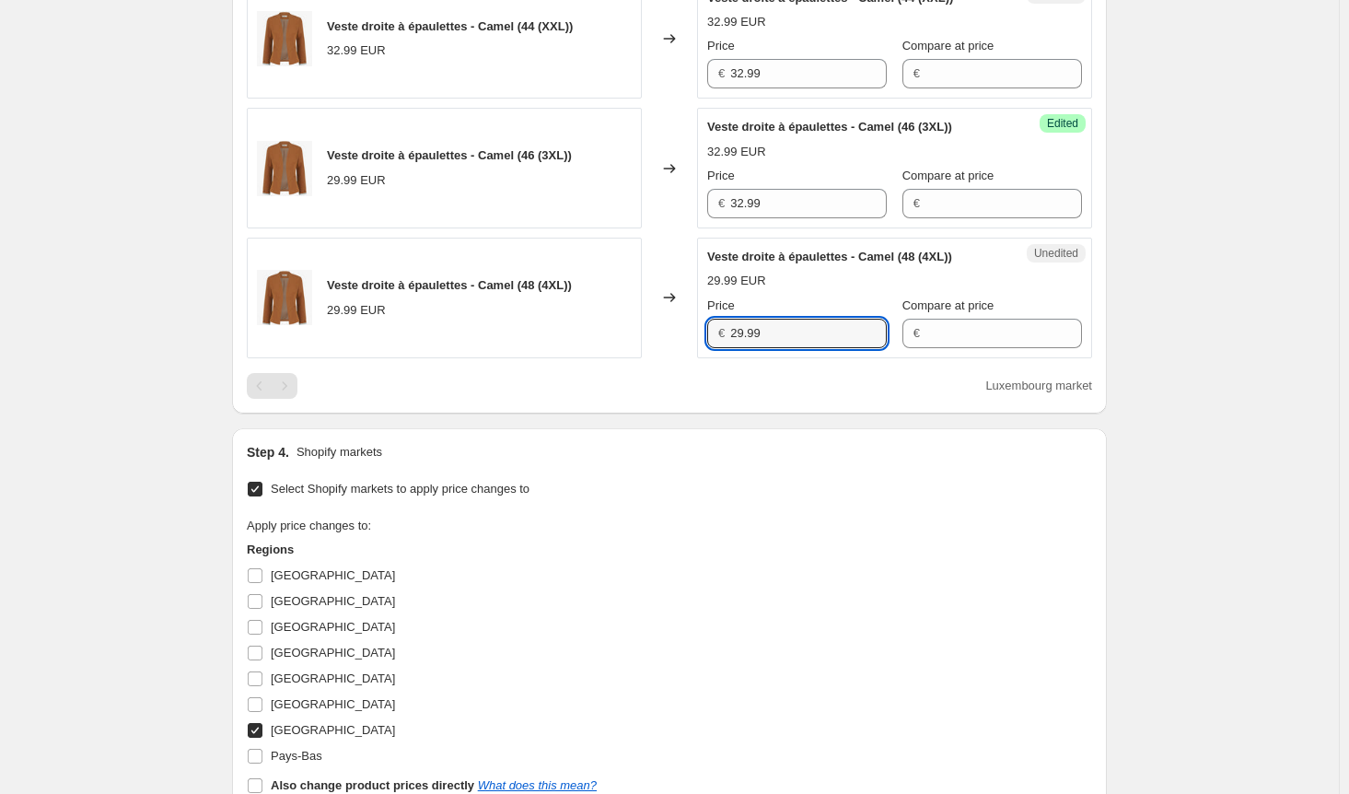
drag, startPoint x: 784, startPoint y: 326, endPoint x: 656, endPoint y: 330, distance: 128.0
click at [656, 330] on div "Veste droite à épaulettes - Camel (48 (4XL)) 29.99 EUR Changed to Unedited Vest…" at bounding box center [669, 298] width 845 height 121
paste input "32"
type input "32.99"
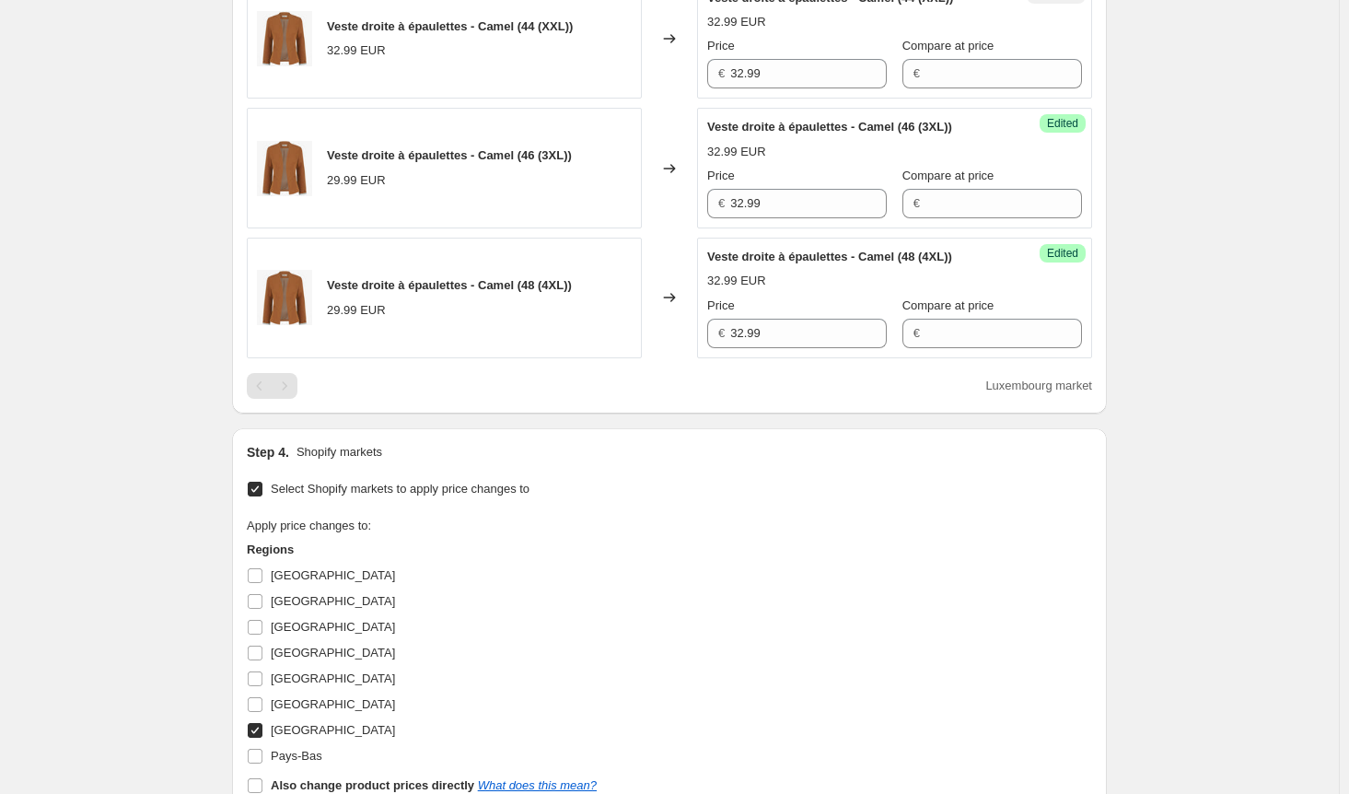
scroll to position [1308, 0]
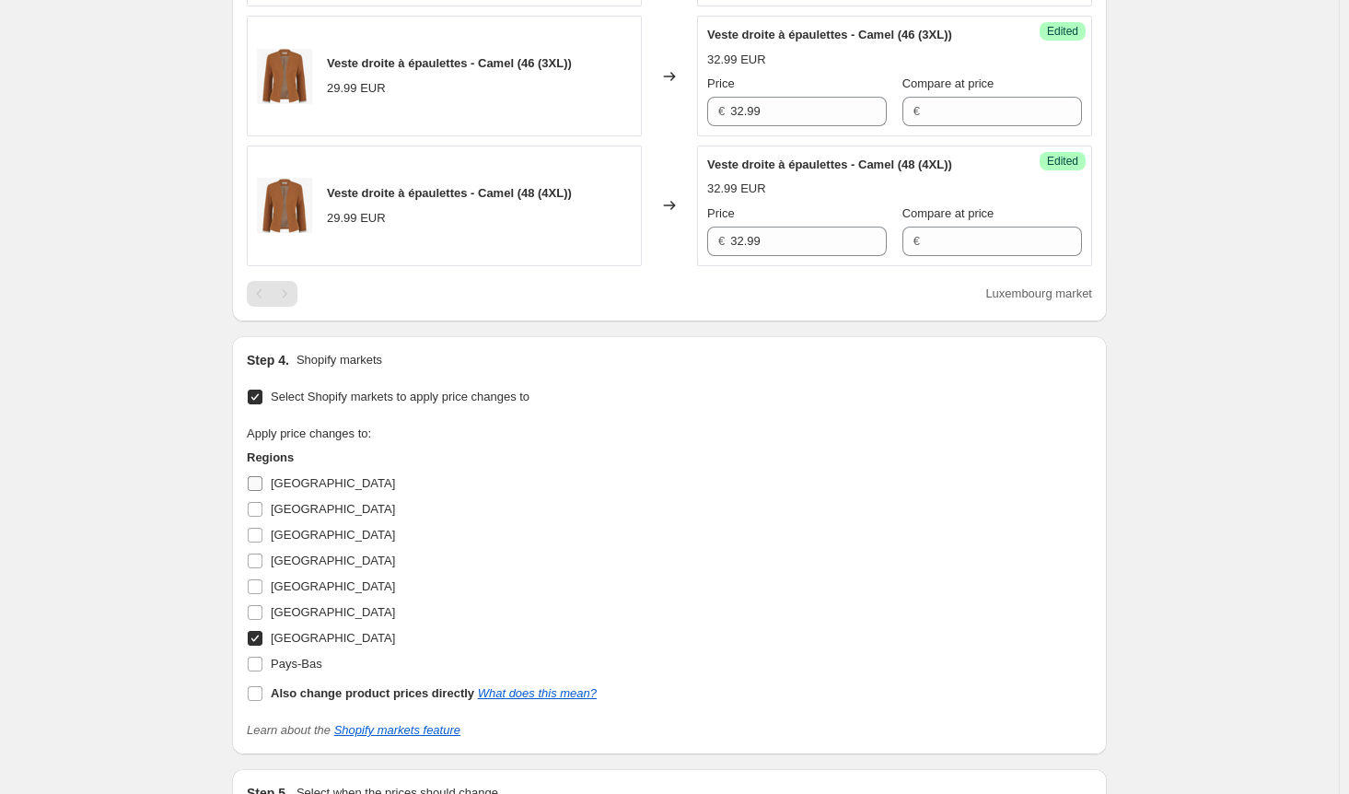
click at [262, 478] on input "[GEOGRAPHIC_DATA]" at bounding box center [255, 483] width 15 height 15
checkbox input "true"
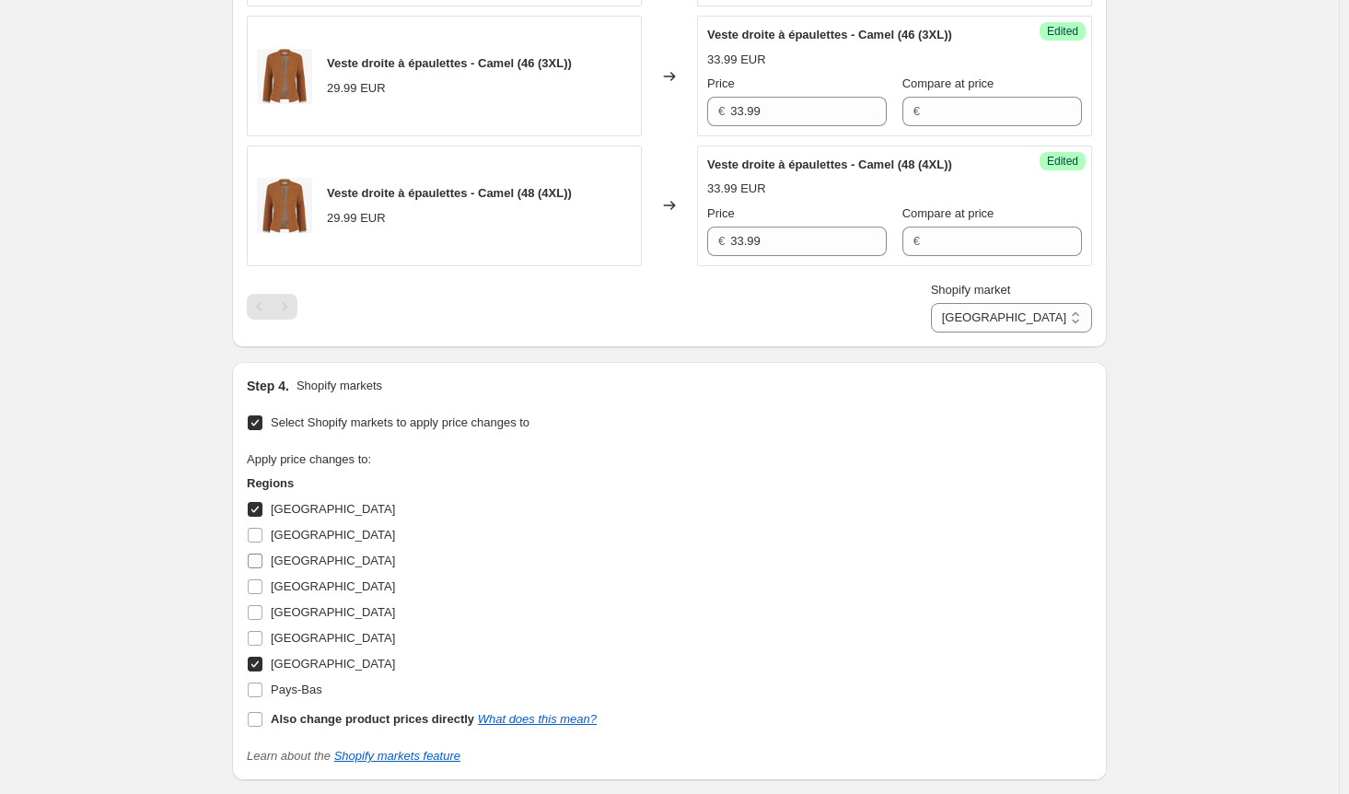
drag, startPoint x: 263, startPoint y: 530, endPoint x: 257, endPoint y: 547, distance: 17.8
click at [262, 530] on input "[GEOGRAPHIC_DATA]" at bounding box center [255, 535] width 15 height 15
checkbox input "true"
click at [259, 557] on input "[GEOGRAPHIC_DATA]" at bounding box center [255, 560] width 15 height 15
checkbox input "true"
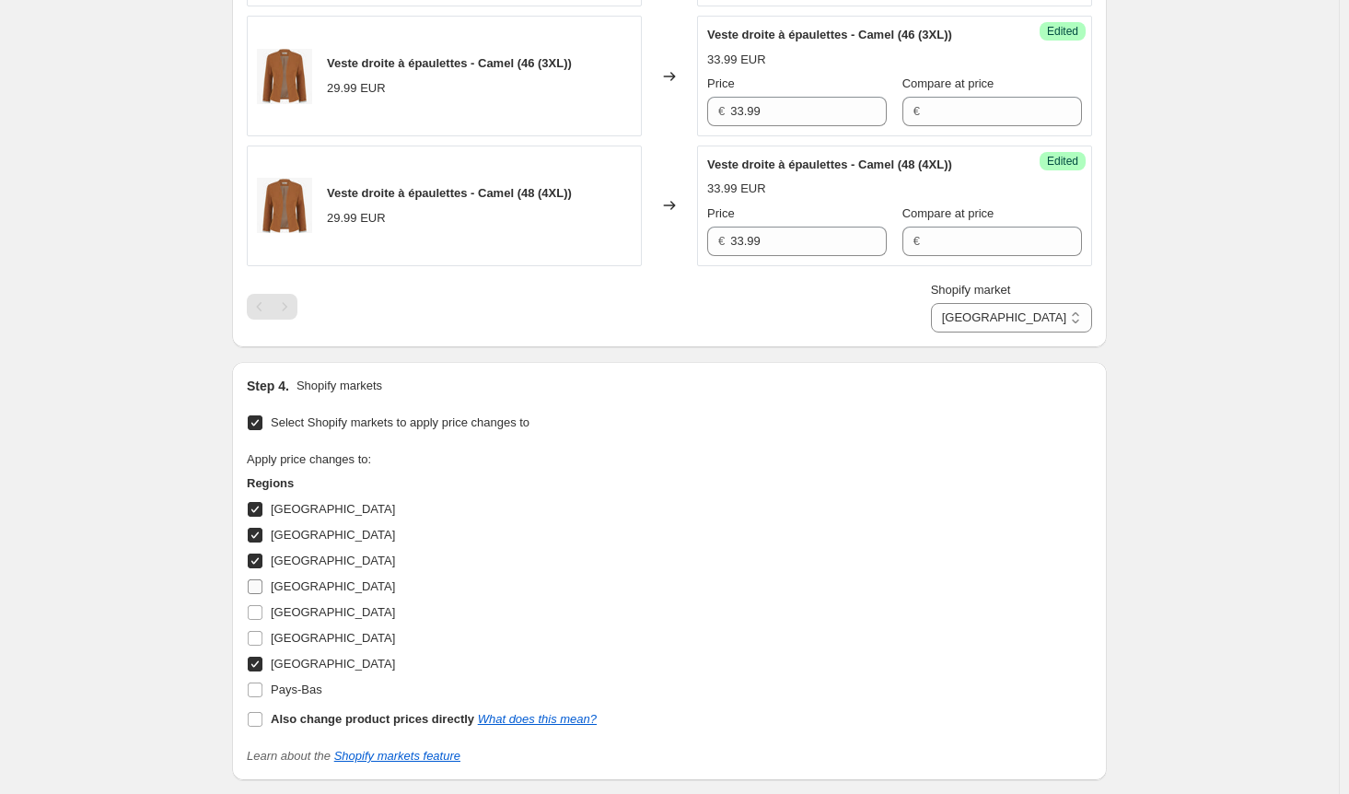
click at [257, 582] on input "[GEOGRAPHIC_DATA]" at bounding box center [255, 586] width 15 height 15
checkbox input "true"
click at [257, 605] on input "[GEOGRAPHIC_DATA]" at bounding box center [255, 612] width 15 height 15
checkbox input "true"
click at [260, 633] on input "[GEOGRAPHIC_DATA]" at bounding box center [255, 638] width 15 height 15
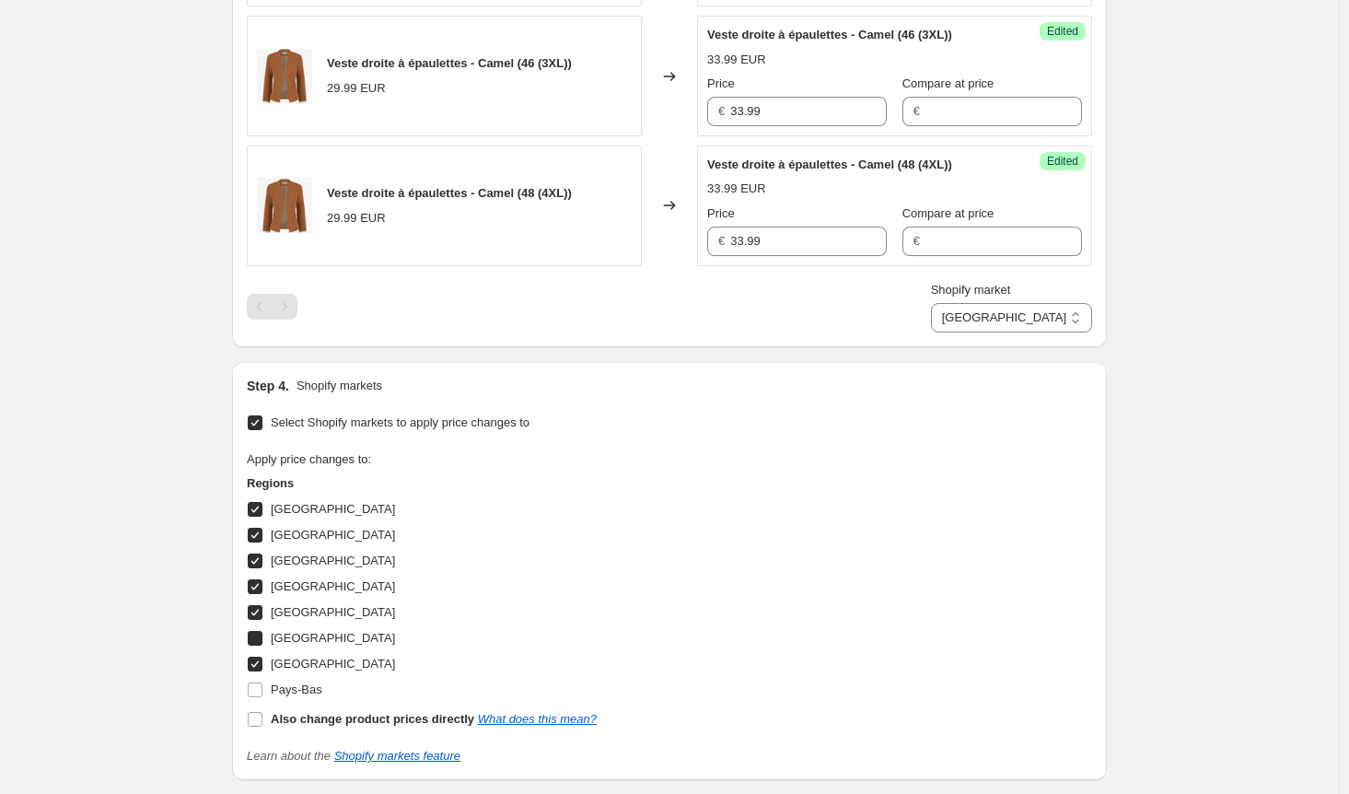
checkbox input "true"
click at [258, 605] on input "[GEOGRAPHIC_DATA]" at bounding box center [255, 612] width 15 height 15
checkbox input "false"
click at [259, 579] on input "[GEOGRAPHIC_DATA]" at bounding box center [255, 586] width 15 height 15
checkbox input "false"
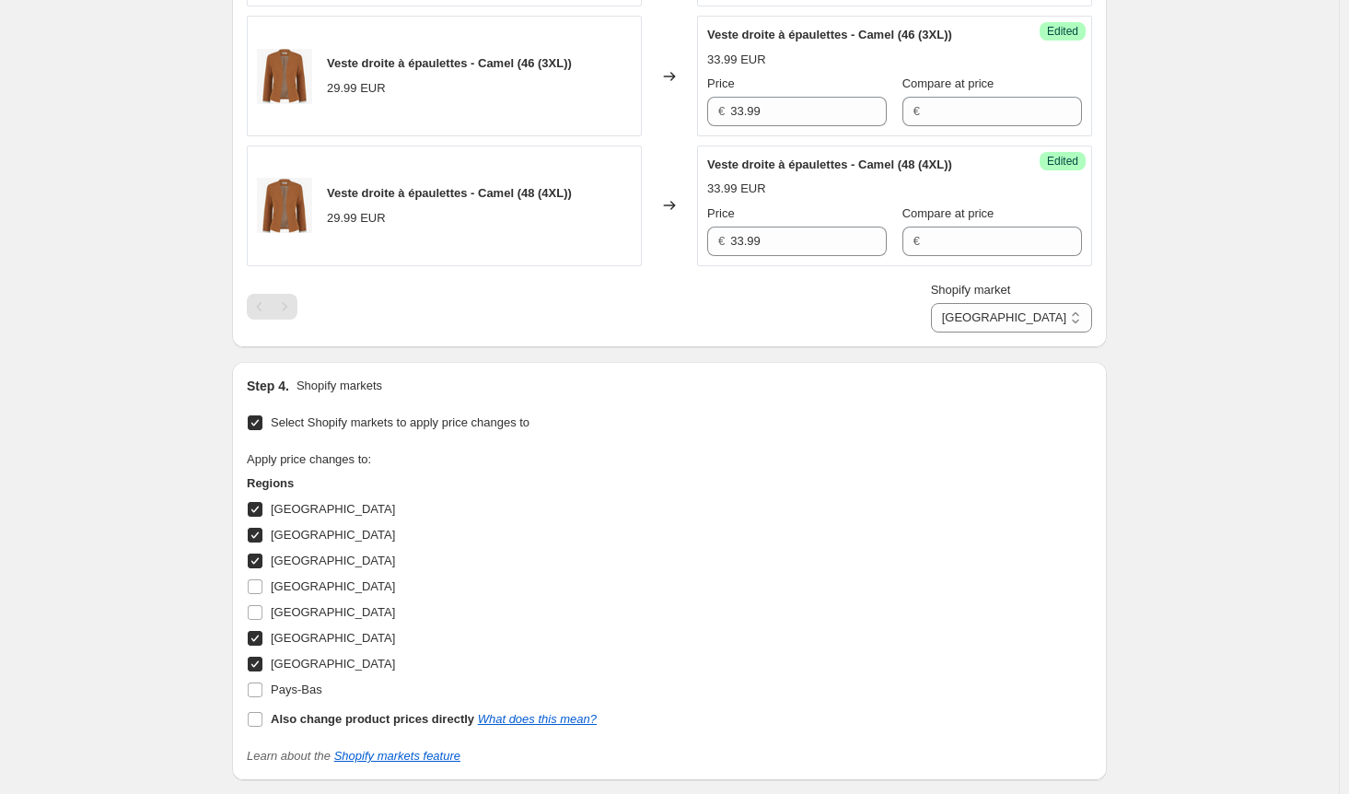
scroll to position [1493, 0]
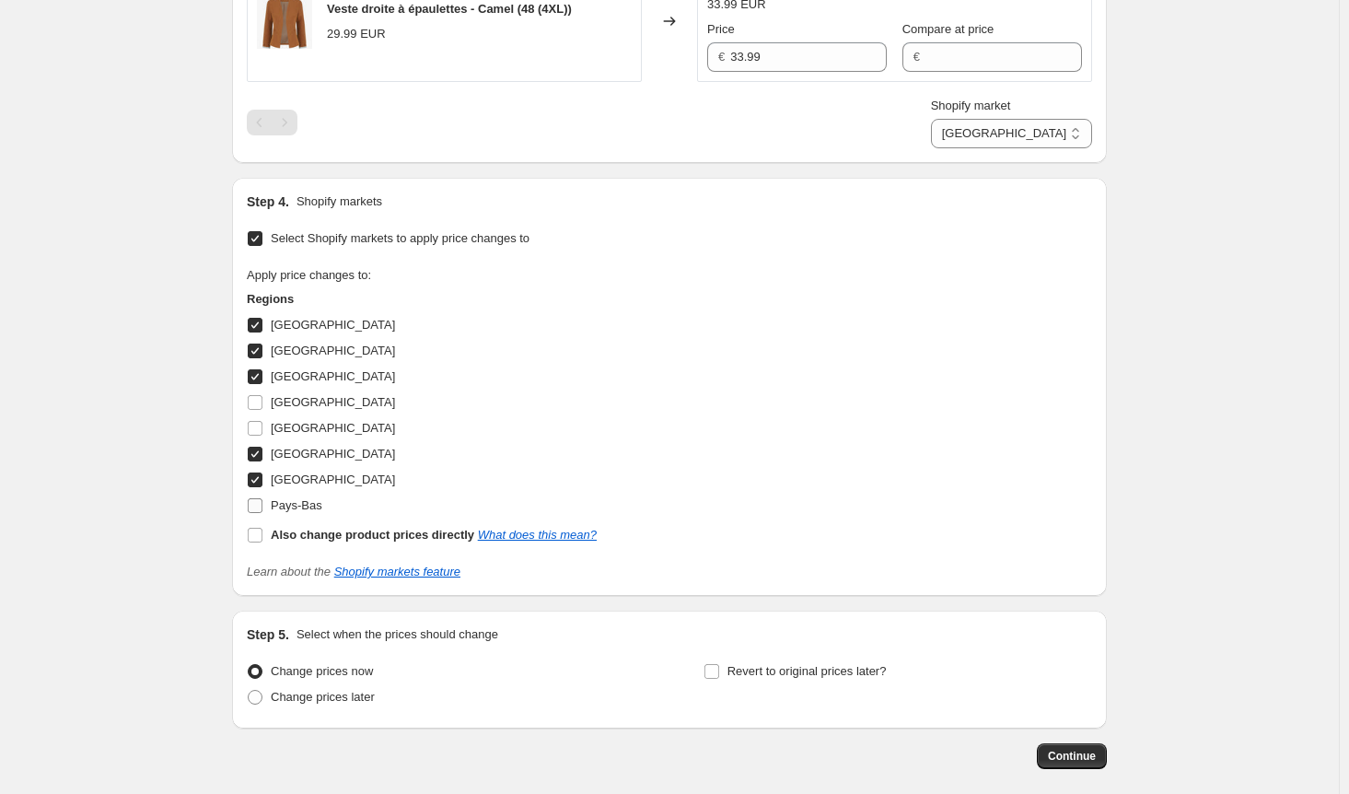
click at [256, 500] on input "Pays-Bas" at bounding box center [255, 505] width 15 height 15
checkbox input "true"
click at [1075, 749] on span "Continue" at bounding box center [1072, 756] width 48 height 15
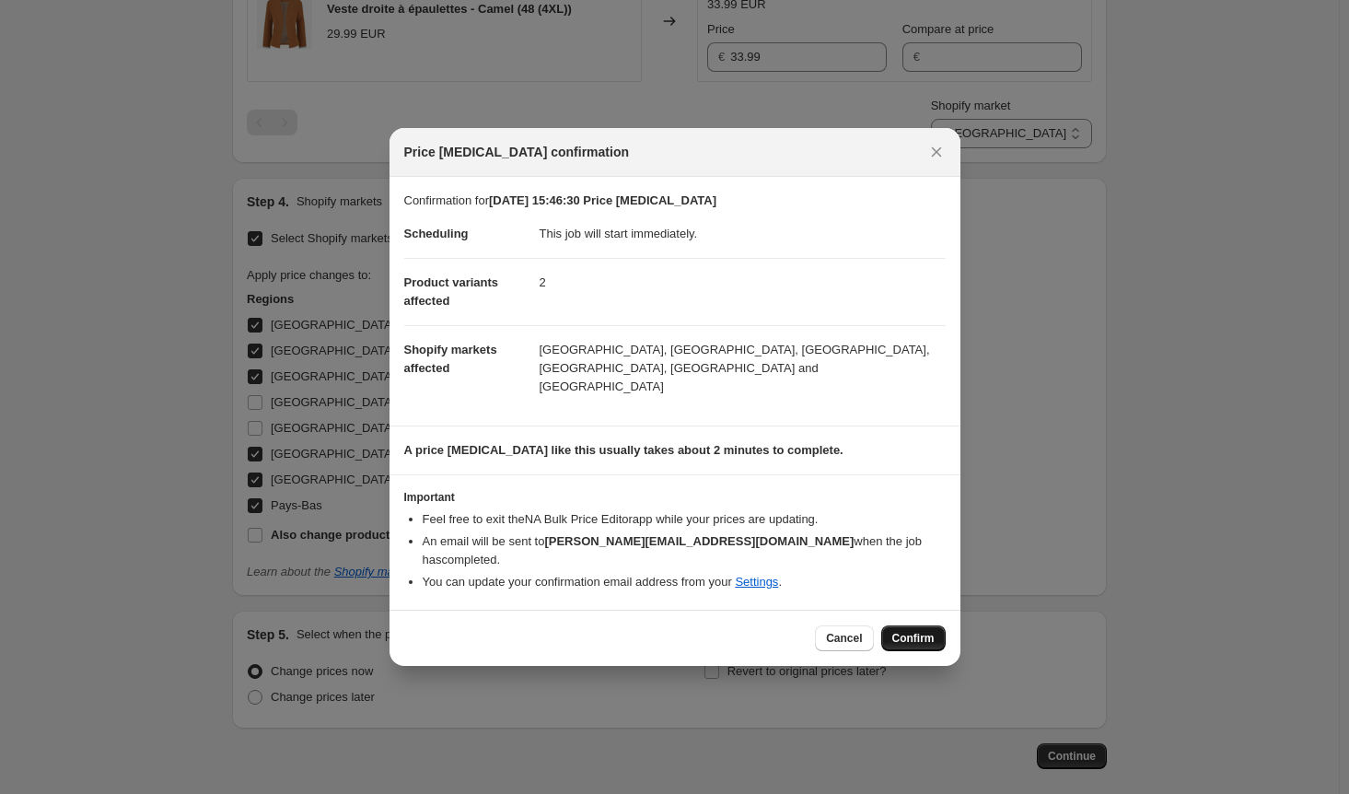
click at [906, 631] on span "Confirm" at bounding box center [913, 638] width 42 height 15
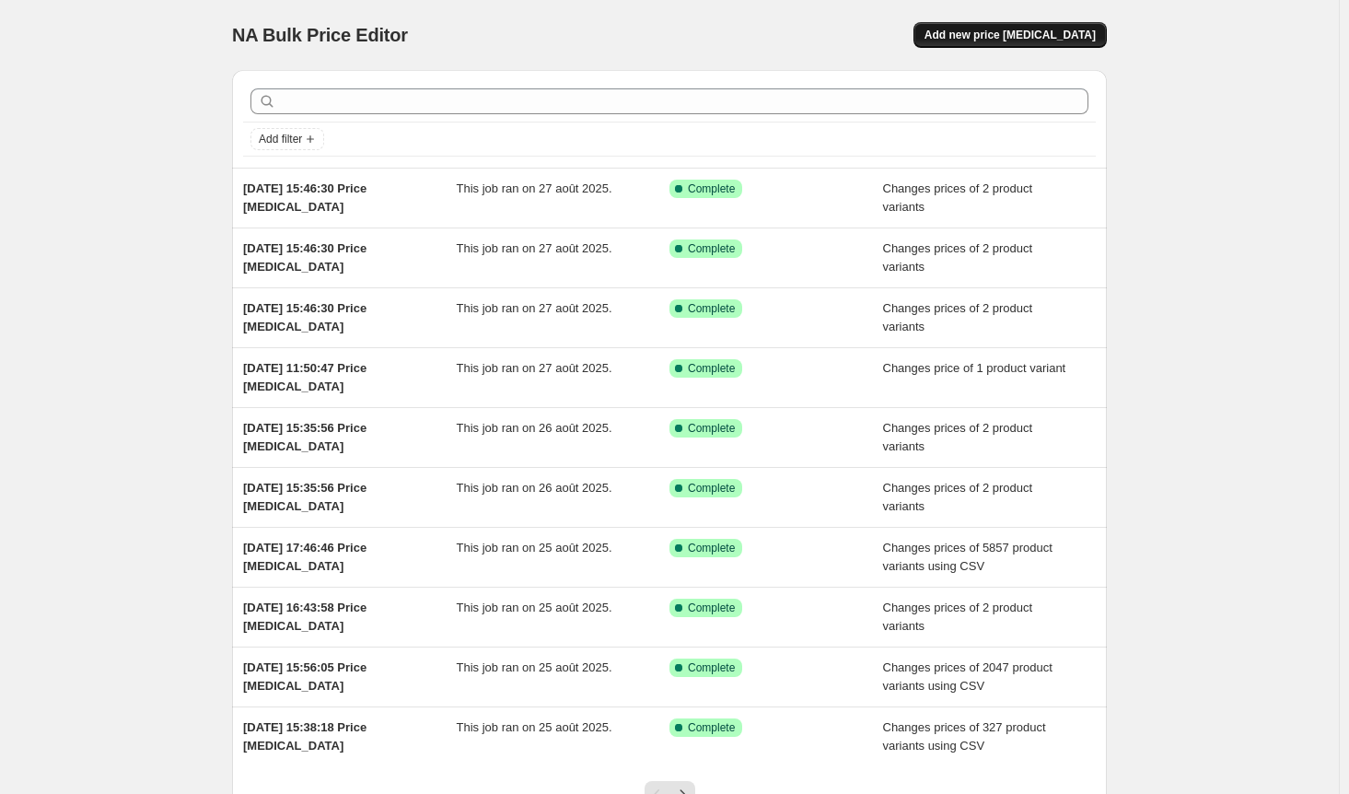
click at [1040, 30] on span "Add new price [MEDICAL_DATA]" at bounding box center [1009, 35] width 171 height 15
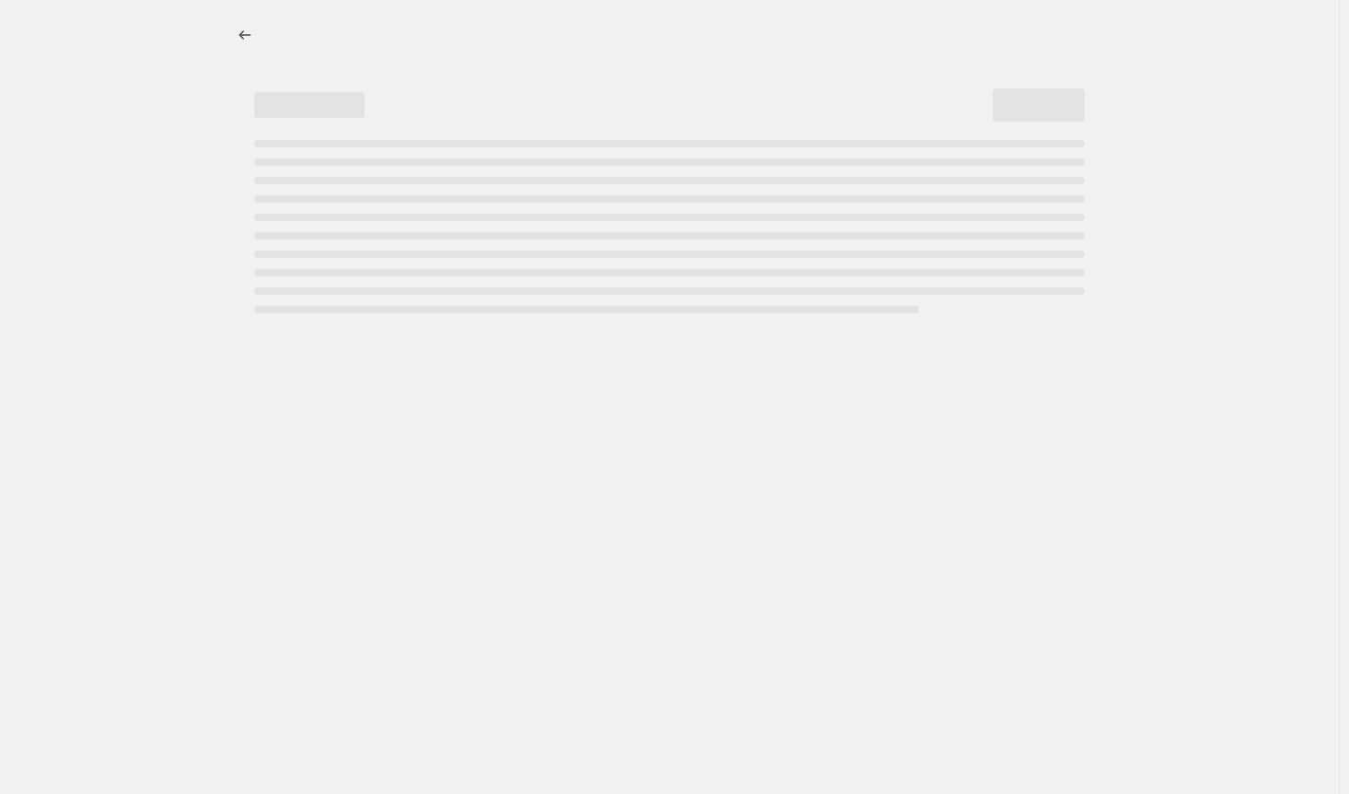
select select "percentage"
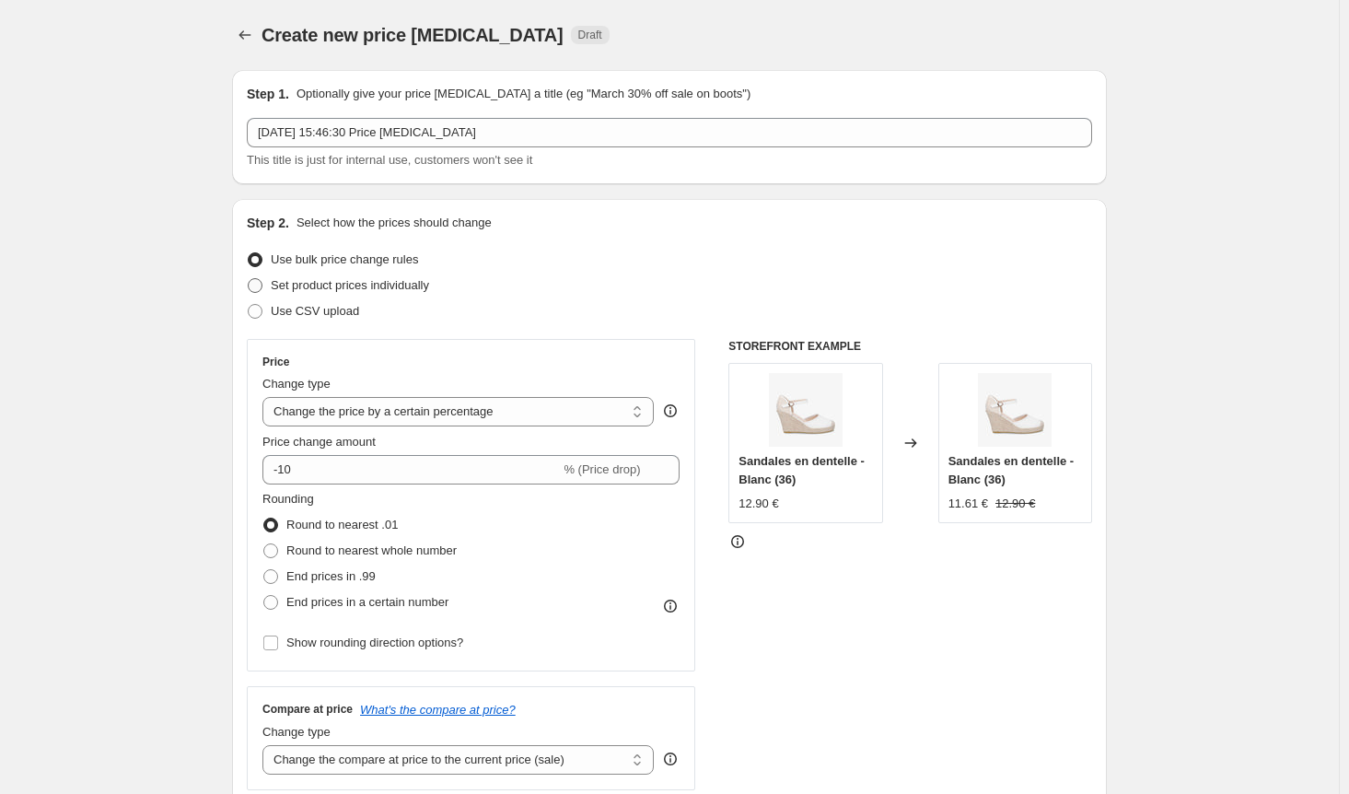
click at [278, 285] on span "Set product prices individually" at bounding box center [350, 285] width 158 height 14
click at [249, 279] on input "Set product prices individually" at bounding box center [248, 278] width 1 height 1
radio input "true"
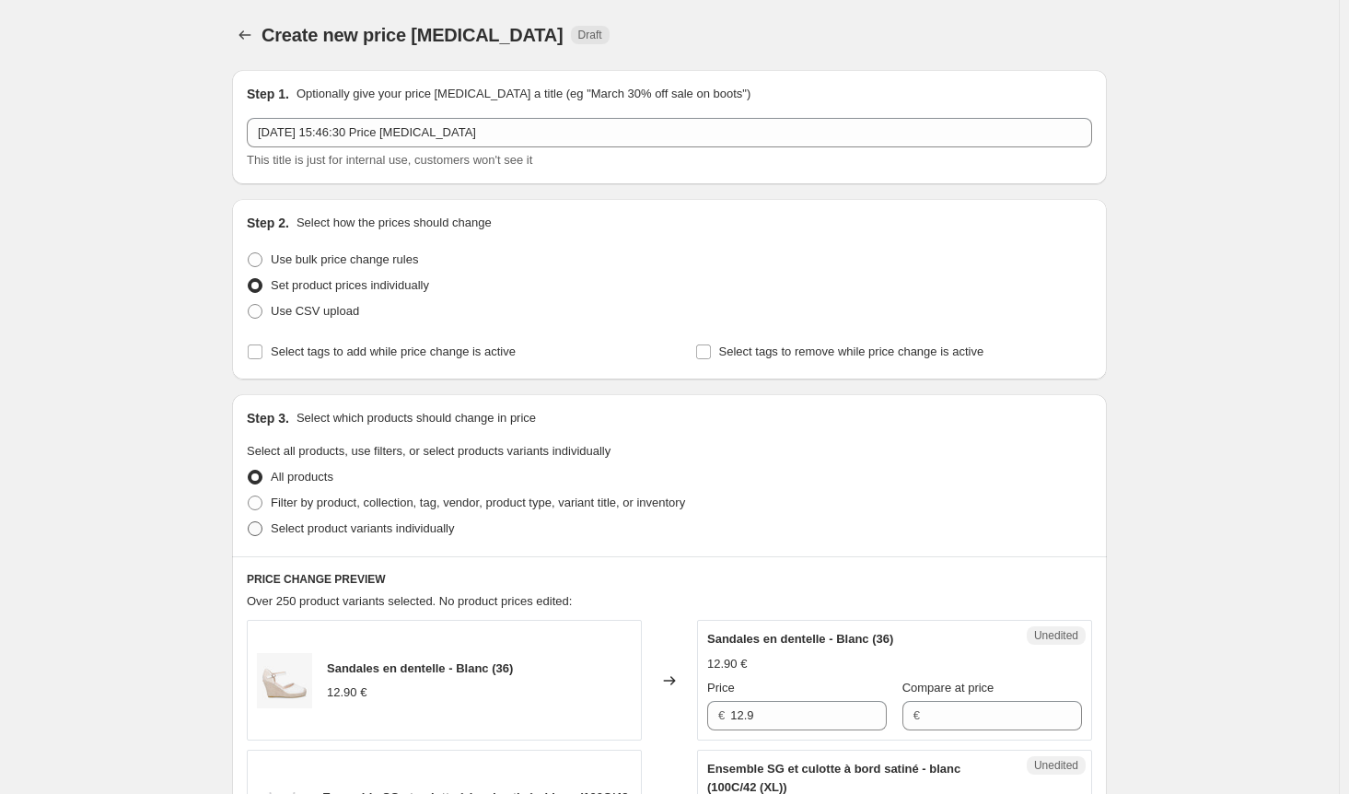
click at [260, 521] on span at bounding box center [255, 528] width 15 height 15
click at [249, 521] on input "Select product variants individually" at bounding box center [248, 521] width 1 height 1
radio input "true"
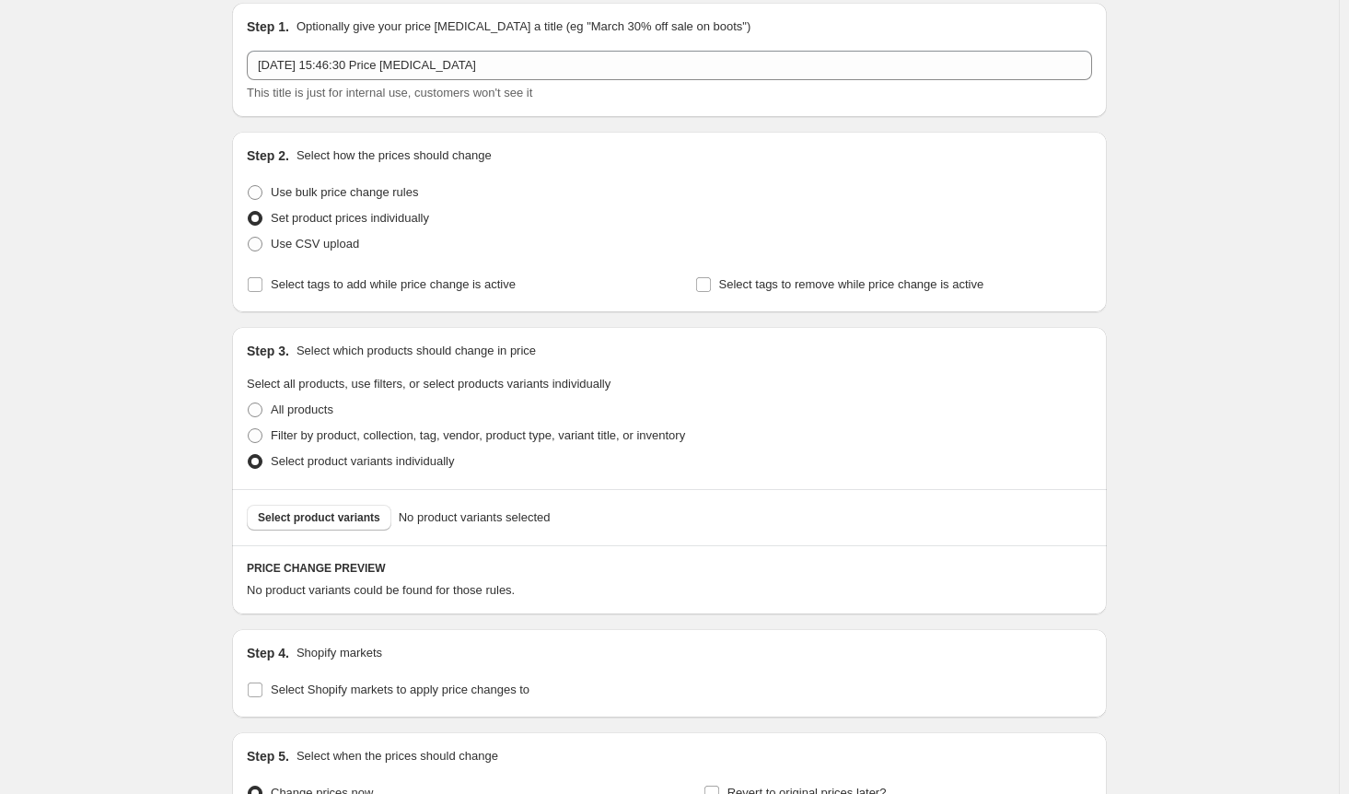
scroll to position [92, 0]
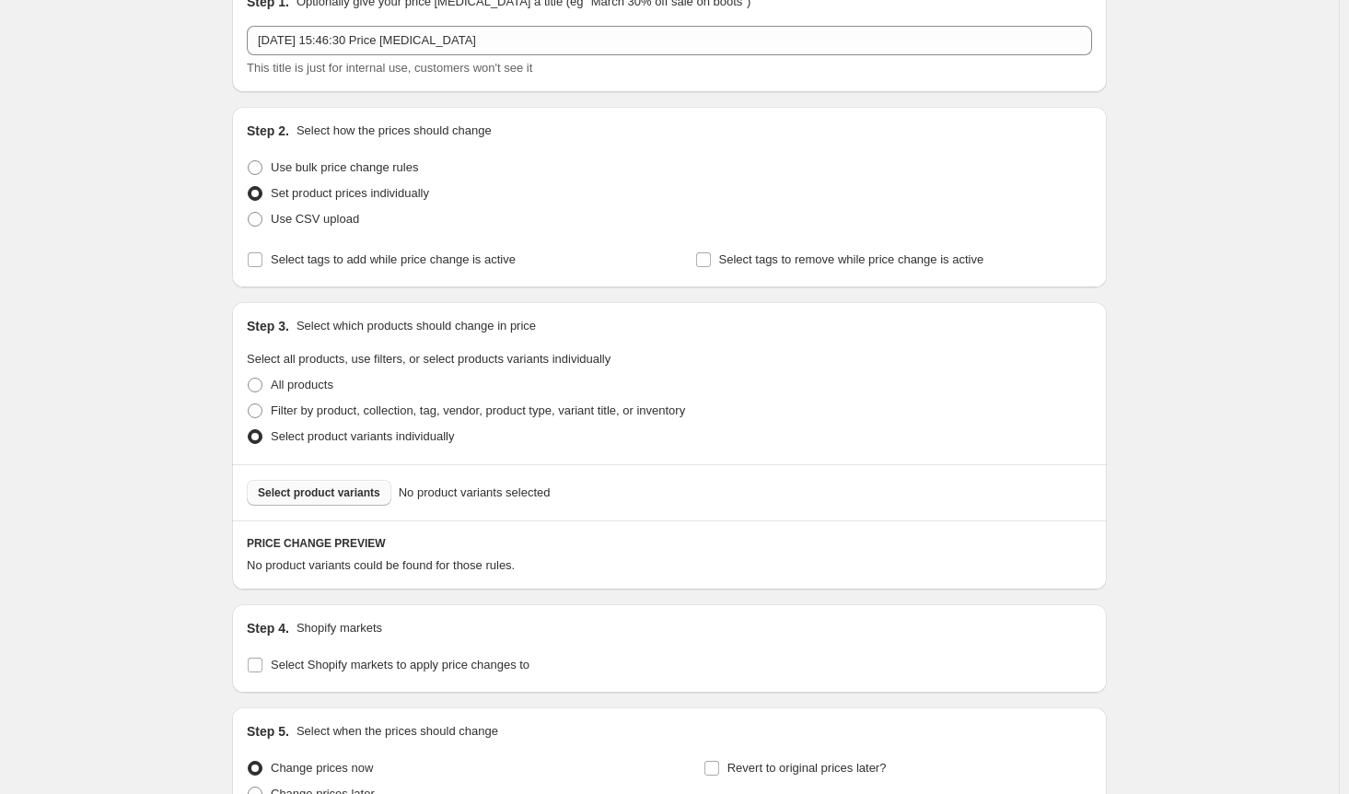
click at [338, 491] on span "Select product variants" at bounding box center [319, 492] width 122 height 15
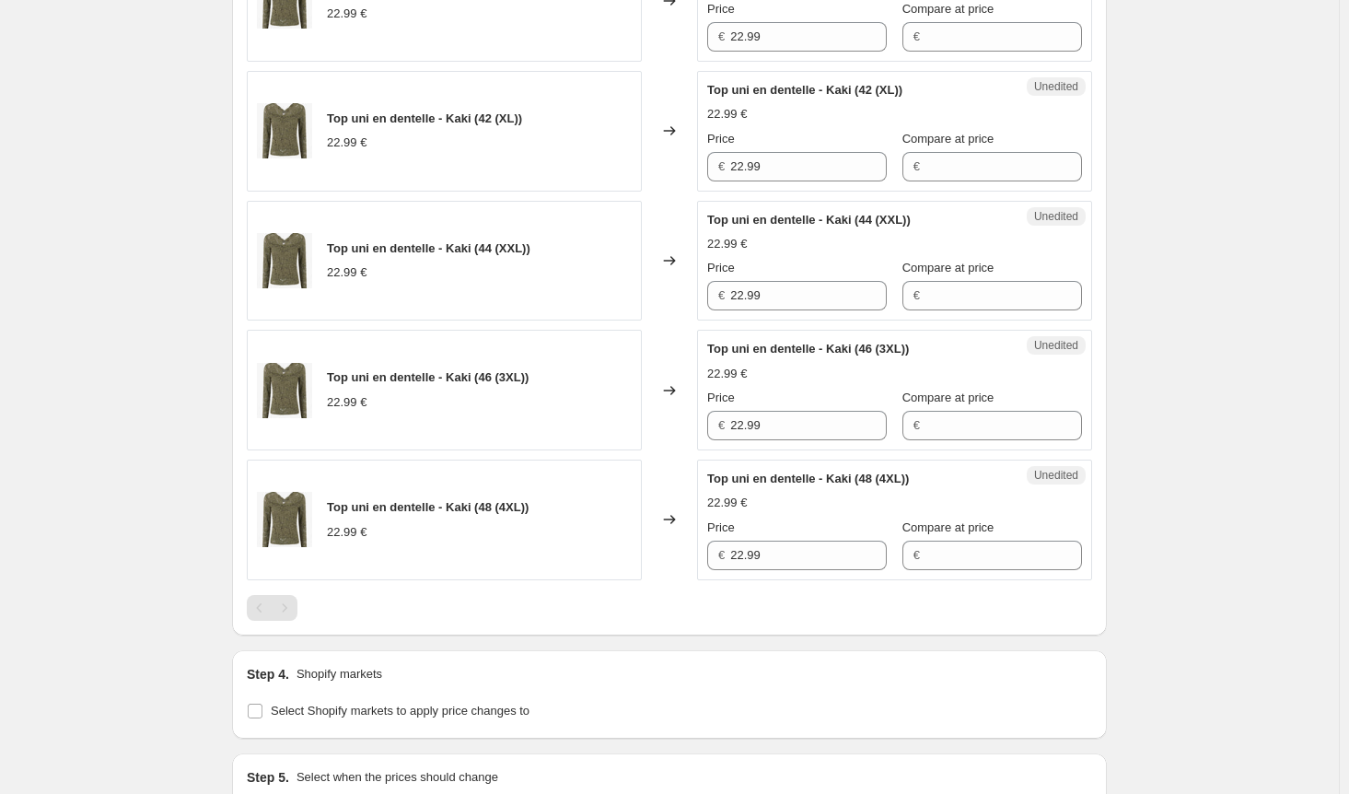
scroll to position [1197, 0]
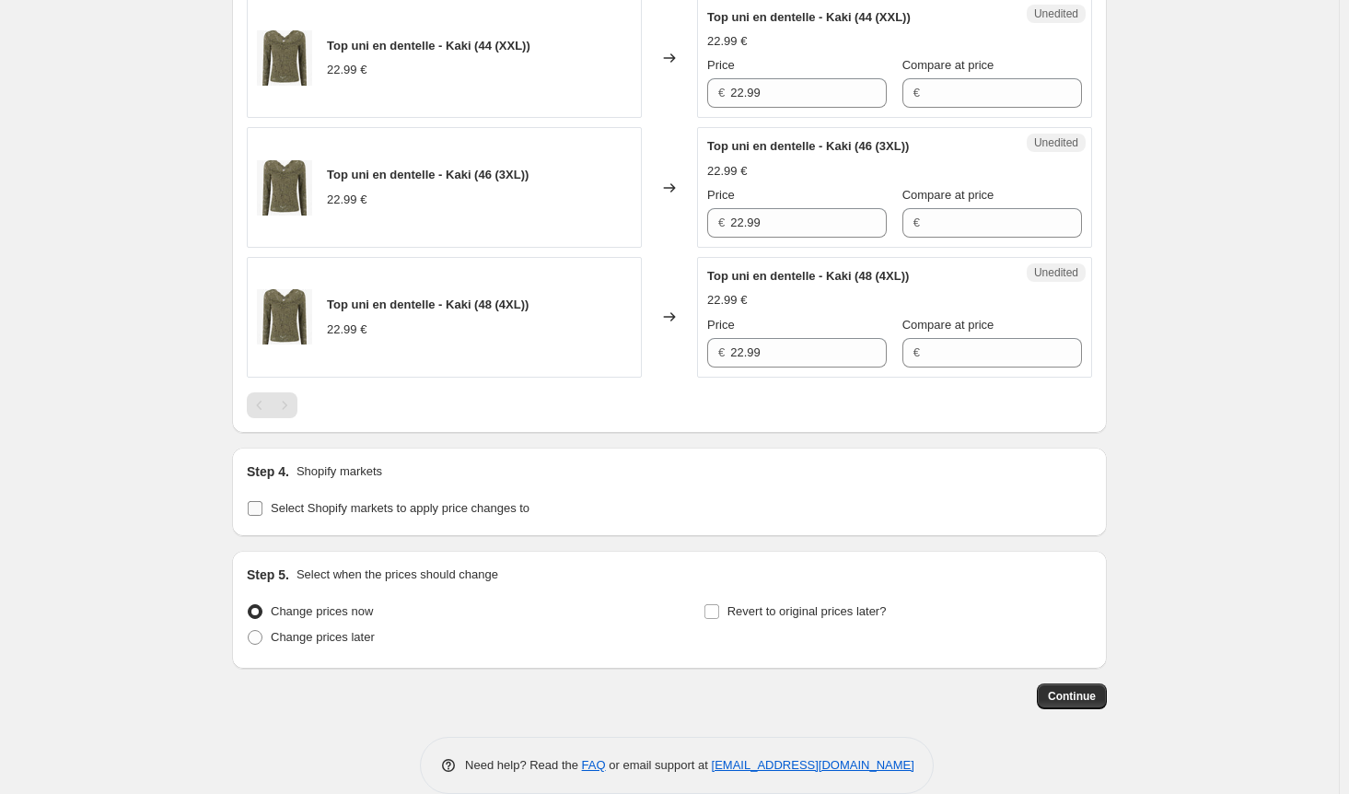
click at [261, 501] on input "Select Shopify markets to apply price changes to" at bounding box center [255, 508] width 15 height 15
checkbox input "true"
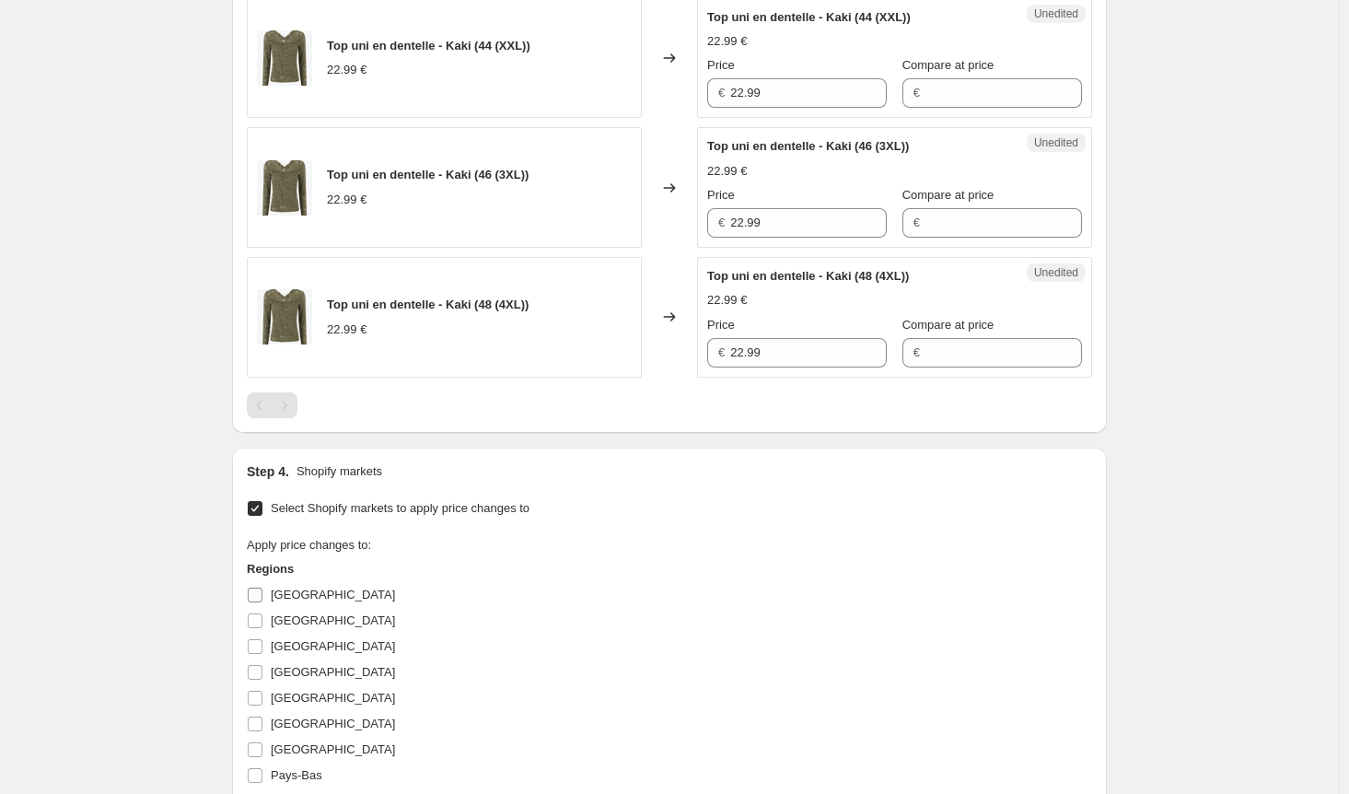
click at [260, 588] on input "[GEOGRAPHIC_DATA]" at bounding box center [255, 594] width 15 height 15
checkbox input "true"
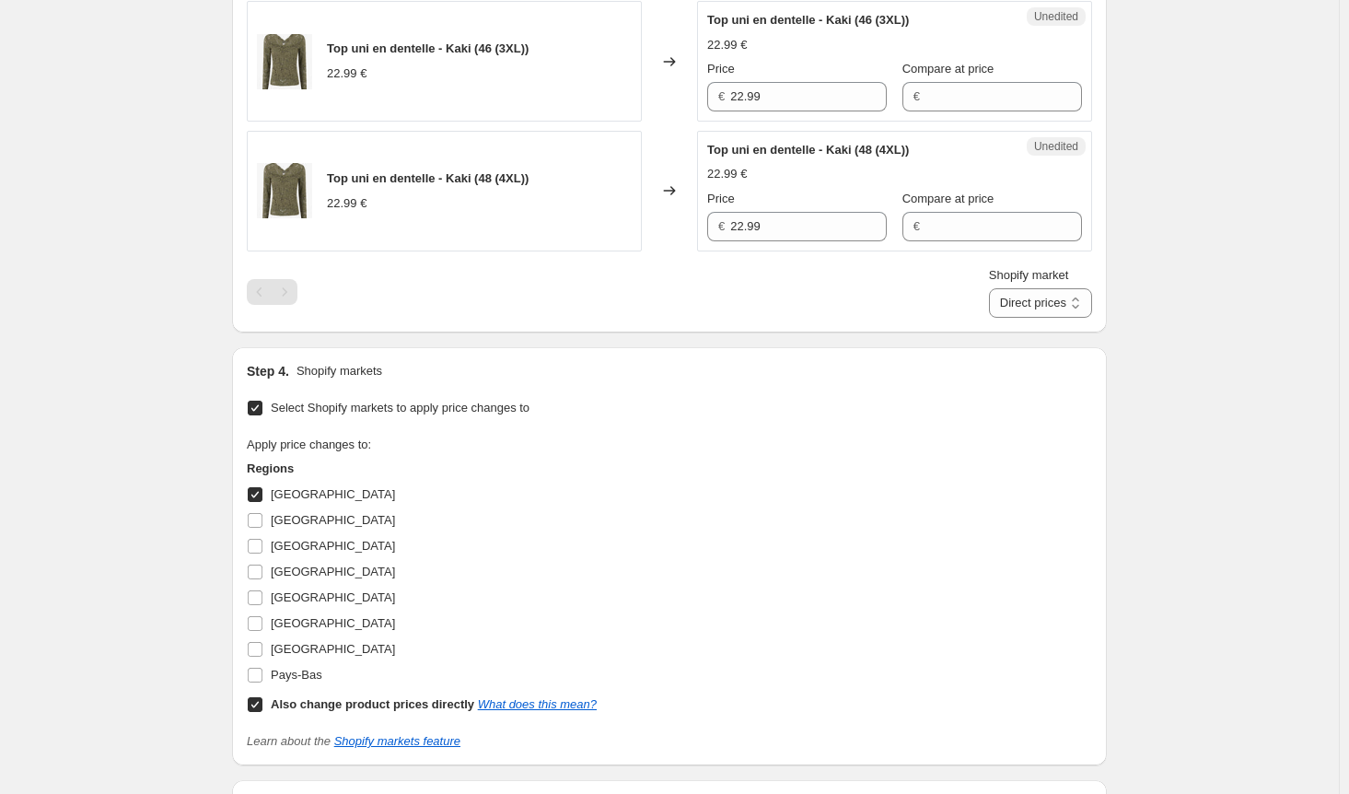
scroll to position [1473, 0]
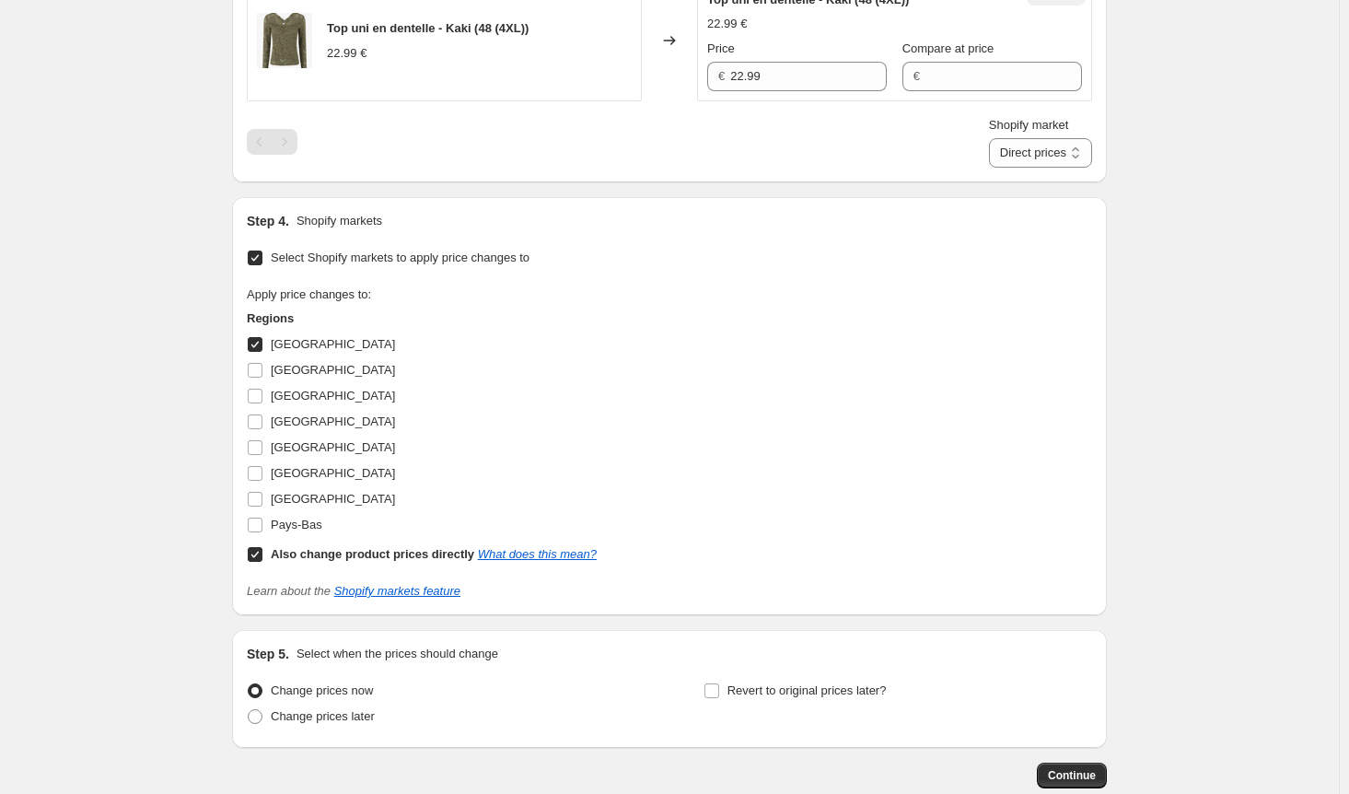
click at [262, 550] on input "Also change product prices directly What does this mean?" at bounding box center [255, 554] width 15 height 15
checkbox input "false"
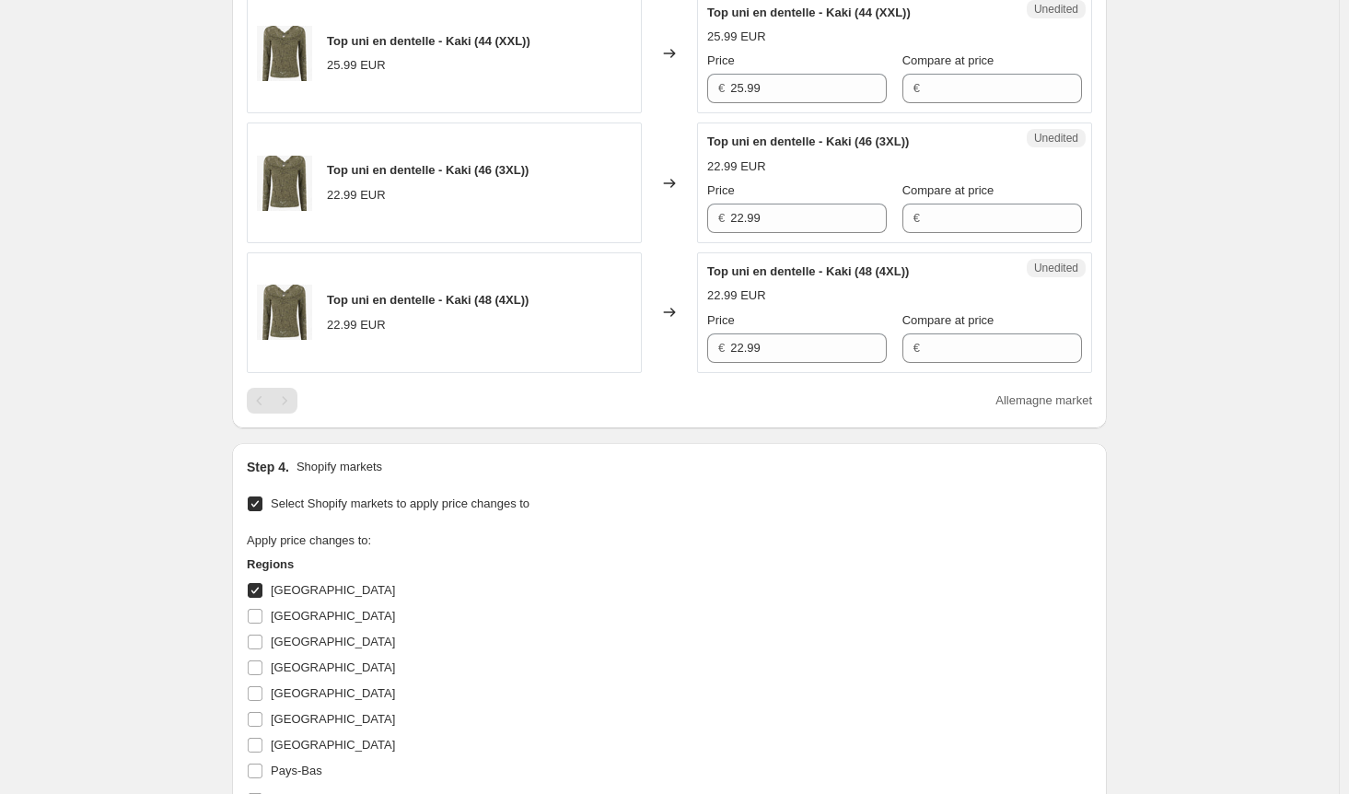
scroll to position [1013, 0]
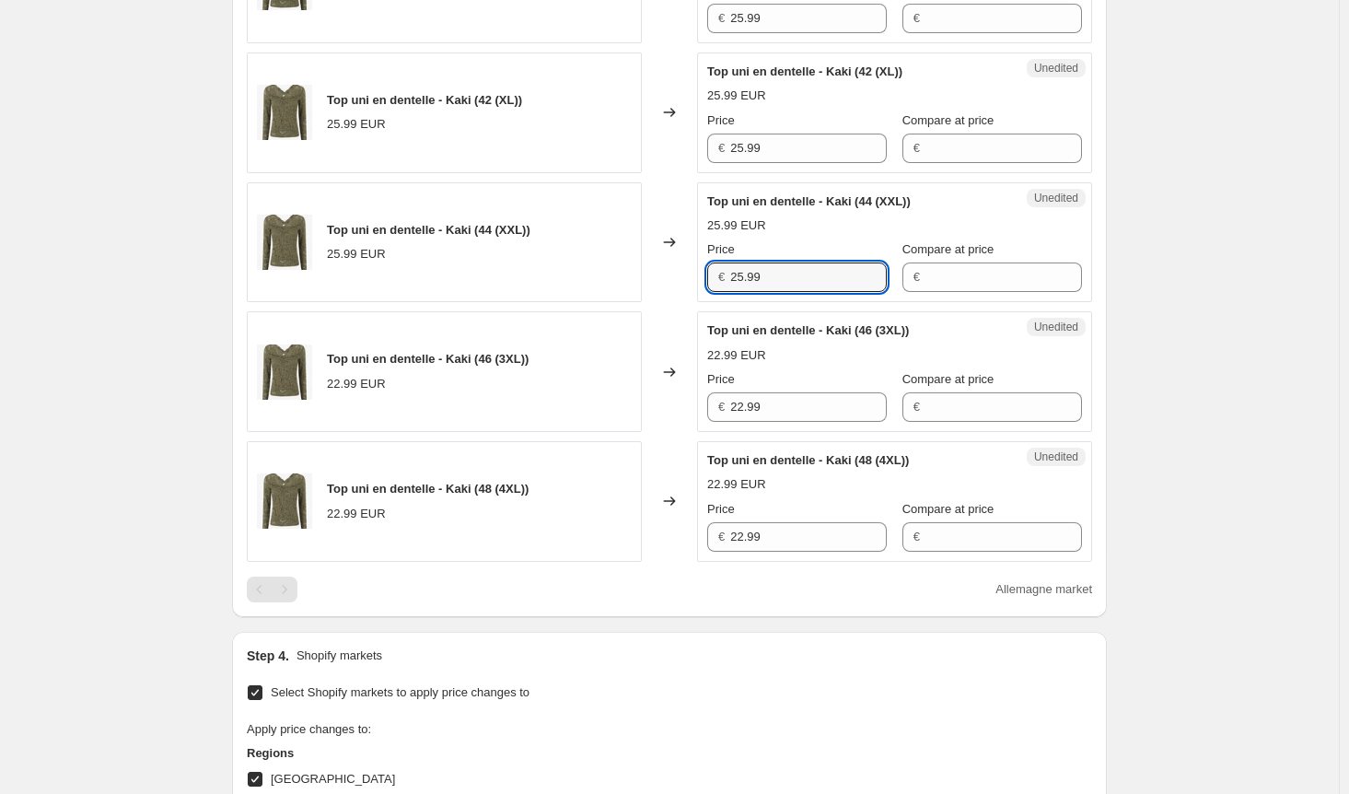
drag, startPoint x: 771, startPoint y: 268, endPoint x: 609, endPoint y: 265, distance: 162.1
click at [609, 265] on div "Top uni en dentelle - Kaki (44 (XXL)) 25.99 EUR Changed to Unedited Top uni en …" at bounding box center [669, 242] width 845 height 121
drag, startPoint x: 790, startPoint y: 398, endPoint x: 731, endPoint y: 474, distance: 96.5
click at [672, 398] on div "Top uni en dentelle - Kaki (46 (3XL)) 22.99 EUR Changed to Unedited Top uni en …" at bounding box center [669, 371] width 845 height 121
paste input "5"
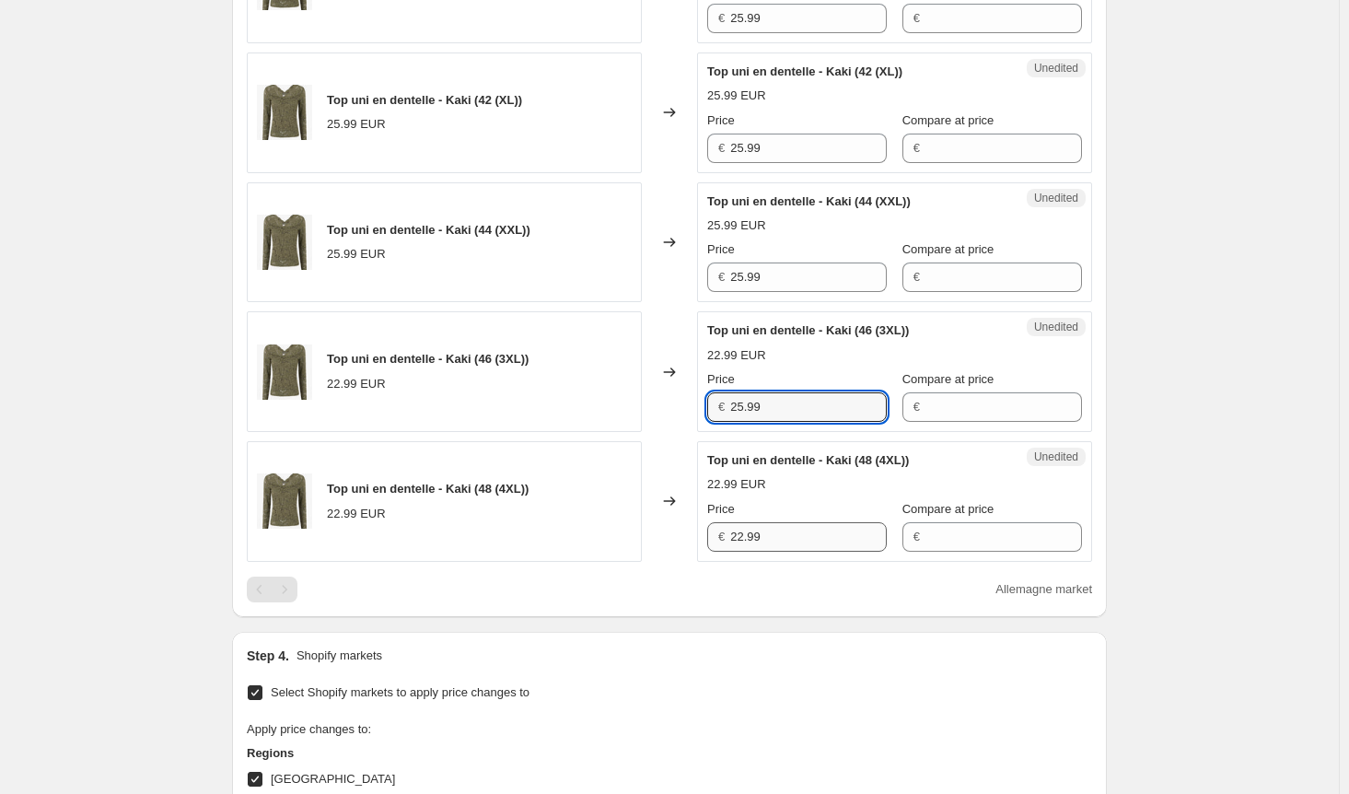
type input "25.99"
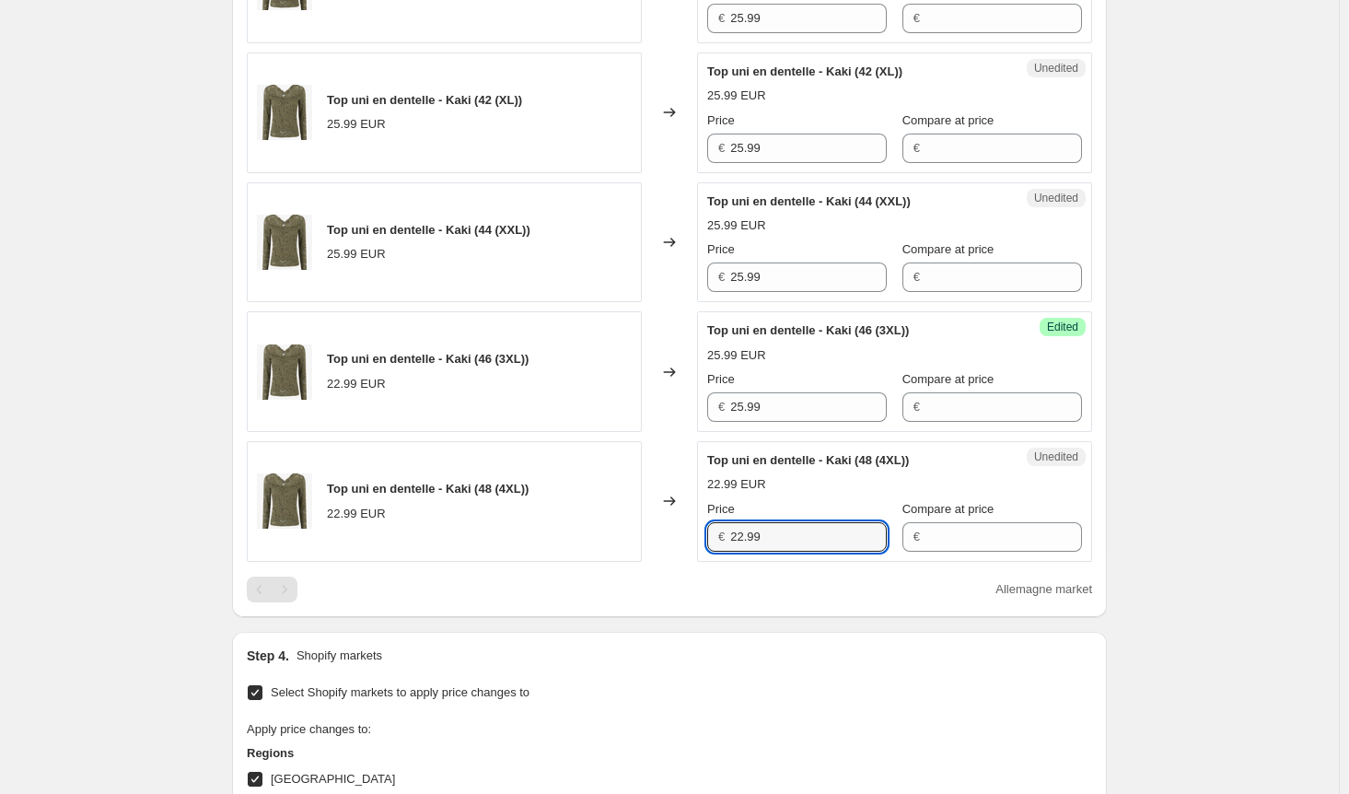
drag, startPoint x: 763, startPoint y: 534, endPoint x: 703, endPoint y: 540, distance: 61.0
click at [704, 539] on div "Unedited Top uni en dentelle - Kaki (48 (4XL)) 22.99 EUR Price € 22.99 Compare …" at bounding box center [894, 501] width 395 height 121
paste input "5"
type input "25.99"
click at [668, 598] on div "PRICE CHANGE PREVIEW 7 product variants selected. 1 product price edited: Top u…" at bounding box center [669, 107] width 875 height 1017
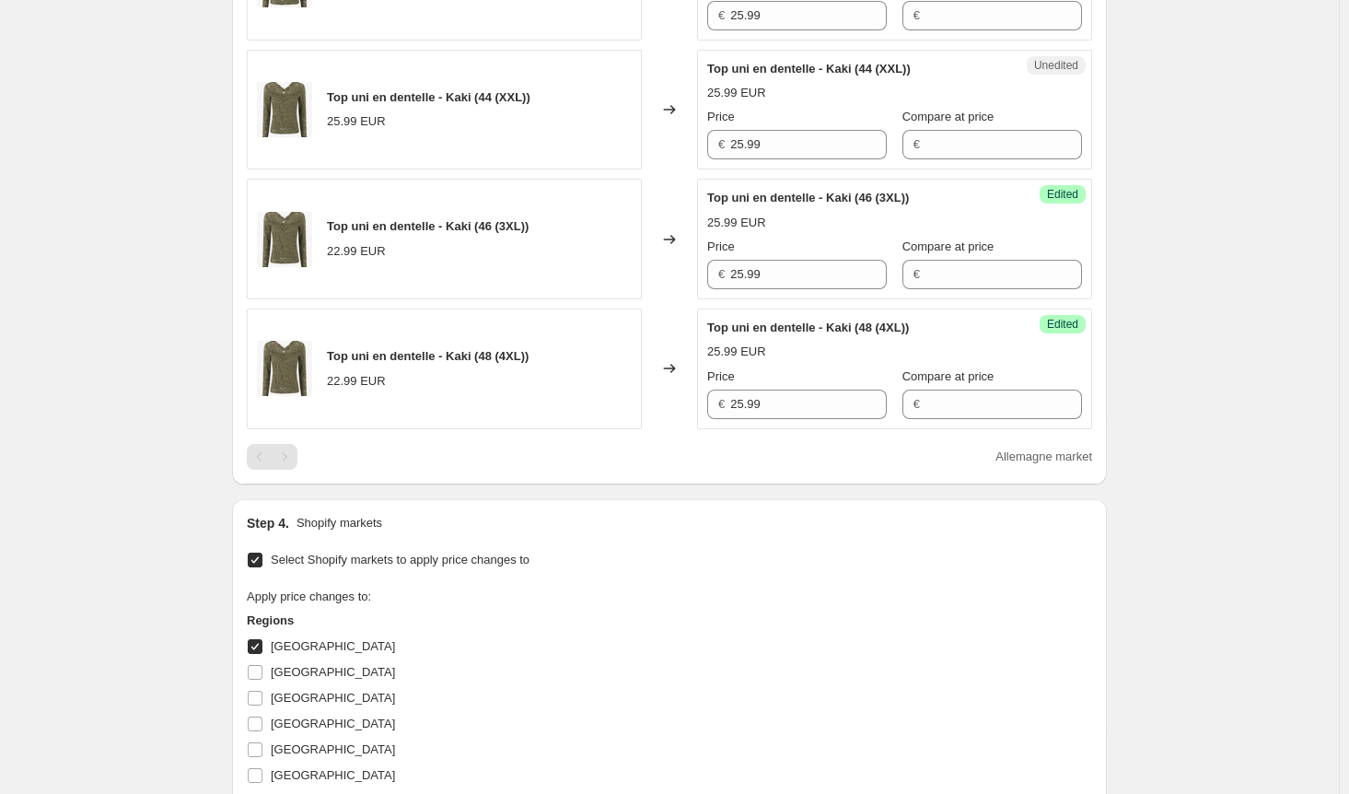
scroll to position [1197, 0]
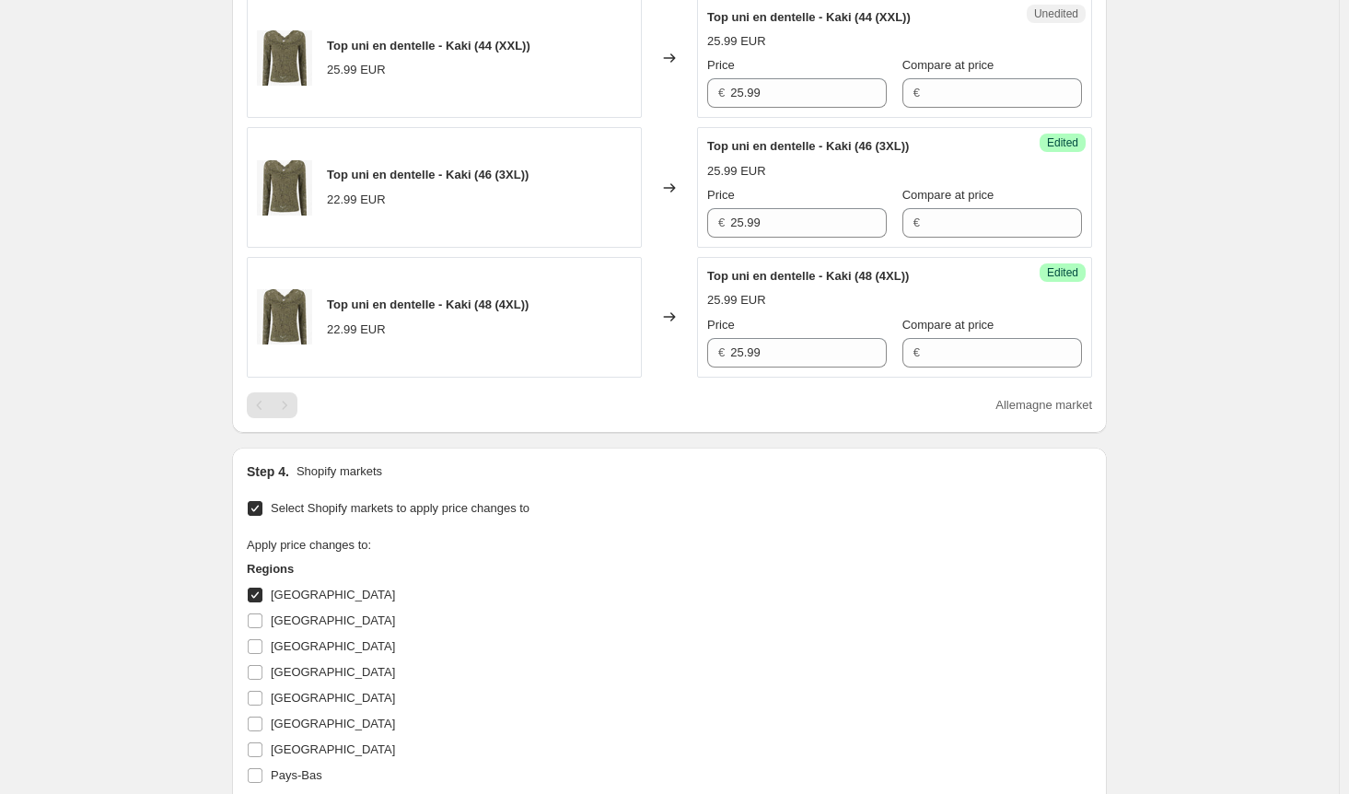
click at [261, 592] on input "[GEOGRAPHIC_DATA]" at bounding box center [255, 594] width 15 height 15
checkbox input "false"
click at [265, 625] on label "[GEOGRAPHIC_DATA]" at bounding box center [321, 621] width 148 height 26
click at [262, 625] on input "[GEOGRAPHIC_DATA]" at bounding box center [255, 620] width 15 height 15
checkbox input "true"
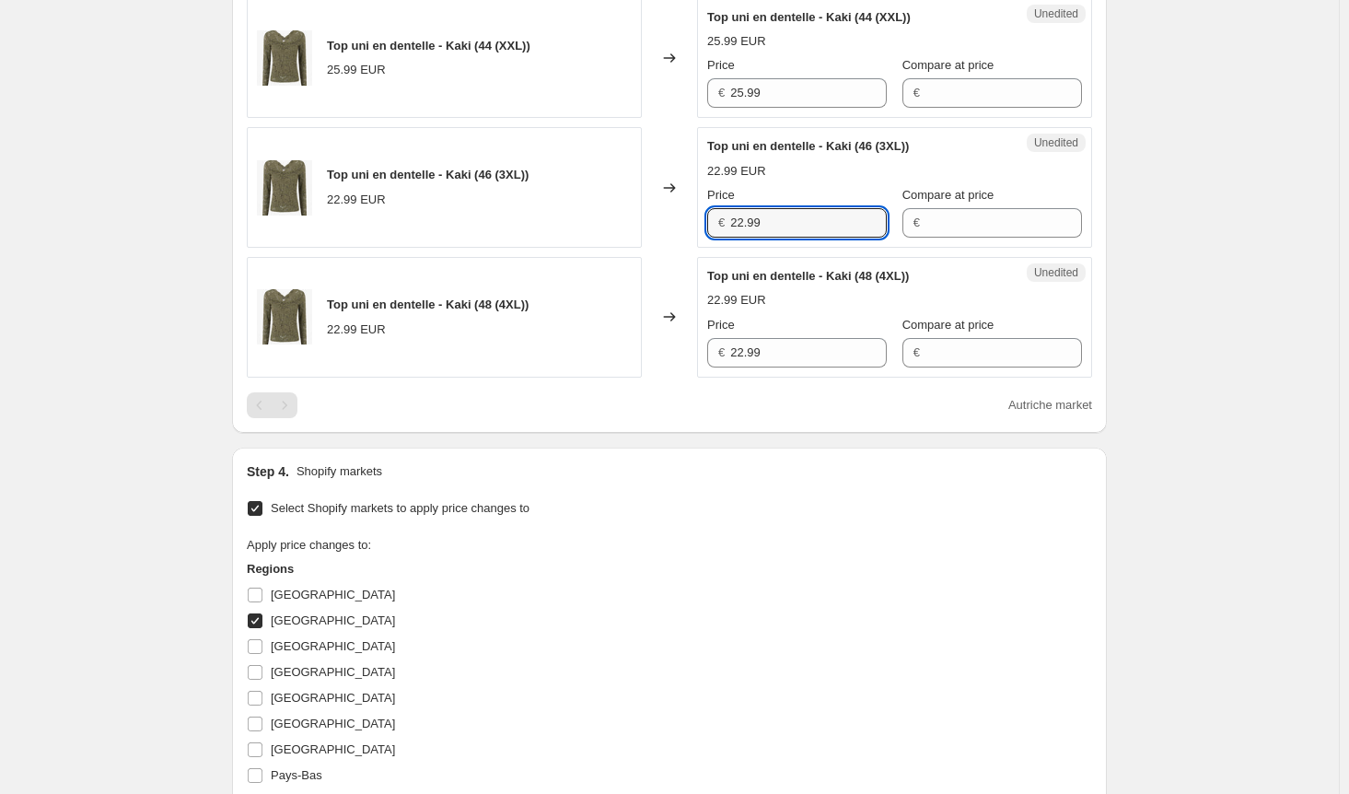
drag, startPoint x: 789, startPoint y: 216, endPoint x: 575, endPoint y: 215, distance: 213.6
click at [575, 215] on div "Top uni en dentelle - Kaki (46 (3XL)) 22.99 EUR Changed to Unedited Top uni en …" at bounding box center [669, 187] width 845 height 121
paste input "5"
type input "25.99"
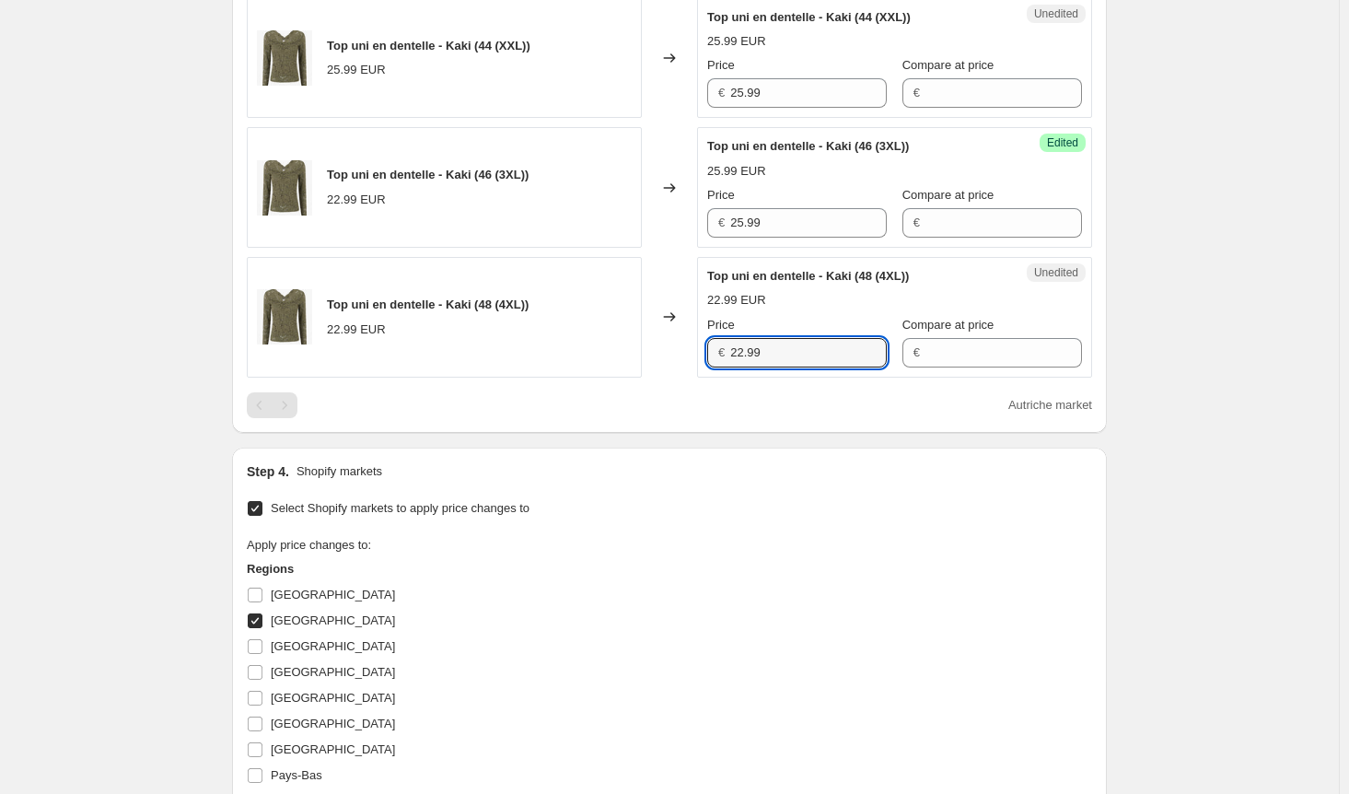
drag, startPoint x: 663, startPoint y: 347, endPoint x: 676, endPoint y: 411, distance: 64.8
click at [634, 347] on div "Top uni en dentelle - Kaki (48 (4XL)) 22.99 EUR Changed to Unedited Top uni en …" at bounding box center [669, 317] width 845 height 121
paste input "5"
type input "25.99"
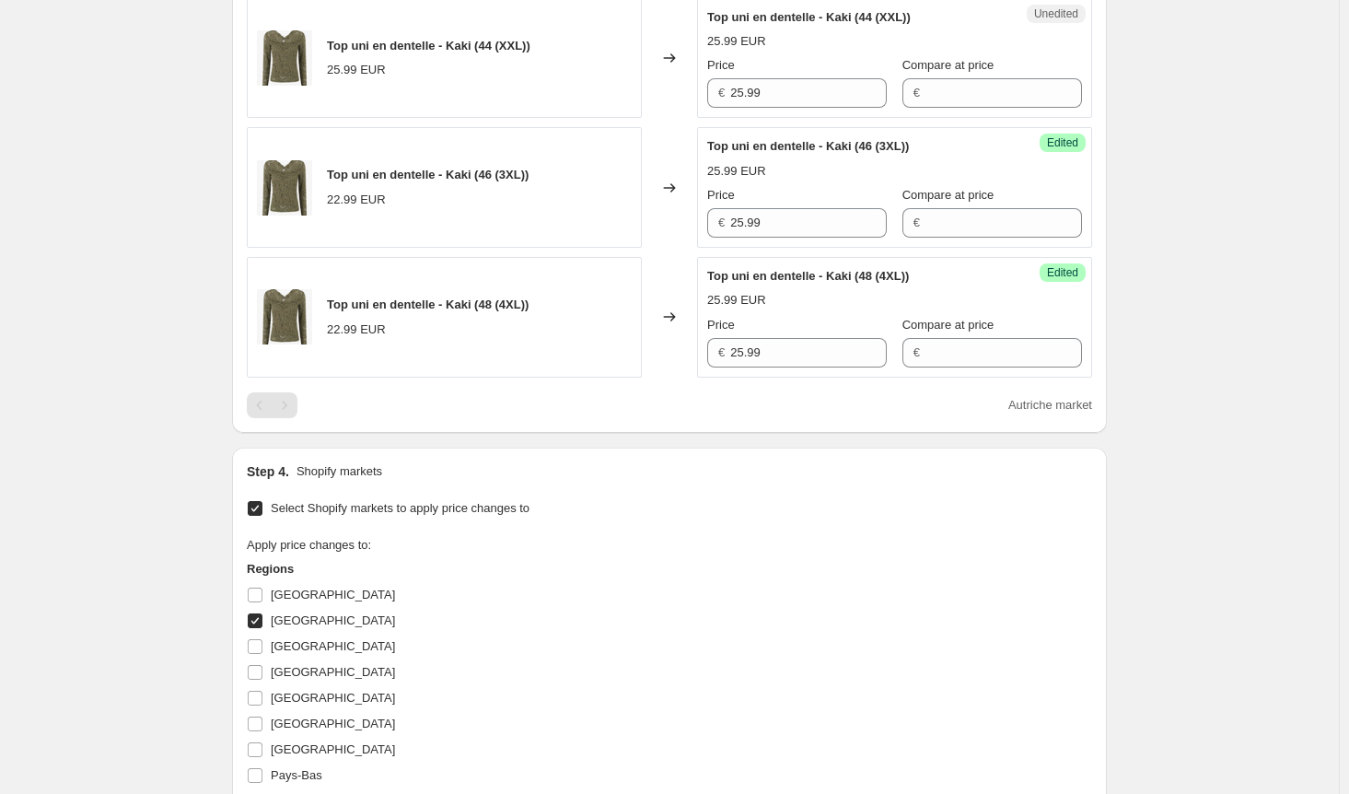
click at [255, 613] on input "[GEOGRAPHIC_DATA]" at bounding box center [255, 620] width 15 height 15
checkbox input "false"
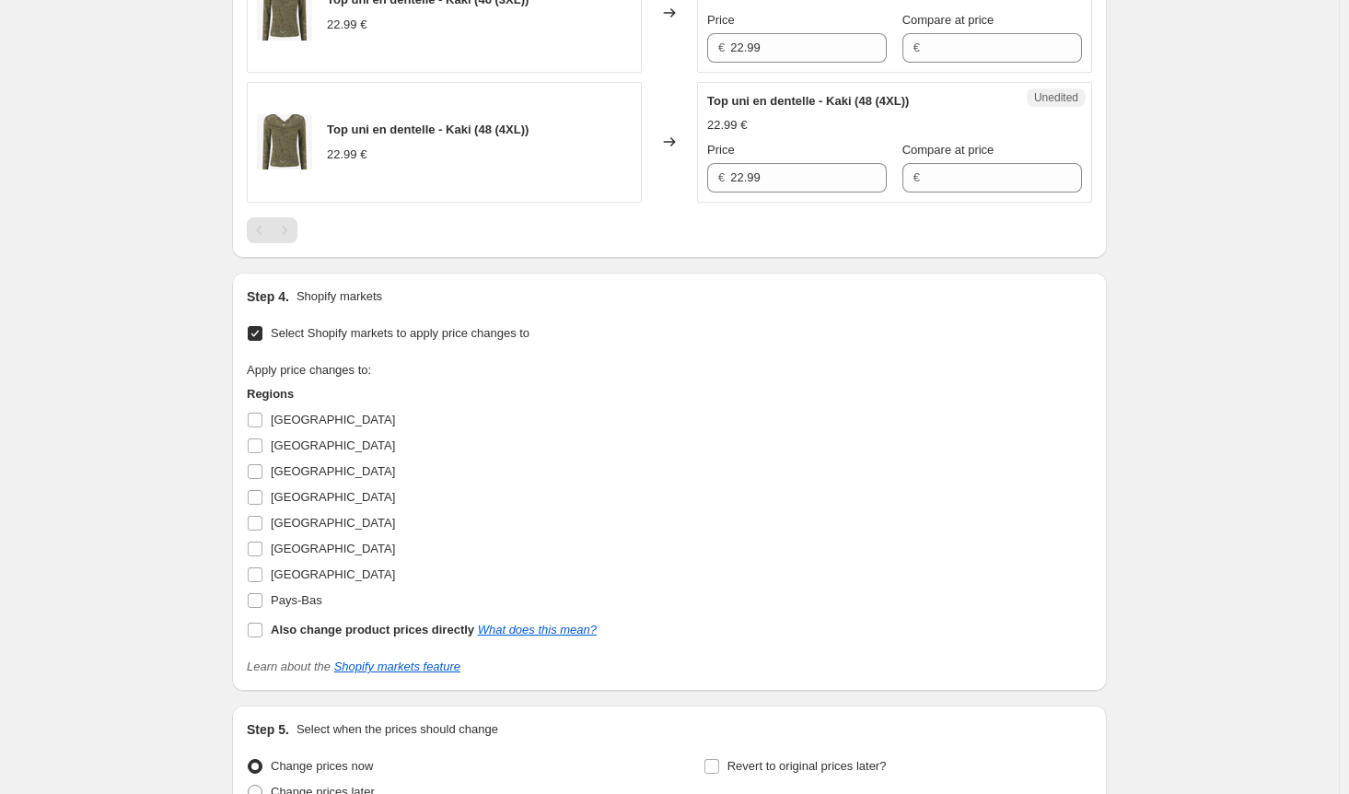
scroll to position [1381, 0]
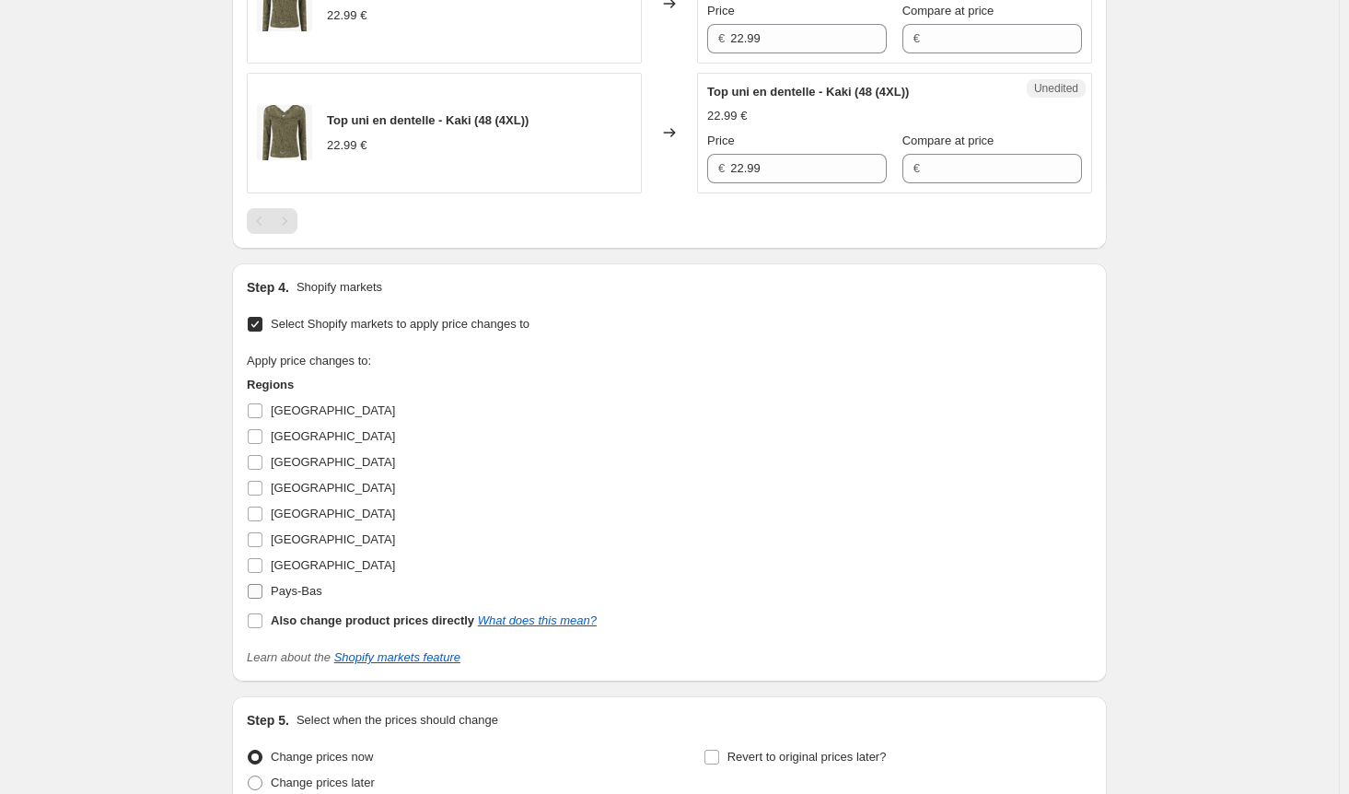
click at [269, 586] on label "Pays-Bas" at bounding box center [284, 591] width 75 height 26
click at [262, 586] on input "Pays-Bas" at bounding box center [255, 591] width 15 height 15
checkbox input "true"
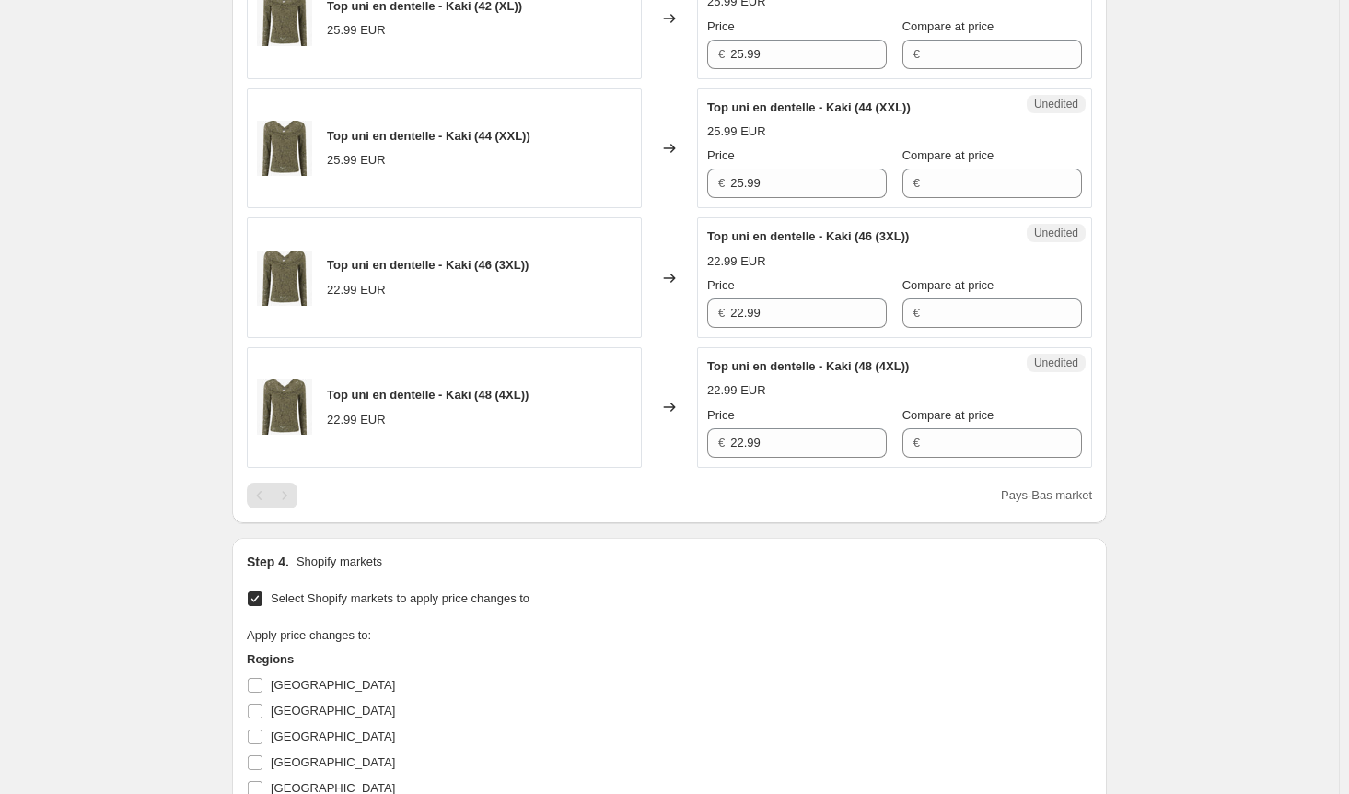
scroll to position [1105, 0]
drag, startPoint x: 731, startPoint y: 306, endPoint x: 665, endPoint y: 305, distance: 66.3
click at [665, 305] on div "Top uni en dentelle - Kaki (46 (3XL)) 22.99 EUR Changed to Unedited Top uni en …" at bounding box center [669, 279] width 845 height 121
paste input "5"
type input "25.99"
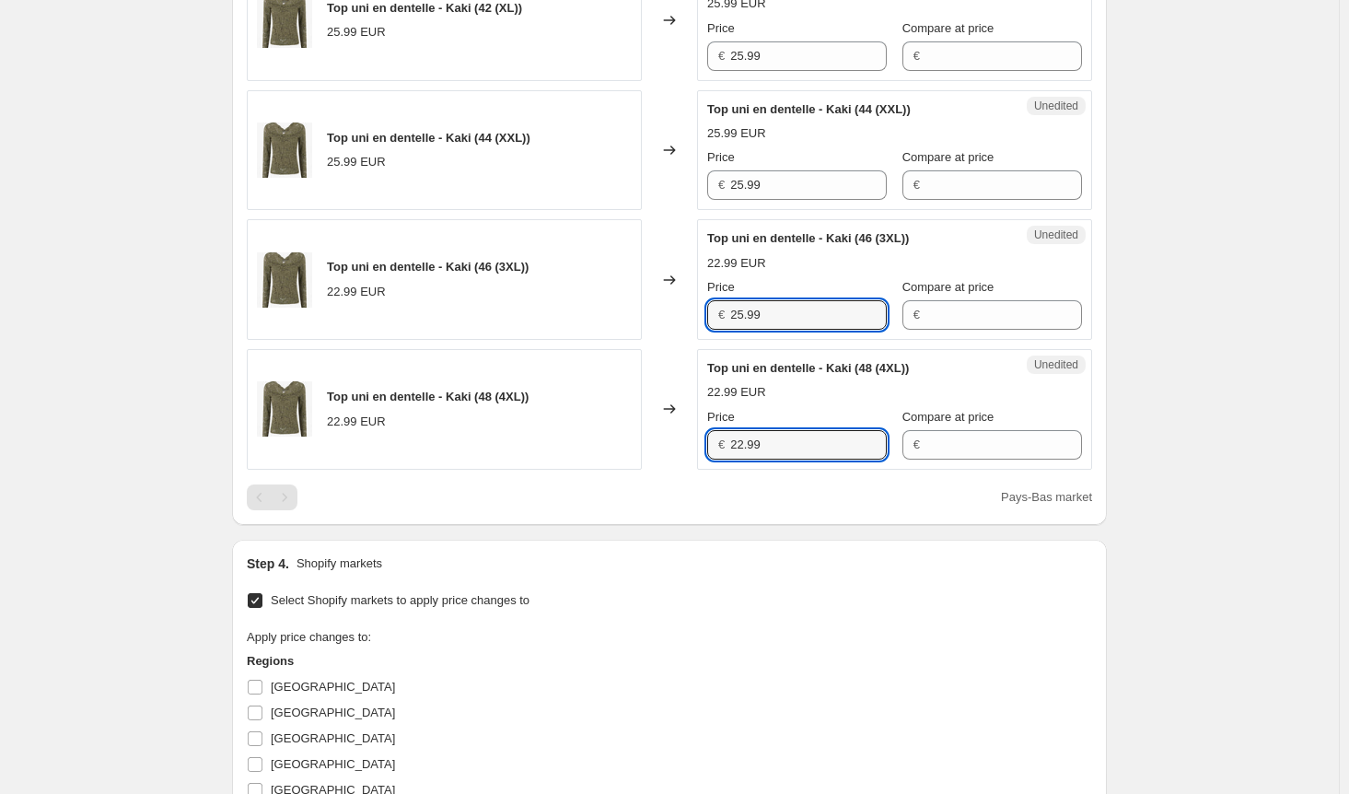
drag, startPoint x: 780, startPoint y: 436, endPoint x: 669, endPoint y: 434, distance: 110.5
click at [671, 434] on div "Top uni en dentelle - Kaki (48 (4XL)) 22.99 EUR Changed to Unedited Top uni en …" at bounding box center [669, 409] width 845 height 121
paste input "5"
type input "25.99"
click at [682, 496] on div "Pays-Bas market" at bounding box center [669, 497] width 845 height 26
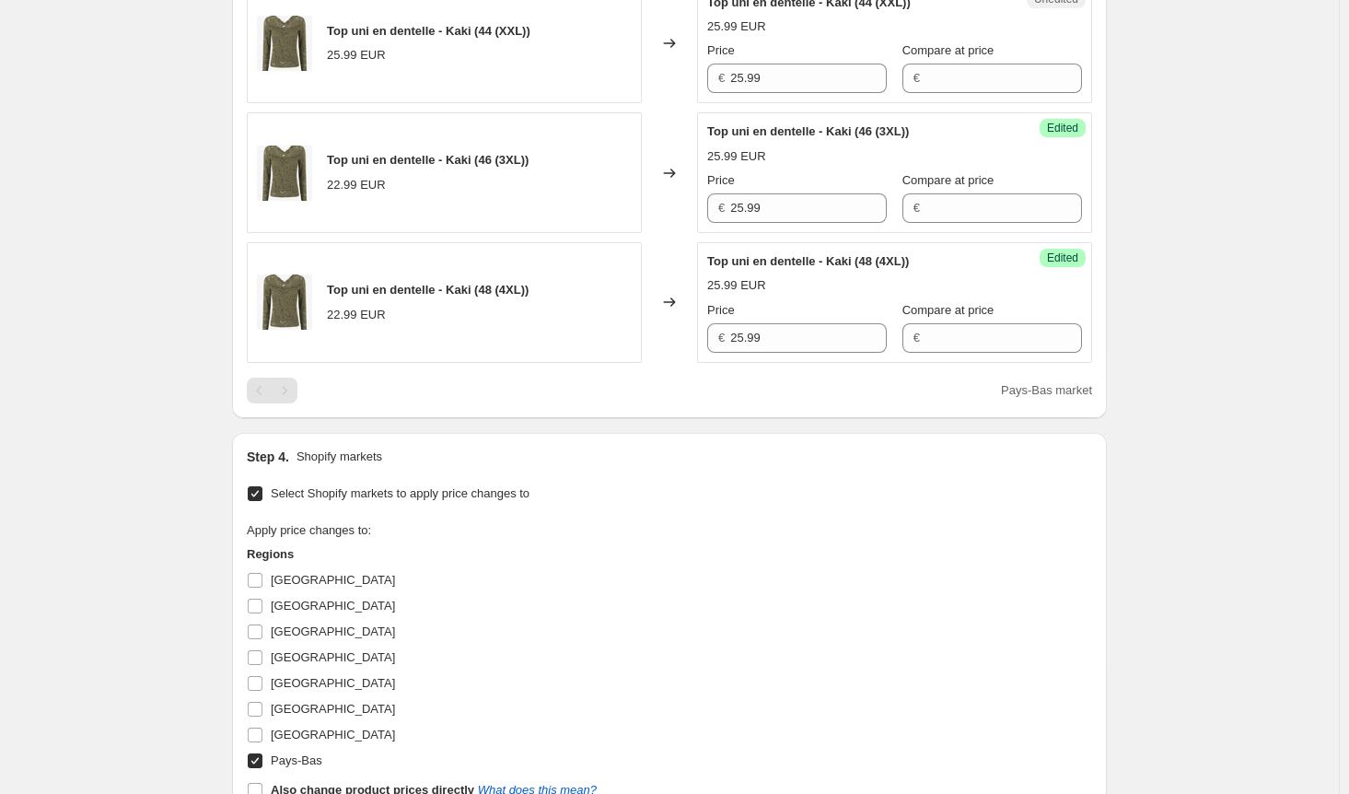
scroll to position [1289, 0]
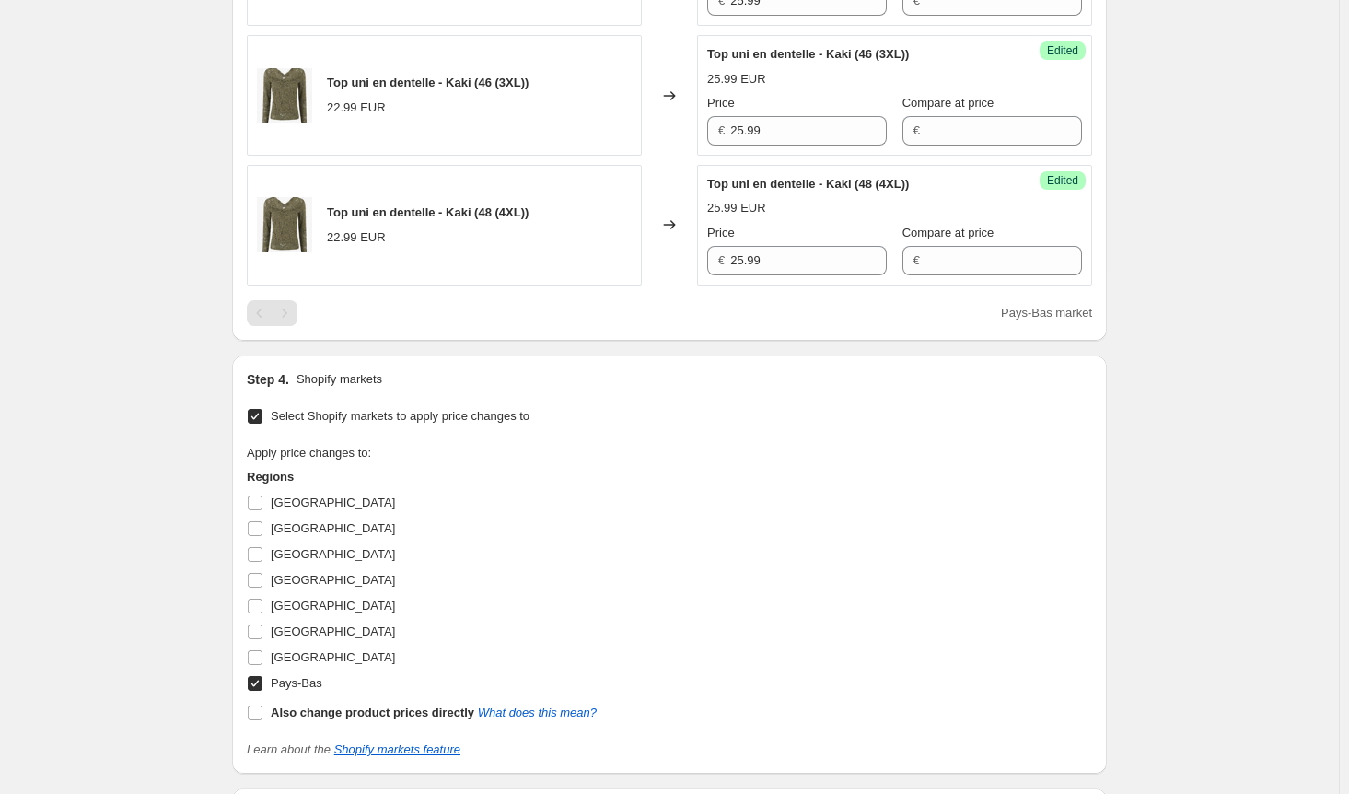
click at [260, 676] on input "Pays-Bas" at bounding box center [255, 683] width 15 height 15
checkbox input "false"
click at [263, 548] on span at bounding box center [255, 554] width 17 height 17
click at [262, 548] on input "[GEOGRAPHIC_DATA]" at bounding box center [255, 554] width 15 height 15
checkbox input "true"
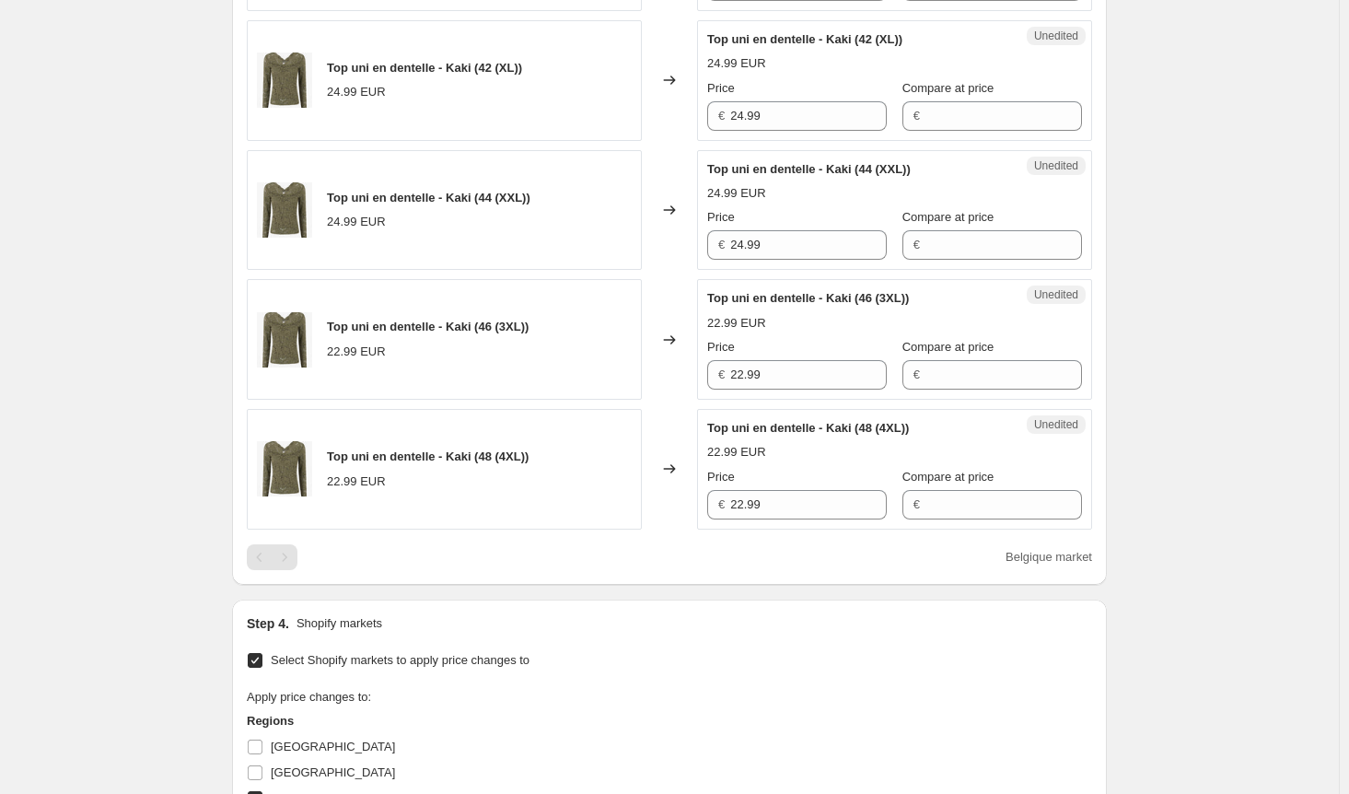
scroll to position [1013, 0]
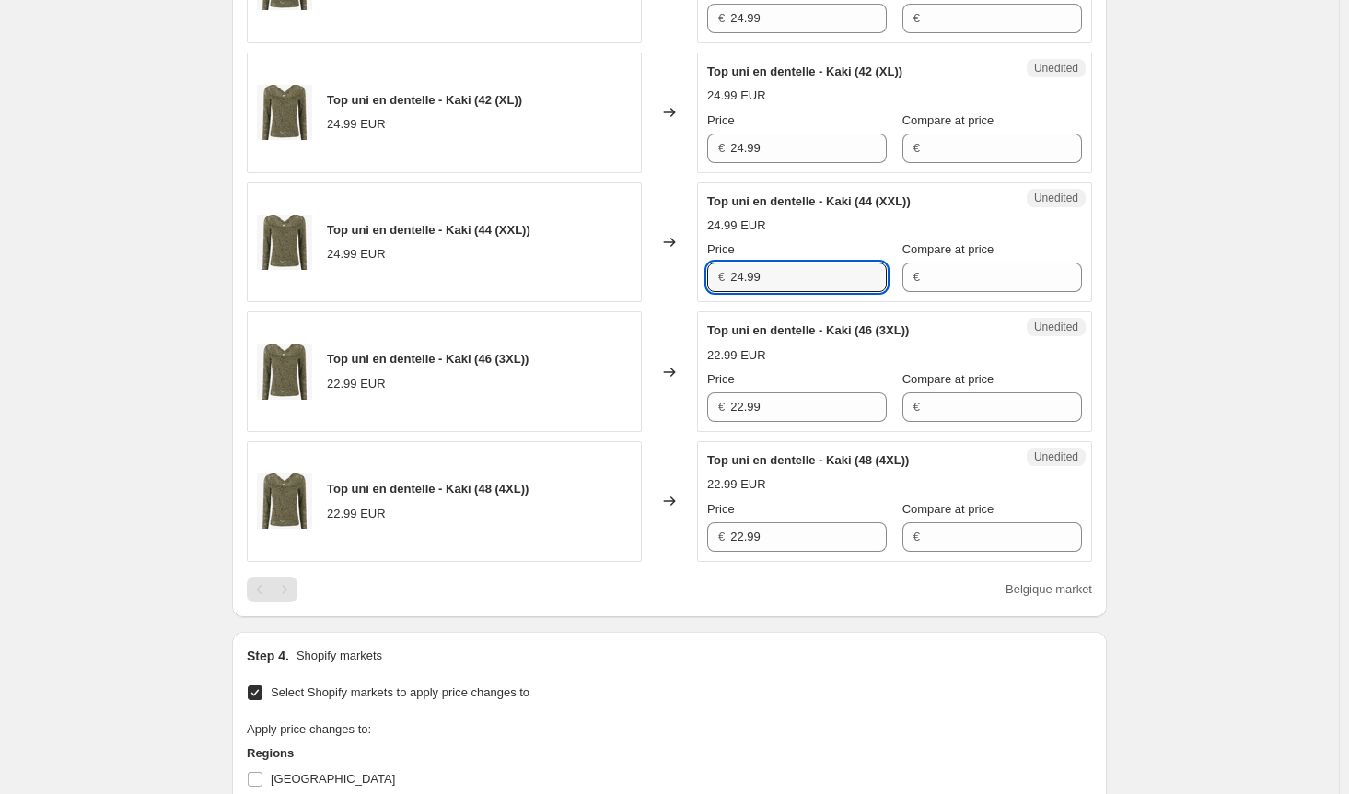
drag, startPoint x: 778, startPoint y: 268, endPoint x: 654, endPoint y: 273, distance: 124.4
click at [654, 273] on div "Top uni en dentelle - Kaki (44 (XXL)) 24.99 EUR Changed to Unedited Top uni en …" at bounding box center [669, 242] width 845 height 121
drag, startPoint x: 771, startPoint y: 390, endPoint x: 683, endPoint y: 392, distance: 87.5
click at [683, 392] on div "Top uni en dentelle - Kaki (46 (3XL)) 22.99 EUR Changed to Unedited Top uni en …" at bounding box center [669, 371] width 845 height 121
paste input "4"
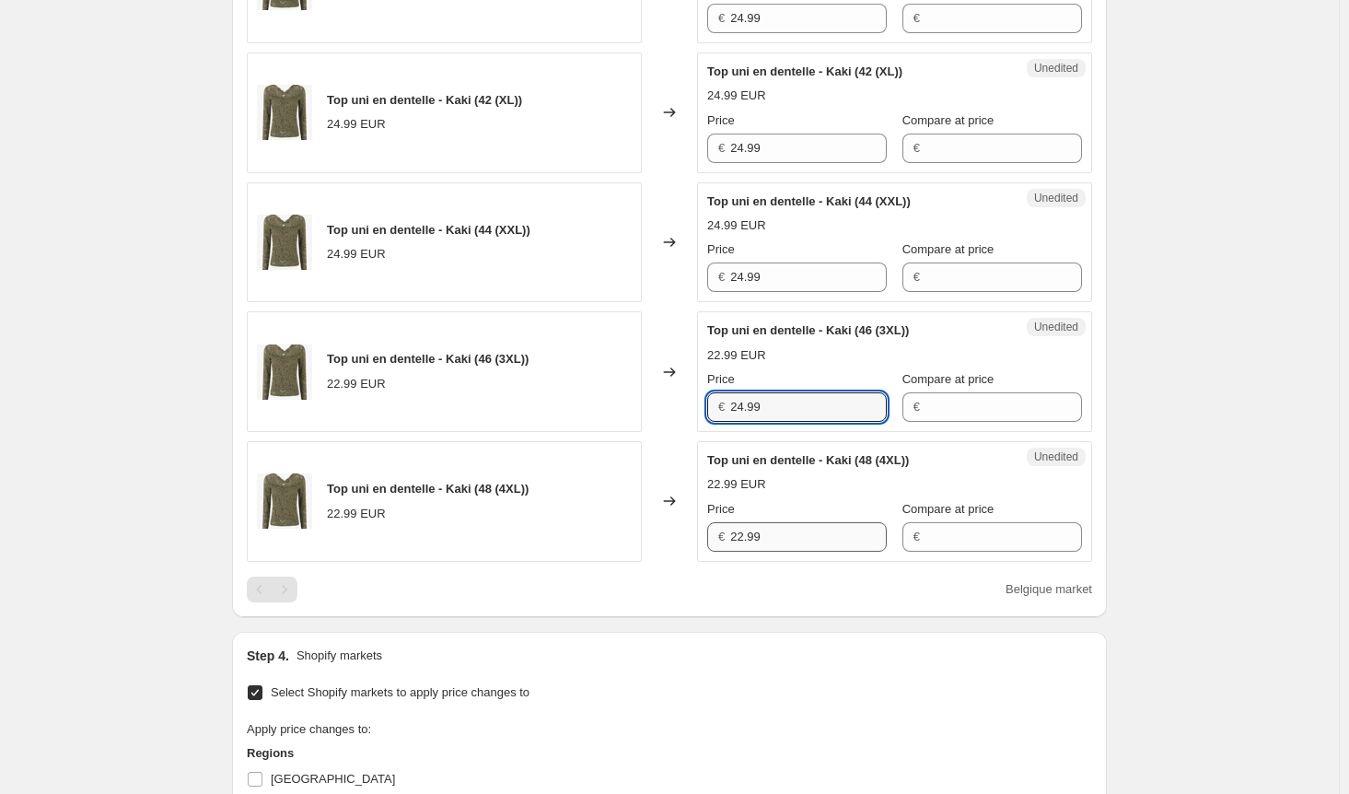
type input "24.99"
drag, startPoint x: 796, startPoint y: 528, endPoint x: 625, endPoint y: 527, distance: 170.3
click at [629, 527] on div "Top uni en dentelle - Kaki (48 (4XL)) 22.99 EUR Changed to Unedited Top uni en …" at bounding box center [669, 501] width 845 height 121
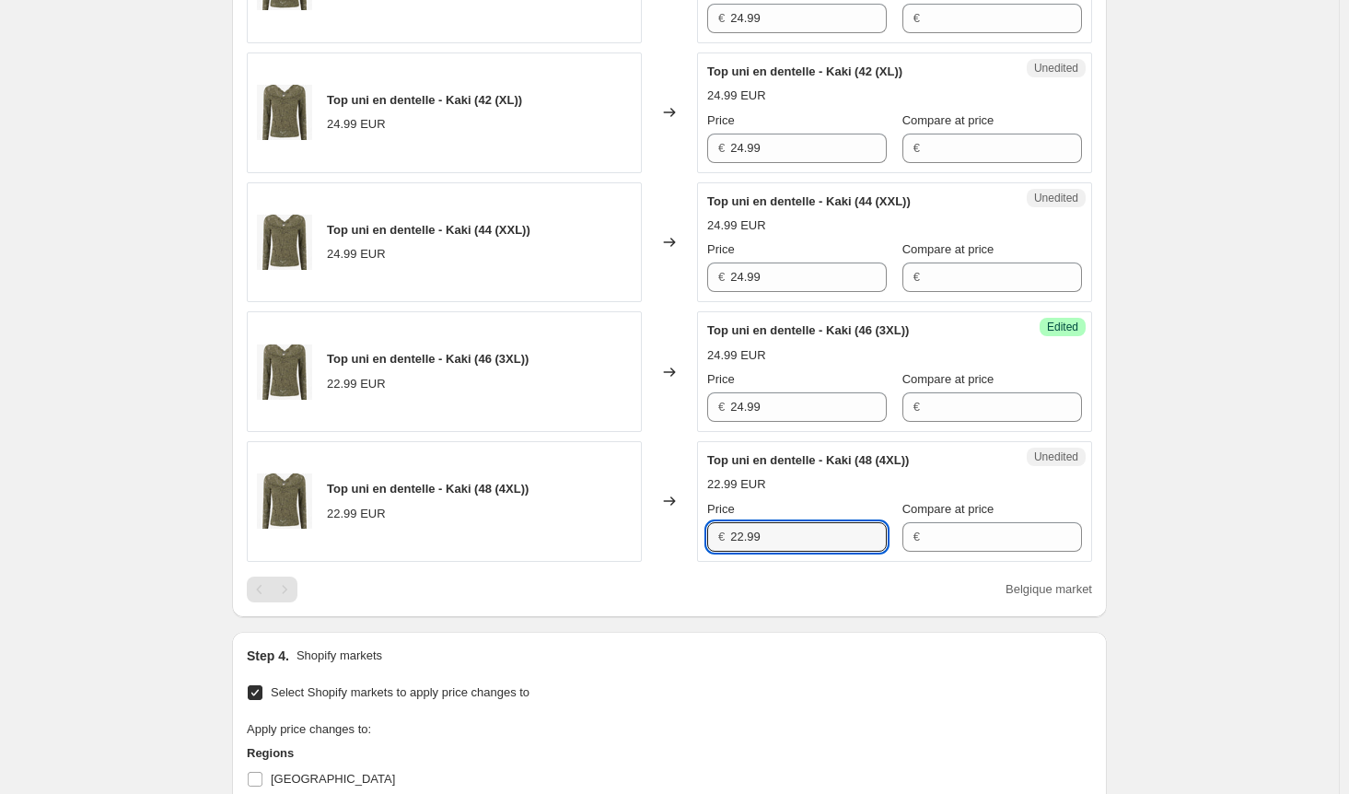
paste input "4"
type input "24.99"
click at [617, 584] on div "Belgique market" at bounding box center [669, 589] width 845 height 26
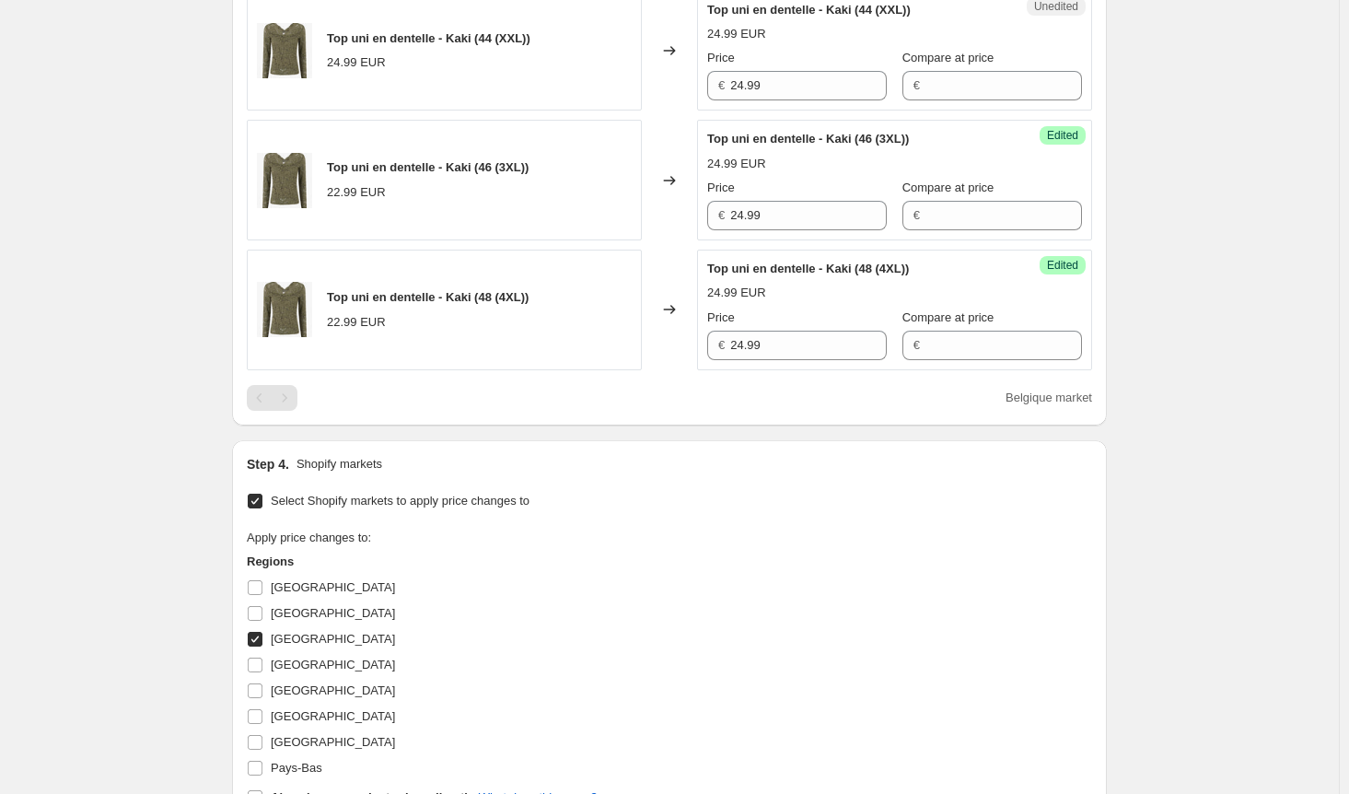
scroll to position [1381, 0]
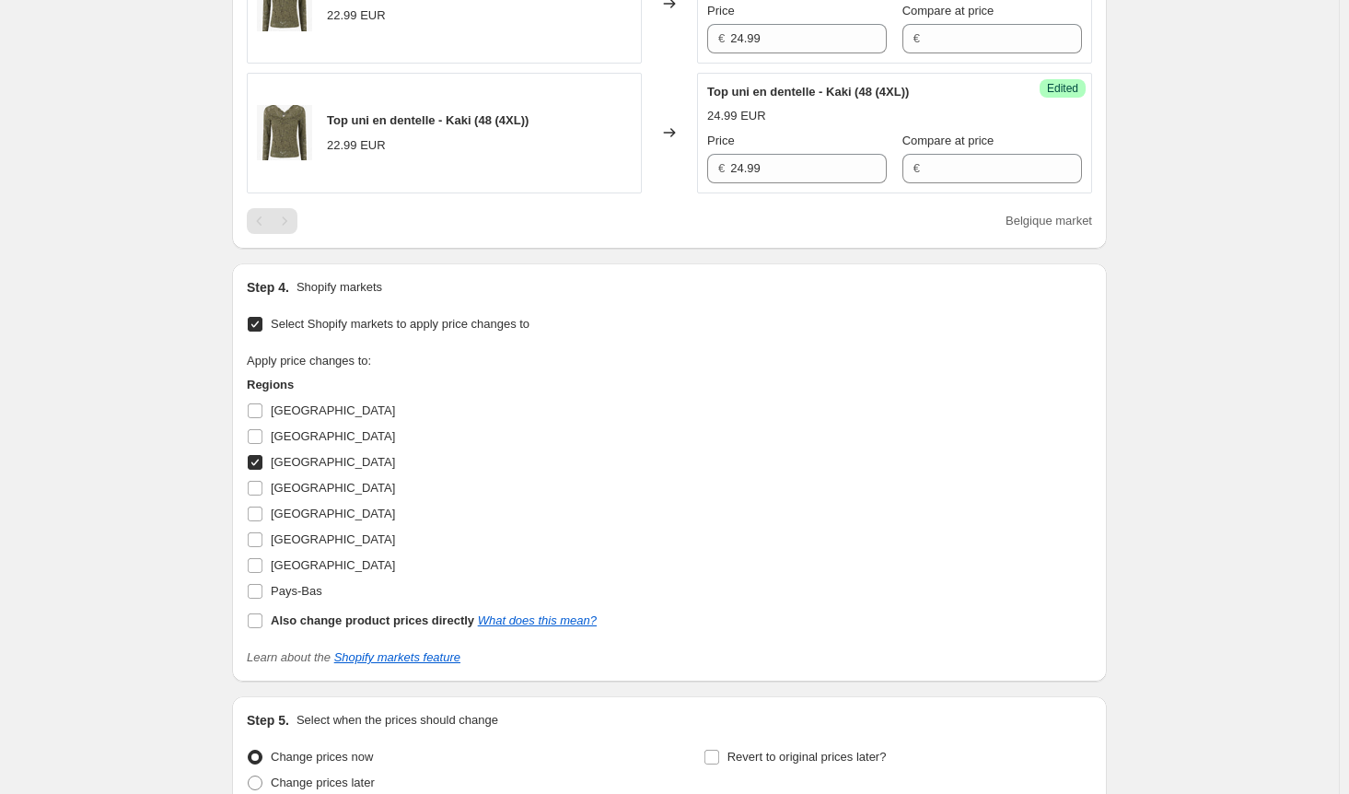
click at [258, 455] on input "[GEOGRAPHIC_DATA]" at bounding box center [255, 462] width 15 height 15
checkbox input "false"
click at [260, 541] on label "[GEOGRAPHIC_DATA]" at bounding box center [321, 540] width 148 height 26
click at [260, 541] on input "[GEOGRAPHIC_DATA]" at bounding box center [255, 539] width 15 height 15
checkbox input "true"
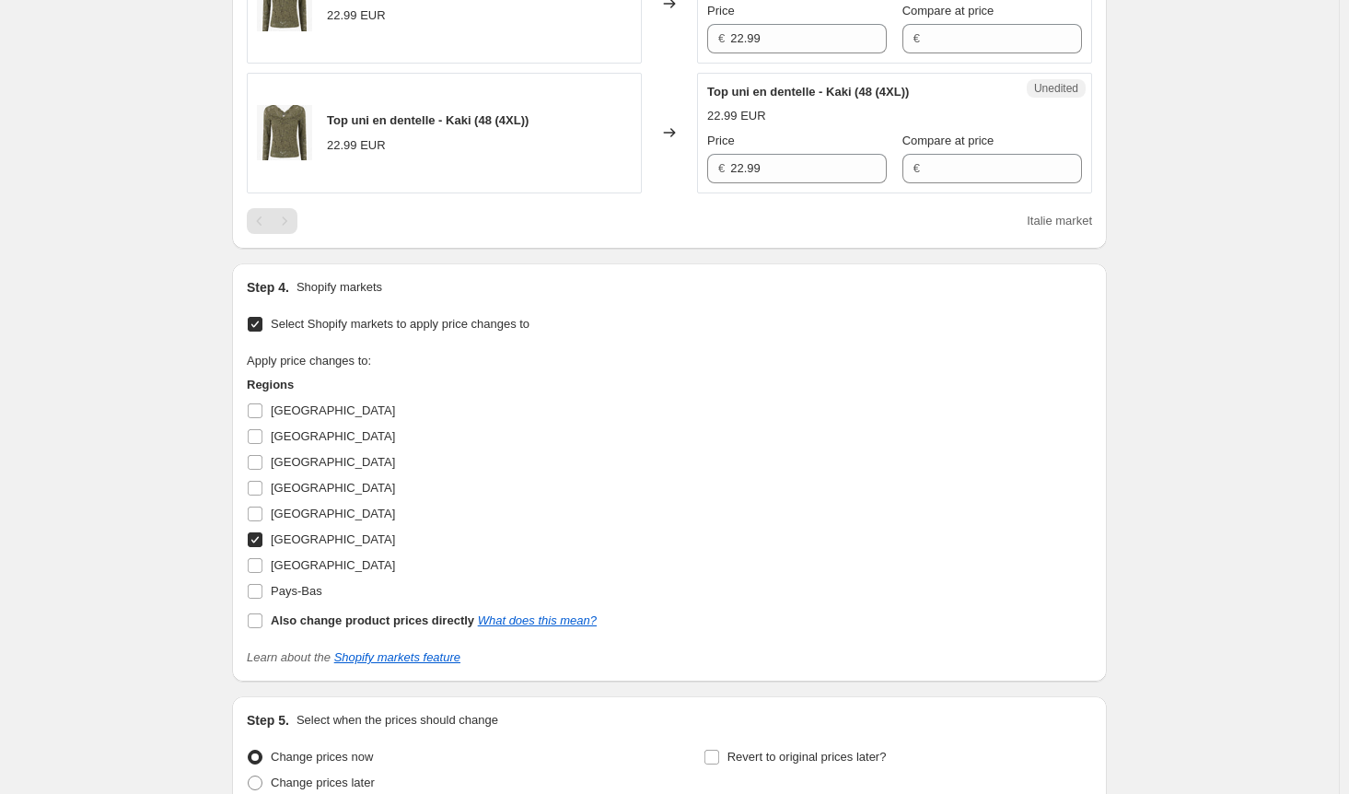
scroll to position [1105, 0]
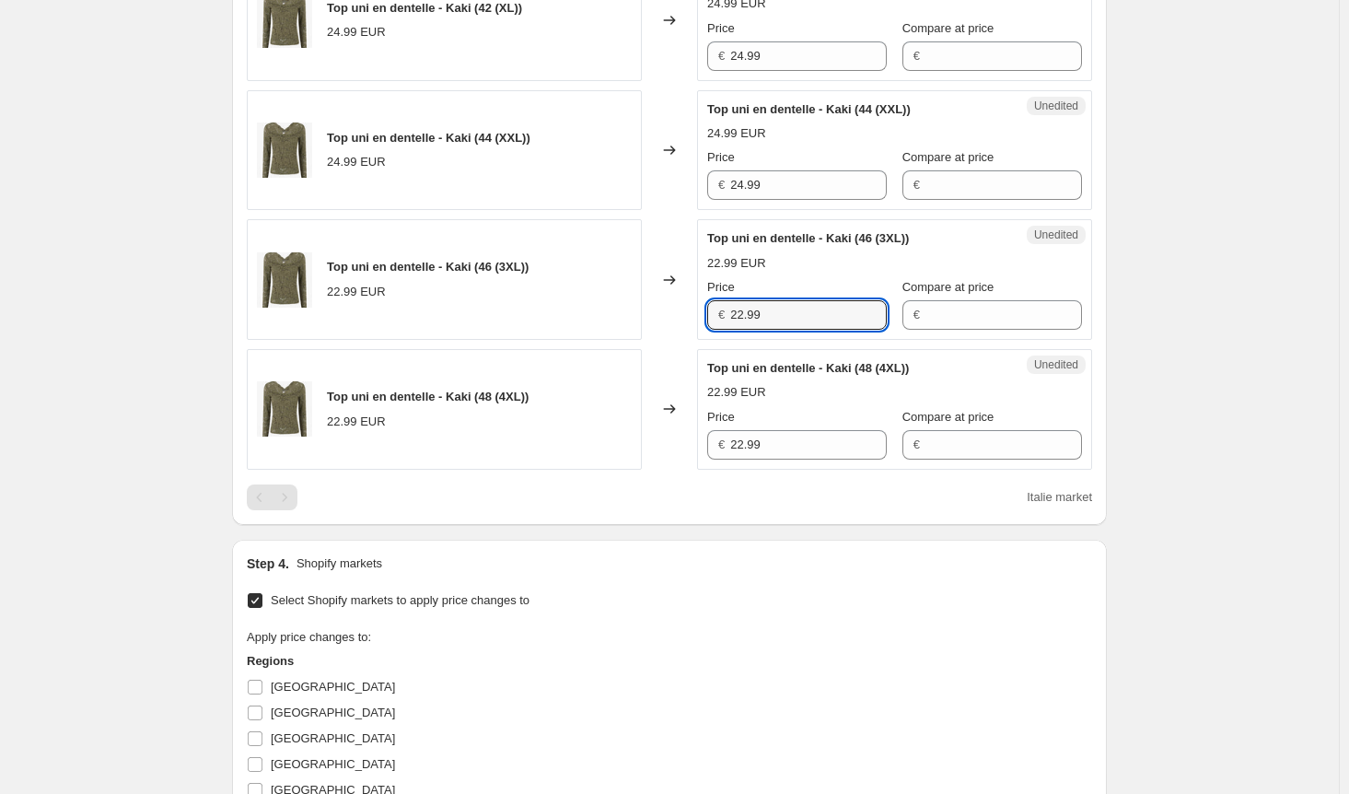
drag, startPoint x: 793, startPoint y: 317, endPoint x: 611, endPoint y: 315, distance: 181.4
click at [611, 315] on div "Top uni en dentelle - Kaki (46 (3XL)) 22.99 EUR Changed to Unedited Top uni en …" at bounding box center [669, 279] width 845 height 121
paste input "4"
type input "24.99"
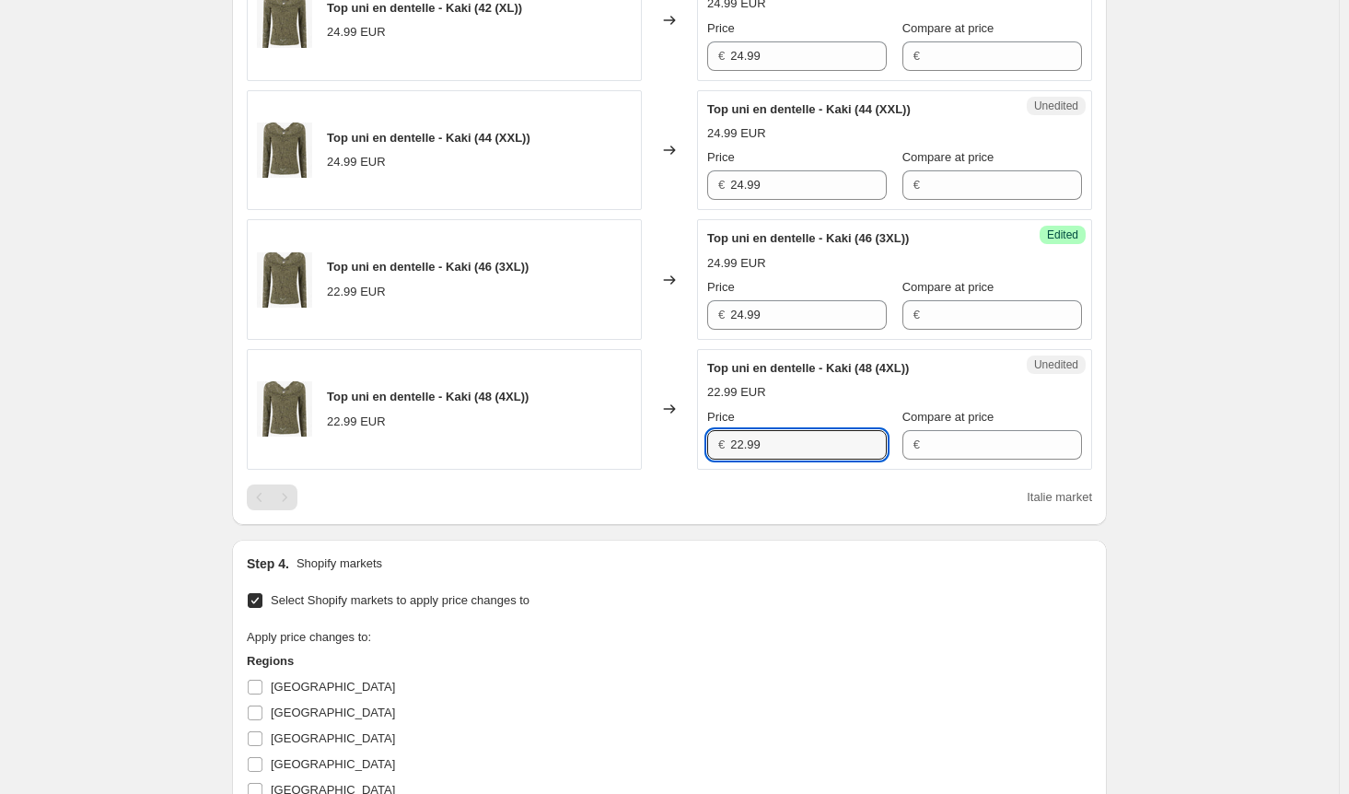
drag, startPoint x: 773, startPoint y: 444, endPoint x: 698, endPoint y: 442, distance: 75.5
click at [700, 442] on div "Top uni en dentelle - Kaki (48 (4XL)) 22.99 EUR Changed to Unedited Top uni en …" at bounding box center [669, 409] width 845 height 121
paste input "4"
type input "24.99"
click at [680, 485] on div "Italie market" at bounding box center [669, 497] width 845 height 26
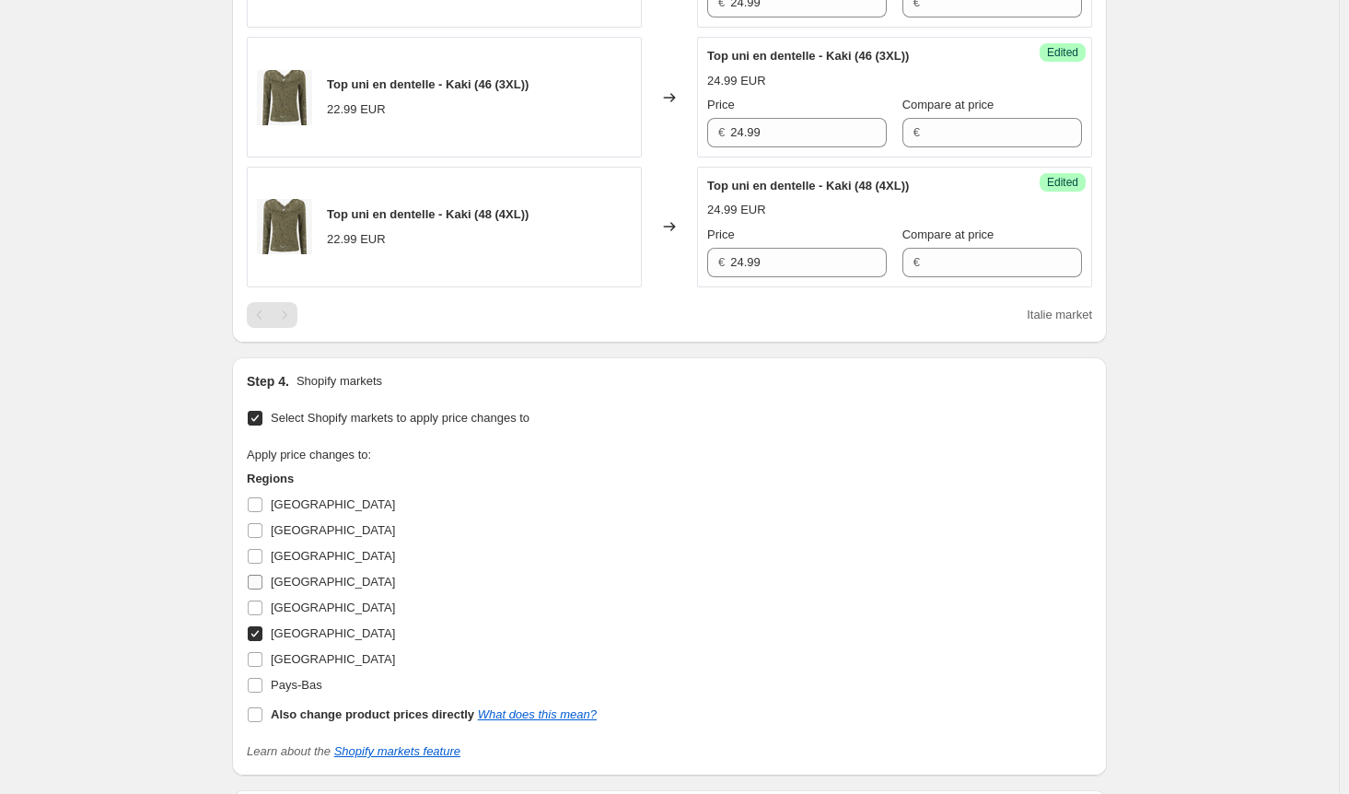
scroll to position [1289, 0]
click at [262, 624] on input "[GEOGRAPHIC_DATA]" at bounding box center [255, 631] width 15 height 15
checkbox input "false"
click at [262, 657] on input "[GEOGRAPHIC_DATA]" at bounding box center [255, 657] width 15 height 15
checkbox input "true"
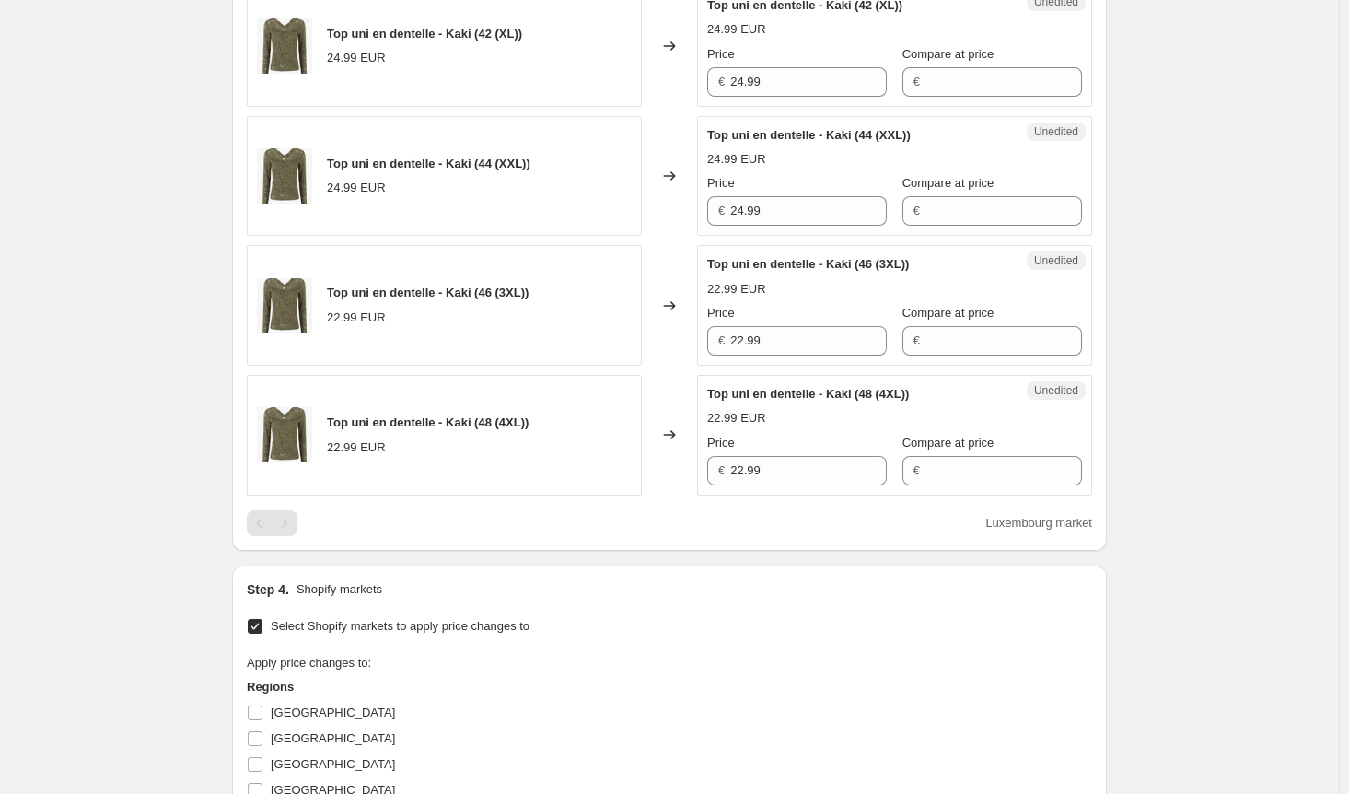
scroll to position [1013, 0]
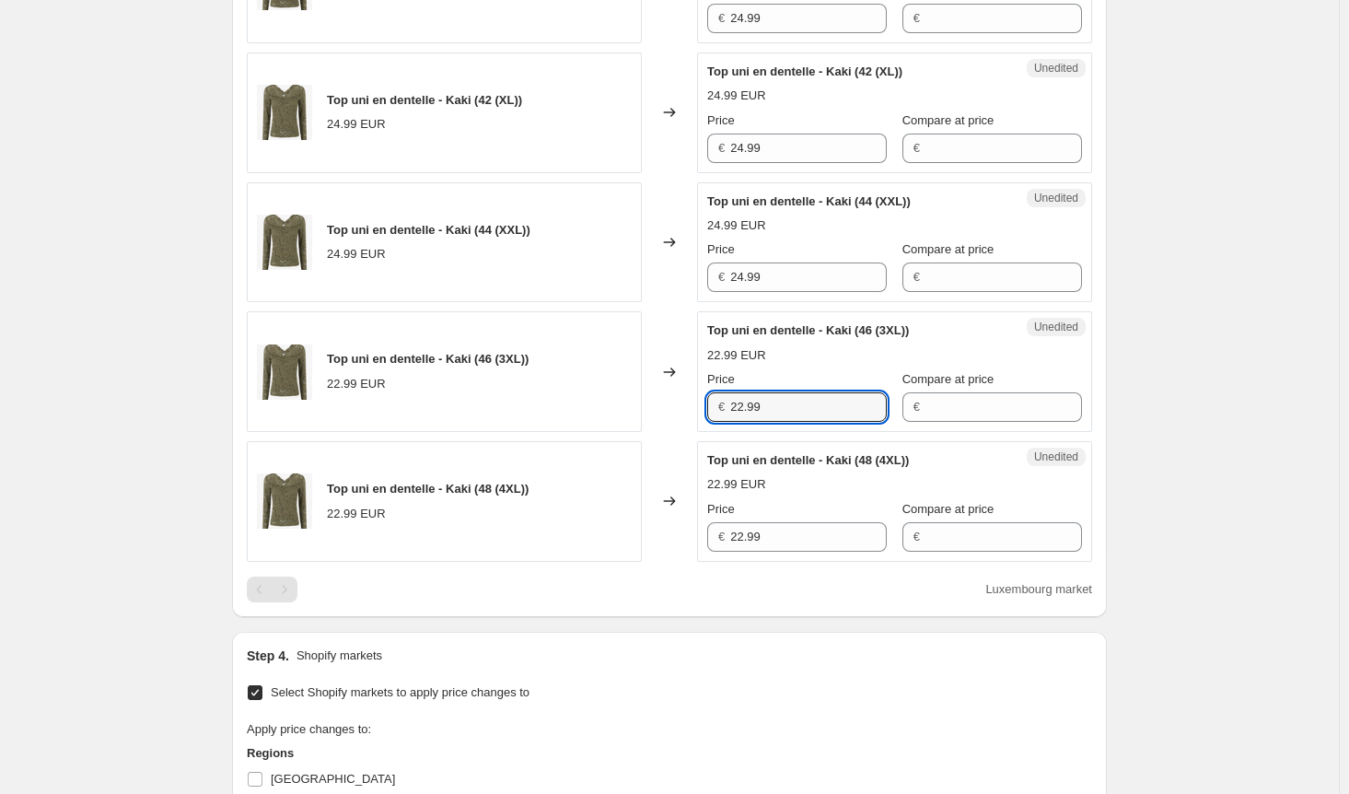
drag, startPoint x: 781, startPoint y: 404, endPoint x: 644, endPoint y: 401, distance: 137.2
click at [644, 401] on div "Top uni en dentelle - Kaki (46 (3XL)) 22.99 EUR Changed to Unedited Top uni en …" at bounding box center [669, 371] width 845 height 121
paste input "4"
type input "24.99"
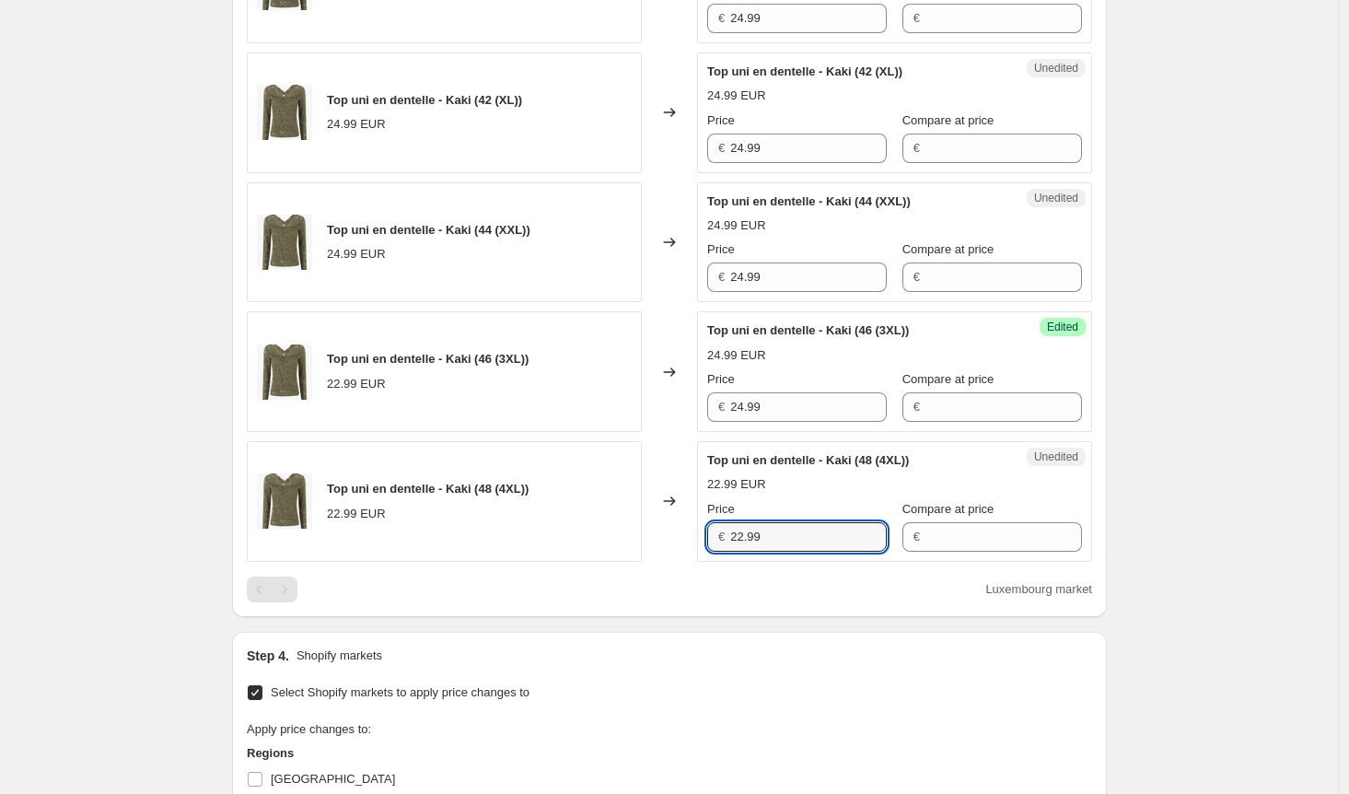
drag, startPoint x: 788, startPoint y: 528, endPoint x: 705, endPoint y: 531, distance: 82.9
click at [705, 531] on div "Unedited Top uni en dentelle - Kaki (48 (4XL)) 22.99 EUR Price € 22.99 Compare …" at bounding box center [894, 501] width 395 height 121
paste input "4"
type input "24.99"
click at [643, 588] on div "Luxembourg market" at bounding box center [669, 589] width 845 height 26
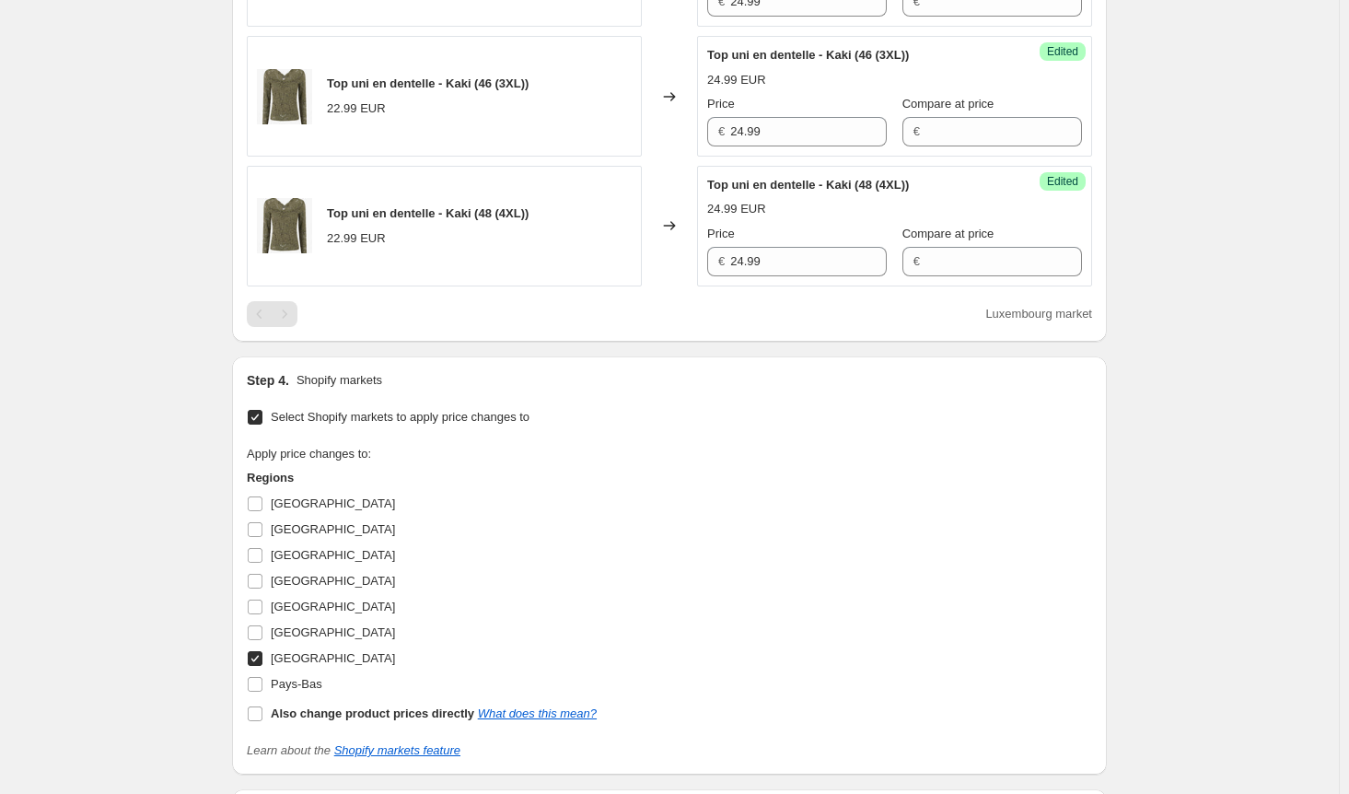
scroll to position [1289, 0]
click at [262, 495] on input "[GEOGRAPHIC_DATA]" at bounding box center [255, 502] width 15 height 15
checkbox input "true"
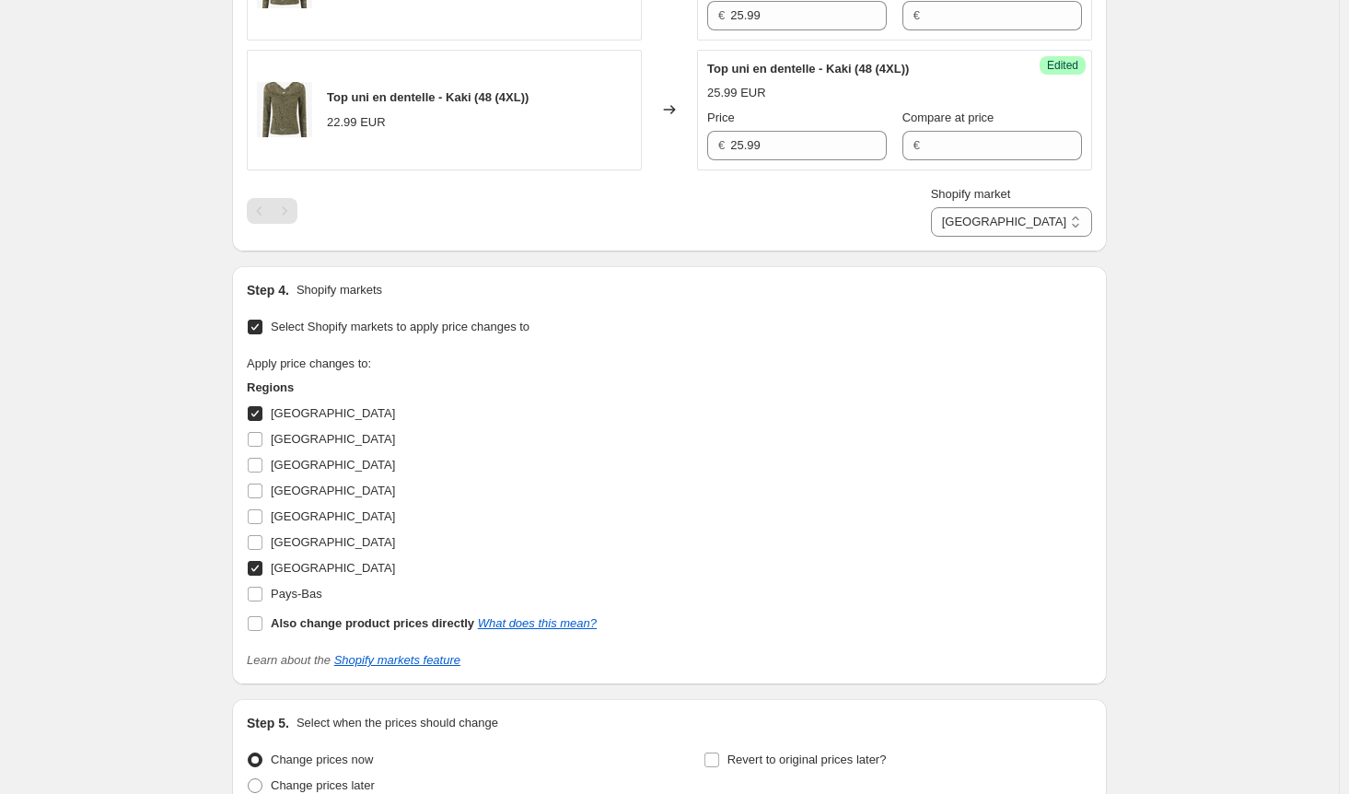
scroll to position [1473, 0]
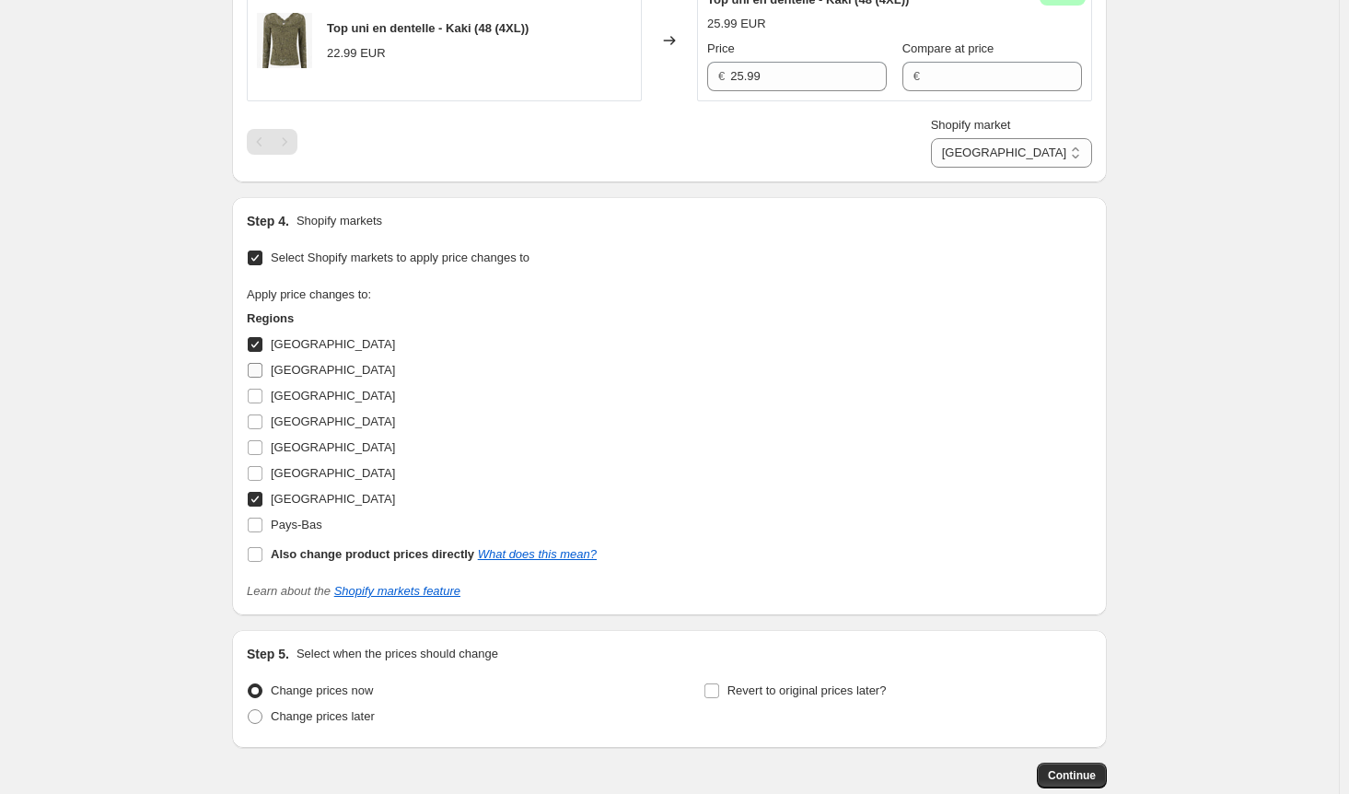
click at [256, 367] on input "[GEOGRAPHIC_DATA]" at bounding box center [255, 370] width 15 height 15
checkbox input "true"
click at [260, 397] on input "[GEOGRAPHIC_DATA]" at bounding box center [255, 396] width 15 height 15
checkbox input "true"
click at [256, 470] on input "[GEOGRAPHIC_DATA]" at bounding box center [255, 473] width 15 height 15
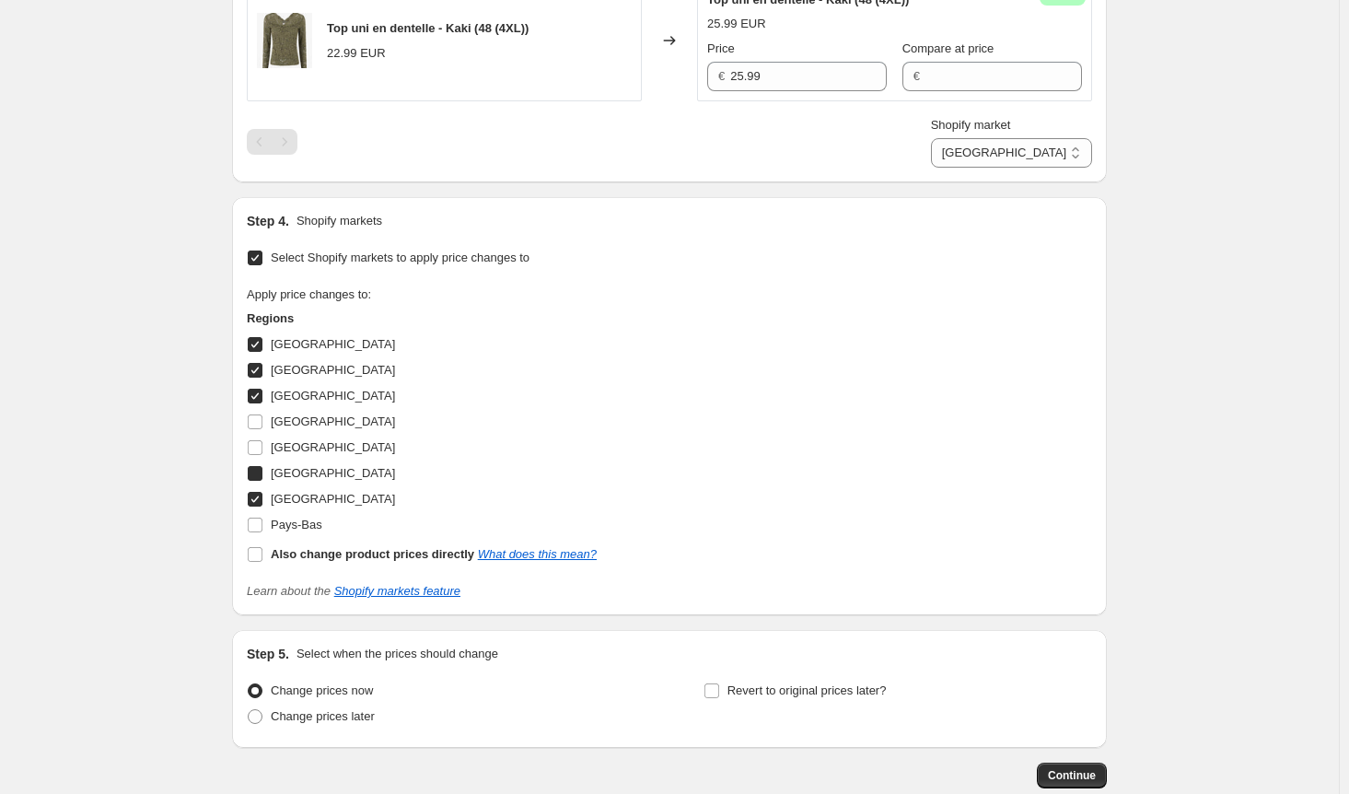
checkbox input "true"
click at [259, 526] on span at bounding box center [255, 525] width 17 height 17
click at [259, 526] on input "Pays-Bas" at bounding box center [255, 524] width 15 height 15
checkbox input "true"
click at [1069, 768] on span "Continue" at bounding box center [1072, 775] width 48 height 15
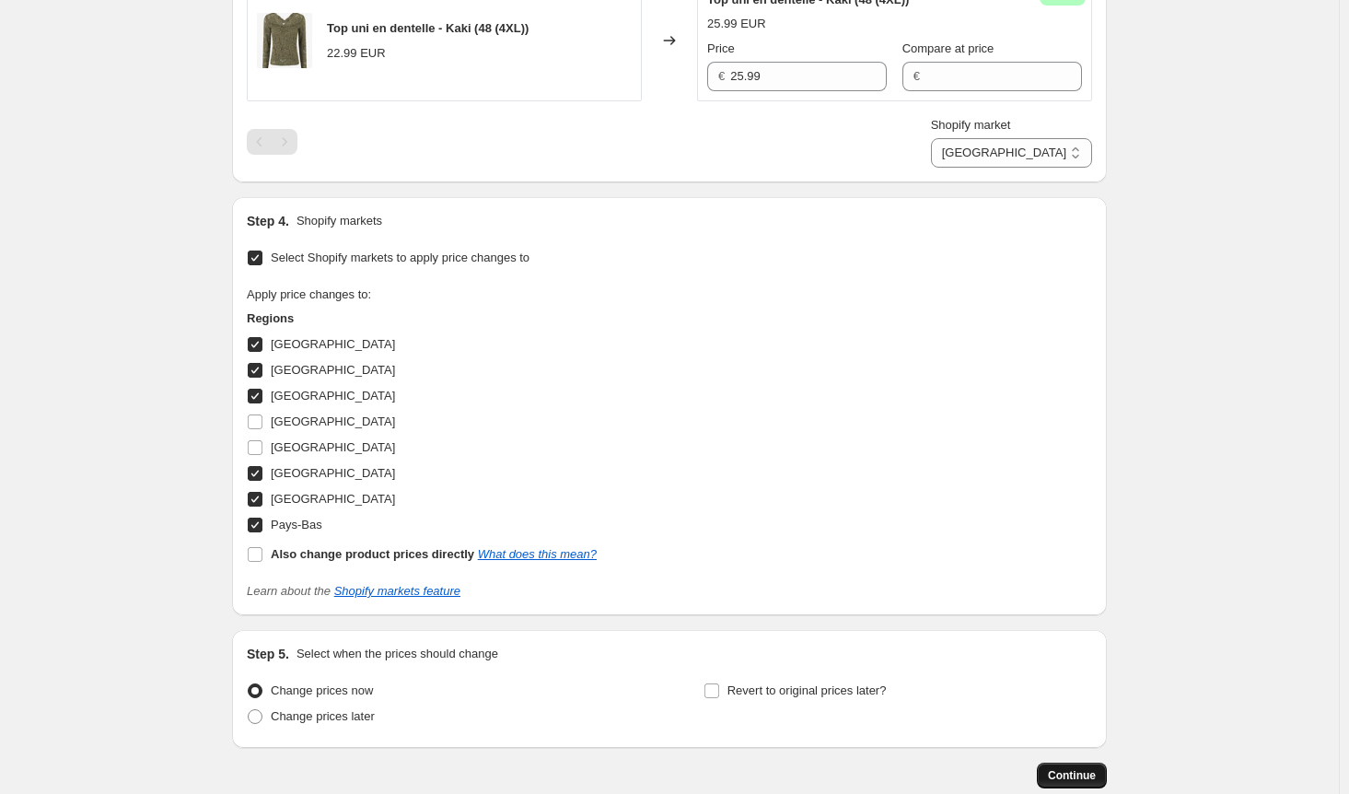
scroll to position [0, 0]
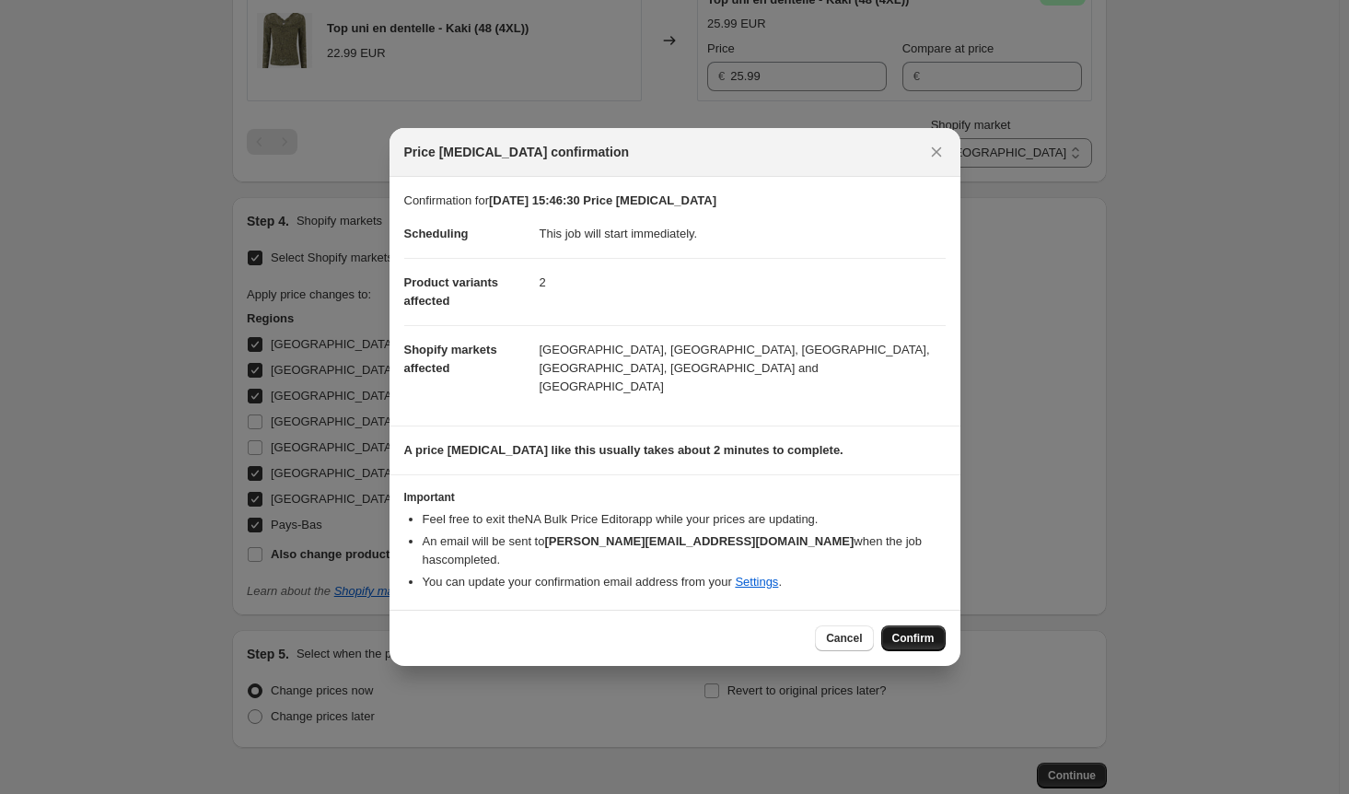
click at [904, 631] on span "Confirm" at bounding box center [913, 638] width 42 height 15
